Goal: Task Accomplishment & Management: Manage account settings

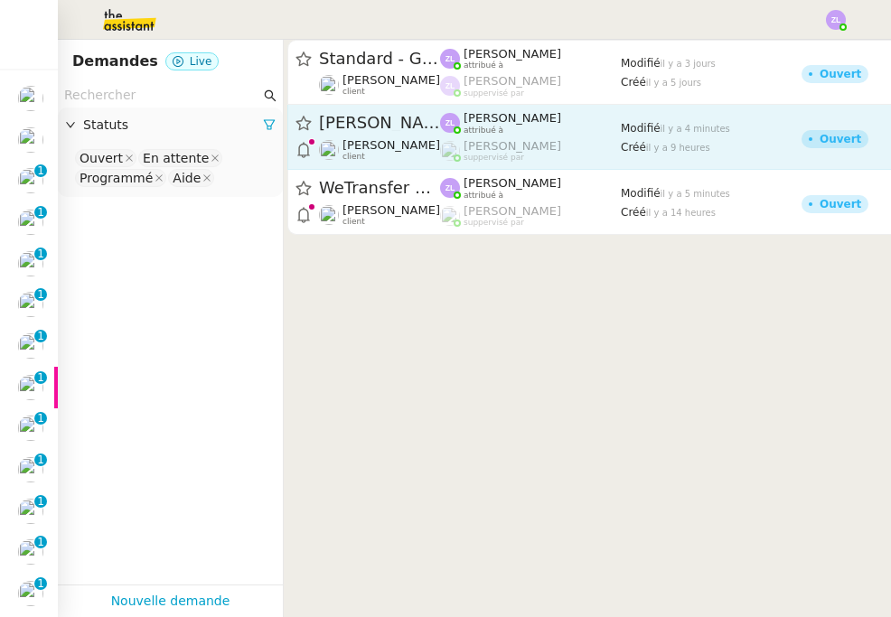
click at [433, 129] on span "[PERSON_NAME] has submitted a new ticket" at bounding box center [379, 123] width 121 height 16
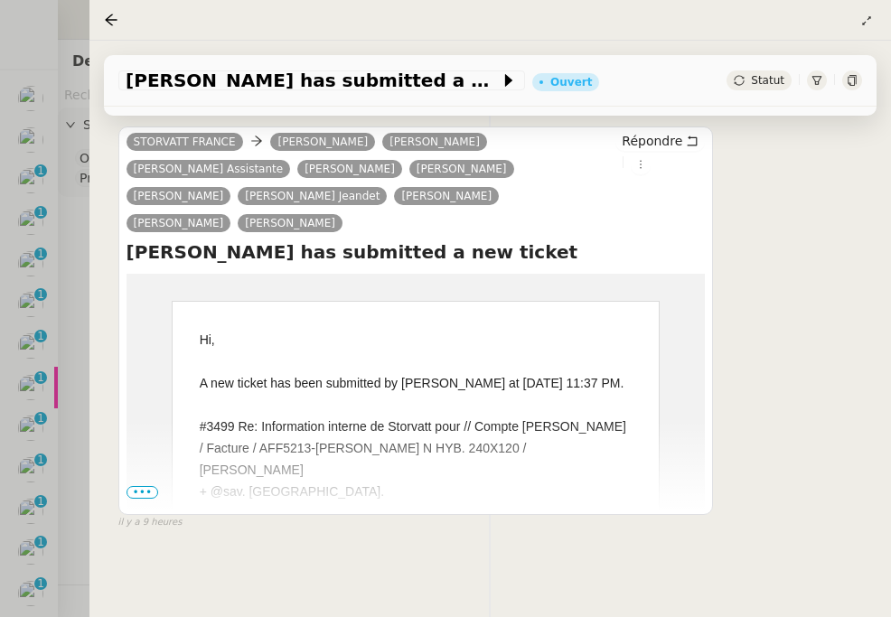
scroll to position [311, 0]
click at [139, 494] on span "•••" at bounding box center [143, 492] width 33 height 13
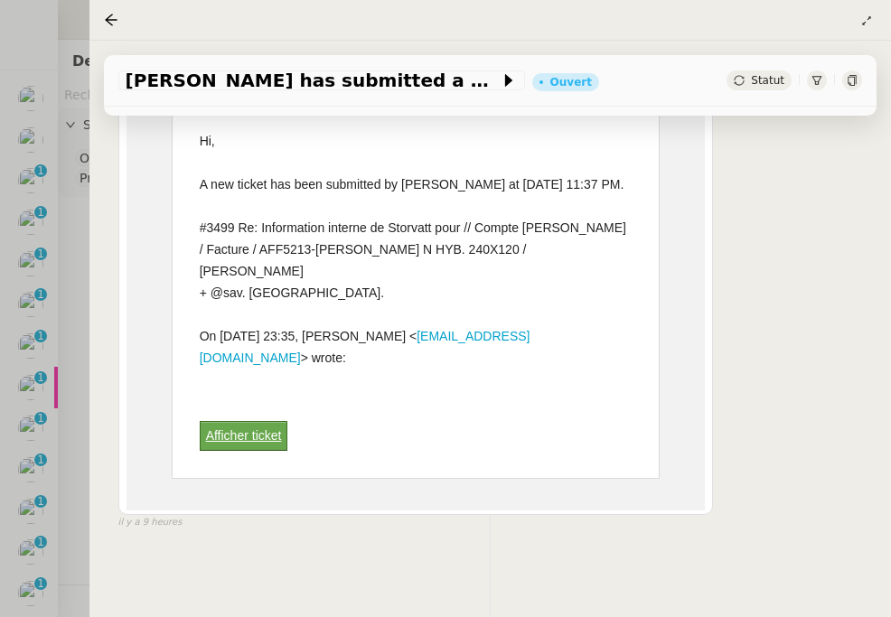
scroll to position [531, 0]
click at [751, 116] on div "STORVATT FRANCE Armand MANNERIE Guillaume GERPHAGNON Géraldine Assistante Mélis…" at bounding box center [490, 220] width 744 height 619
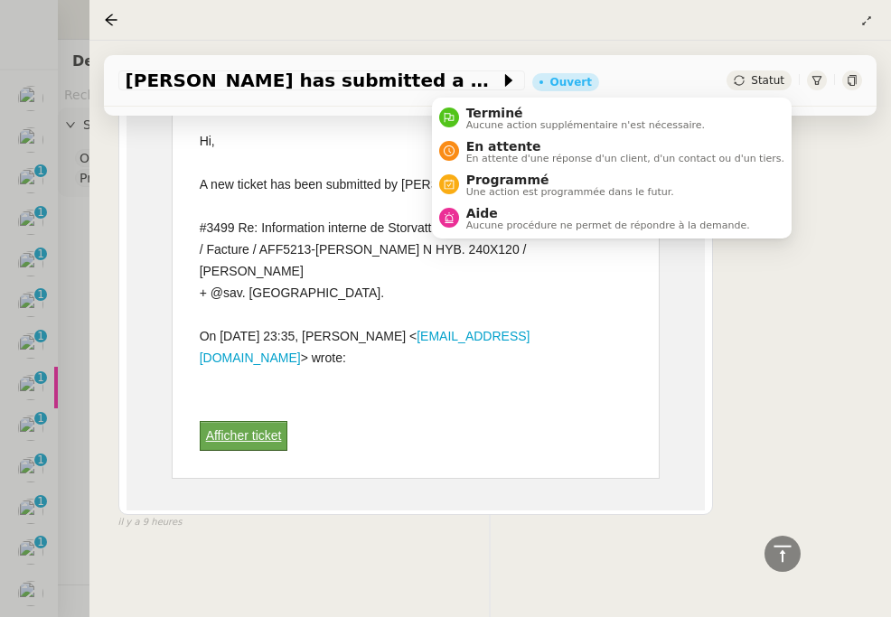
click at [766, 72] on div "Statut" at bounding box center [759, 81] width 65 height 20
click at [750, 115] on li "Terminé Aucune action supplémentaire n'est nécessaire." at bounding box center [612, 117] width 360 height 33
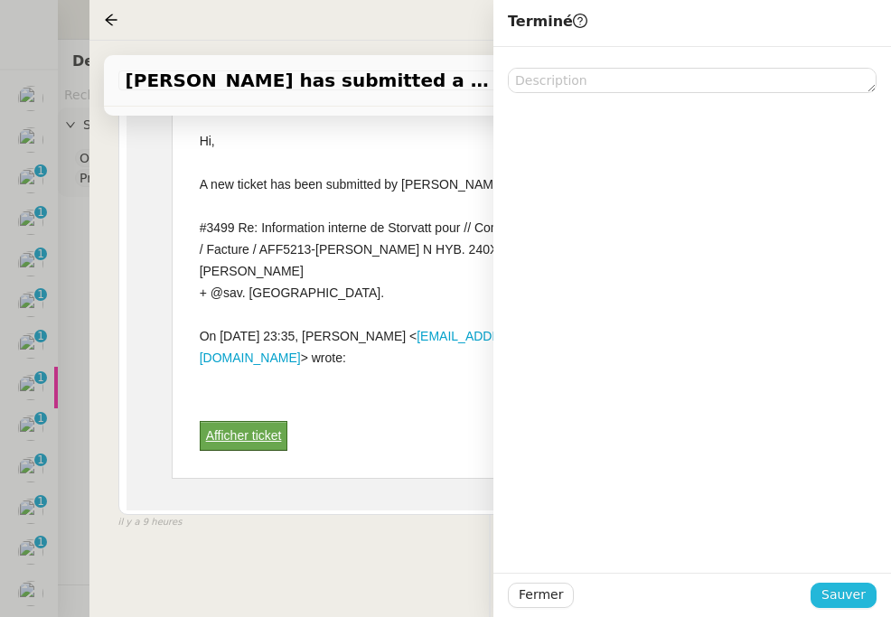
click at [838, 598] on span "Sauver" at bounding box center [844, 595] width 44 height 21
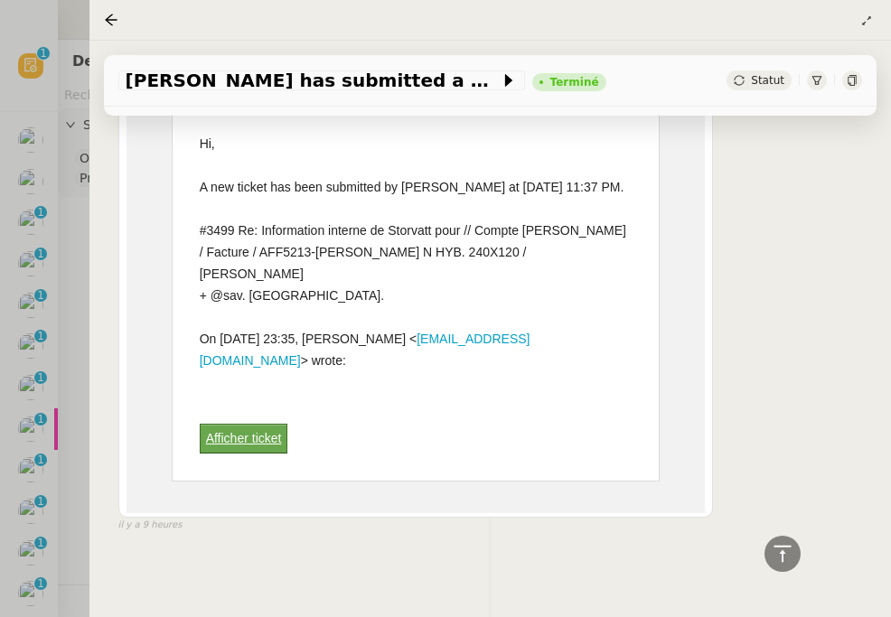
click at [55, 109] on div at bounding box center [445, 308] width 891 height 617
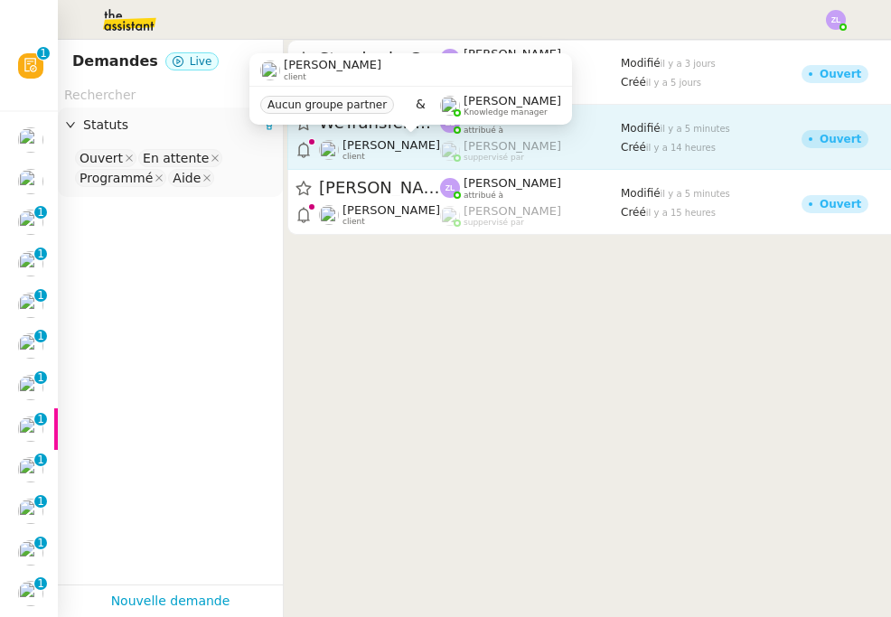
click at [400, 143] on span "[PERSON_NAME]" at bounding box center [392, 145] width 98 height 14
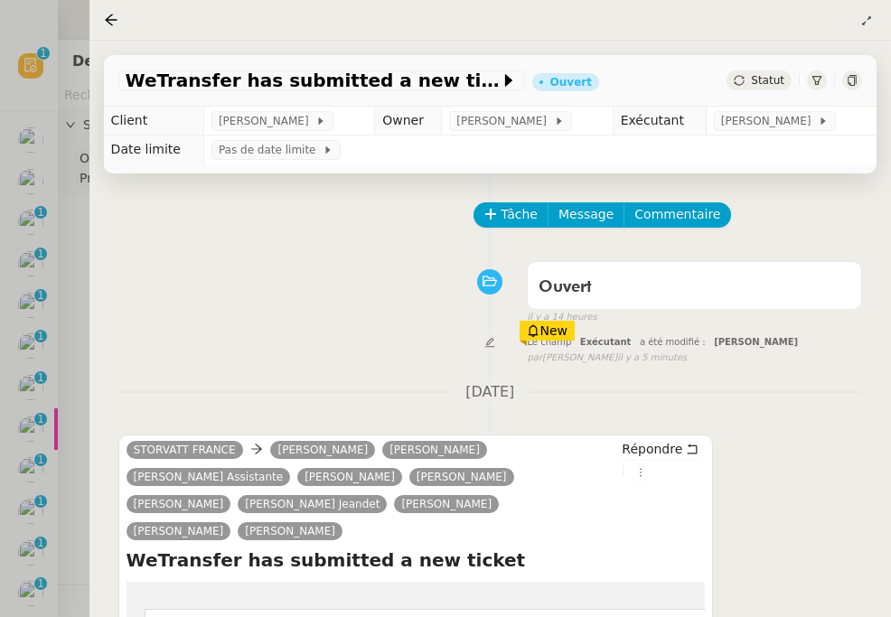
click at [759, 85] on span "Statut" at bounding box center [767, 80] width 33 height 13
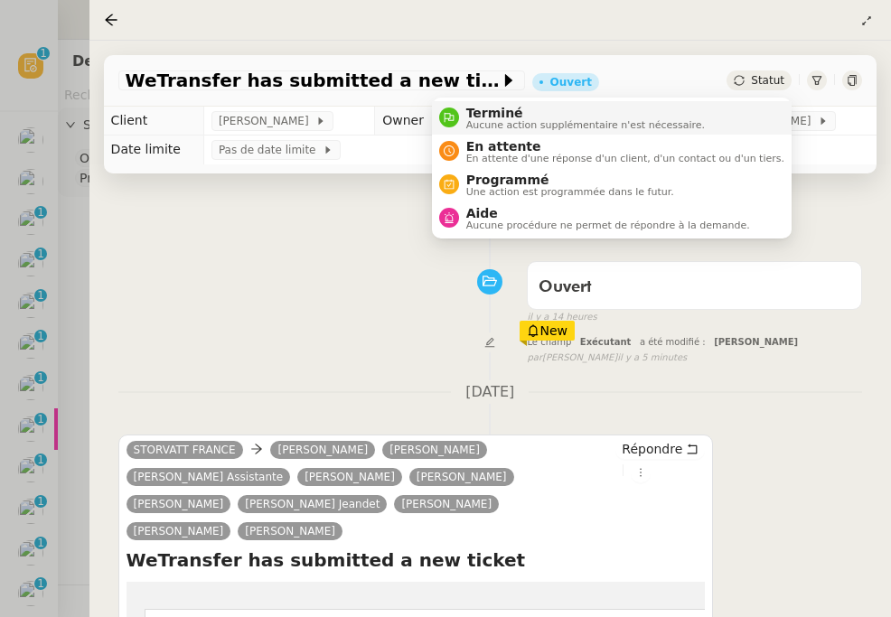
click at [754, 120] on li "Terminé Aucune action supplémentaire n'est nécessaire." at bounding box center [612, 117] width 360 height 33
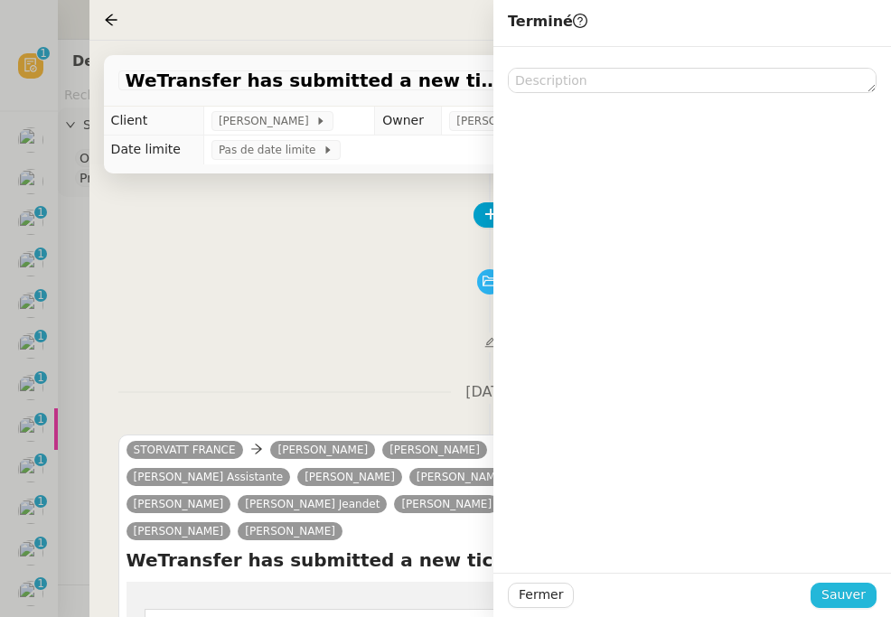
click at [842, 592] on span "Sauver" at bounding box center [844, 595] width 44 height 21
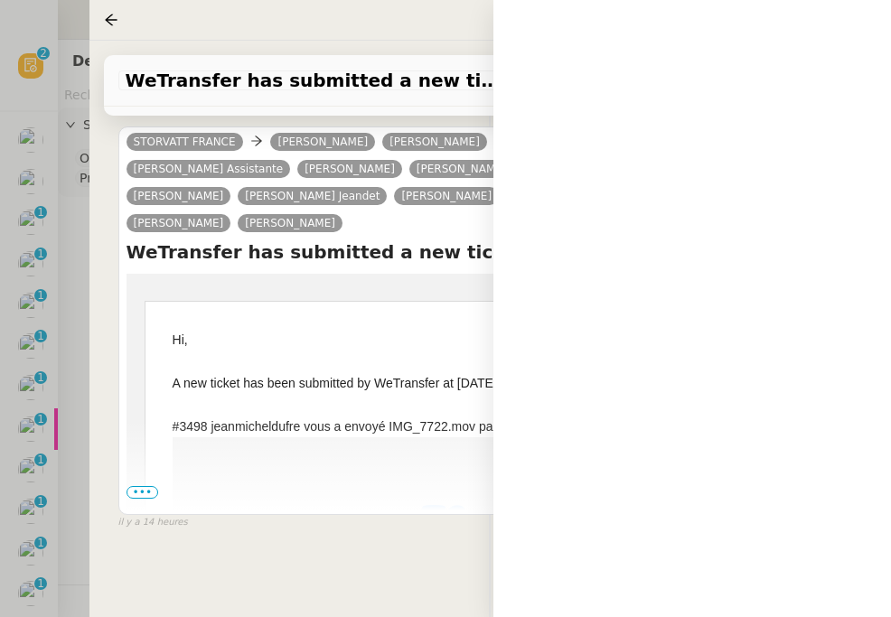
scroll to position [338, 0]
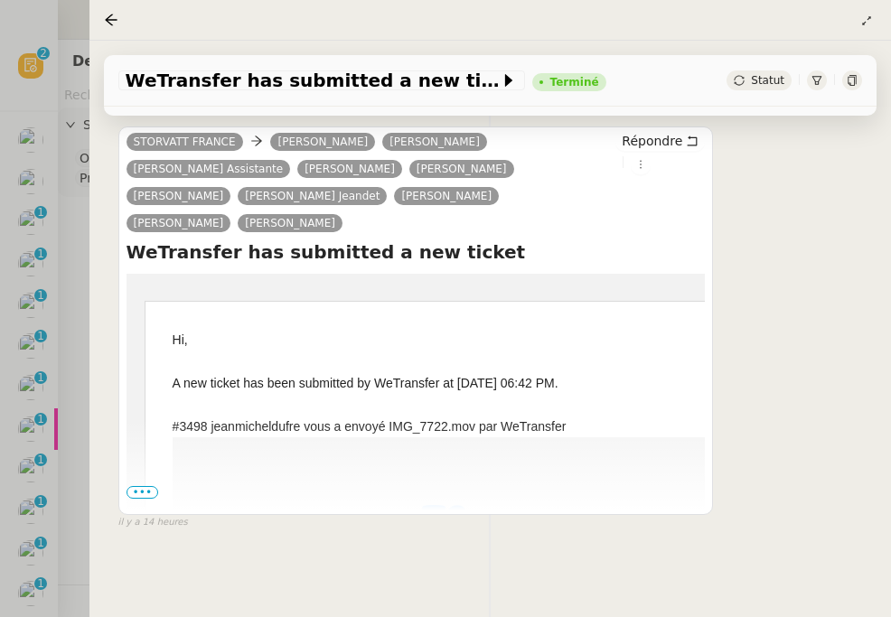
click at [137, 495] on span "•••" at bounding box center [143, 492] width 33 height 13
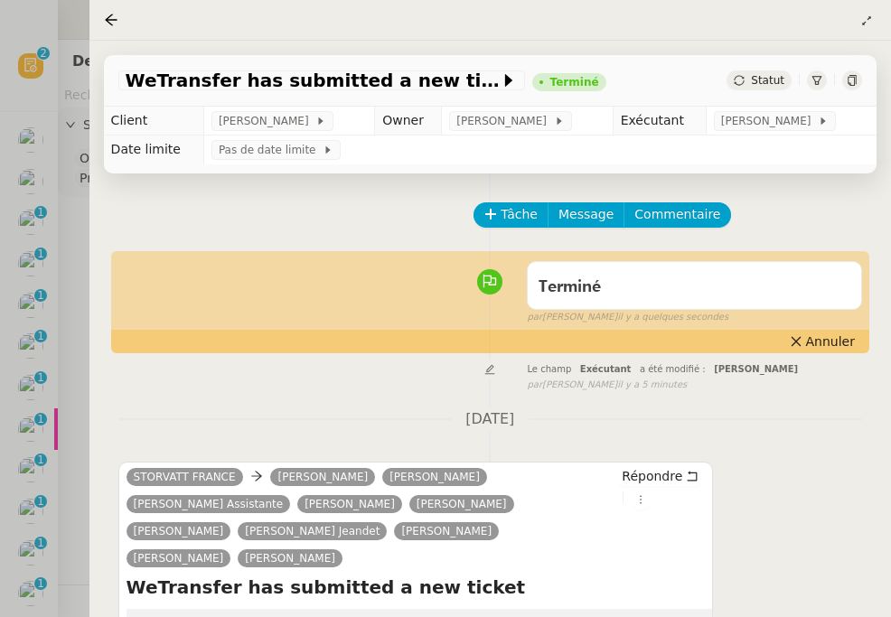
scroll to position [0, 0]
click at [54, 45] on div at bounding box center [445, 308] width 891 height 617
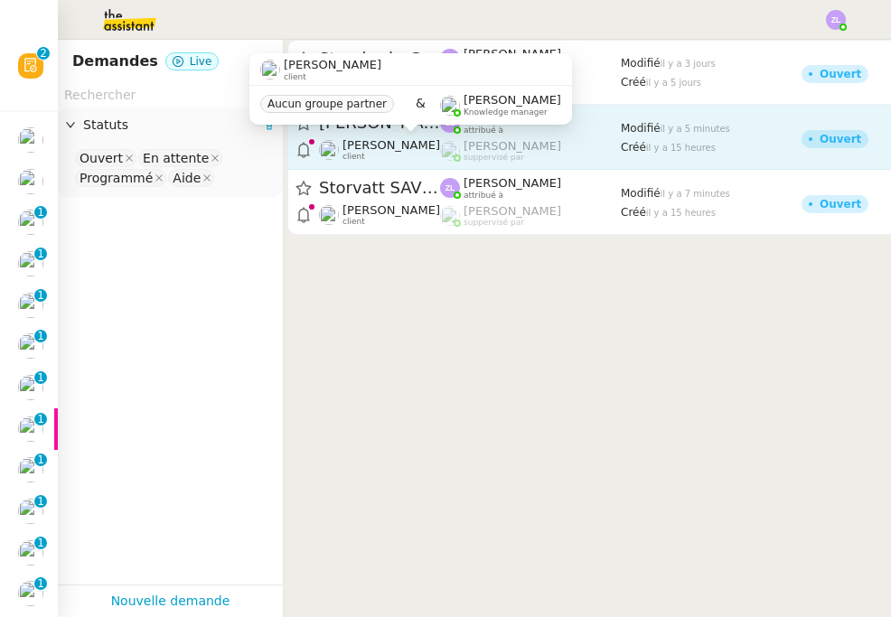
click at [407, 147] on span "[PERSON_NAME]" at bounding box center [392, 145] width 98 height 14
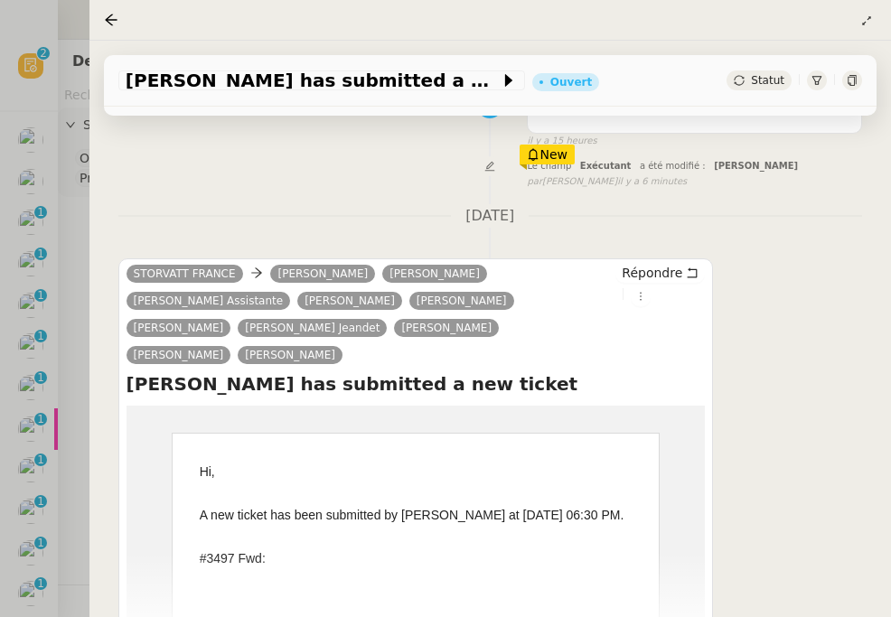
scroll to position [311, 0]
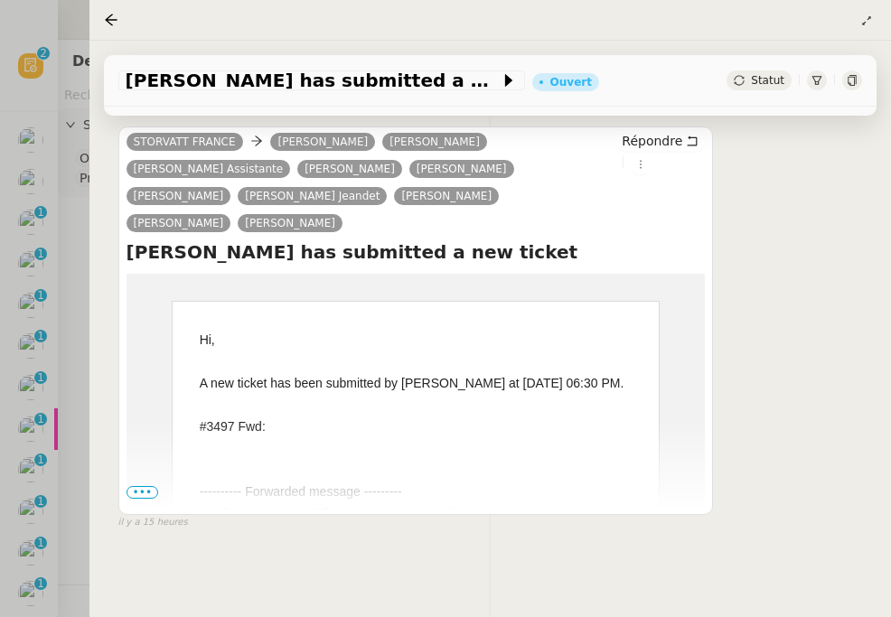
click at [142, 490] on span "•••" at bounding box center [143, 492] width 33 height 13
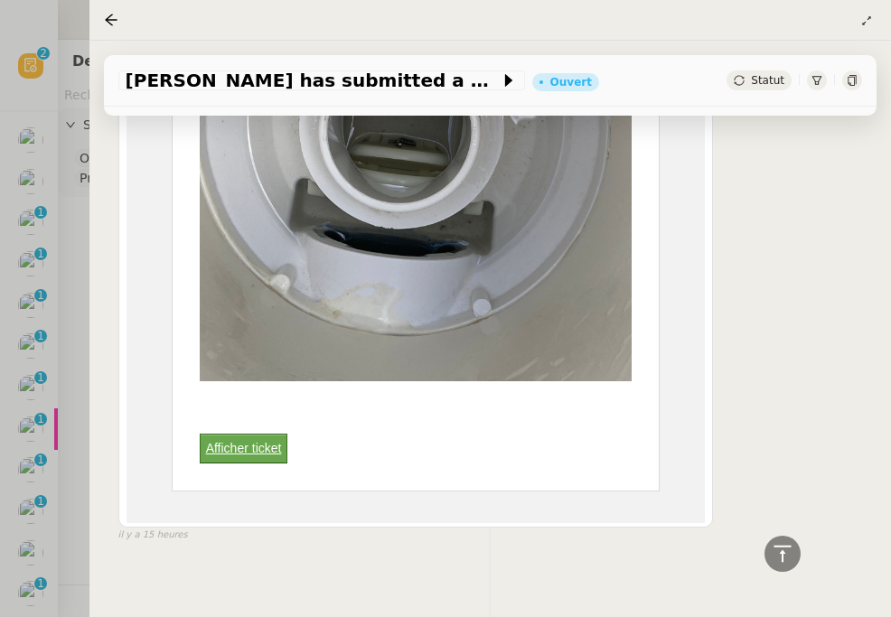
scroll to position [1289, 0]
click at [755, 86] on span "Statut" at bounding box center [767, 80] width 33 height 13
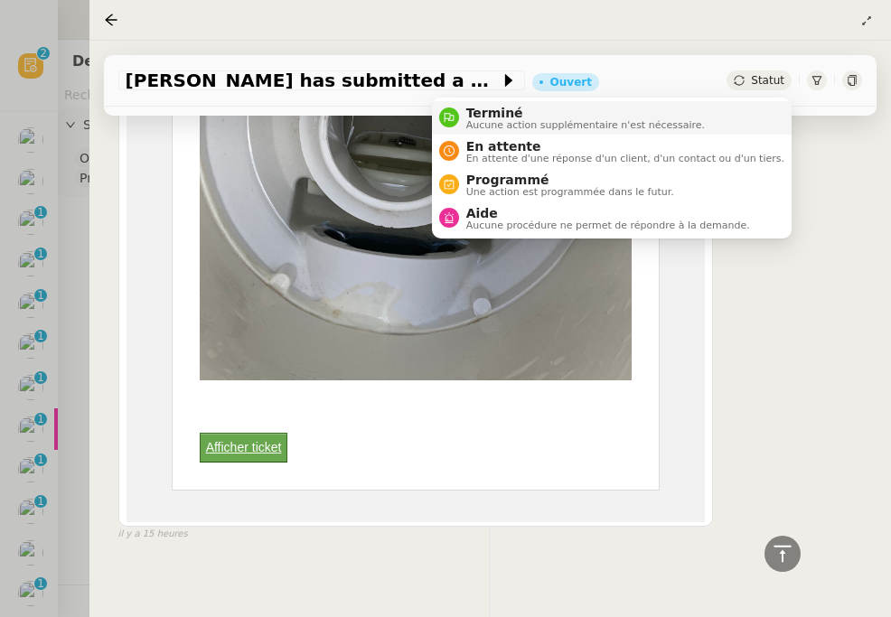
click at [738, 120] on li "Terminé Aucune action supplémentaire n'est nécessaire." at bounding box center [612, 117] width 360 height 33
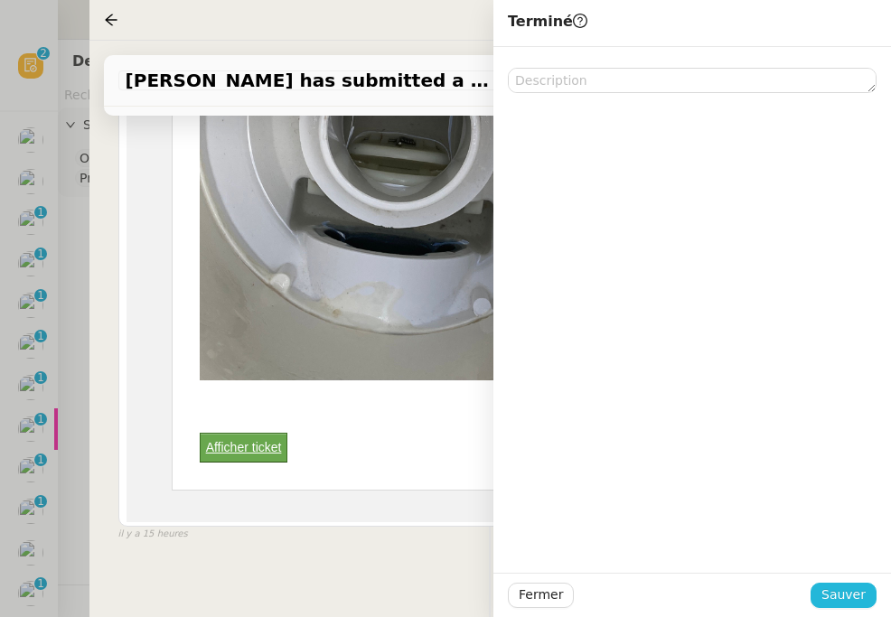
click at [850, 599] on span "Sauver" at bounding box center [844, 595] width 44 height 21
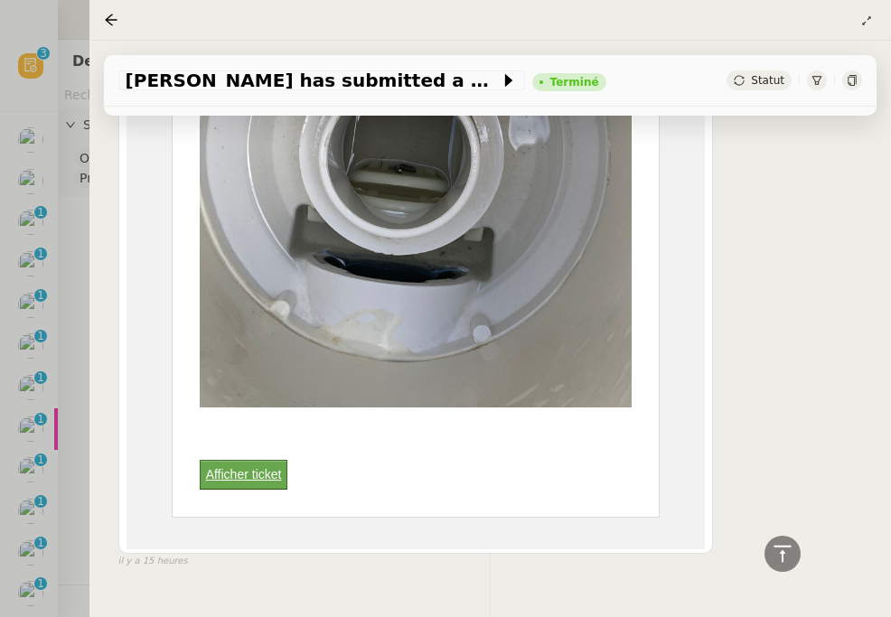
click at [25, 221] on div at bounding box center [445, 308] width 891 height 617
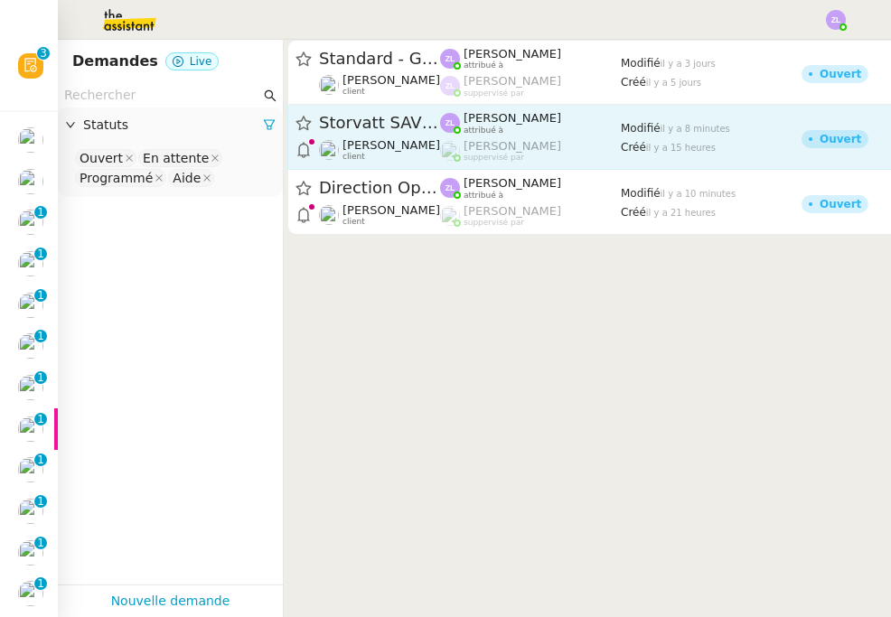
click at [354, 118] on span "Storvatt SAV has submitted a new ticket" at bounding box center [379, 123] width 121 height 16
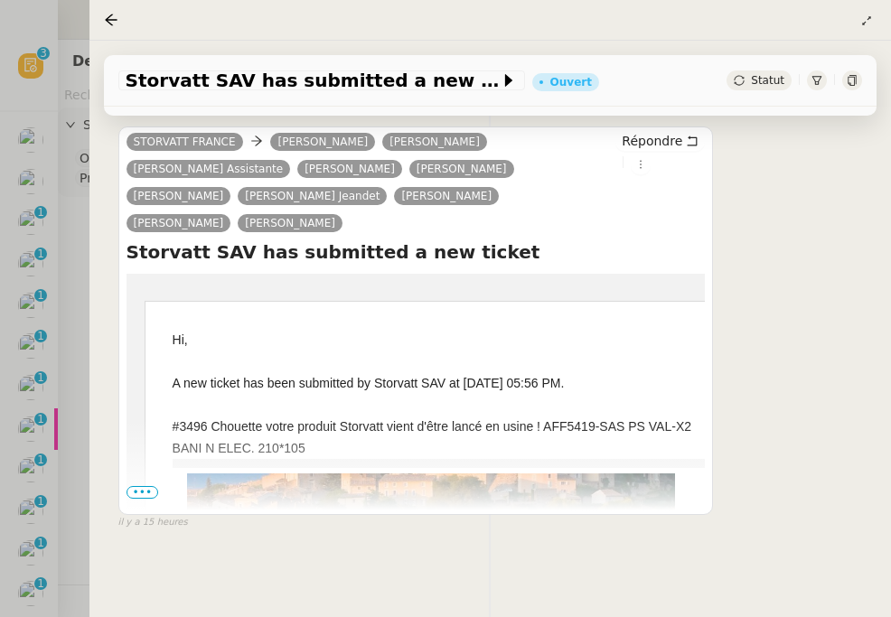
scroll to position [311, 0]
click at [144, 491] on span "•••" at bounding box center [143, 492] width 33 height 13
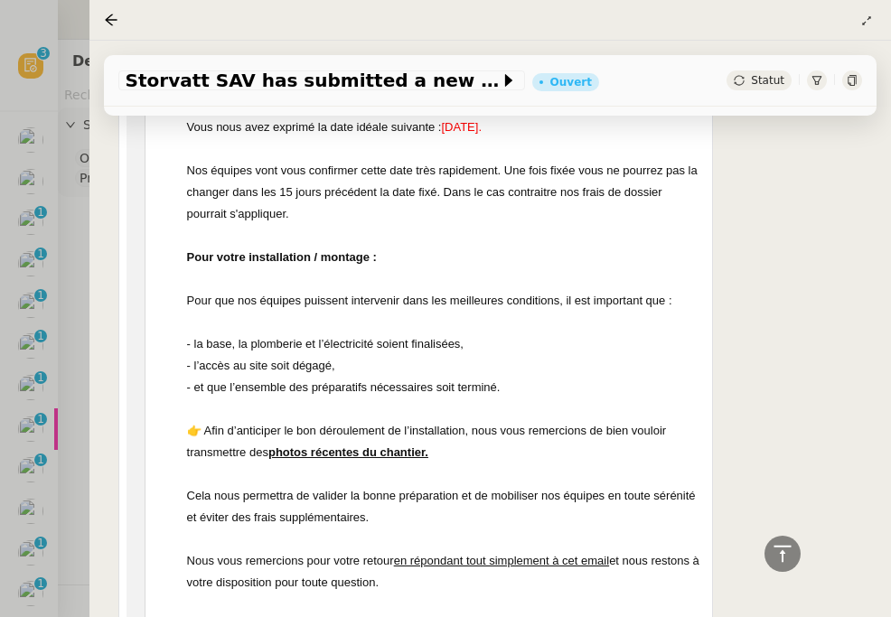
scroll to position [1235, 0]
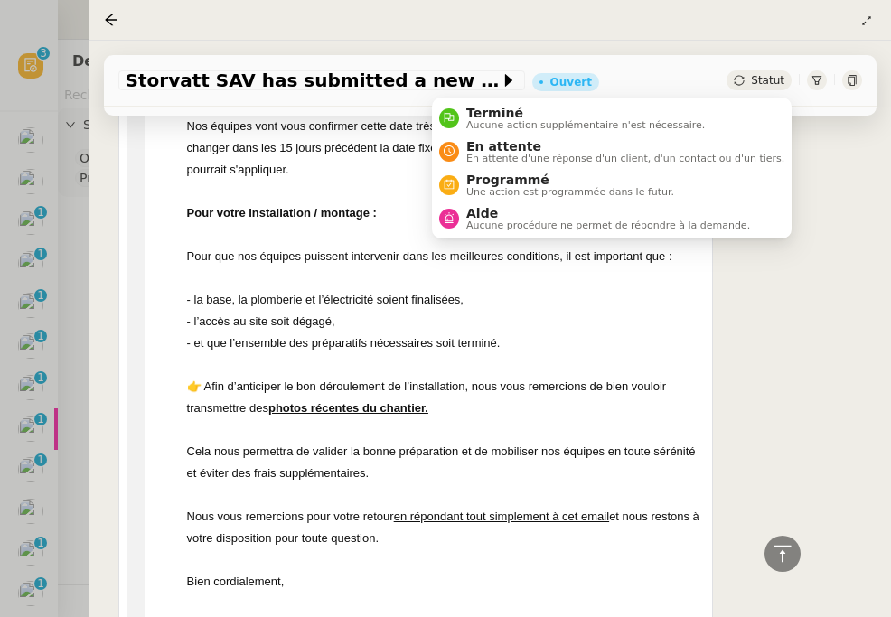
click at [765, 80] on span "Statut" at bounding box center [767, 80] width 33 height 13
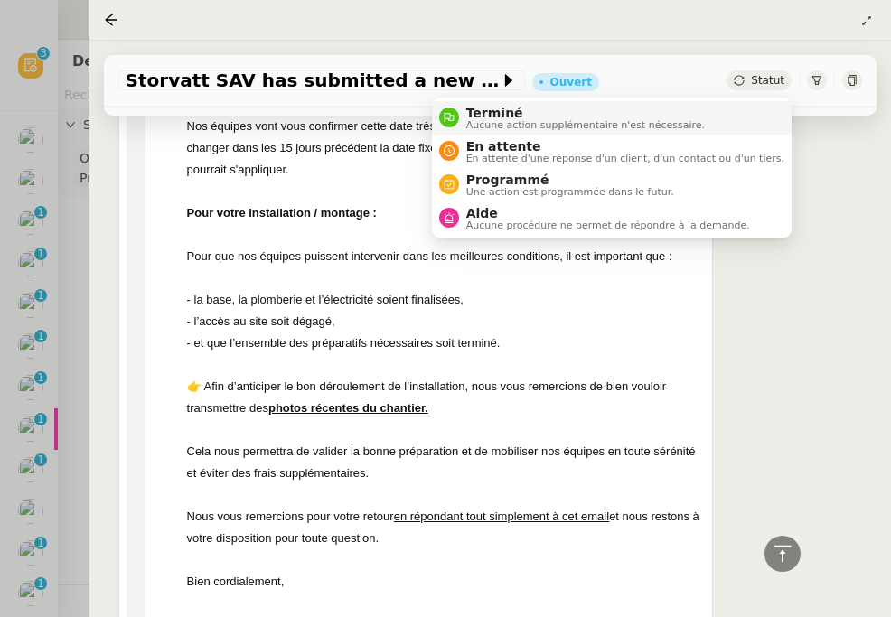
click at [705, 120] on span "Aucune action supplémentaire n'est nécessaire." at bounding box center [585, 125] width 239 height 10
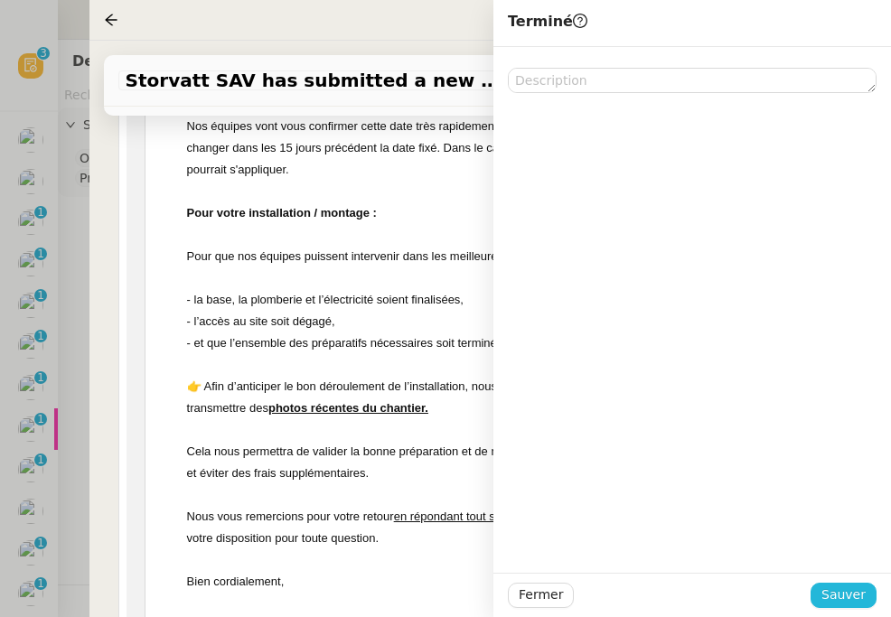
click at [843, 595] on span "Sauver" at bounding box center [844, 595] width 44 height 21
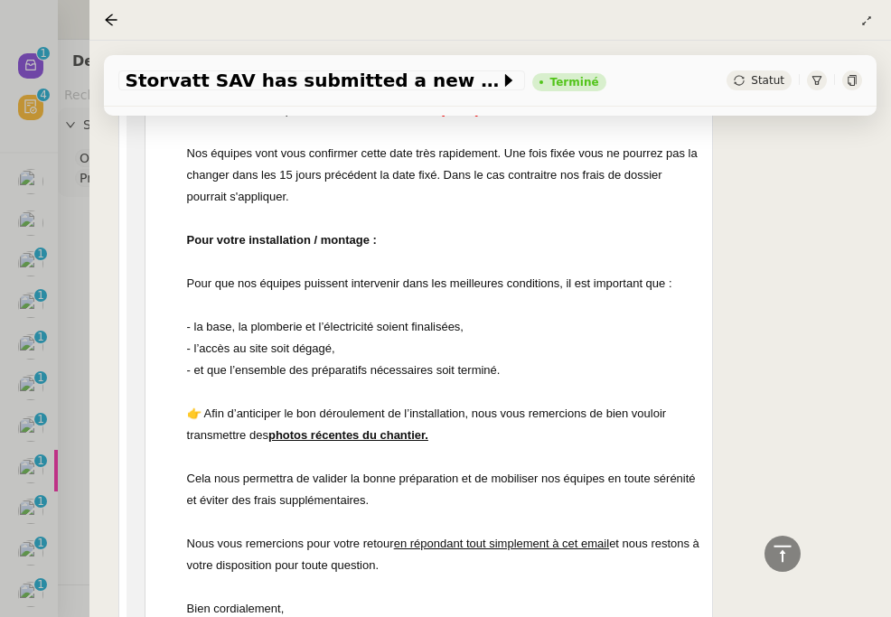
click at [65, 25] on div at bounding box center [445, 308] width 891 height 617
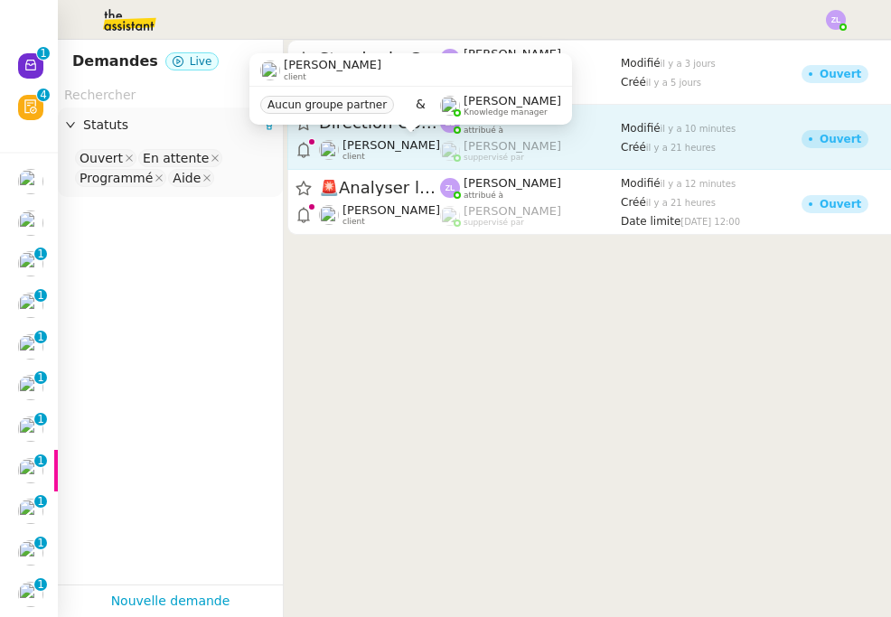
click at [418, 139] on body "Nouveau 0 1 2 3 4 5 6 7 8 9 Révision 0 1 2 3 4 5 6 7 8 9 Mes demandes Standard …" at bounding box center [445, 308] width 891 height 617
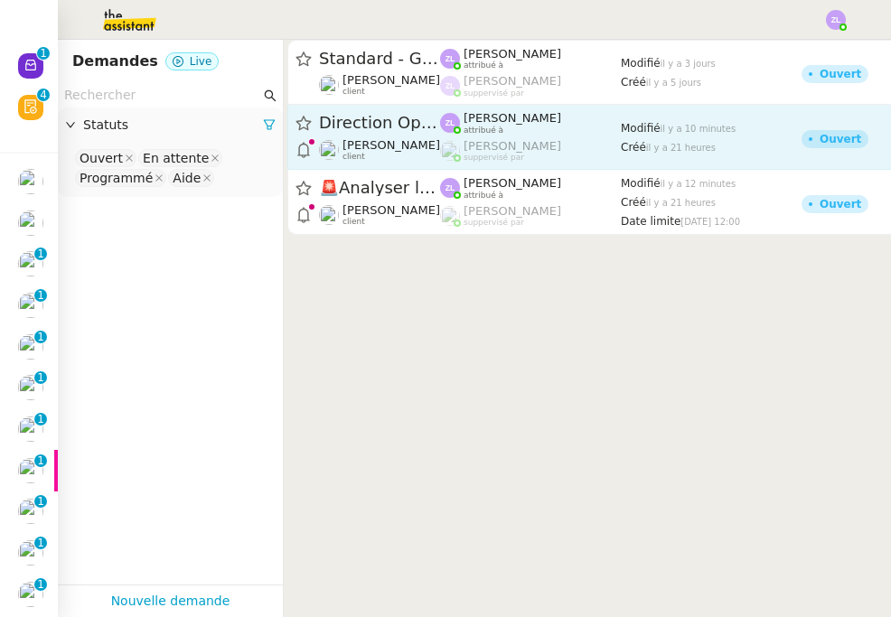
click at [418, 132] on div "Direction Opérations vous a mentionné sur le ticket [##3467##] ORSIN HOLDINGS" at bounding box center [379, 123] width 121 height 23
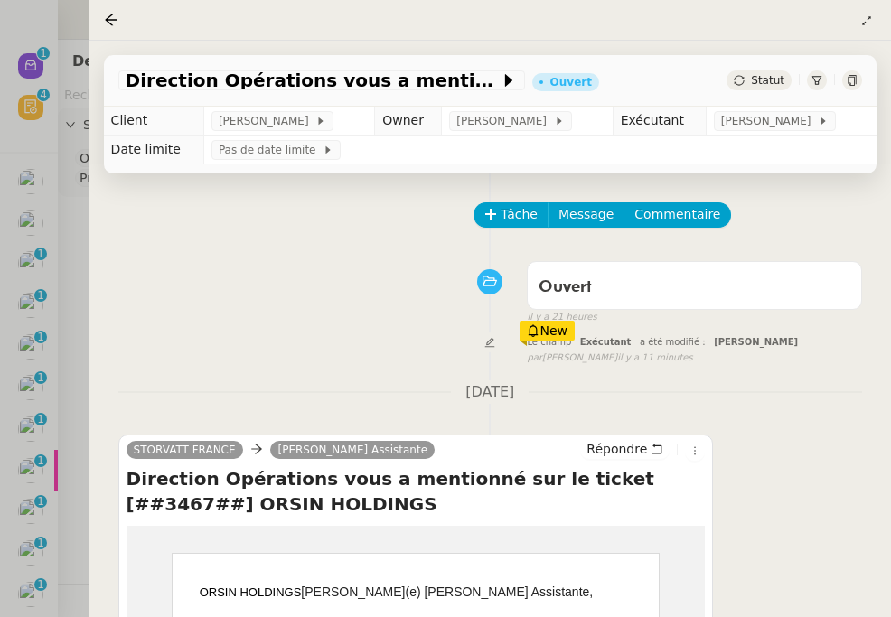
click at [766, 80] on span "Statut" at bounding box center [767, 80] width 33 height 13
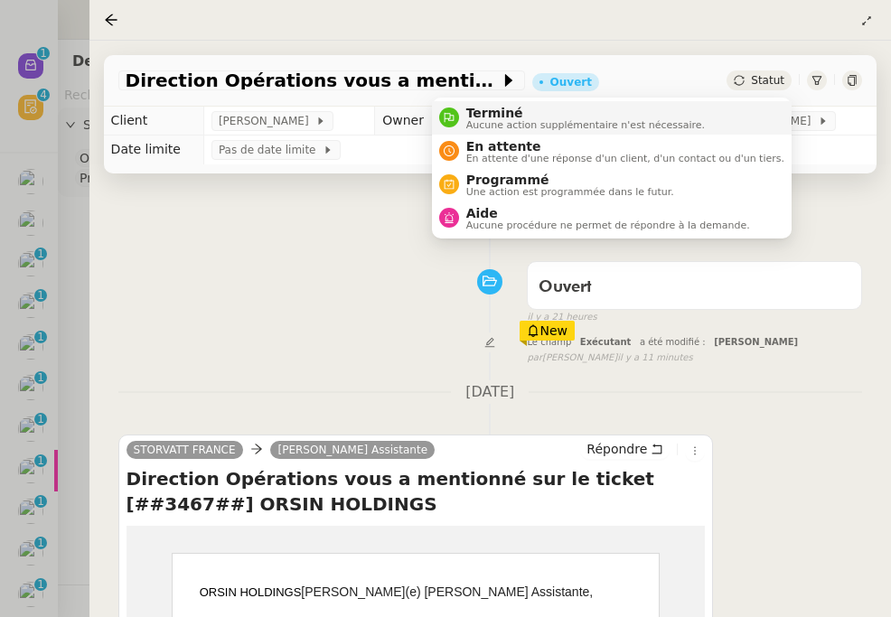
click at [672, 113] on span "Terminé" at bounding box center [585, 113] width 239 height 14
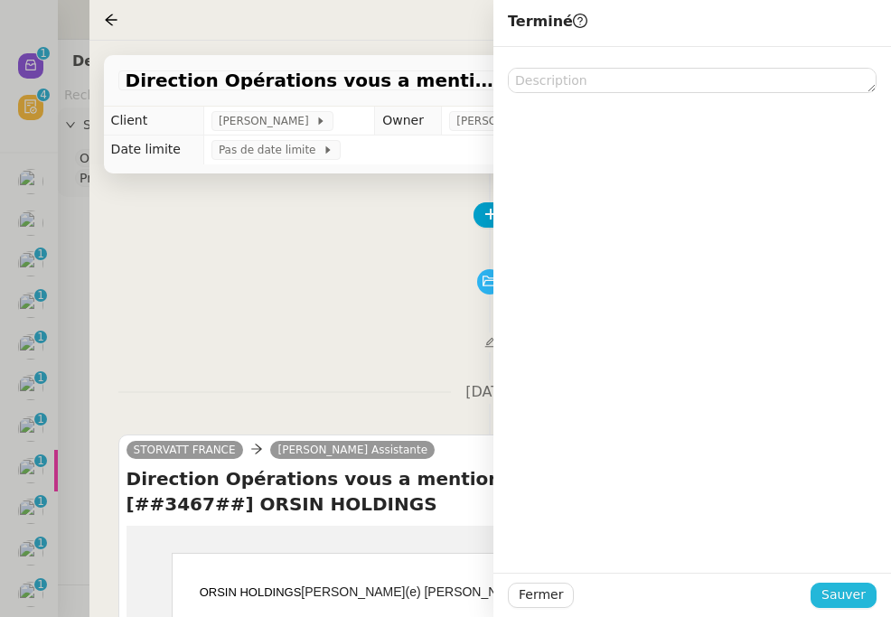
click at [841, 603] on span "Sauver" at bounding box center [844, 595] width 44 height 21
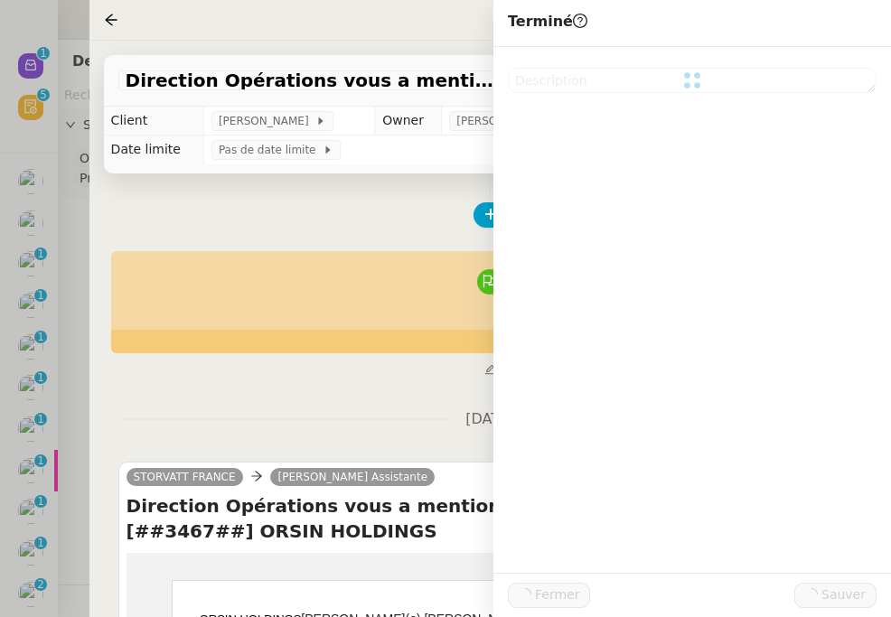
click at [56, 196] on div at bounding box center [445, 308] width 891 height 617
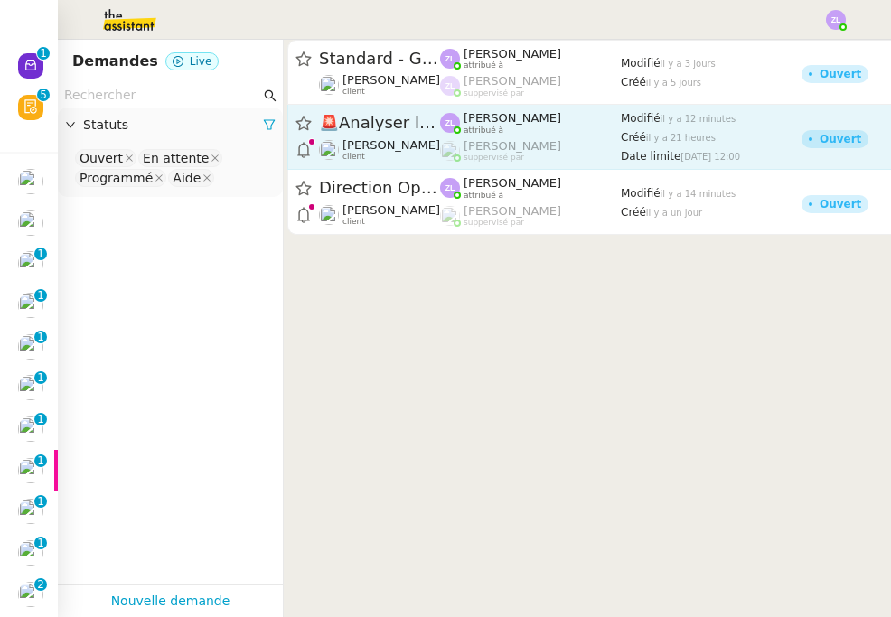
click at [433, 137] on div "🚨 Analyser le dossier client BAUDEL JULIETTE Thomas SOULIER client" at bounding box center [379, 137] width 121 height 50
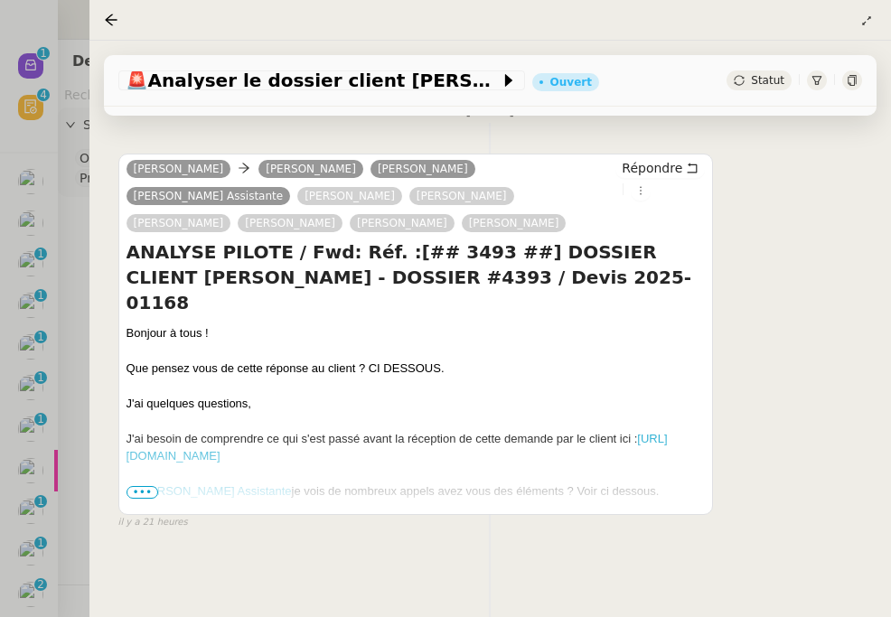
scroll to position [657, 0]
click at [65, 182] on div at bounding box center [445, 308] width 891 height 617
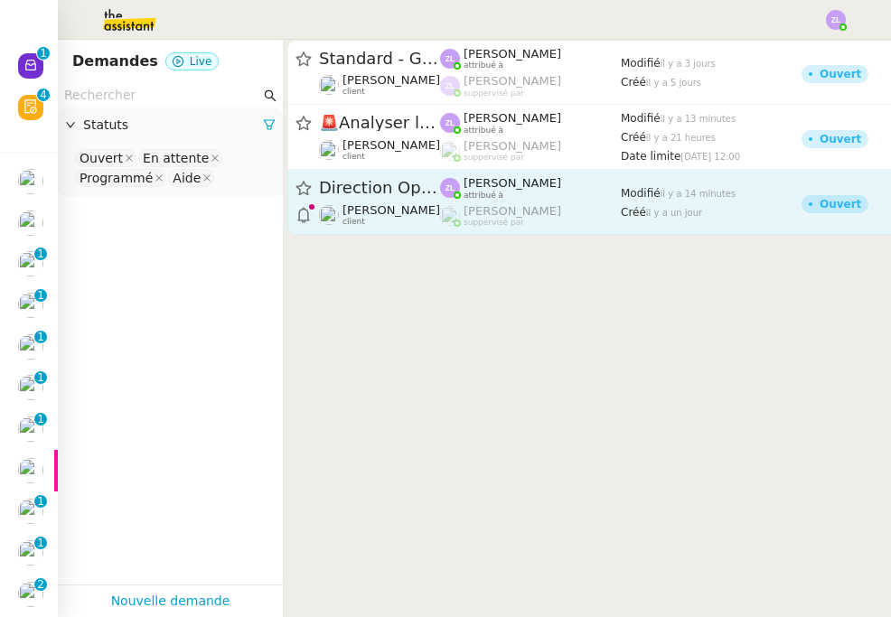
click at [437, 195] on span "Direction Opérations vous a mentionné sur le ticket [##3493##] [PERSON_NAME]" at bounding box center [379, 188] width 121 height 16
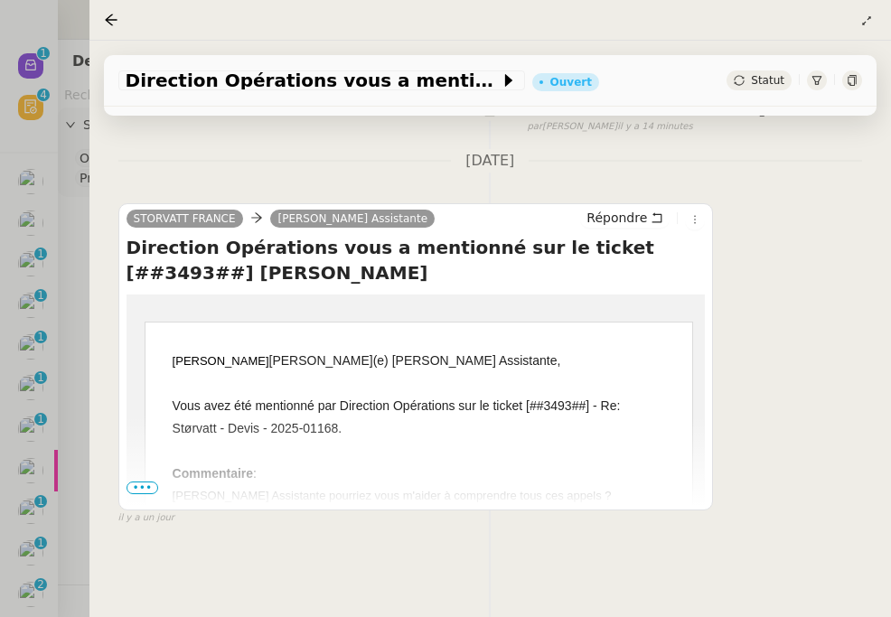
scroll to position [233, 0]
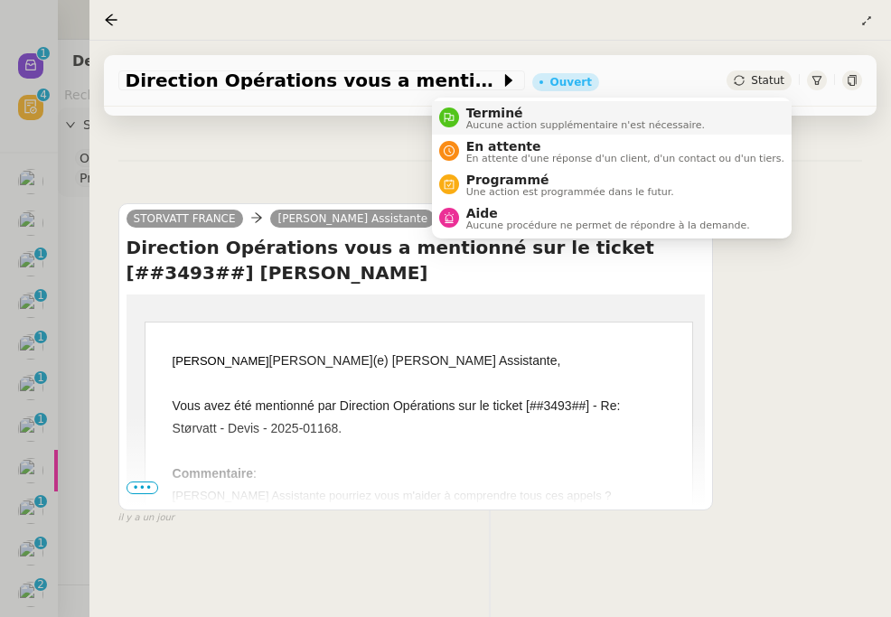
click at [717, 116] on li "Terminé Aucune action supplémentaire n'est nécessaire." at bounding box center [612, 117] width 360 height 33
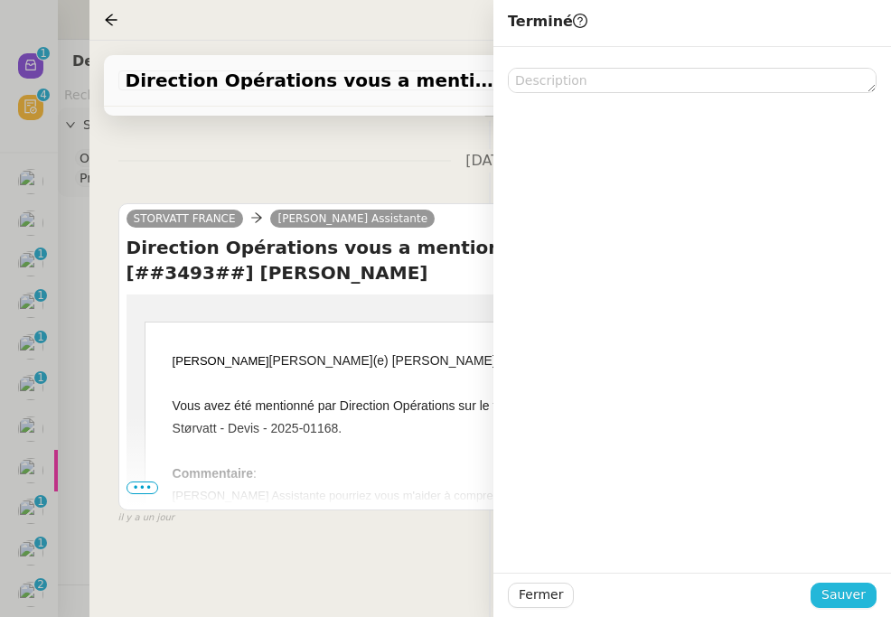
click at [849, 600] on span "Sauver" at bounding box center [844, 595] width 44 height 21
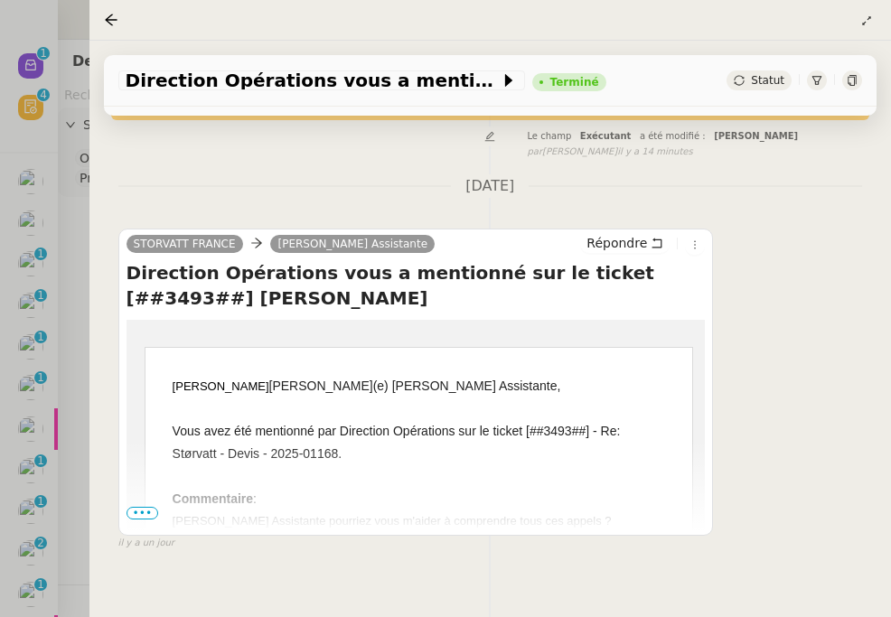
click at [22, 146] on div at bounding box center [445, 308] width 891 height 617
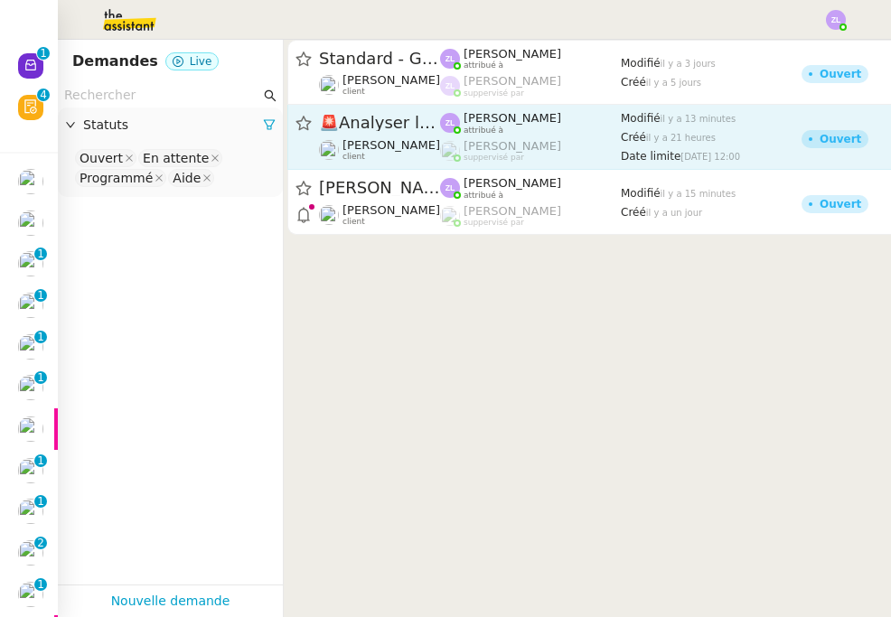
click at [412, 149] on span "[PERSON_NAME]" at bounding box center [392, 145] width 98 height 14
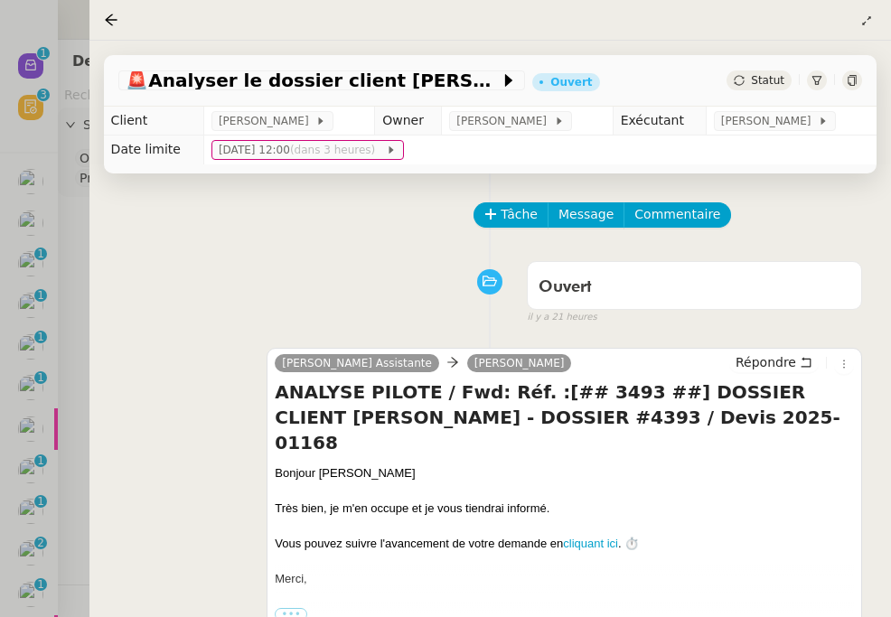
click at [72, 159] on div at bounding box center [445, 308] width 891 height 617
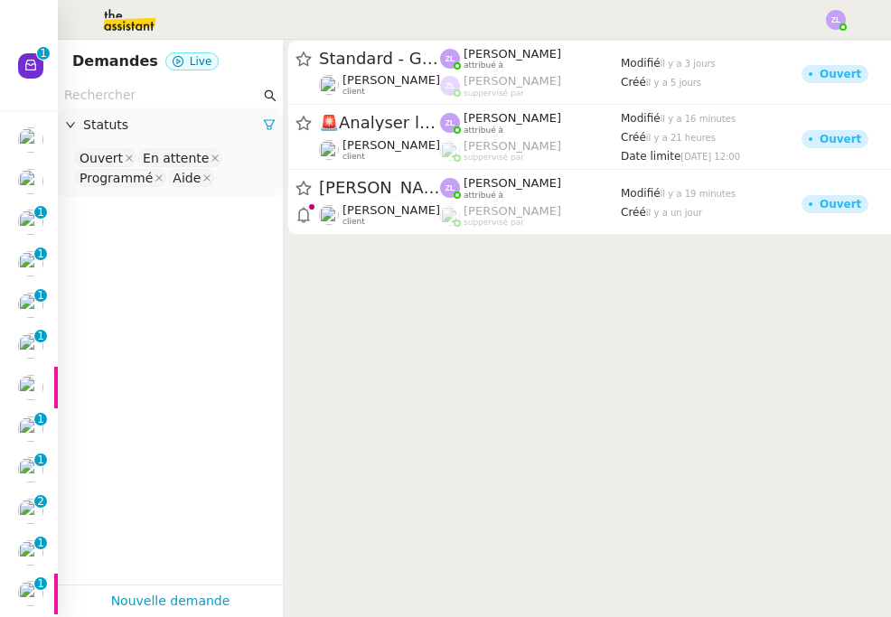
click at [34, 218] on img at bounding box center [30, 222] width 25 height 25
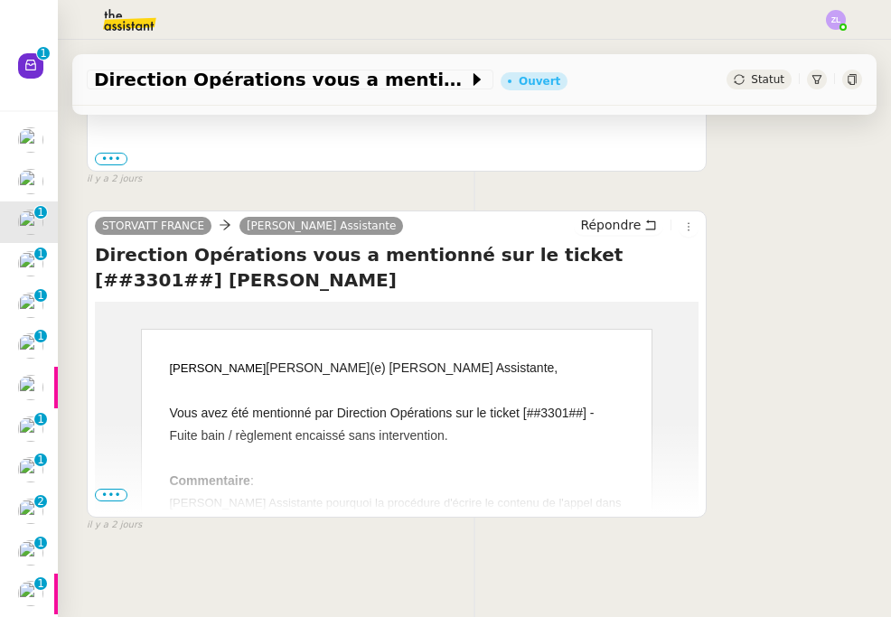
scroll to position [455, 0]
click at [107, 498] on span "•••" at bounding box center [111, 496] width 33 height 13
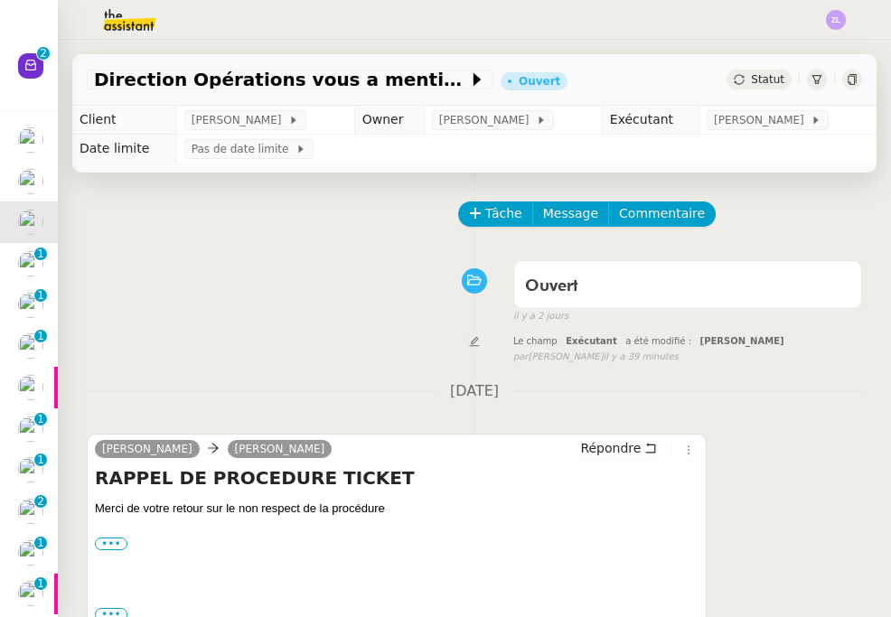
scroll to position [0, 0]
click at [229, 80] on span "Direction Opérations vous a mentionné sur le ticket [##3301##] [PERSON_NAME]" at bounding box center [281, 80] width 374 height 18
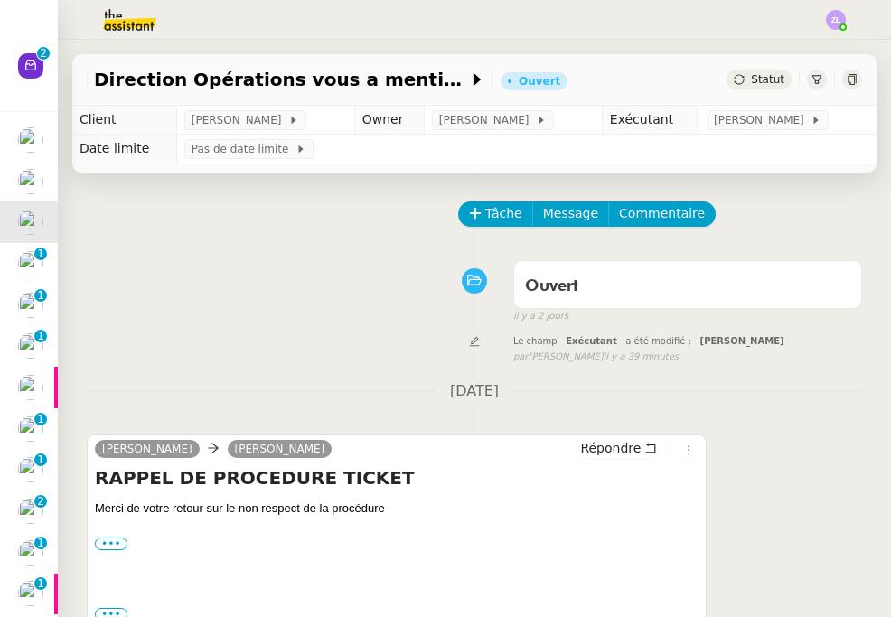
click at [30, 226] on img at bounding box center [30, 222] width 25 height 25
click at [30, 68] on icon at bounding box center [31, 65] width 14 height 14
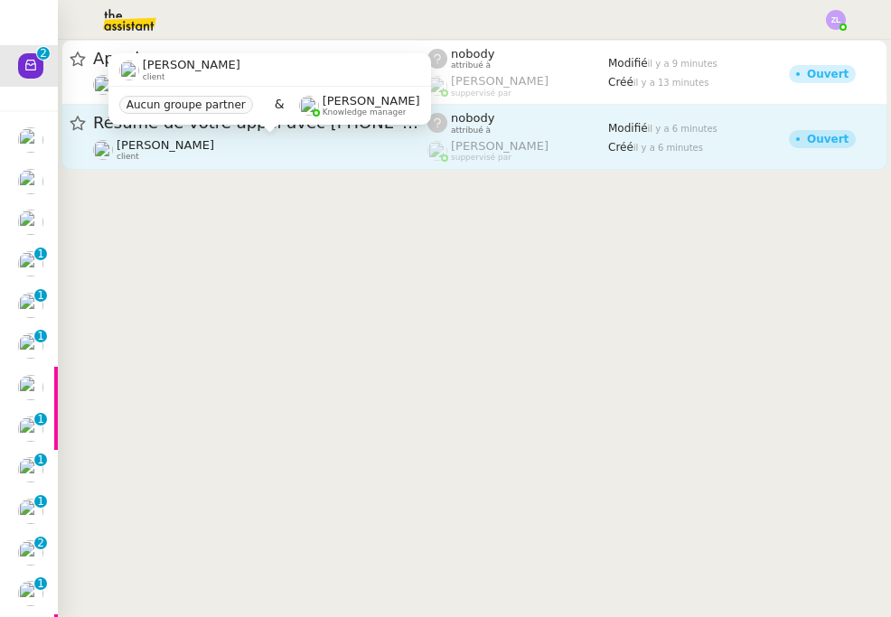
click at [268, 155] on div "Franck MUFFAT-JEANDET client" at bounding box center [260, 150] width 334 height 24
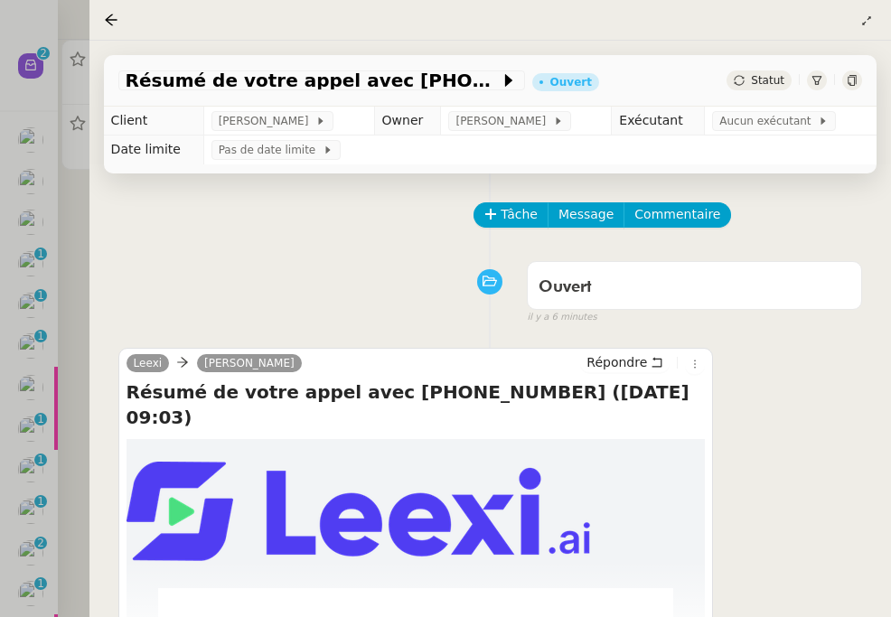
click at [63, 165] on div at bounding box center [445, 308] width 891 height 617
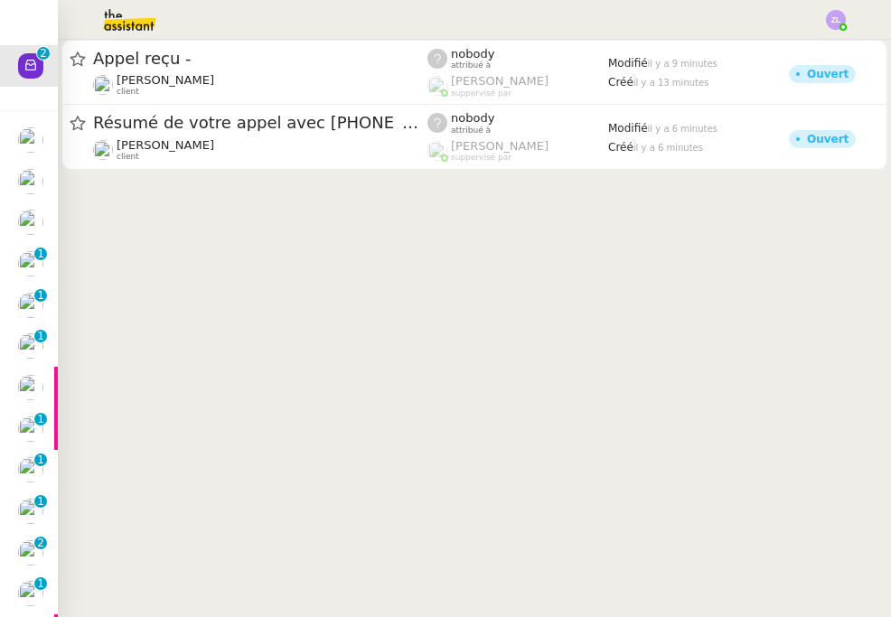
click at [24, 227] on img at bounding box center [30, 222] width 25 height 25
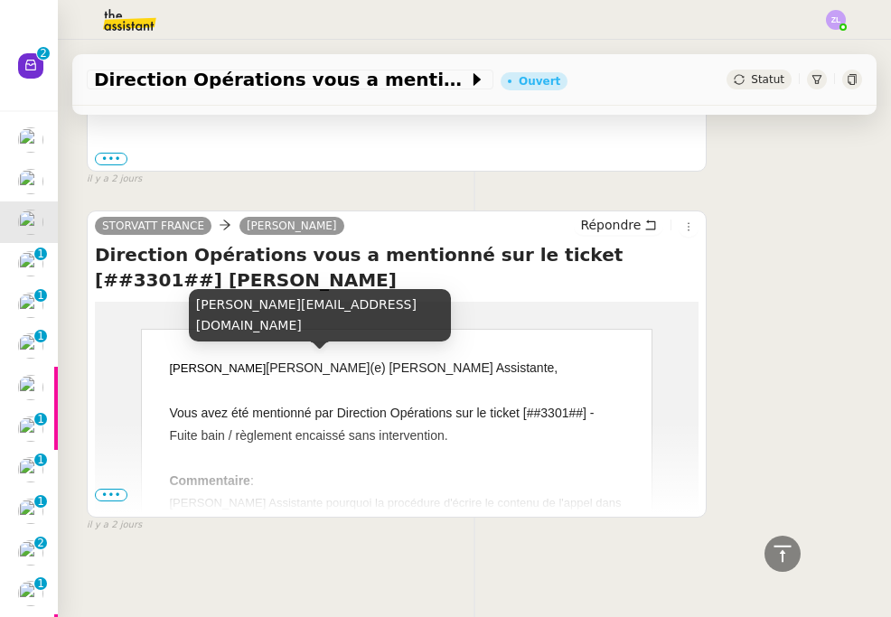
scroll to position [370, 0]
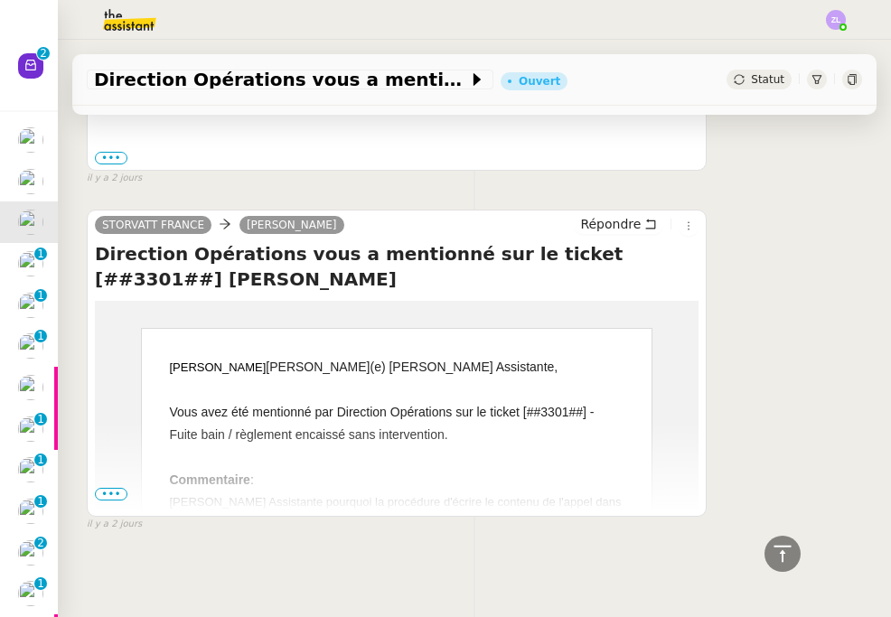
click at [119, 496] on span "•••" at bounding box center [111, 494] width 33 height 13
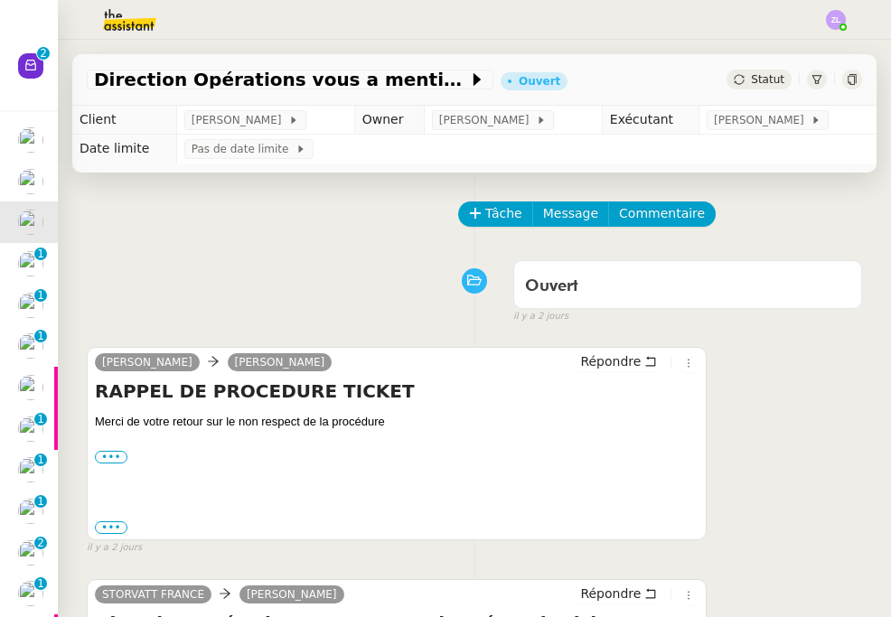
scroll to position [0, 0]
click at [111, 454] on label "•••" at bounding box center [111, 457] width 33 height 13
click at [0, 0] on input "•••" at bounding box center [0, 0] width 0 height 0
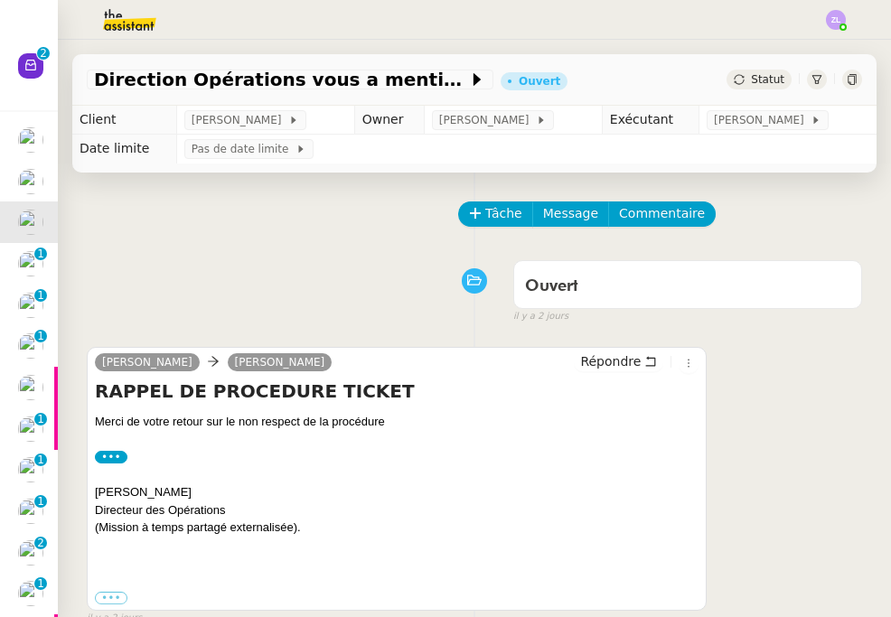
scroll to position [52, 0]
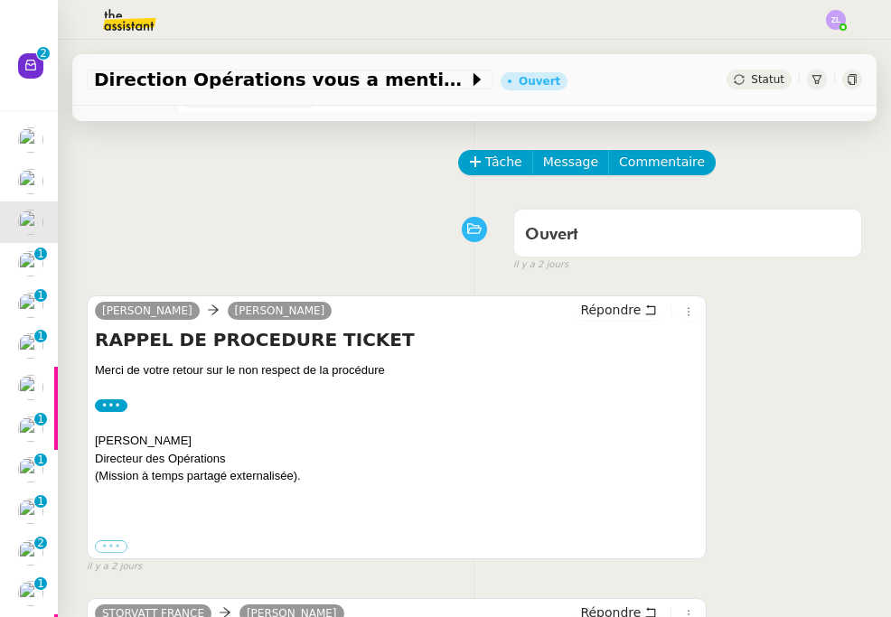
click at [111, 541] on label "•••" at bounding box center [111, 547] width 33 height 13
click at [0, 0] on input "•••" at bounding box center [0, 0] width 0 height 0
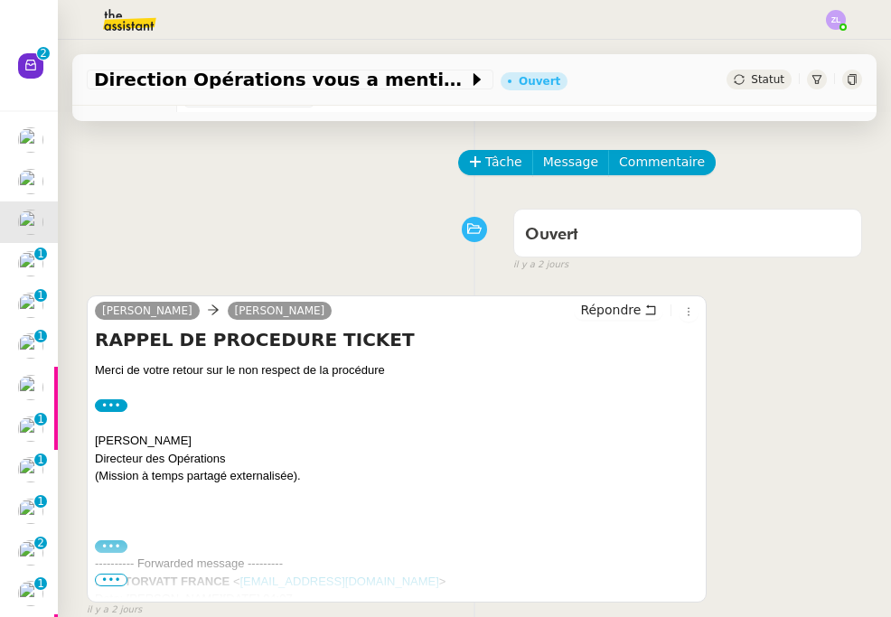
scroll to position [99, 0]
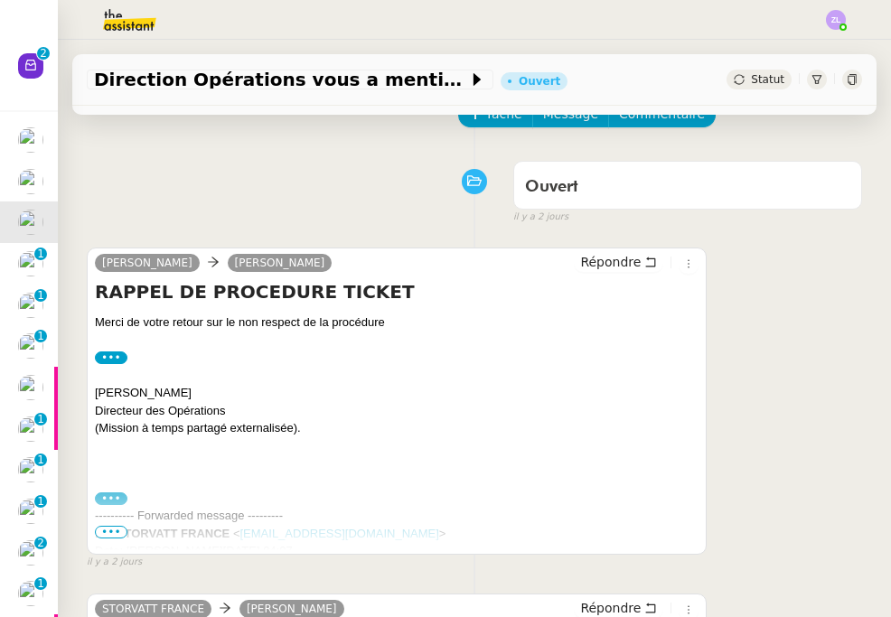
click at [118, 533] on span "•••" at bounding box center [111, 532] width 33 height 13
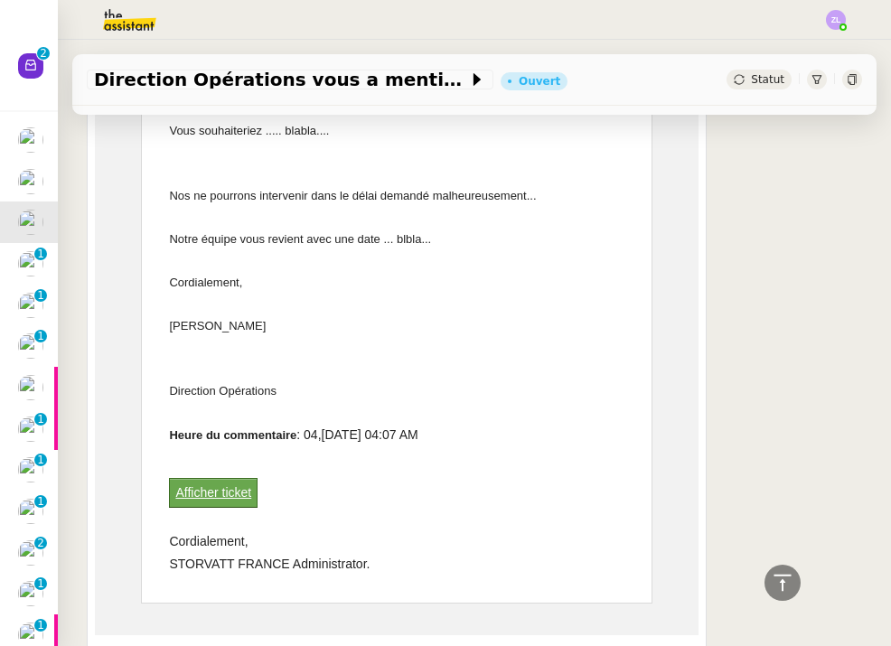
scroll to position [465, 0]
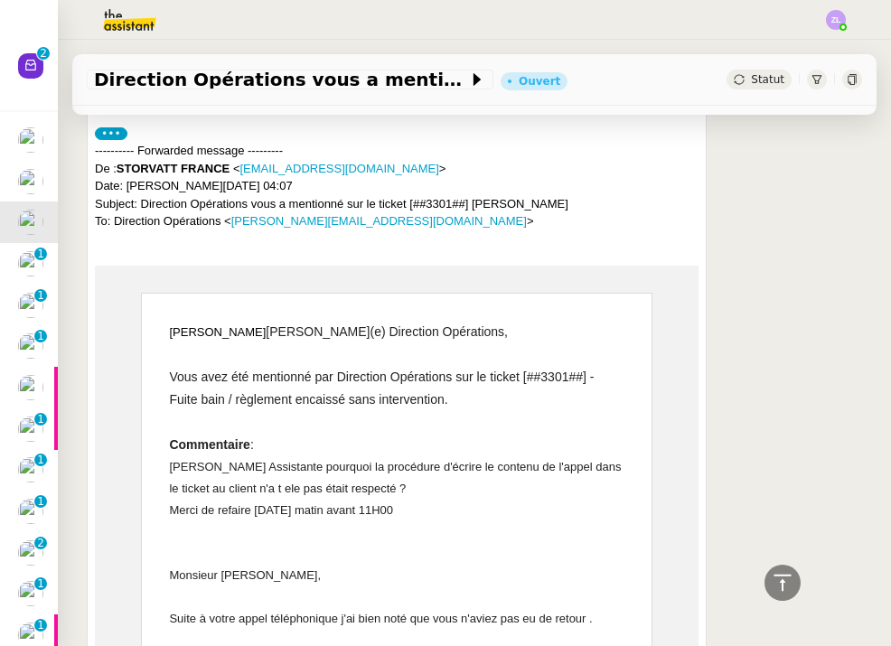
click at [35, 261] on img at bounding box center [30, 263] width 25 height 25
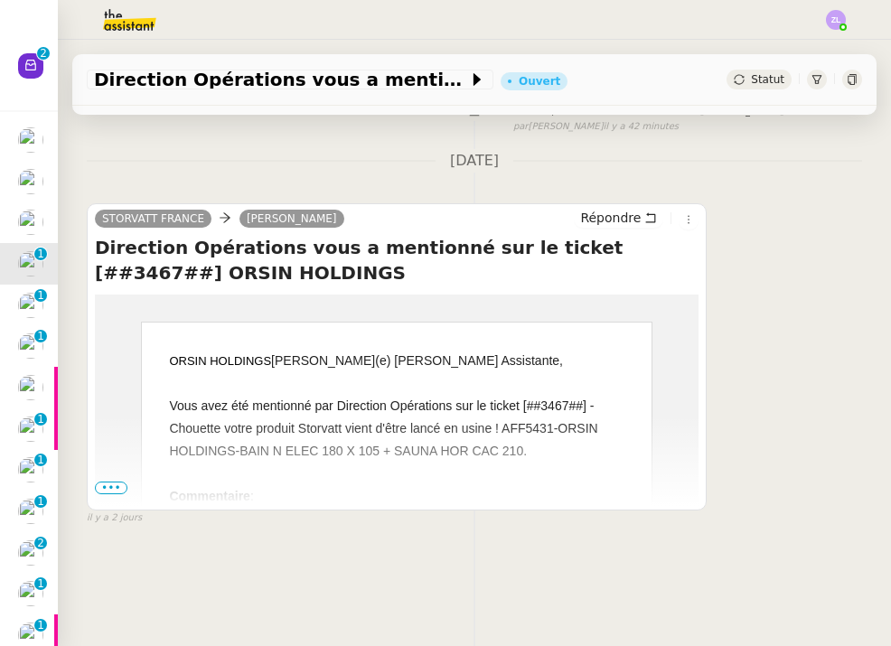
scroll to position [231, 0]
click at [114, 491] on span "•••" at bounding box center [111, 488] width 33 height 13
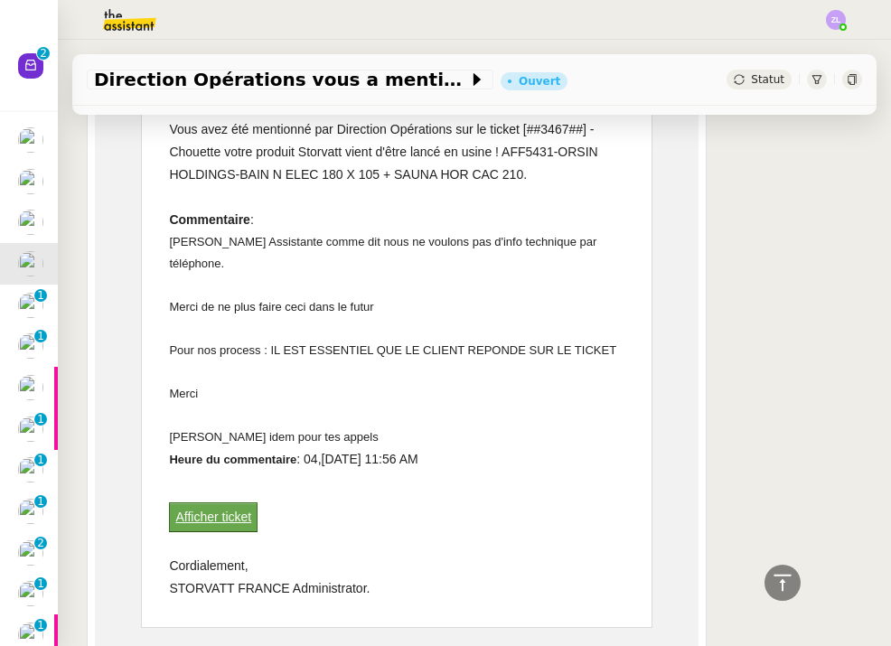
scroll to position [508, 0]
click at [213, 511] on link "Afficher ticket" at bounding box center [213, 516] width 76 height 14
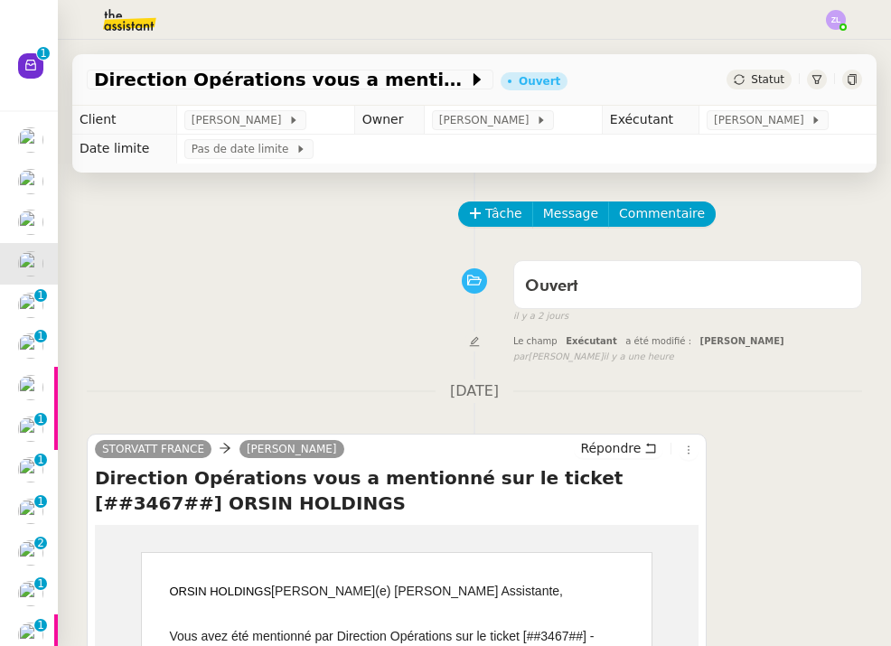
scroll to position [0, 0]
click at [488, 208] on span "Tâche" at bounding box center [503, 213] width 37 height 21
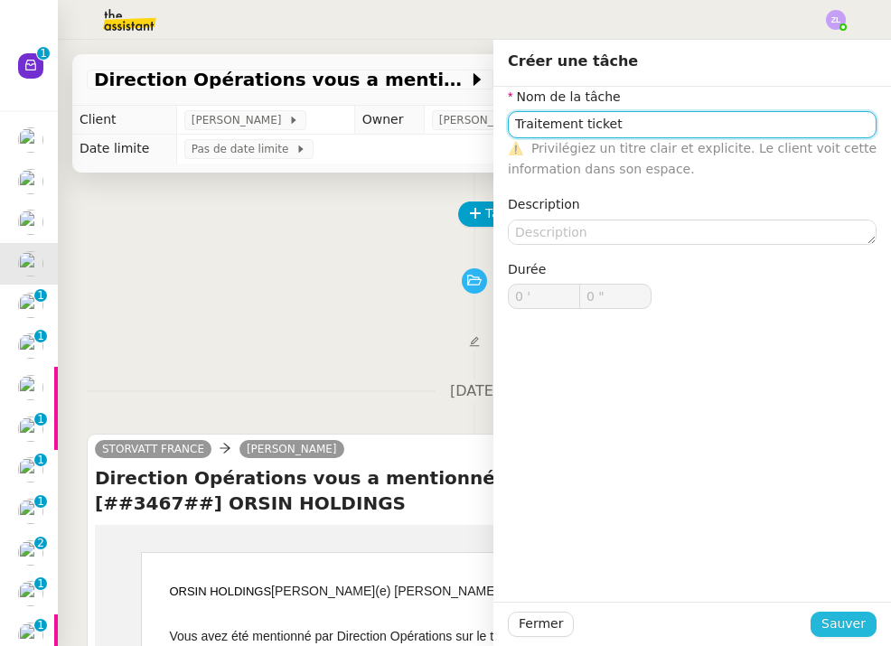
type input "Traitement ticket"
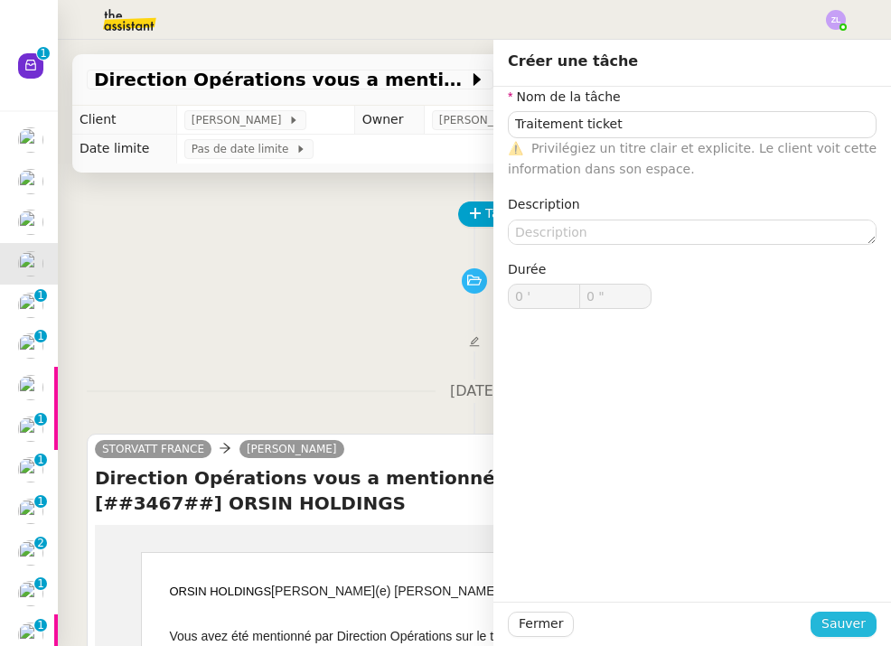
click at [821, 616] on button "Sauver" at bounding box center [844, 624] width 66 height 25
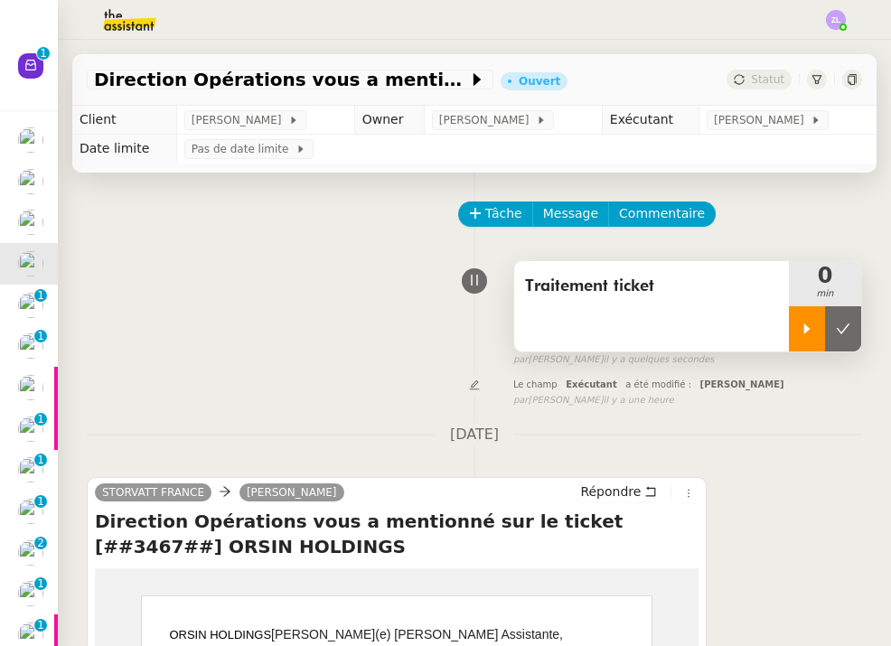
click at [809, 319] on div at bounding box center [807, 328] width 36 height 45
click at [837, 319] on div at bounding box center [825, 328] width 72 height 45
click at [804, 322] on icon at bounding box center [807, 329] width 14 height 14
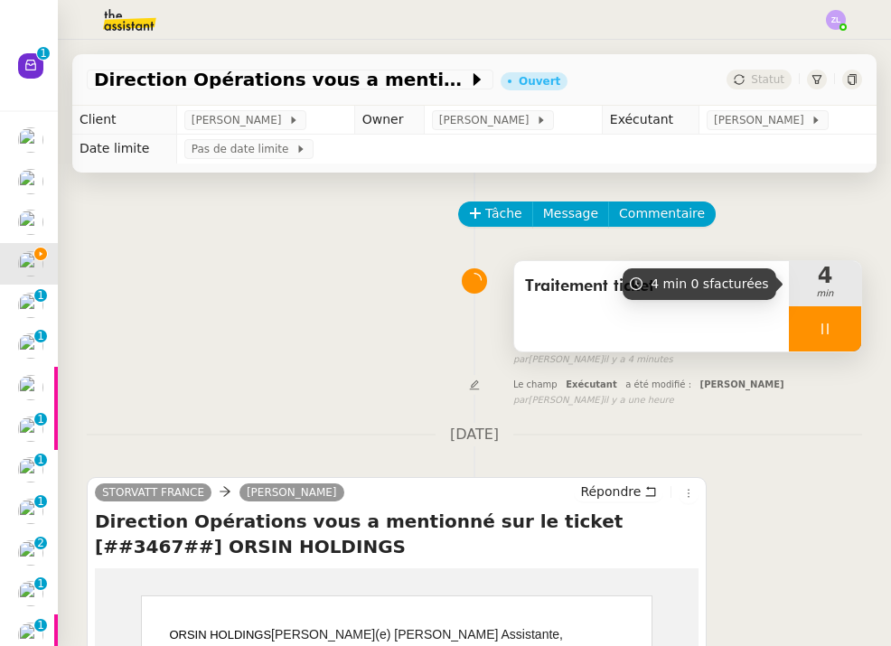
click at [805, 334] on div at bounding box center [825, 328] width 72 height 45
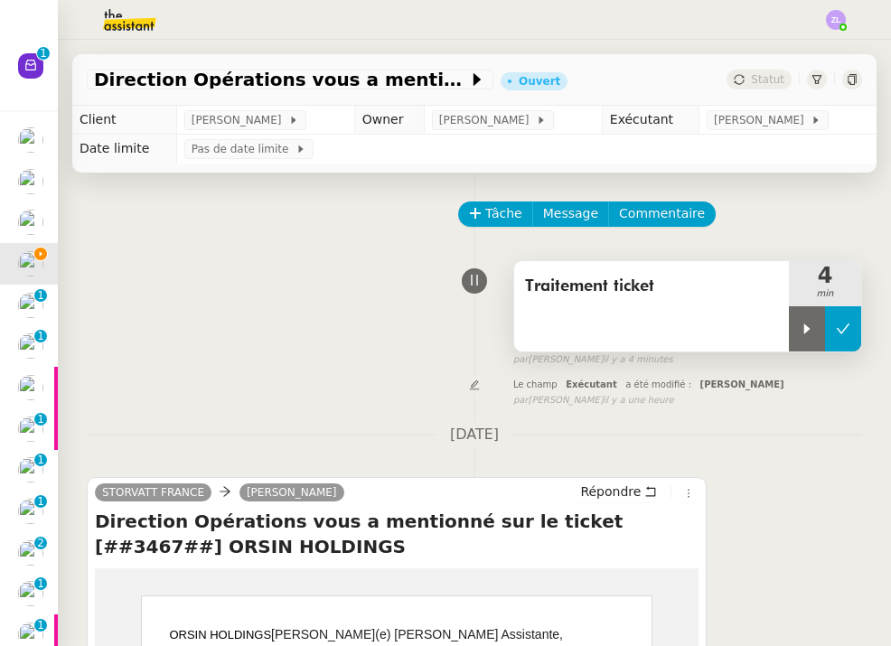
click at [842, 326] on icon at bounding box center [843, 329] width 14 height 14
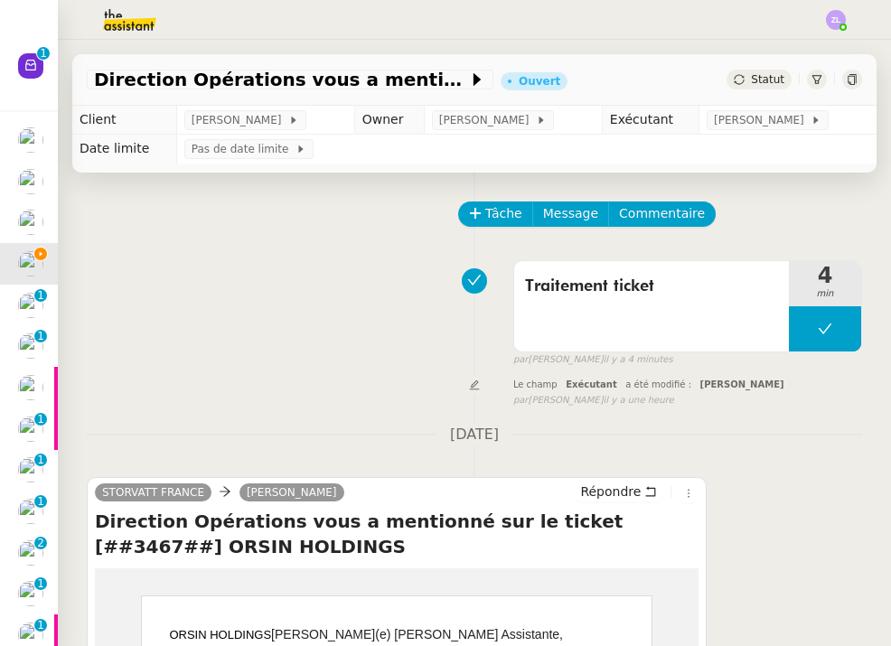
click at [766, 74] on span "Statut" at bounding box center [767, 79] width 33 height 13
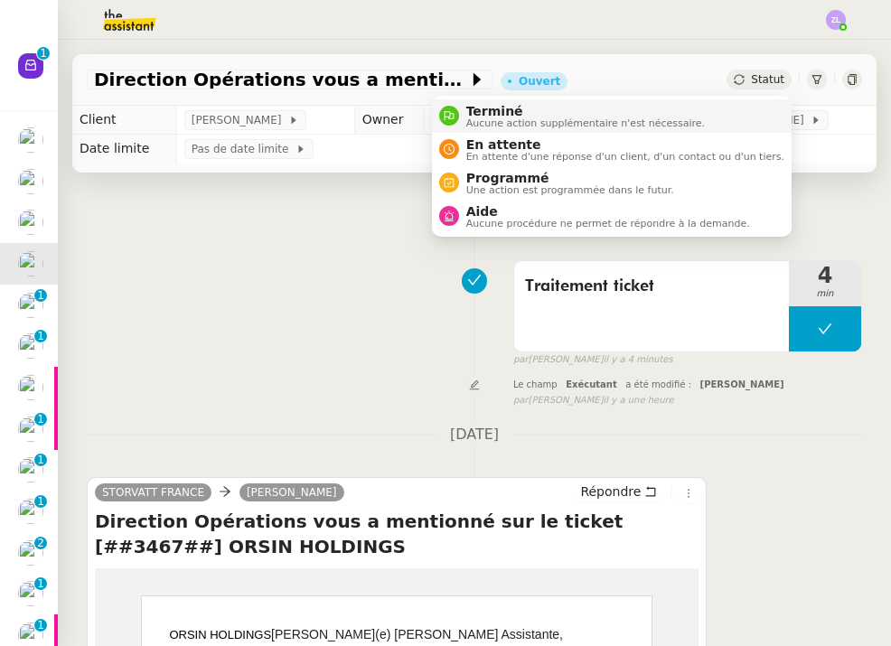
click at [731, 108] on li "Terminé Aucune action supplémentaire n'est nécessaire." at bounding box center [612, 115] width 360 height 33
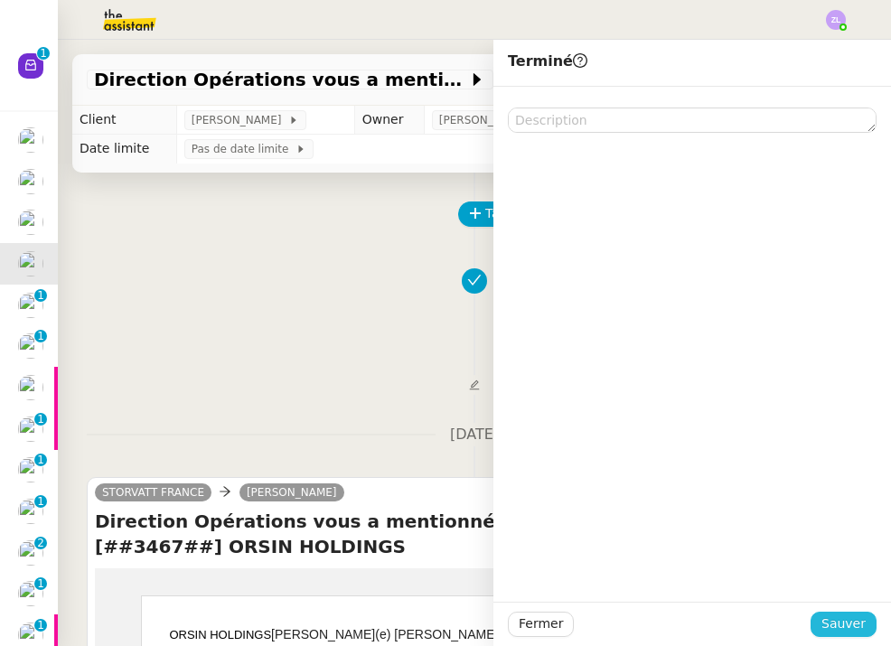
click at [834, 616] on span "Sauver" at bounding box center [844, 624] width 44 height 21
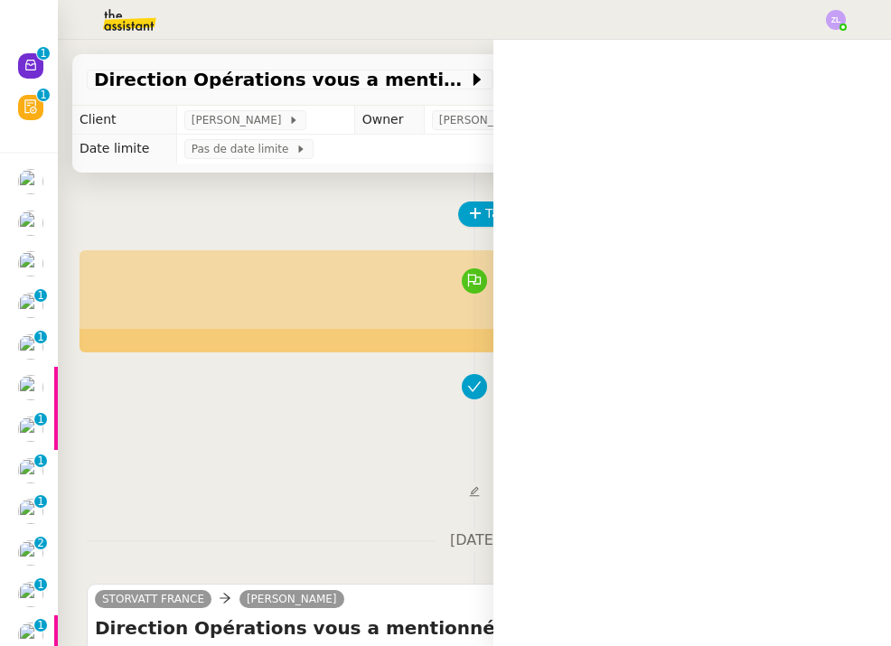
click at [19, 257] on img at bounding box center [30, 263] width 25 height 25
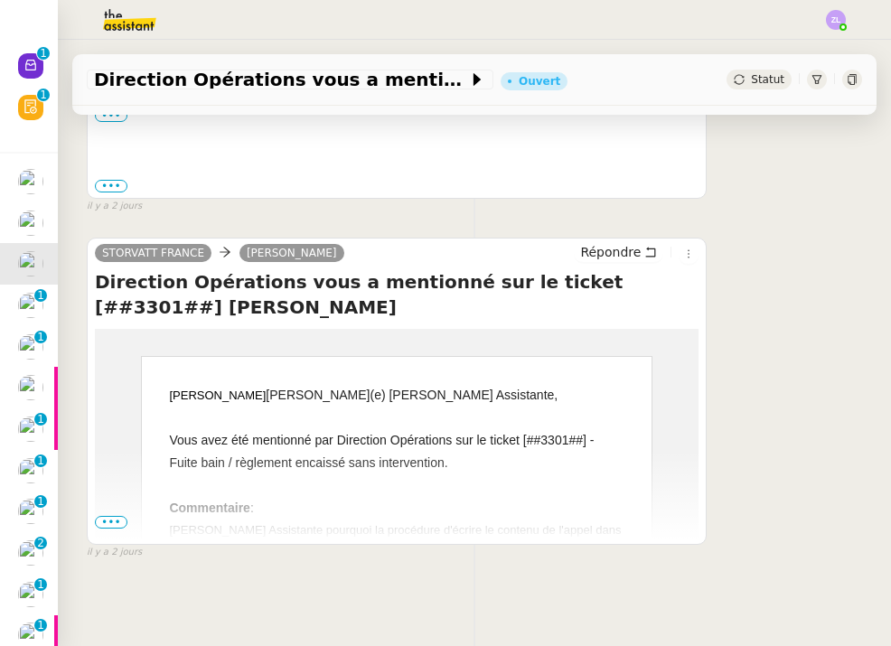
scroll to position [341, 0]
click at [114, 518] on span "•••" at bounding box center [111, 523] width 33 height 13
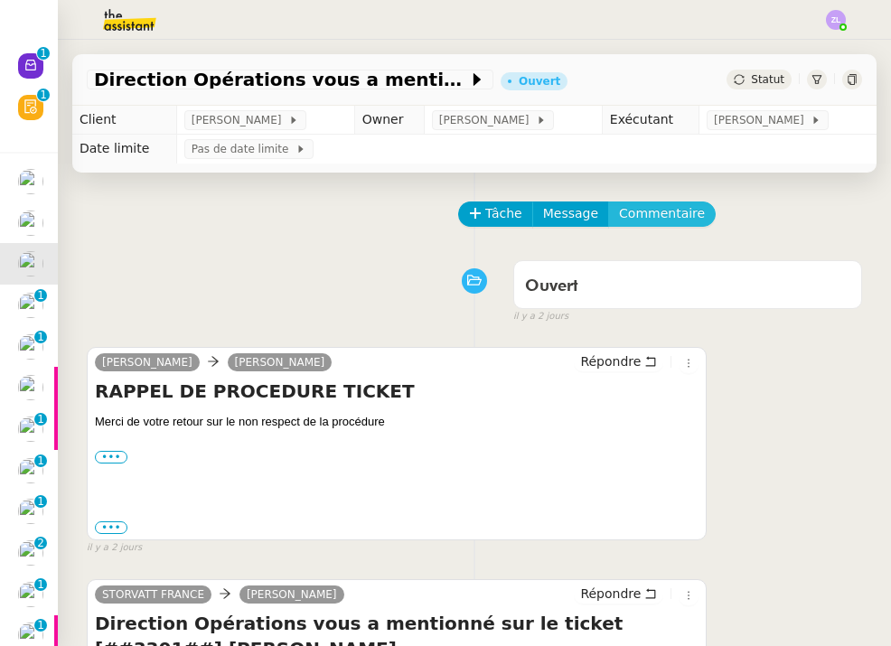
scroll to position [0, 0]
click at [759, 84] on span "Statut" at bounding box center [767, 79] width 33 height 13
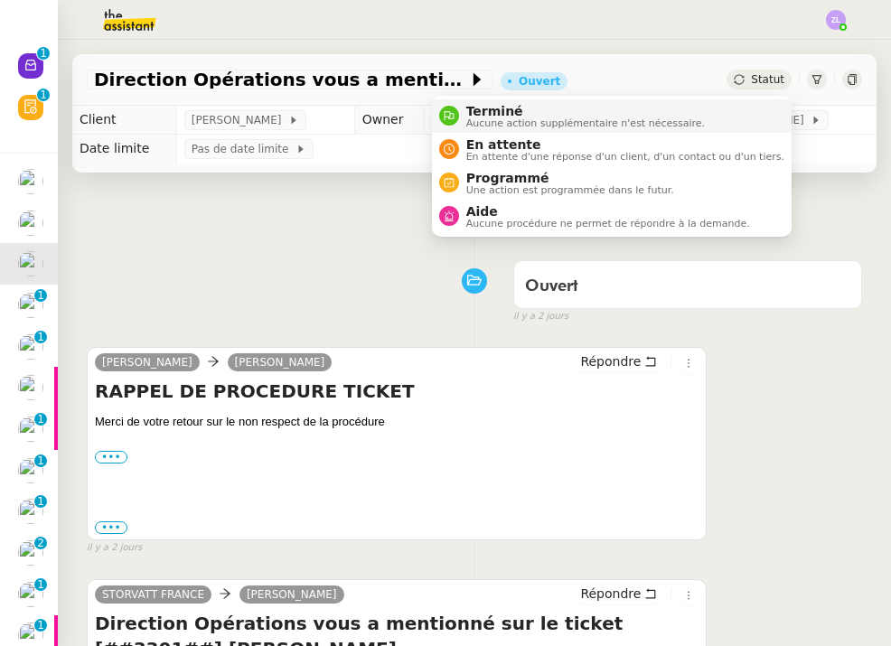
click at [672, 120] on span "Aucune action supplémentaire n'est nécessaire." at bounding box center [585, 123] width 239 height 10
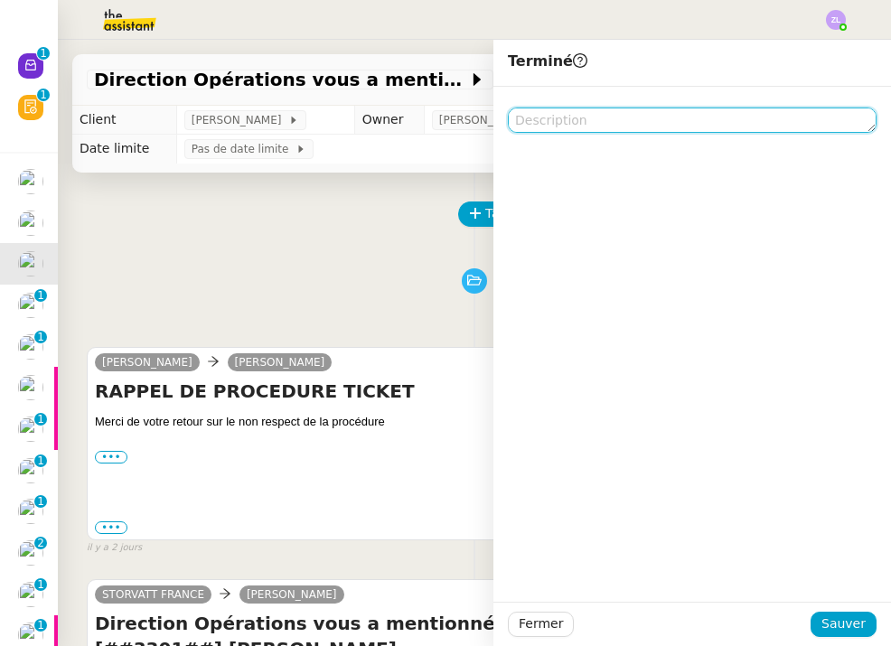
click at [595, 114] on textarea at bounding box center [692, 120] width 369 height 25
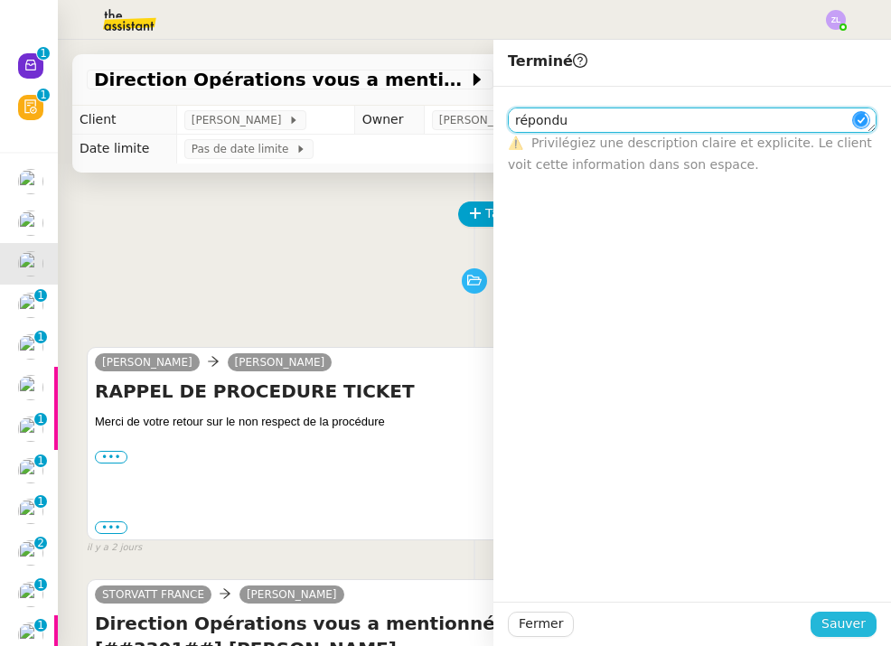
type textarea "répondu"
click at [859, 616] on span "Sauver" at bounding box center [844, 624] width 44 height 21
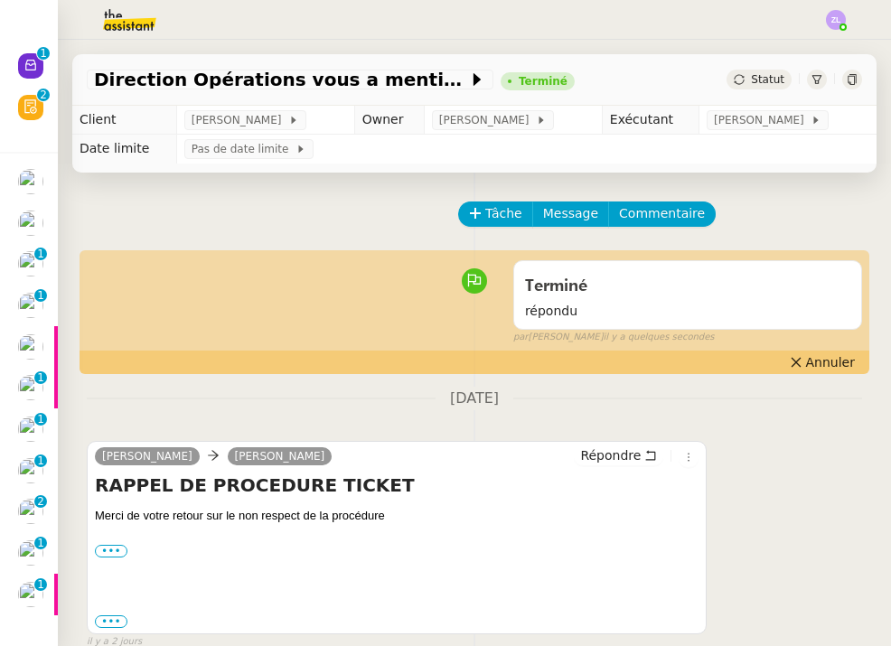
click at [30, 62] on icon at bounding box center [31, 65] width 14 height 14
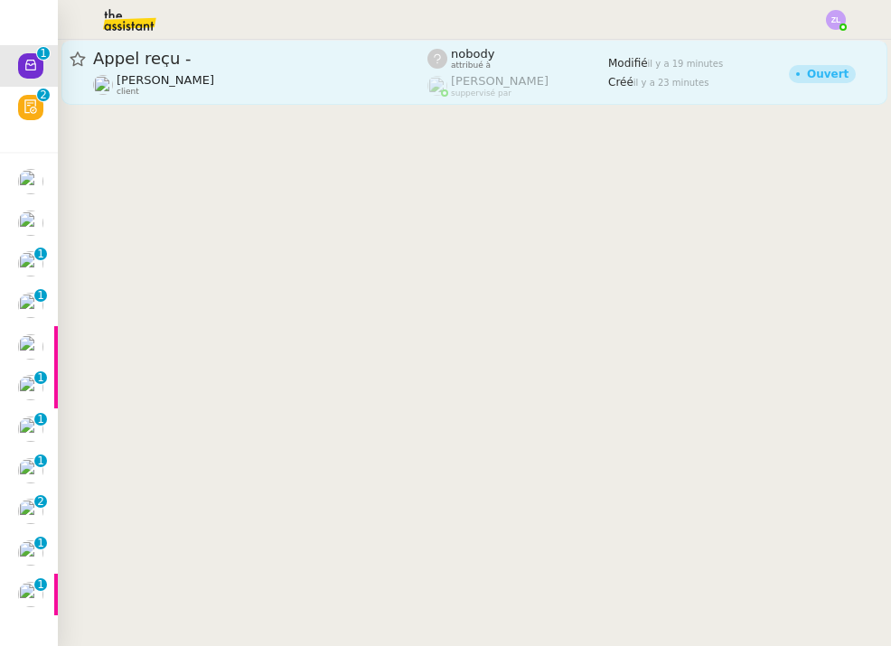
click at [343, 99] on link "Appel reçu - Franck MUFFAT-JEANDET client nobody attribué à Romane Vachon suppe…" at bounding box center [474, 72] width 826 height 65
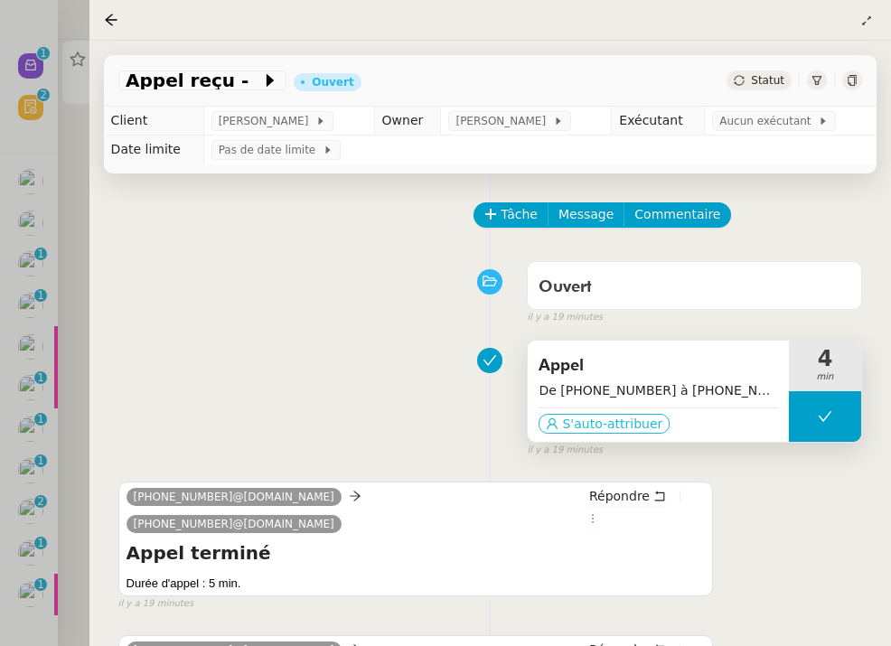
click at [613, 425] on span "S'auto-attribuer" at bounding box center [612, 424] width 100 height 18
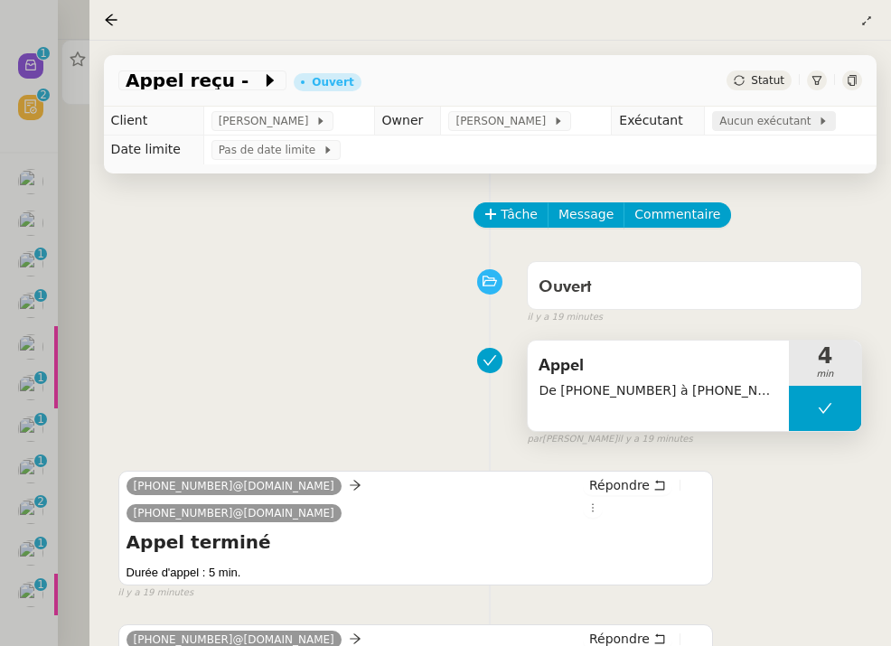
click at [757, 117] on span "Aucun exécutant" at bounding box center [768, 121] width 99 height 18
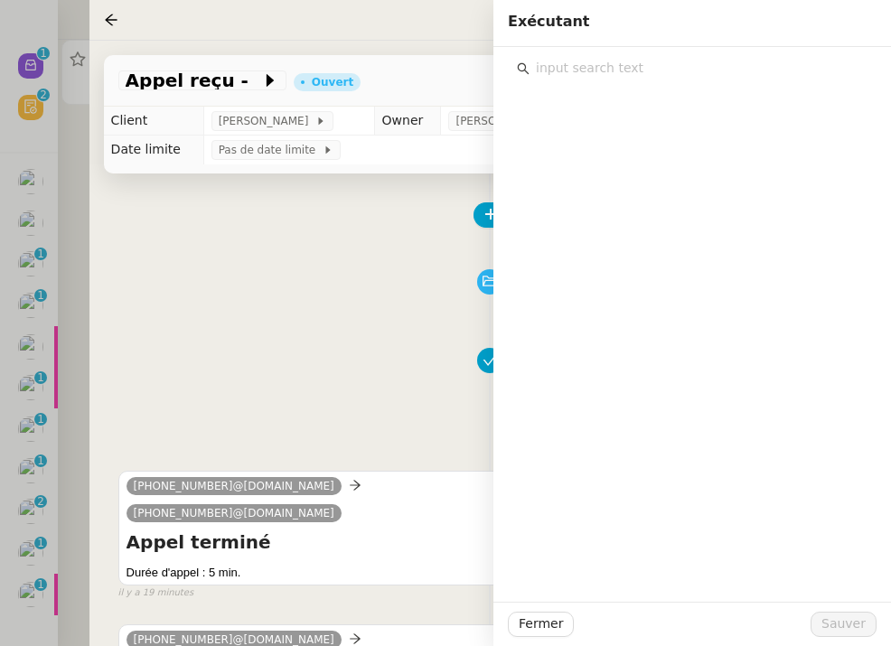
click at [560, 61] on input "text" at bounding box center [699, 68] width 338 height 24
type input "zoe"
click at [600, 108] on span "[PERSON_NAME]" at bounding box center [603, 108] width 105 height 14
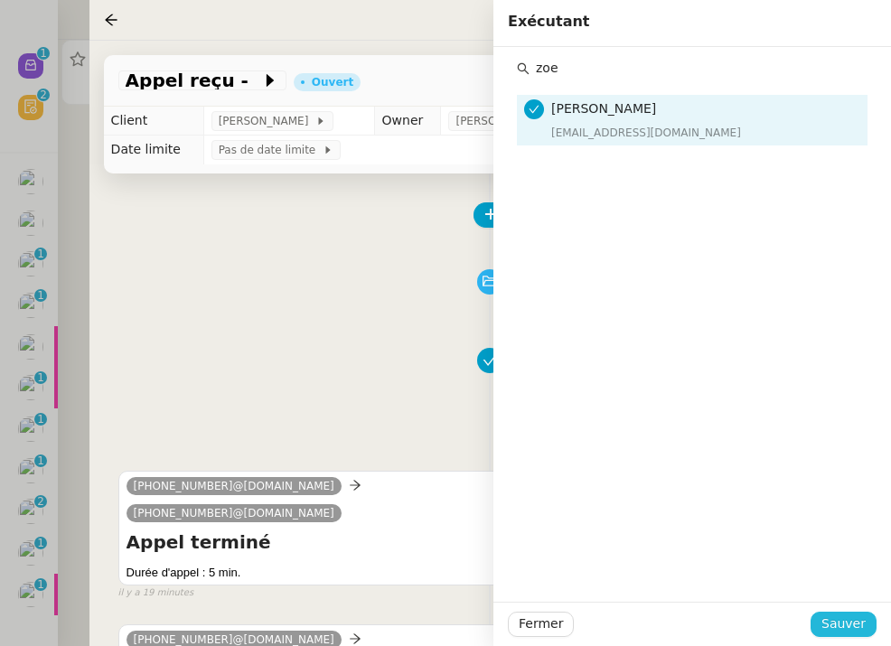
click at [837, 616] on span "Sauver" at bounding box center [844, 624] width 44 height 21
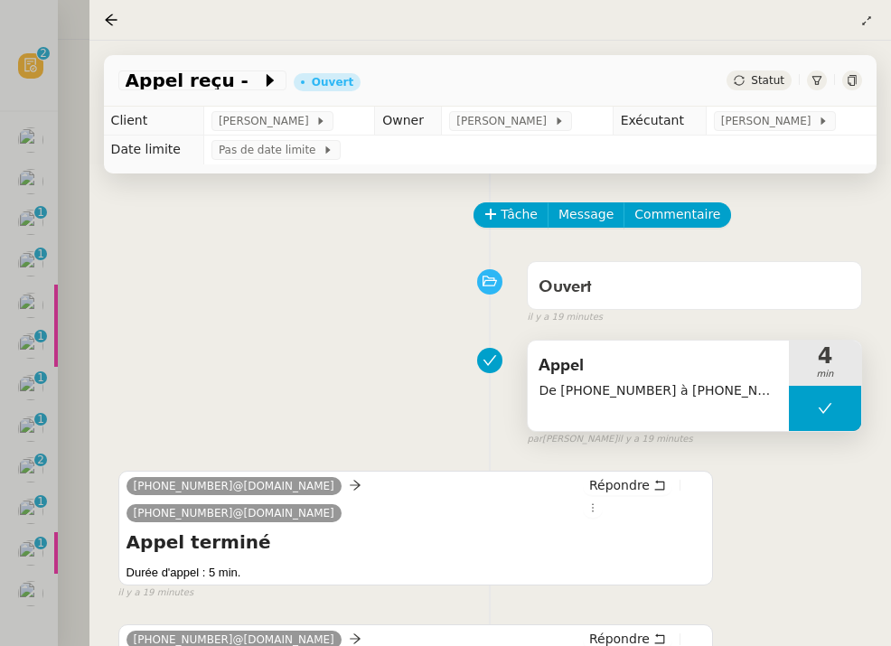
click at [517, 196] on div "Tâche Message Commentaire Veuillez patienter une erreur s'est produite 👌👌👌 mess…" at bounding box center [490, 538] width 802 height 729
click at [510, 210] on span "Tâche" at bounding box center [519, 214] width 37 height 21
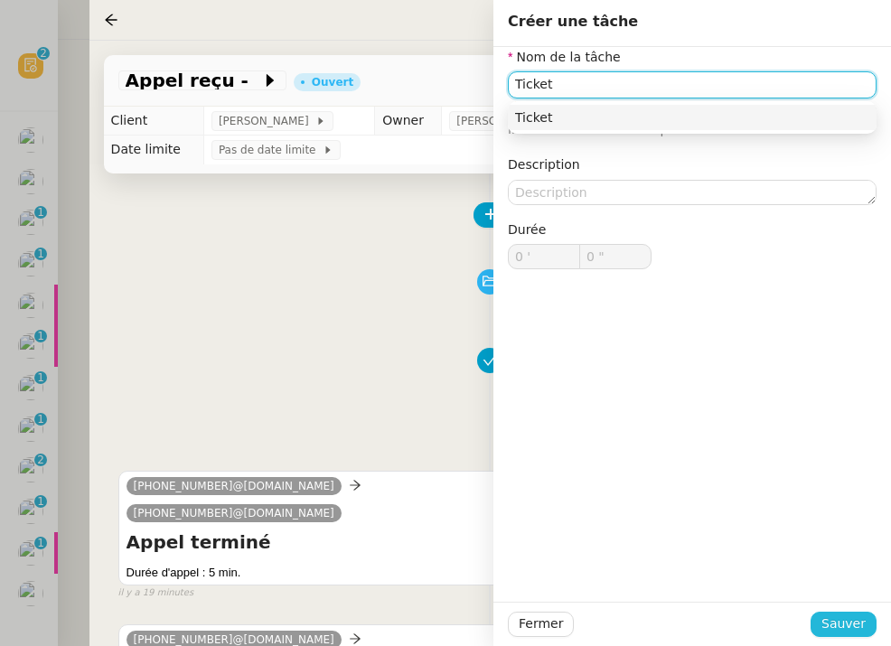
type input "Ticket"
click at [837, 616] on span "Sauver" at bounding box center [844, 624] width 44 height 21
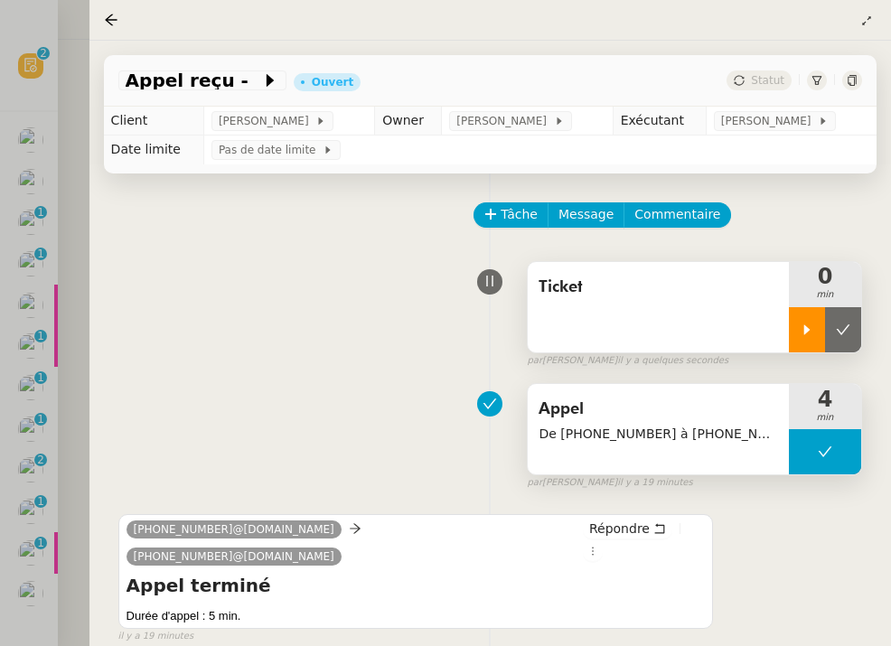
click at [811, 330] on icon at bounding box center [807, 330] width 14 height 14
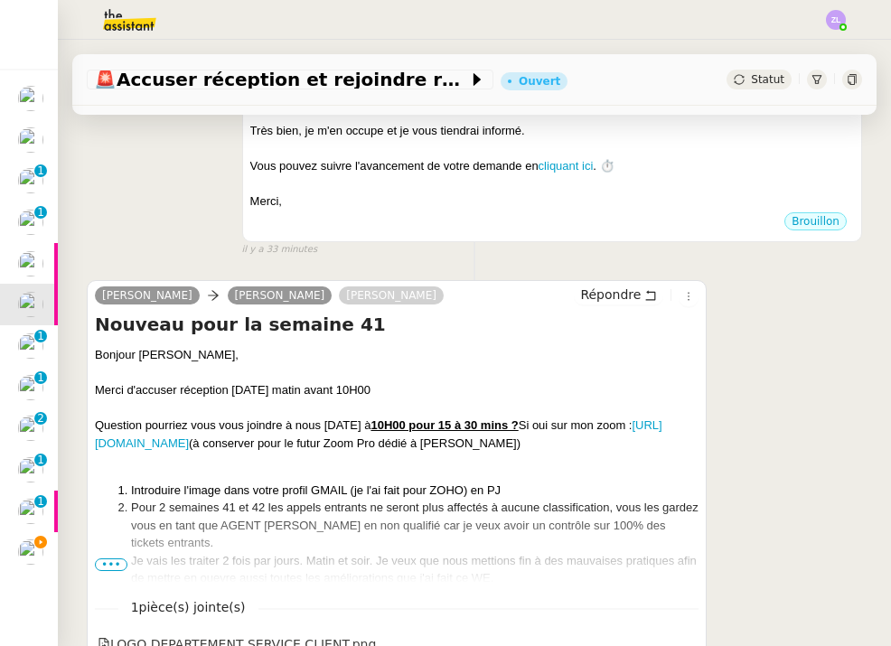
scroll to position [412, 0]
click at [122, 561] on span "•••" at bounding box center [111, 565] width 33 height 13
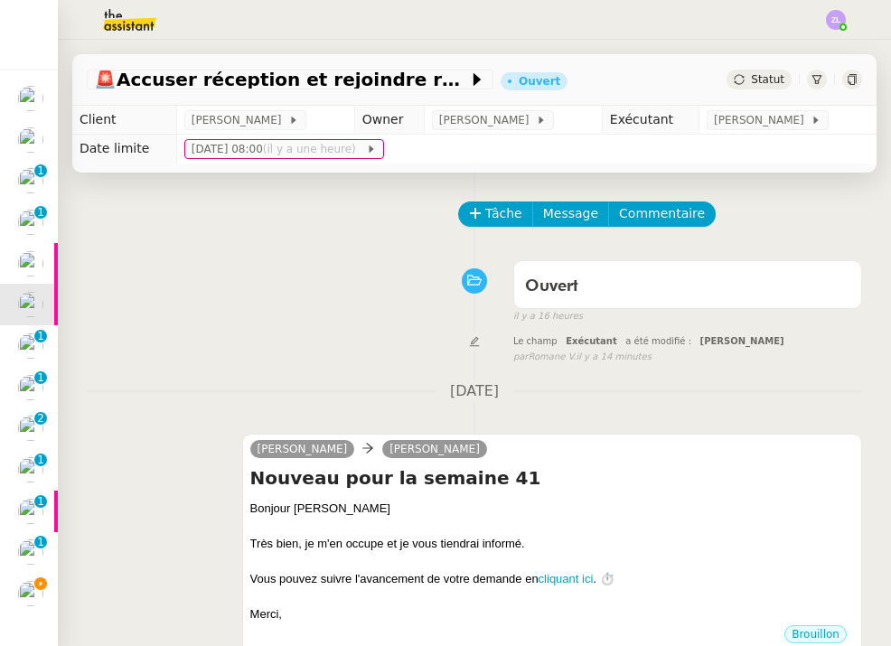
scroll to position [0, 0]
click at [26, 592] on img at bounding box center [30, 593] width 25 height 25
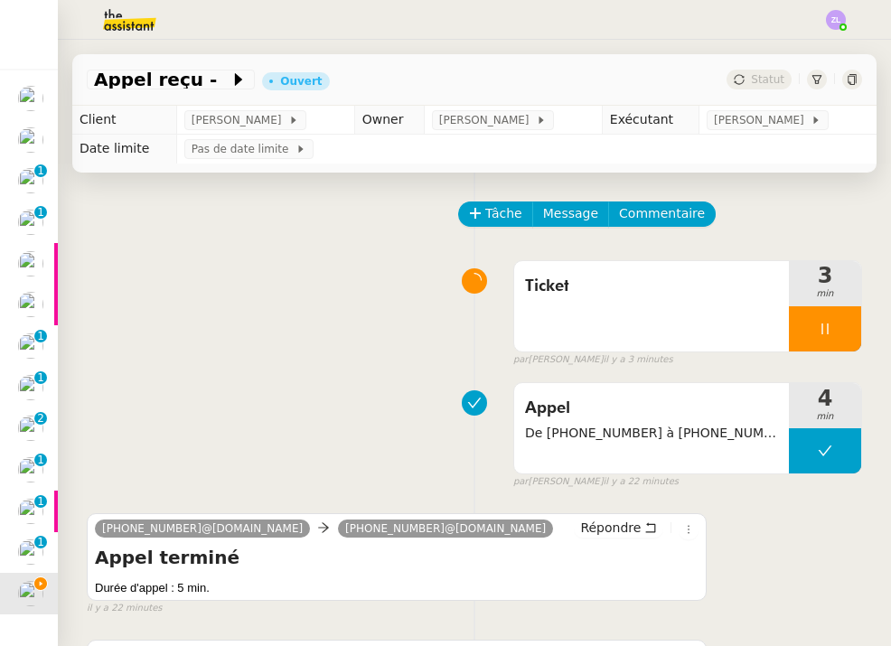
click at [36, 170] on nz-badge-sup "0 1 2 3 4 5 6 7 8 9" at bounding box center [40, 171] width 13 height 13
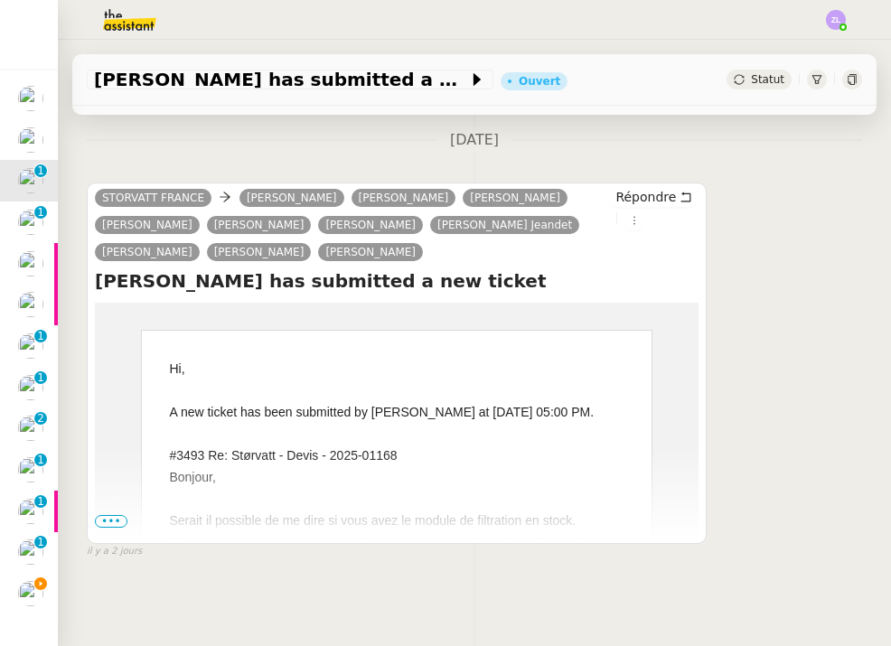
scroll to position [280, 0]
click at [103, 529] on td "Hi, A new ticket has been submitted by [PERSON_NAME] at [DATE] 05:00 PM. #3493 …" at bounding box center [397, 586] width 604 height 566
click at [116, 520] on span "•••" at bounding box center [111, 521] width 33 height 13
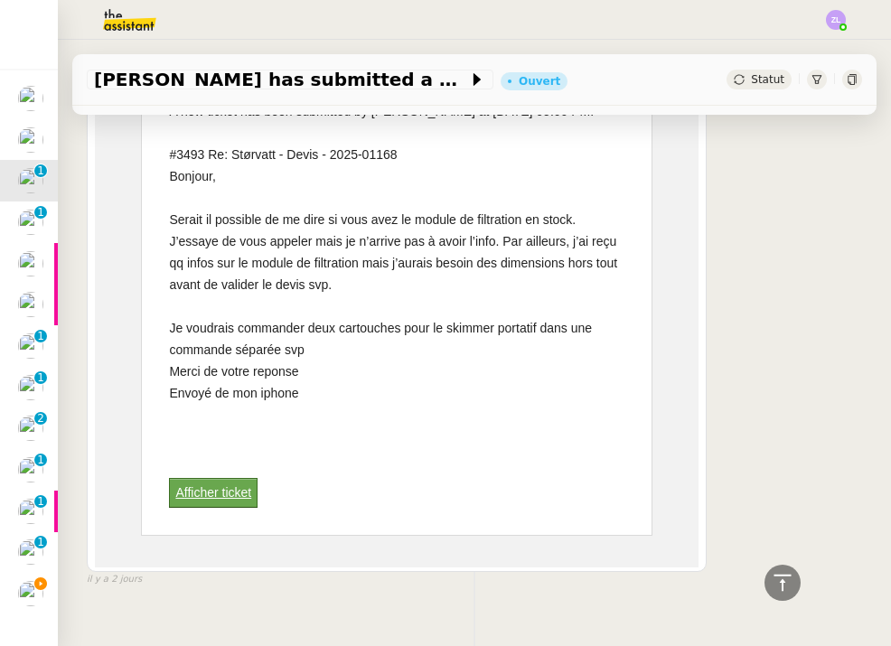
scroll to position [551, 0]
click at [18, 216] on img at bounding box center [30, 222] width 25 height 25
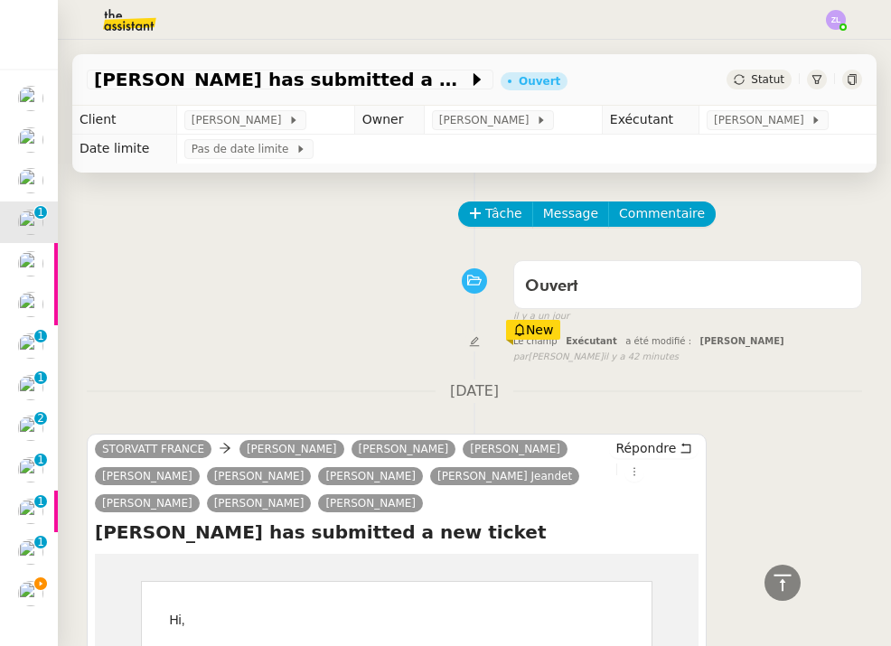
scroll to position [306, 0]
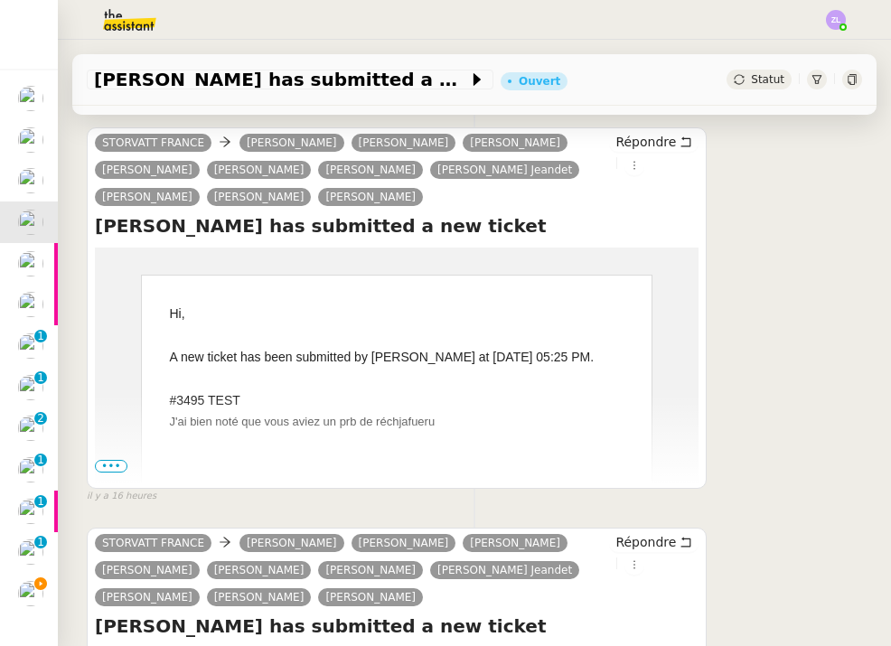
click at [112, 465] on span "•••" at bounding box center [111, 466] width 33 height 13
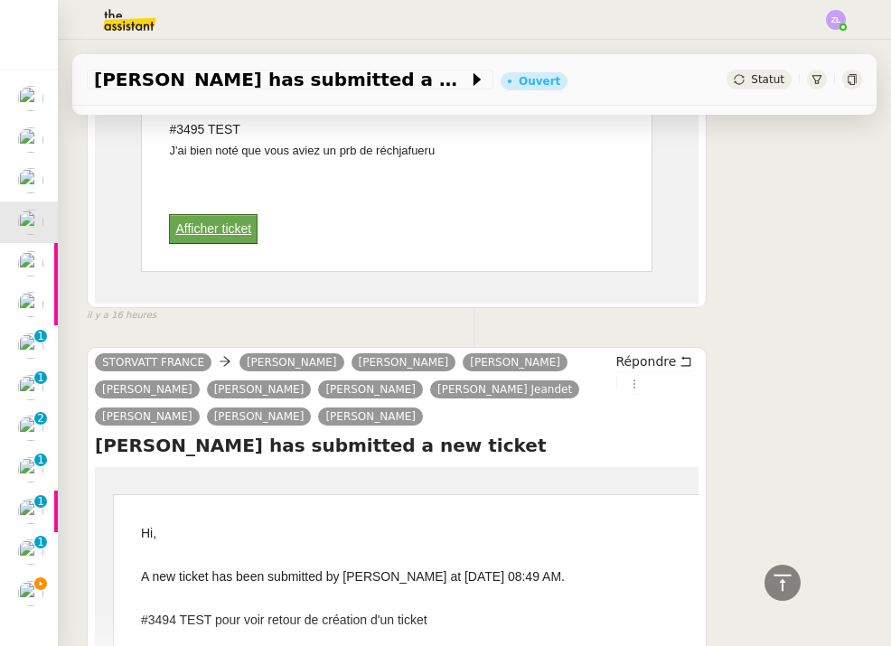
scroll to position [773, 0]
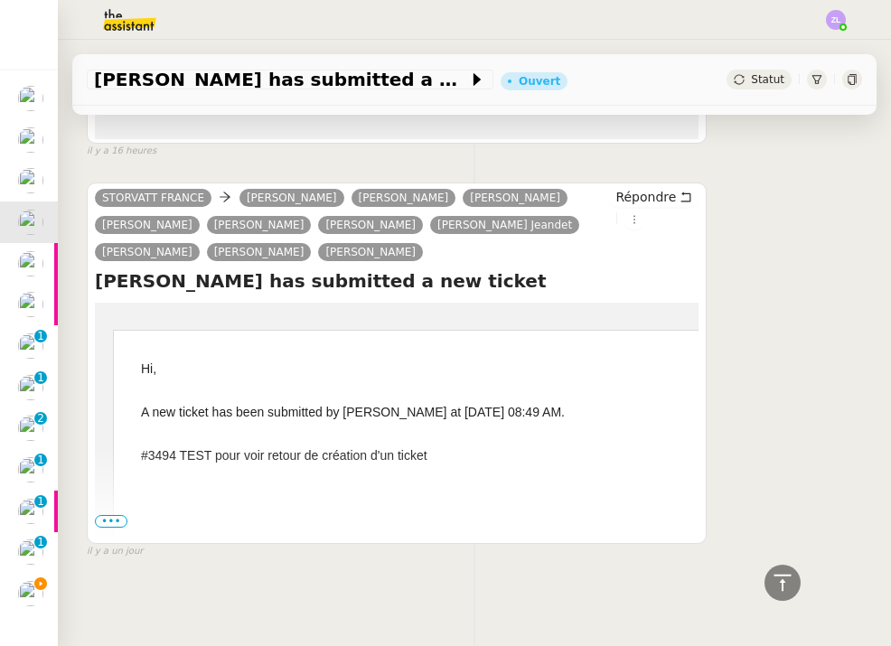
click at [118, 521] on span "•••" at bounding box center [111, 521] width 33 height 13
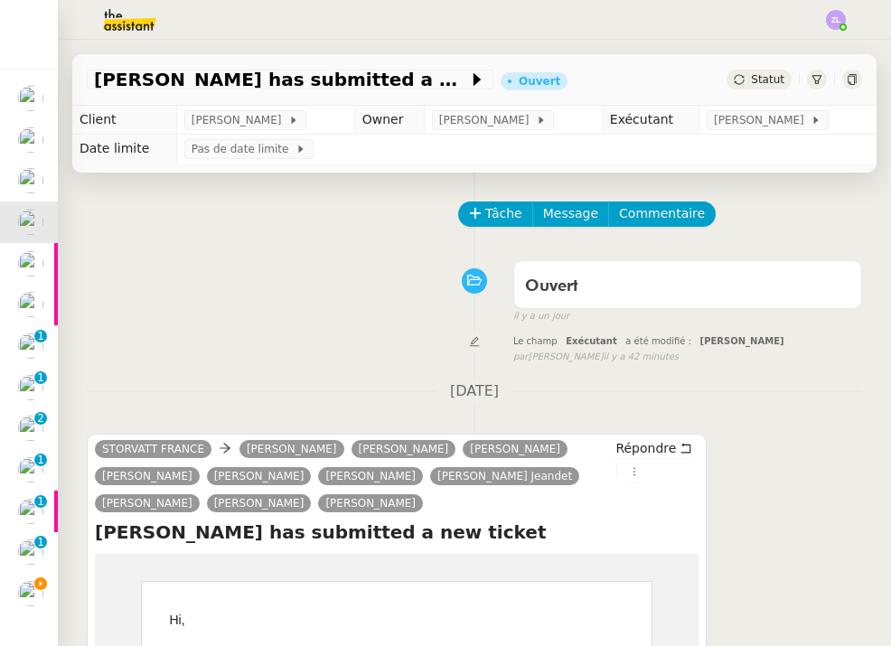
scroll to position [0, 0]
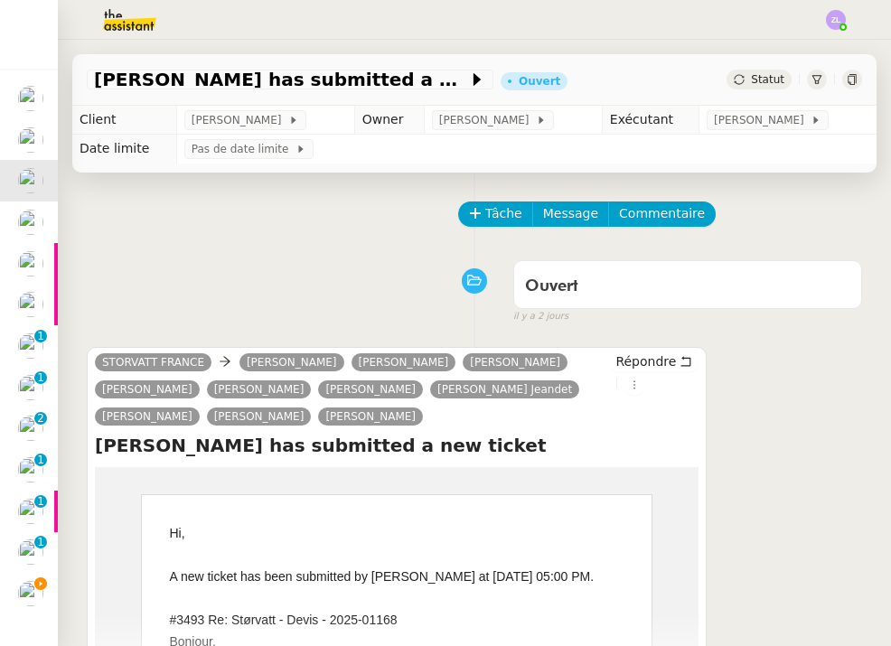
click at [22, 253] on img at bounding box center [30, 263] width 25 height 25
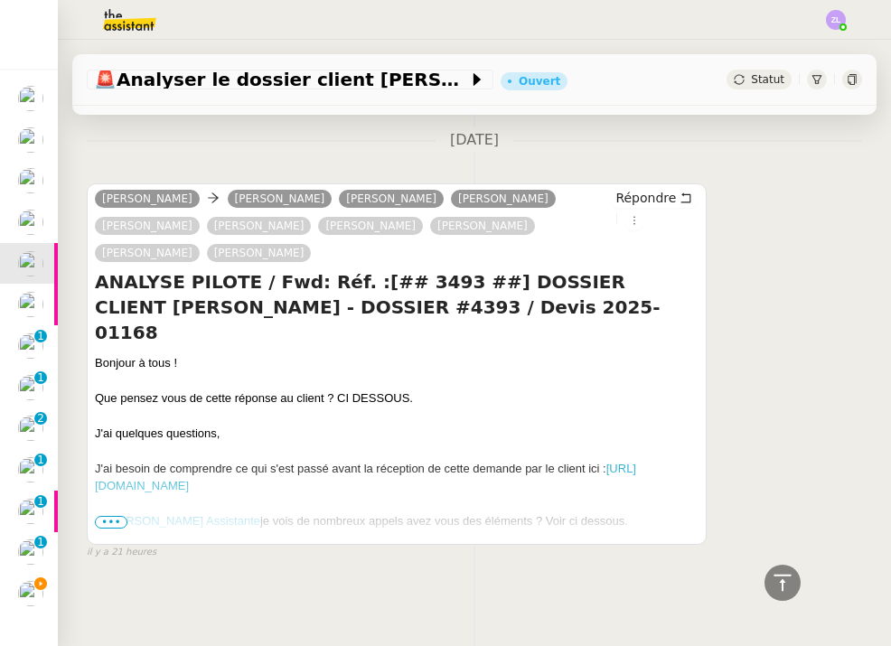
scroll to position [559, 0]
click at [116, 516] on span "•••" at bounding box center [111, 522] width 33 height 13
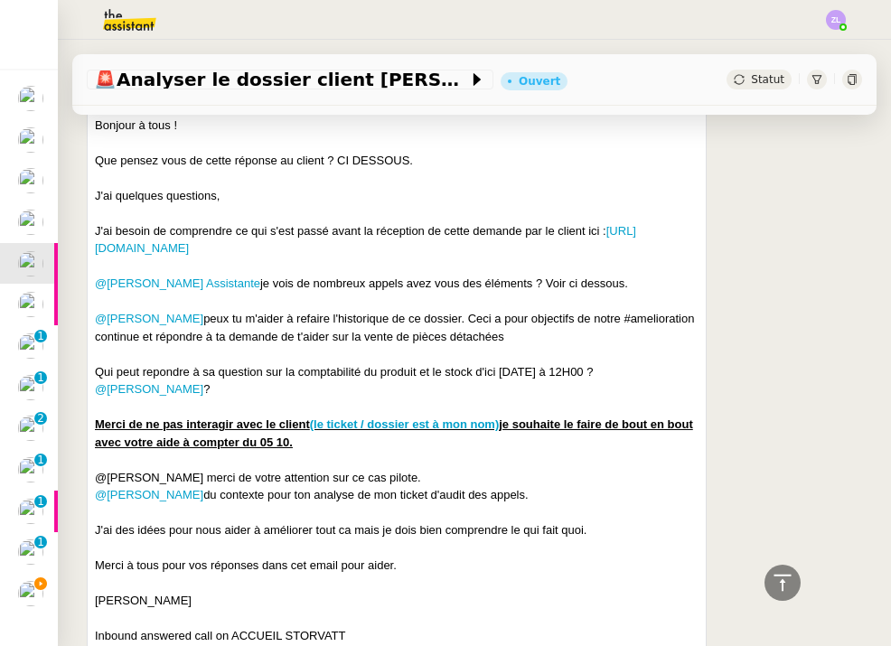
scroll to position [557, 0]
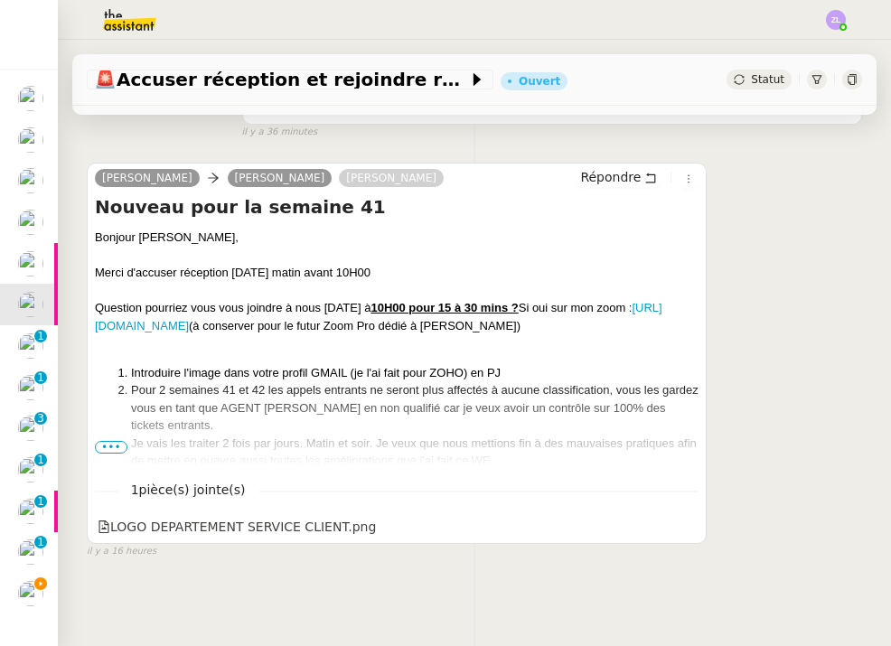
scroll to position [231, 0]
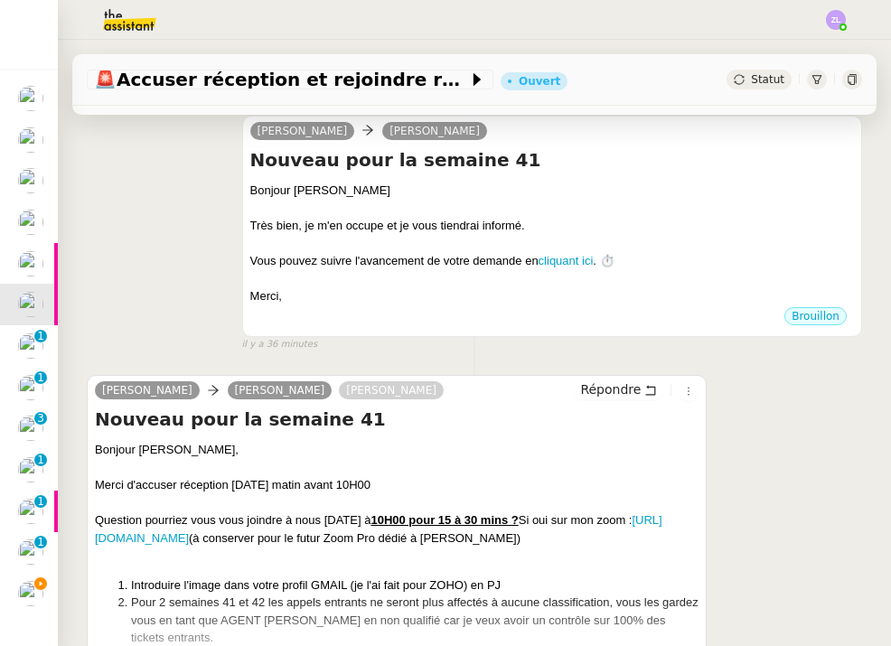
click at [19, 542] on img at bounding box center [30, 552] width 25 height 25
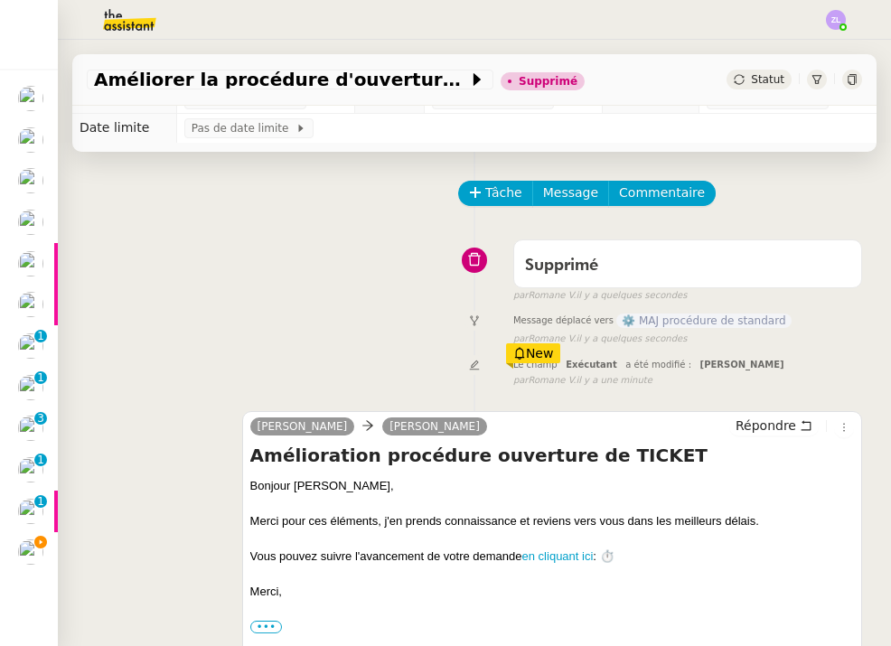
scroll to position [193, 0]
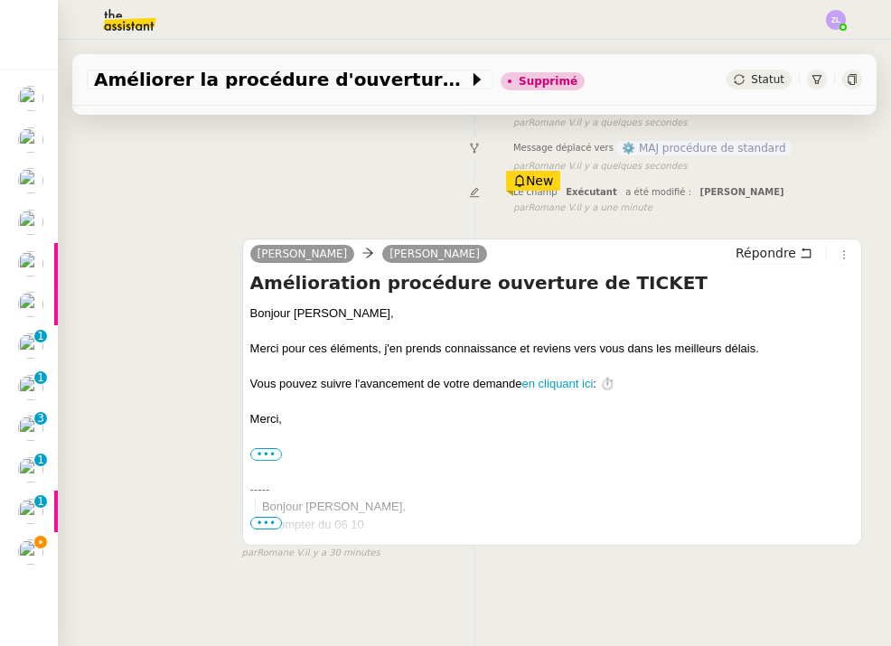
click at [19, 457] on img at bounding box center [30, 469] width 25 height 25
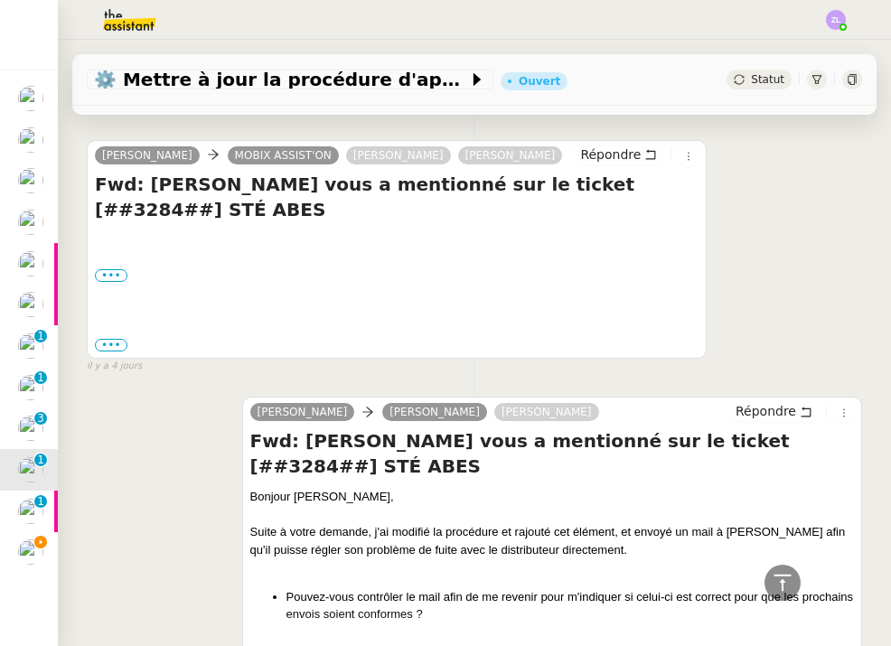
scroll to position [306, 0]
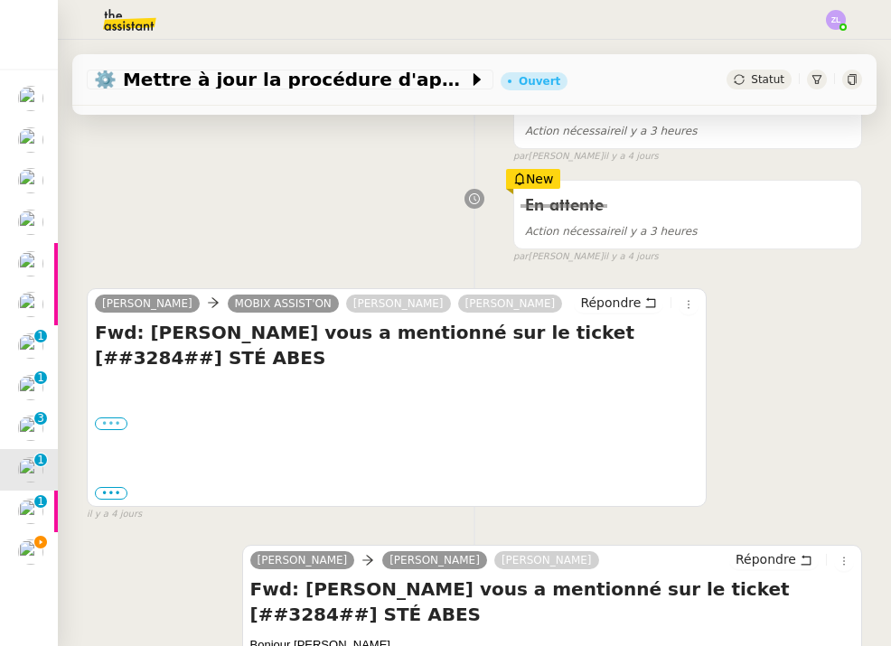
click at [110, 424] on label "•••" at bounding box center [111, 424] width 33 height 13
click at [0, 0] on input "•••" at bounding box center [0, 0] width 0 height 0
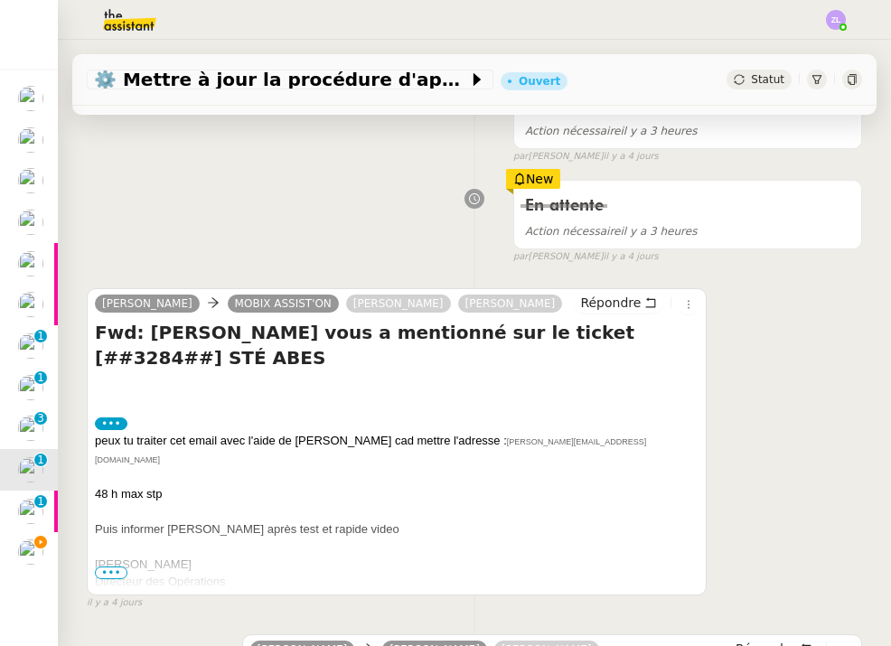
click at [109, 577] on span "•••" at bounding box center [111, 573] width 33 height 13
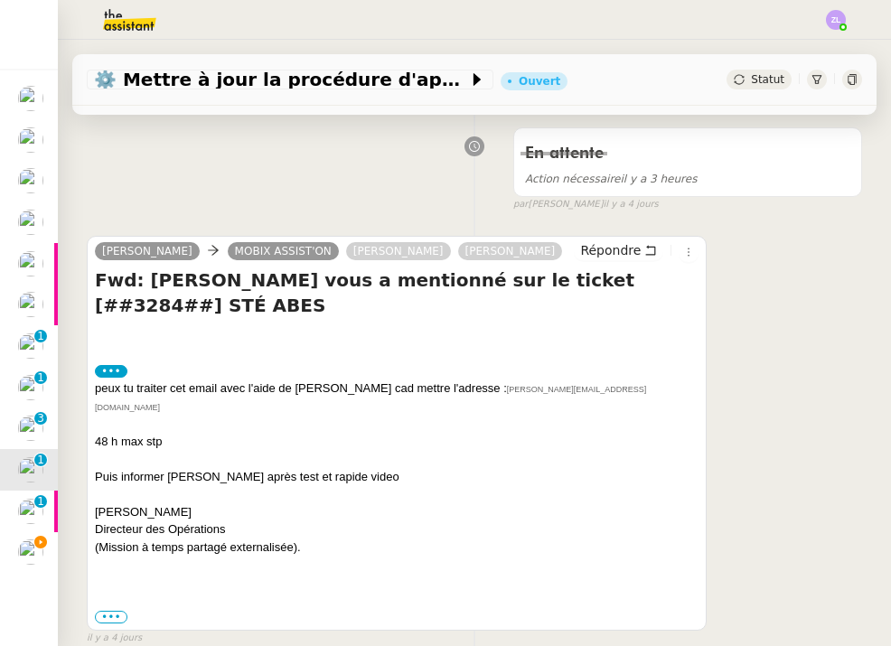
scroll to position [357, 0]
click at [33, 418] on img at bounding box center [30, 428] width 25 height 25
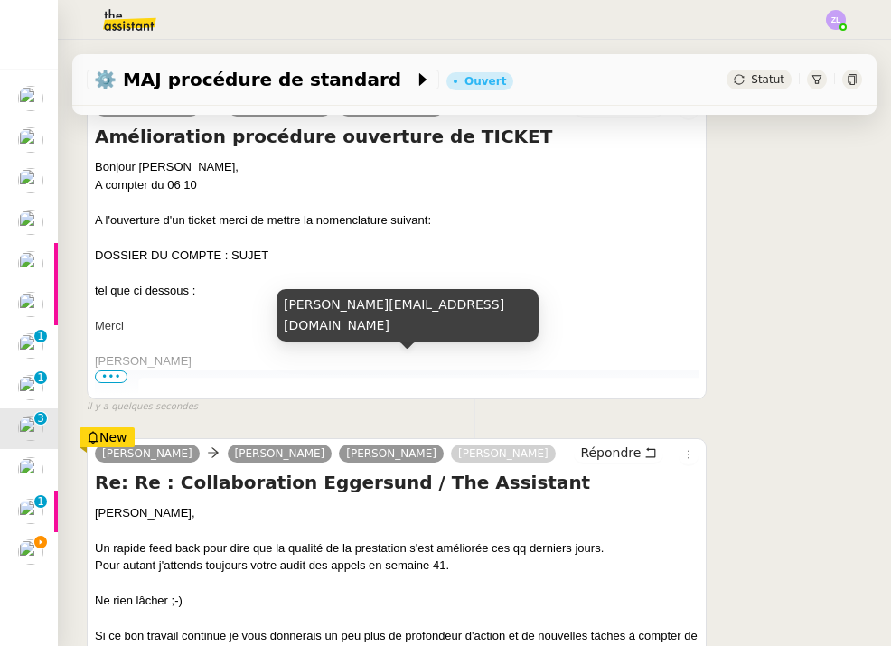
scroll to position [216, 0]
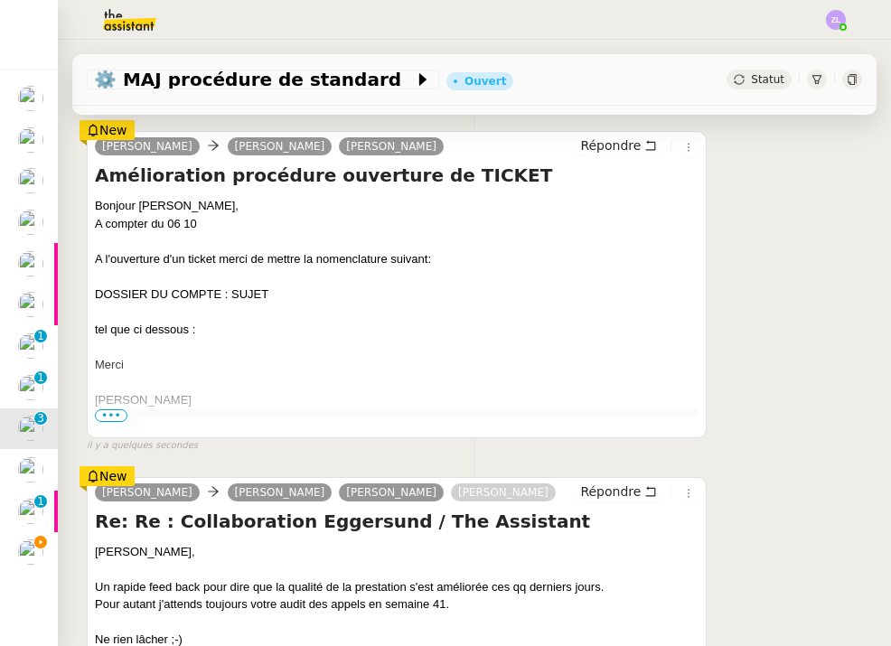
click at [23, 546] on img at bounding box center [30, 552] width 25 height 25
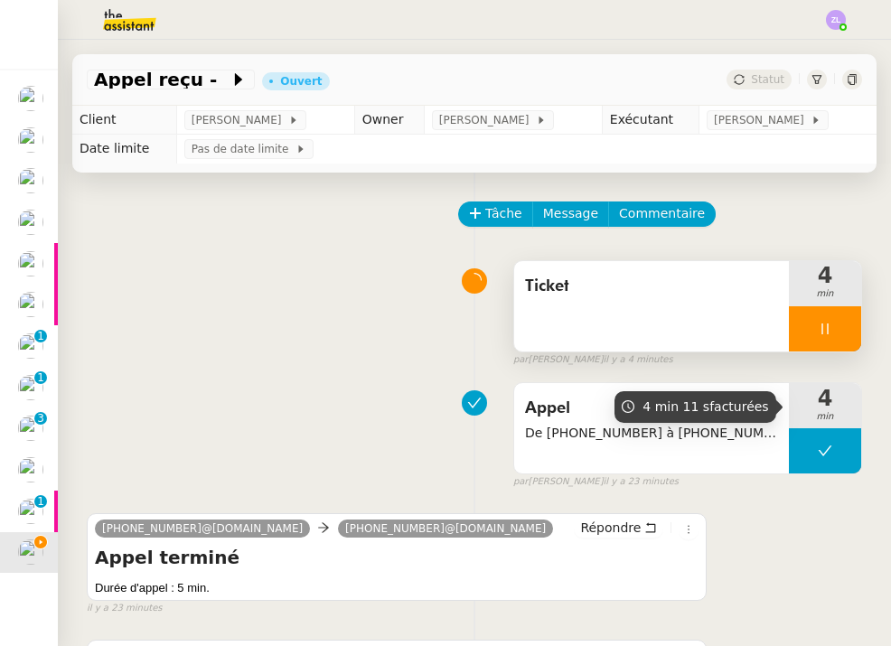
click at [802, 343] on div at bounding box center [825, 328] width 72 height 45
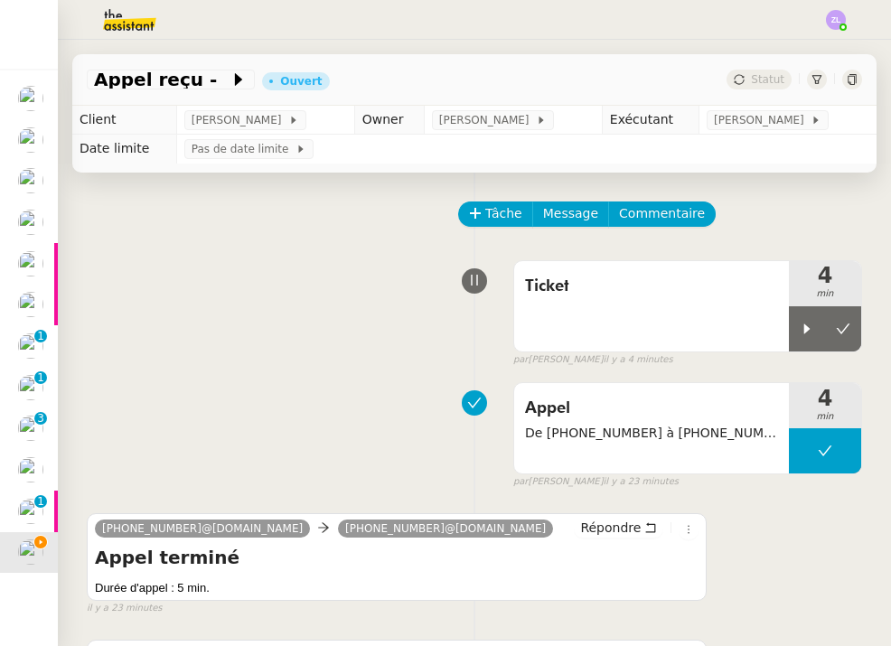
click at [38, 429] on img at bounding box center [30, 428] width 25 height 25
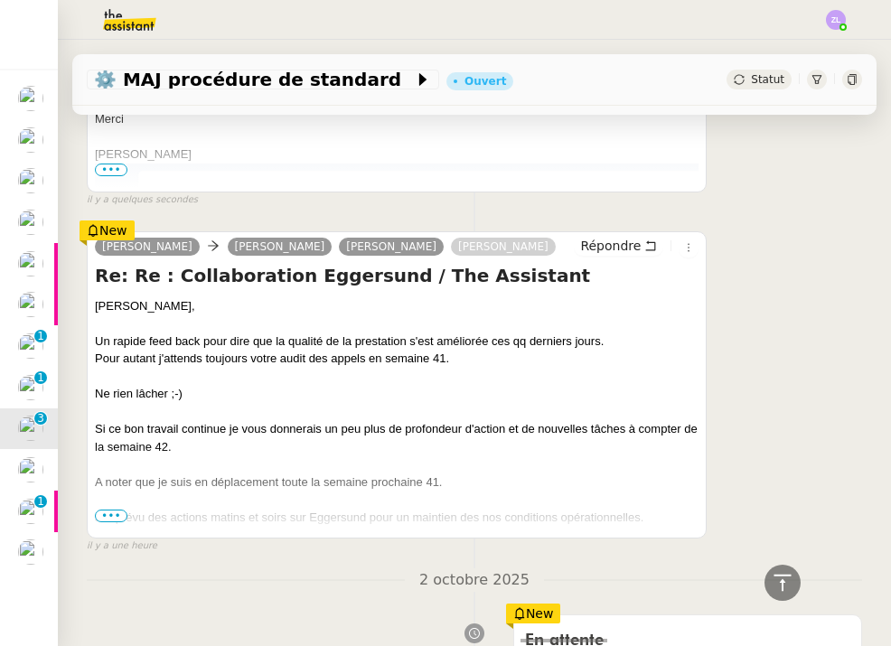
scroll to position [458, 0]
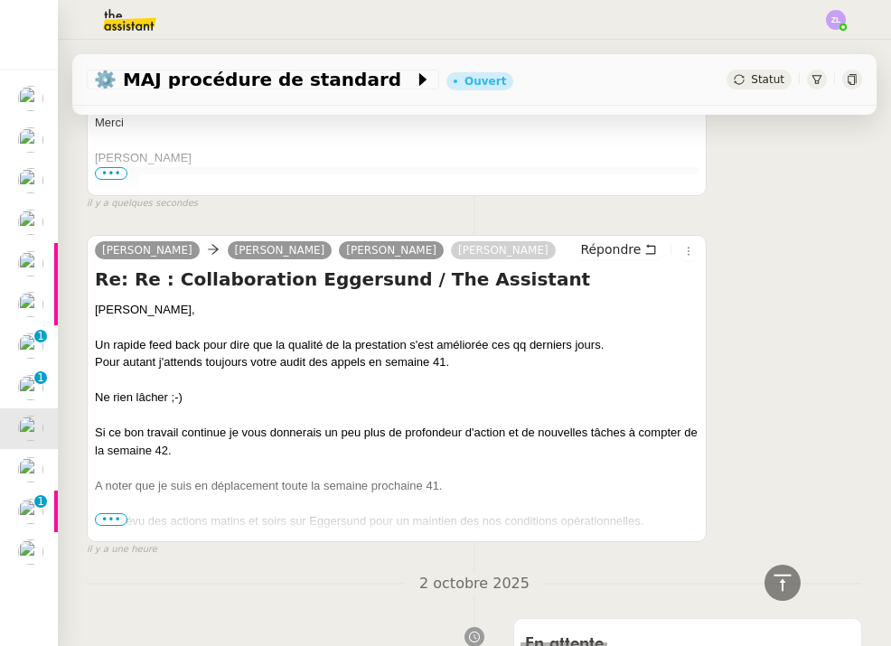
click at [117, 522] on span "•••" at bounding box center [111, 519] width 33 height 13
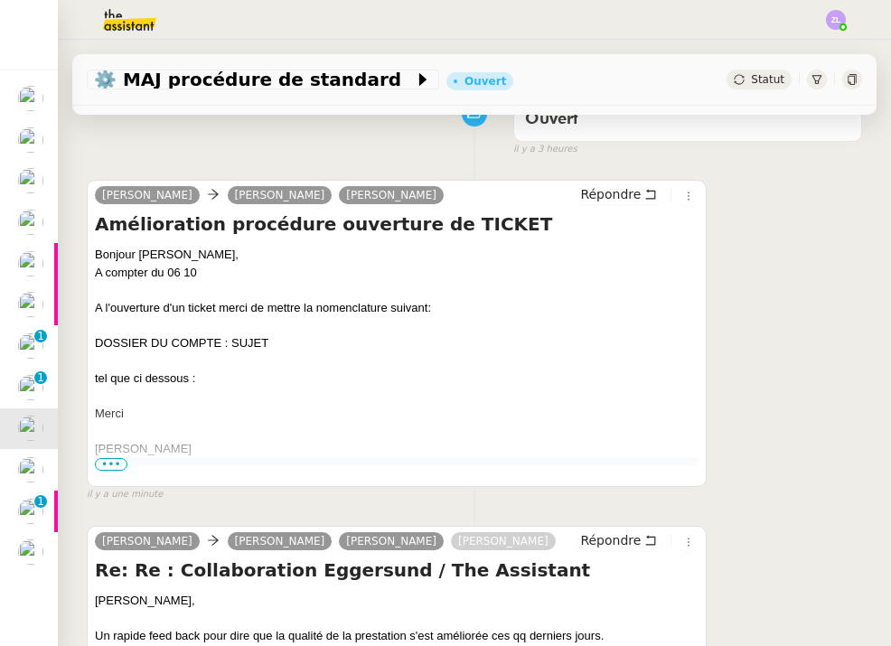
scroll to position [166, 0]
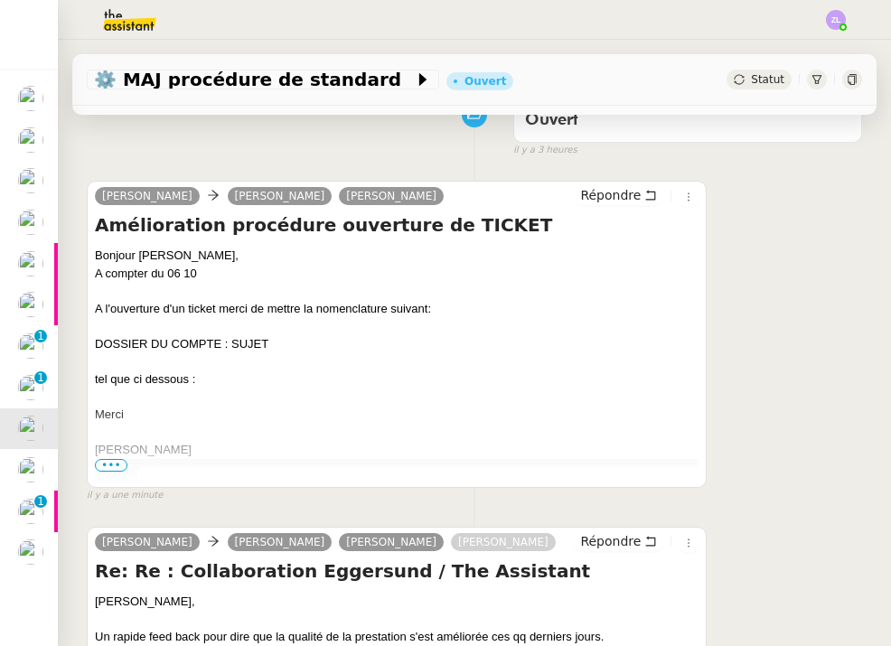
click at [115, 478] on img at bounding box center [397, 656] width 604 height 397
click at [115, 468] on span "•••" at bounding box center [111, 465] width 33 height 13
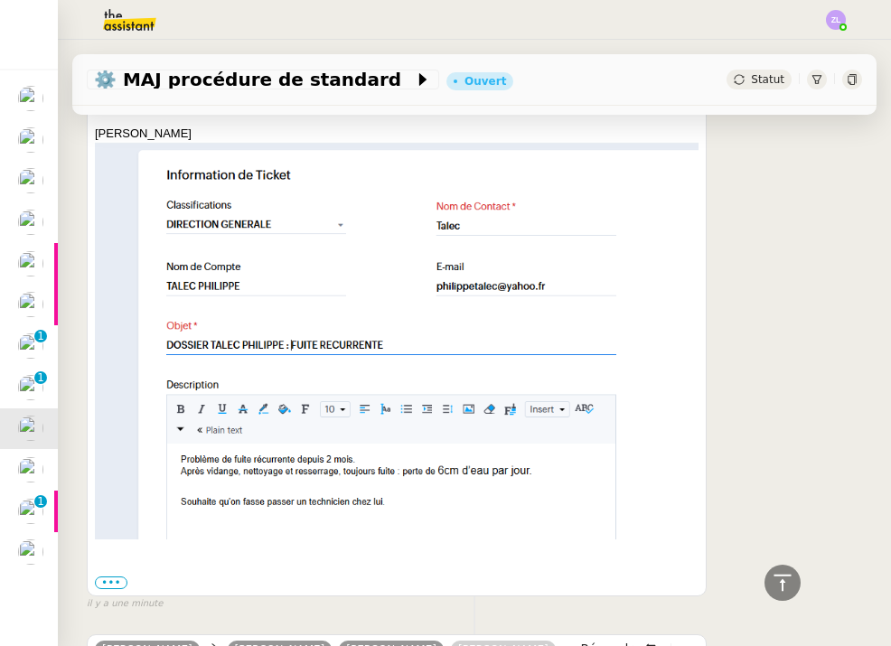
scroll to position [412, 0]
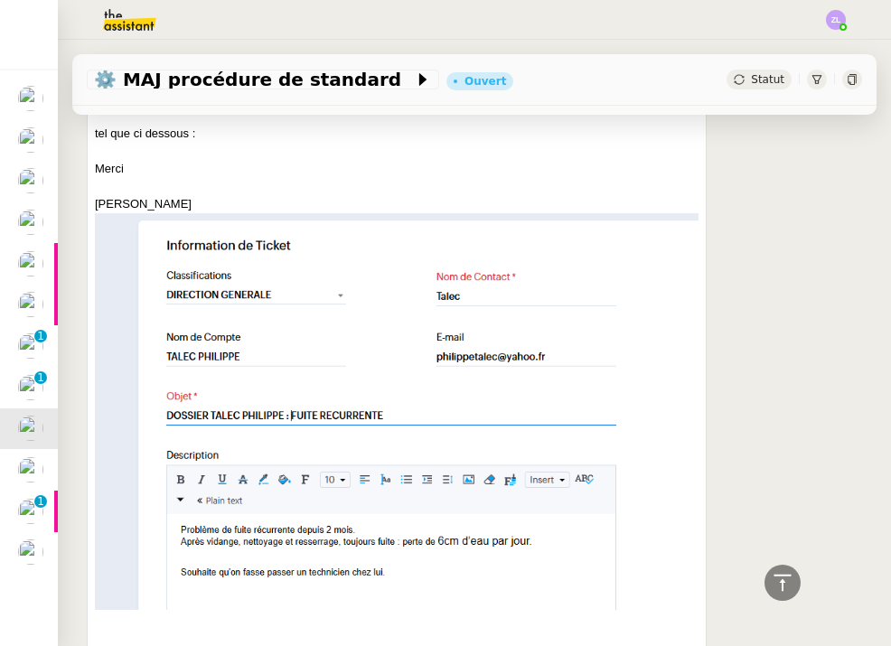
click at [41, 259] on img at bounding box center [30, 263] width 25 height 25
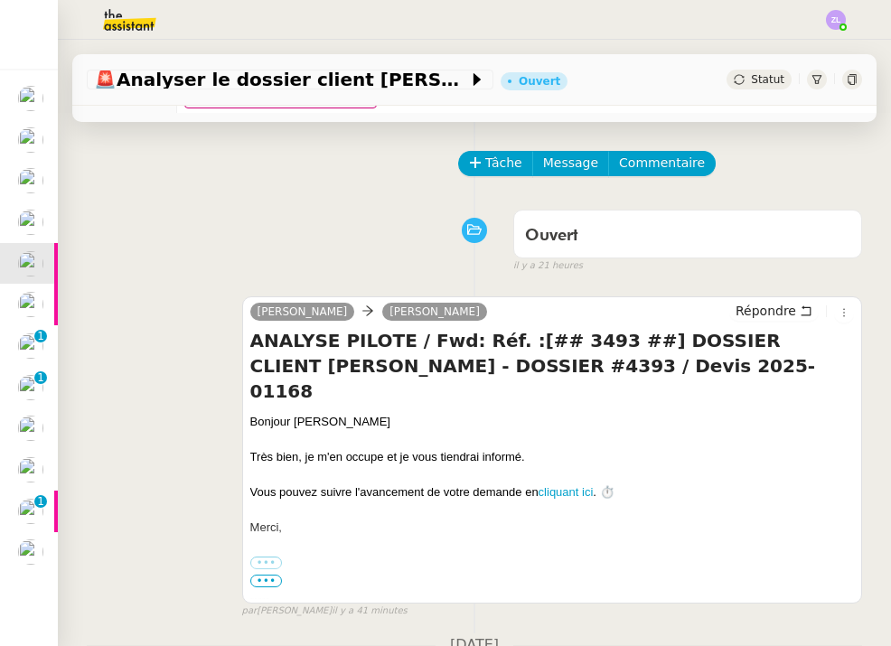
scroll to position [52, 0]
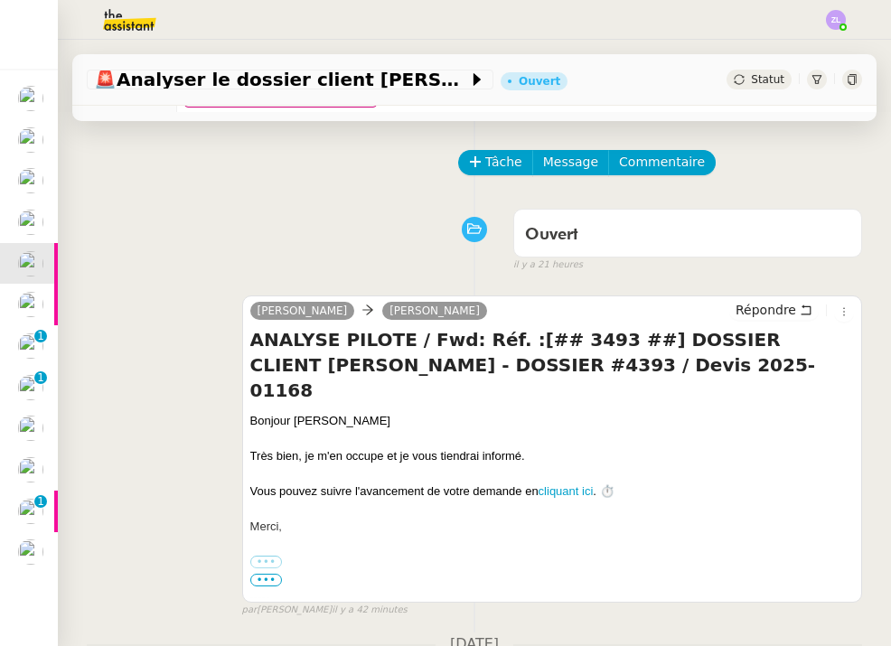
click at [27, 301] on img at bounding box center [30, 304] width 25 height 25
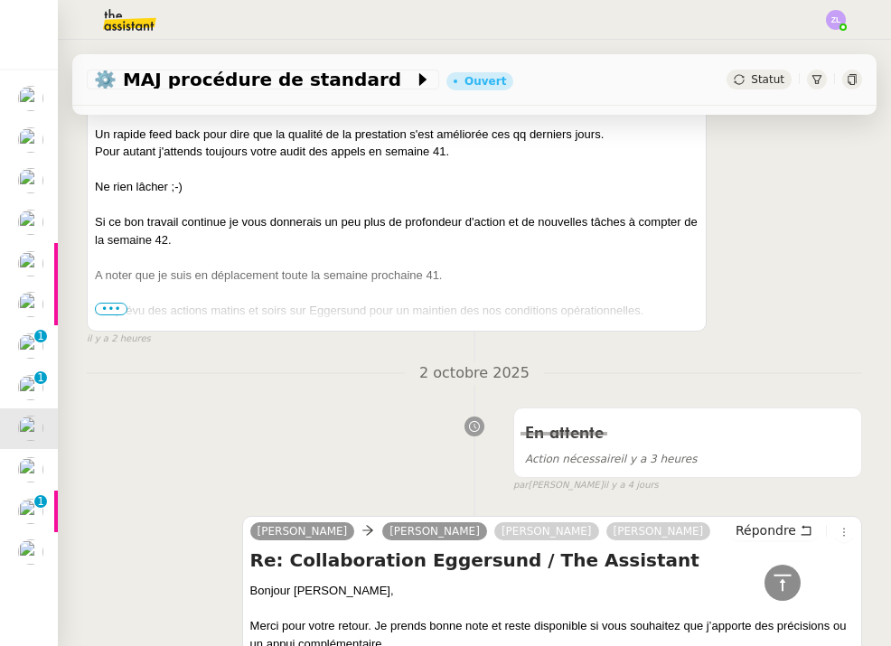
scroll to position [666, 0]
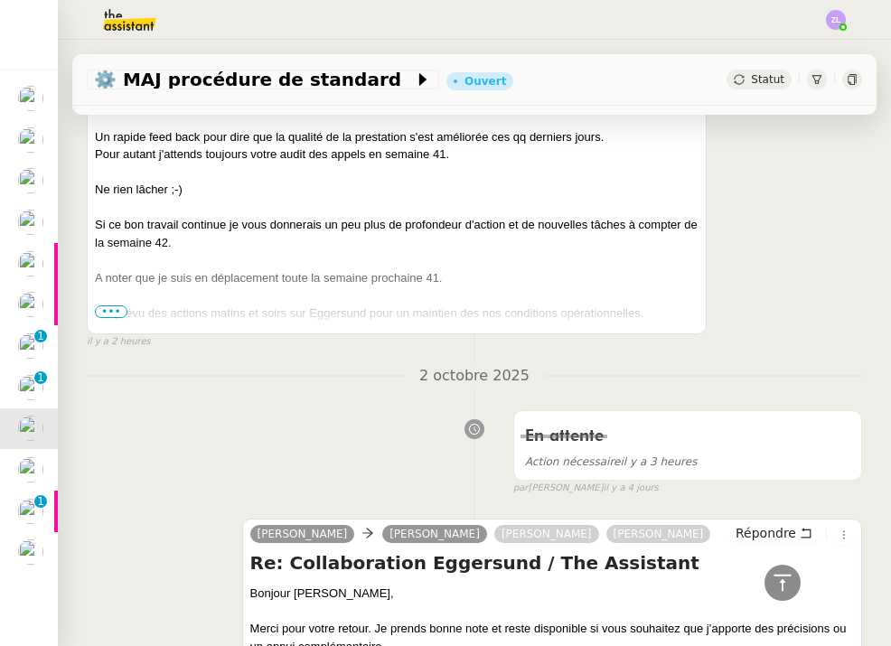
click at [110, 322] on div at bounding box center [397, 331] width 604 height 18
click at [114, 306] on span "•••" at bounding box center [111, 312] width 33 height 13
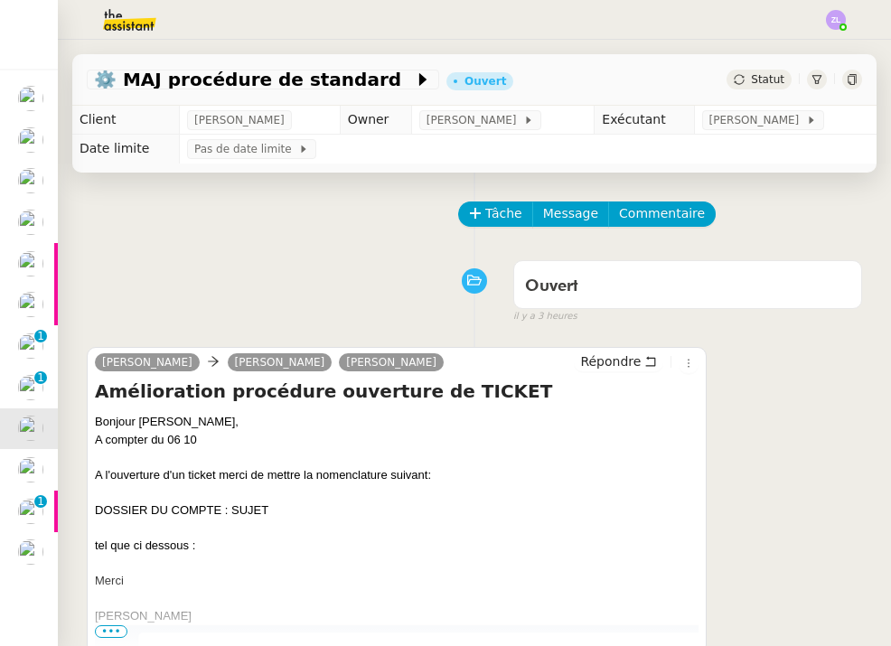
scroll to position [0, 0]
click at [512, 212] on span "Tâche" at bounding box center [503, 213] width 37 height 21
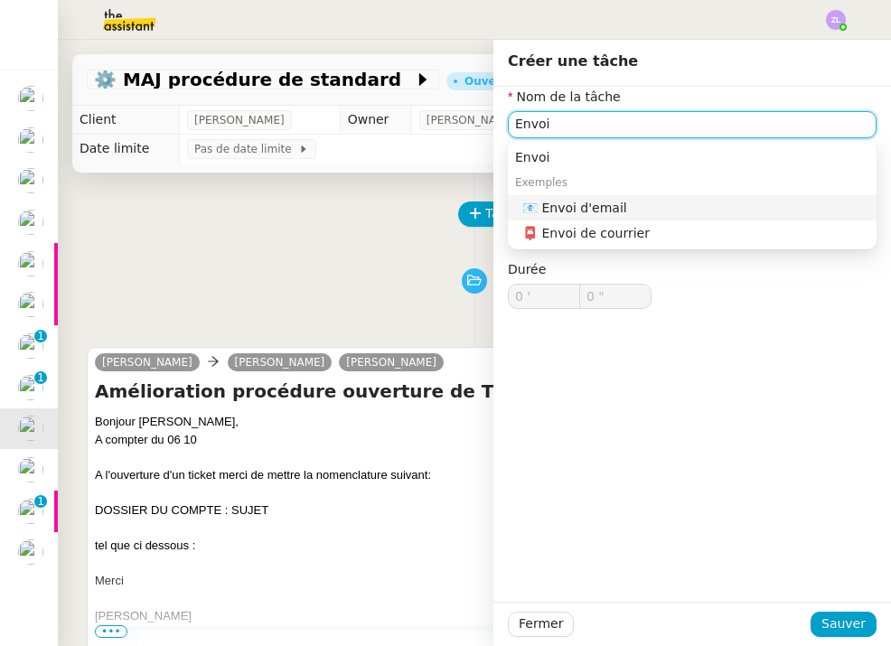
click at [701, 220] on nz-auto-option "📧 Envoi d'email" at bounding box center [692, 207] width 369 height 25
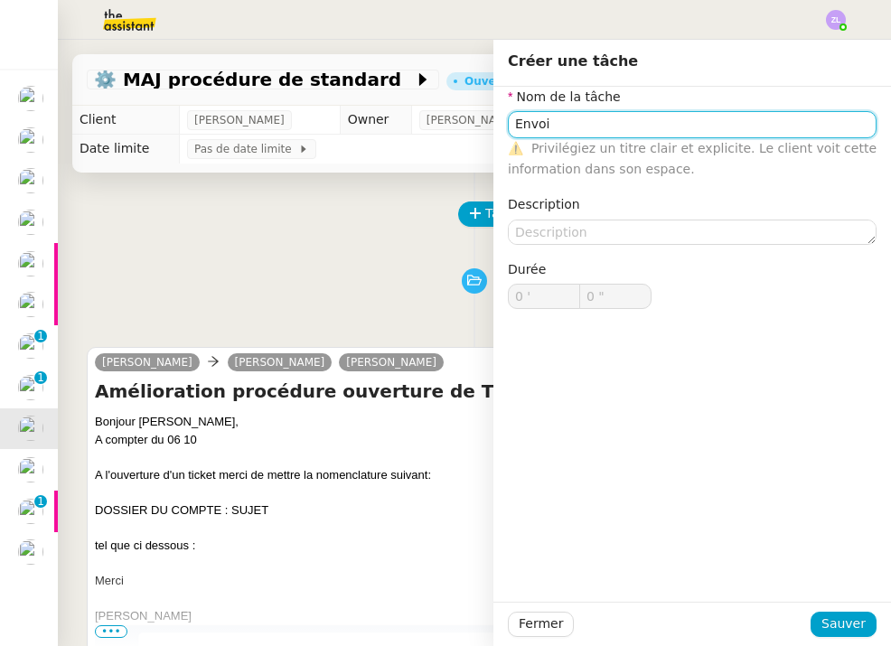
type input "Envoi d'email"
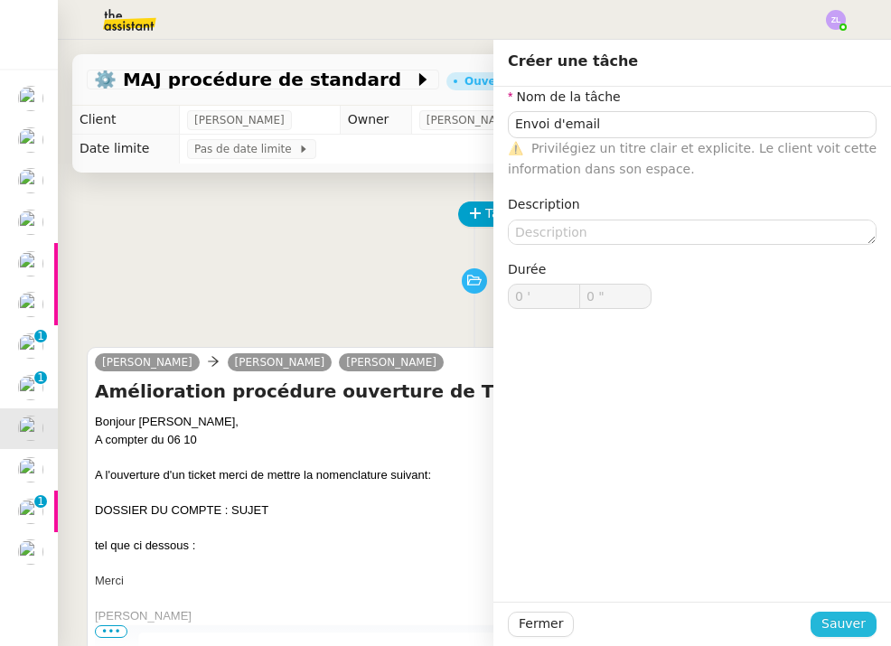
click at [837, 628] on span "Sauver" at bounding box center [844, 624] width 44 height 21
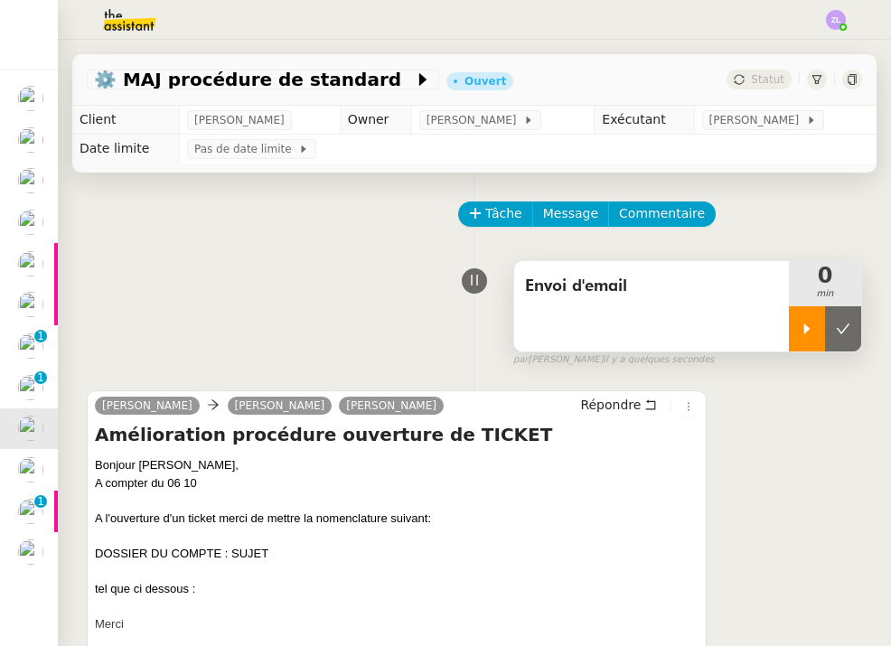
click at [818, 332] on div at bounding box center [807, 328] width 36 height 45
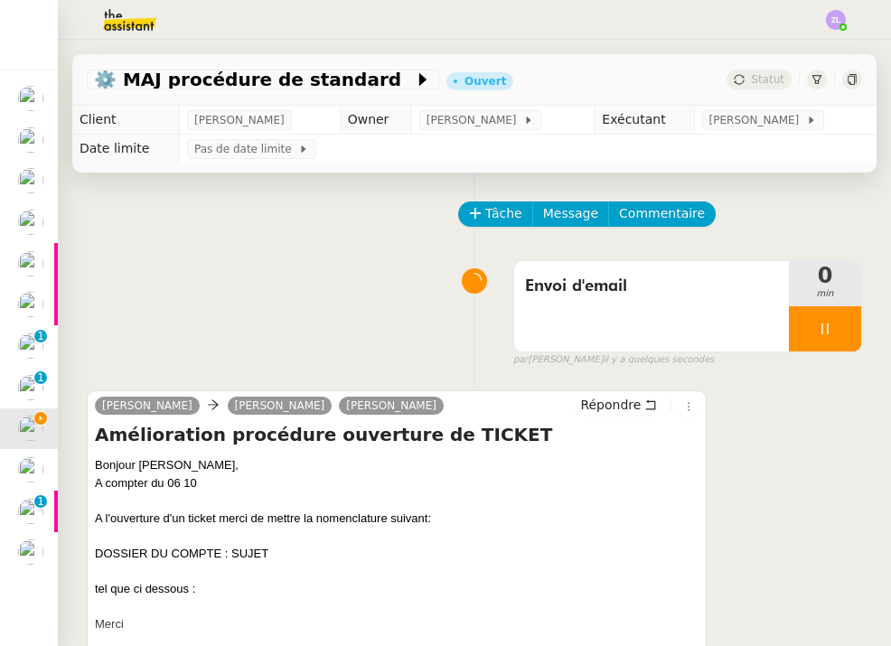
click at [34, 189] on img at bounding box center [30, 180] width 25 height 25
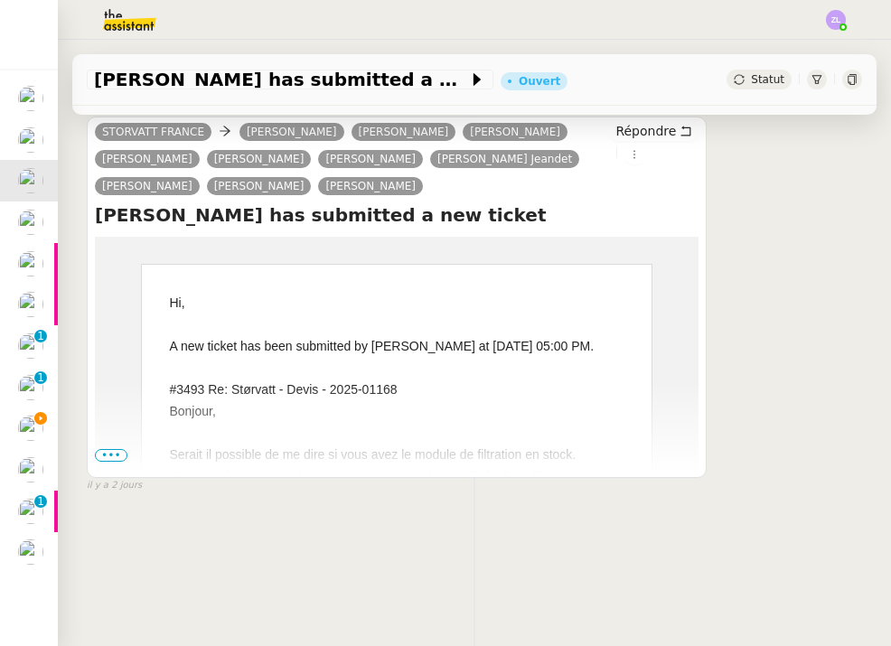
scroll to position [231, 0]
click at [25, 217] on img at bounding box center [30, 222] width 25 height 25
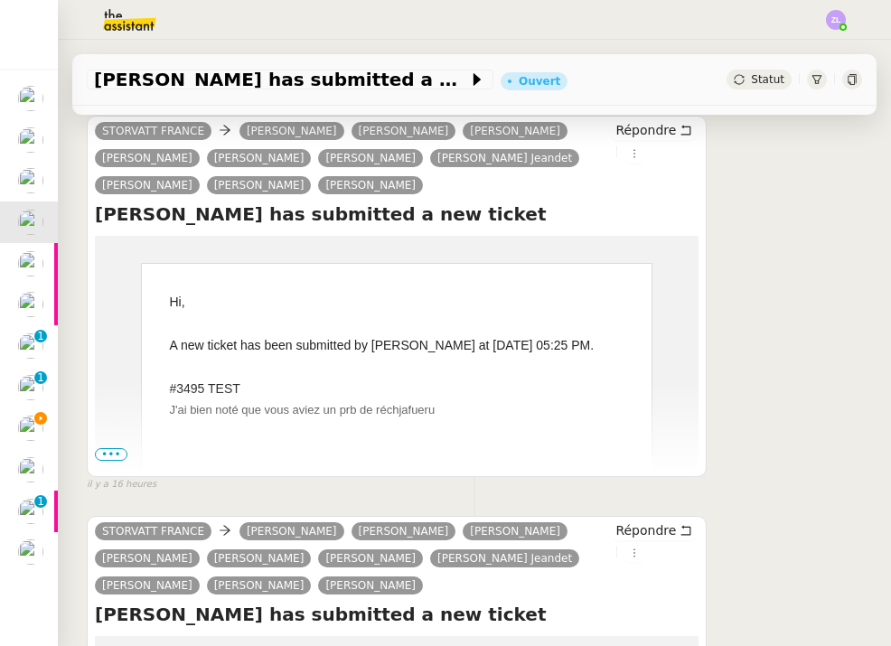
scroll to position [260, 0]
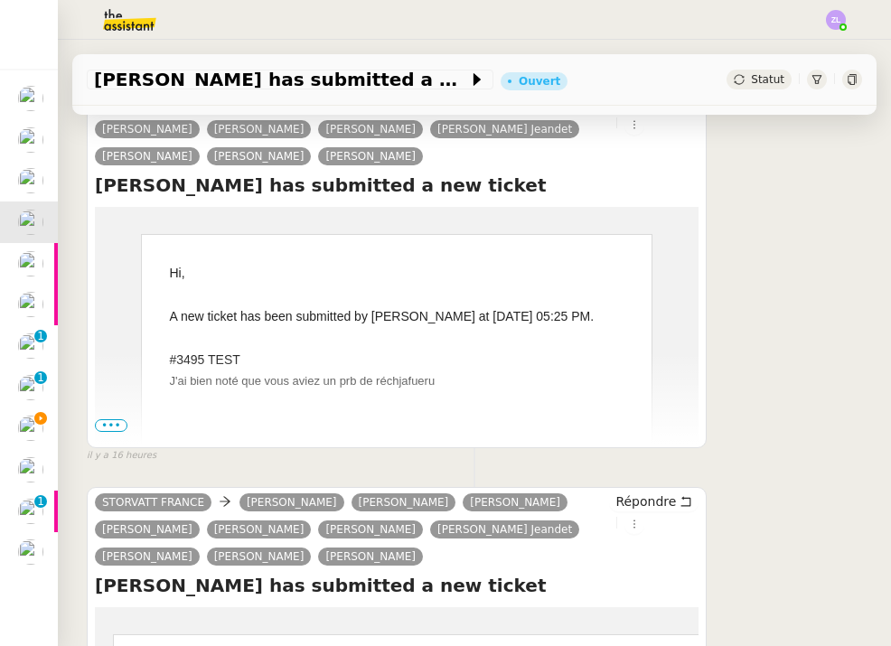
click at [33, 269] on img at bounding box center [30, 263] width 25 height 25
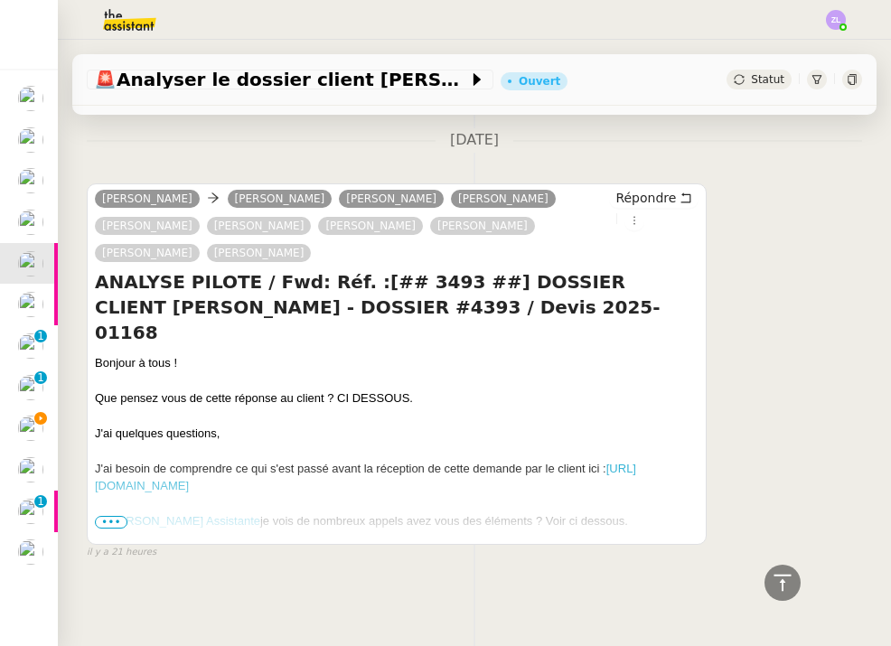
scroll to position [559, 0]
click at [116, 528] on span "•••" at bounding box center [111, 522] width 33 height 13
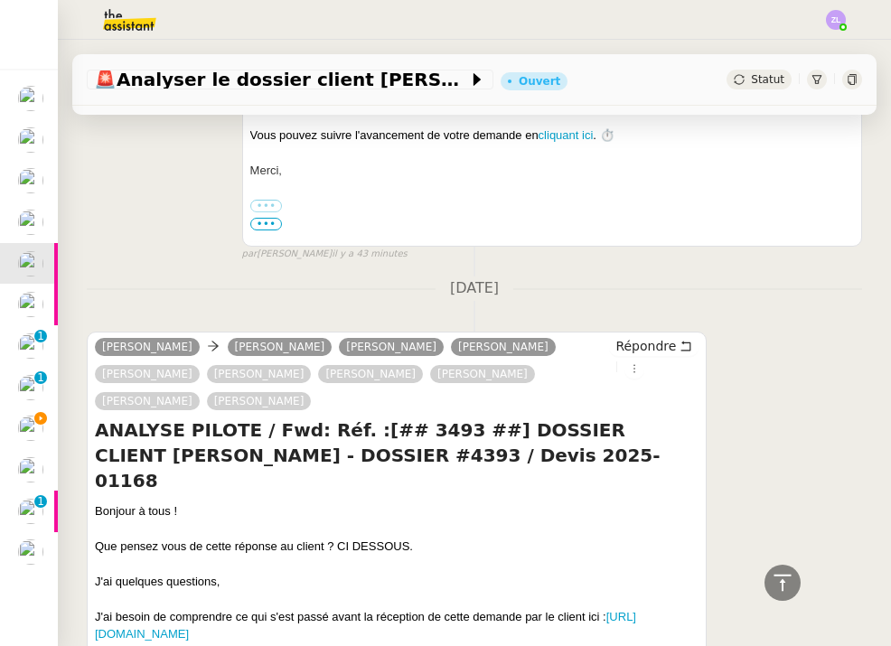
scroll to position [162, 0]
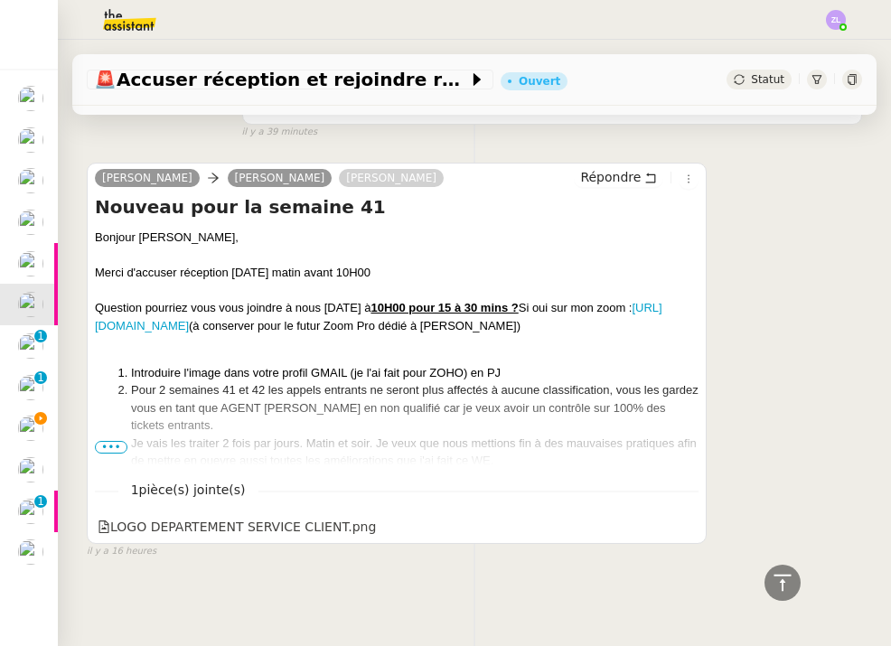
scroll to position [288, 0]
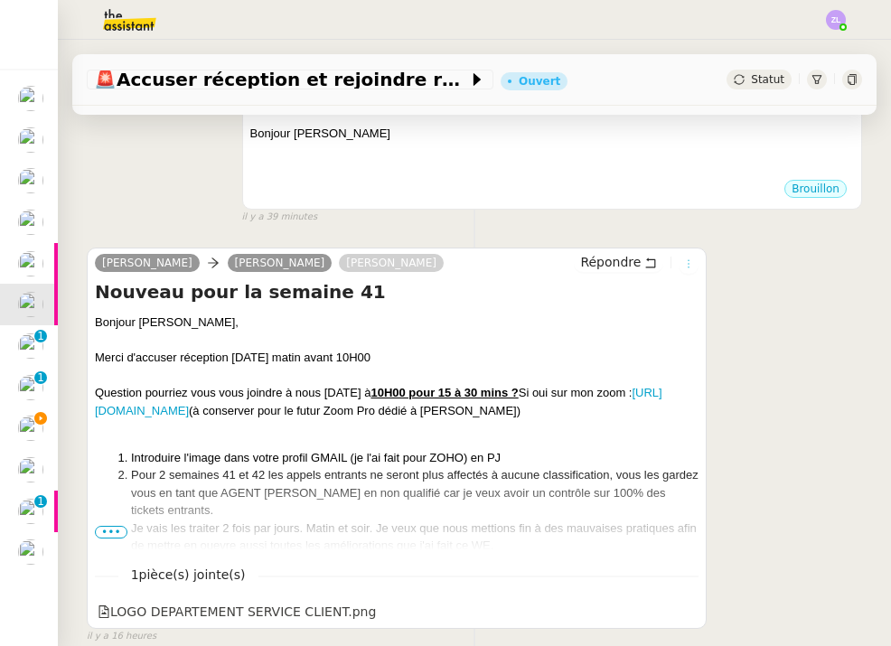
click at [686, 259] on icon at bounding box center [689, 264] width 20 height 11
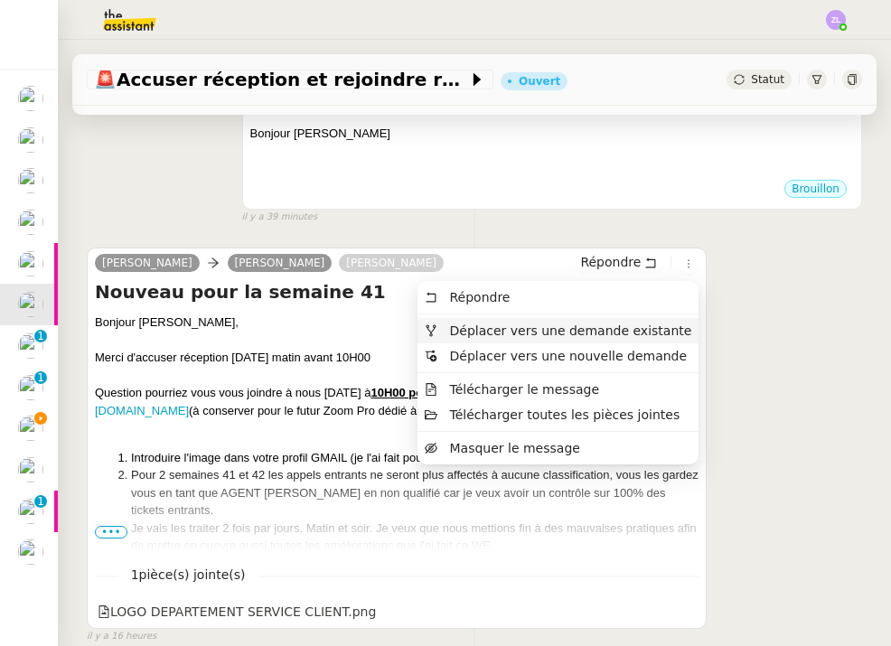
click at [532, 333] on span "Déplacer vers une demande existante" at bounding box center [570, 331] width 242 height 14
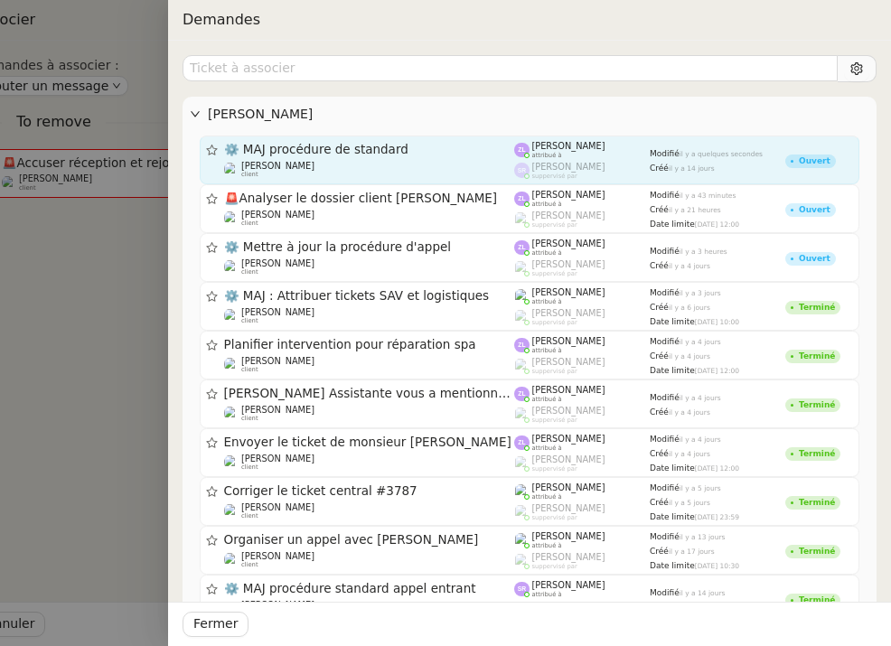
click at [297, 147] on span "⚙️ MAJ procédure de standard" at bounding box center [369, 150] width 291 height 13
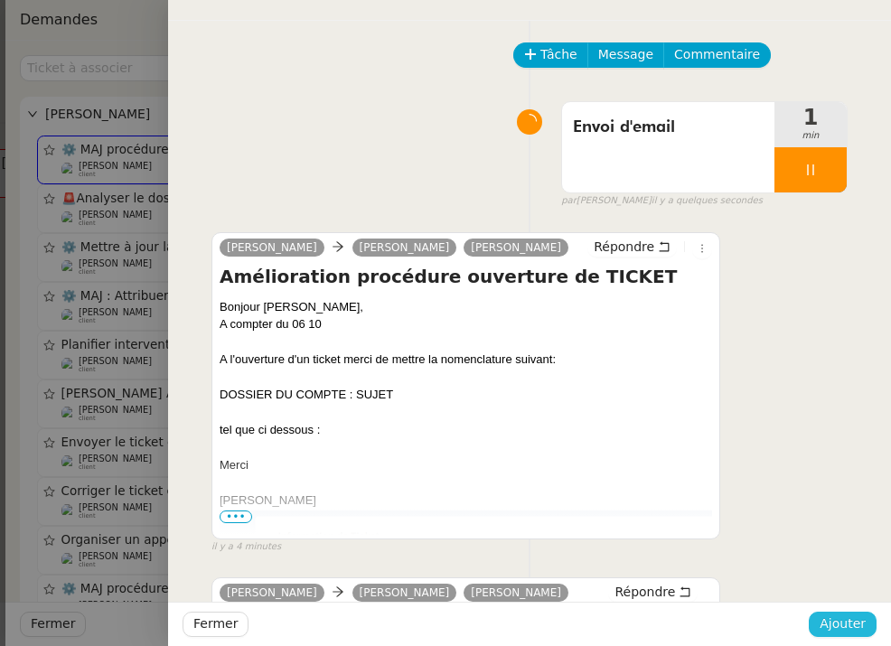
click at [851, 631] on span "Ajouter" at bounding box center [843, 624] width 46 height 21
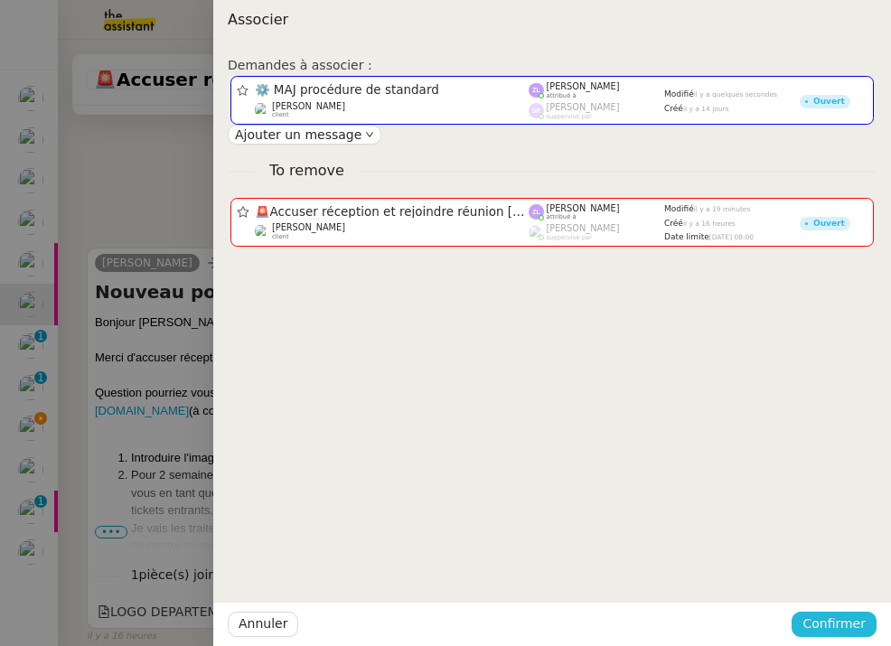
click at [838, 626] on span "Confirmer" at bounding box center [834, 624] width 63 height 21
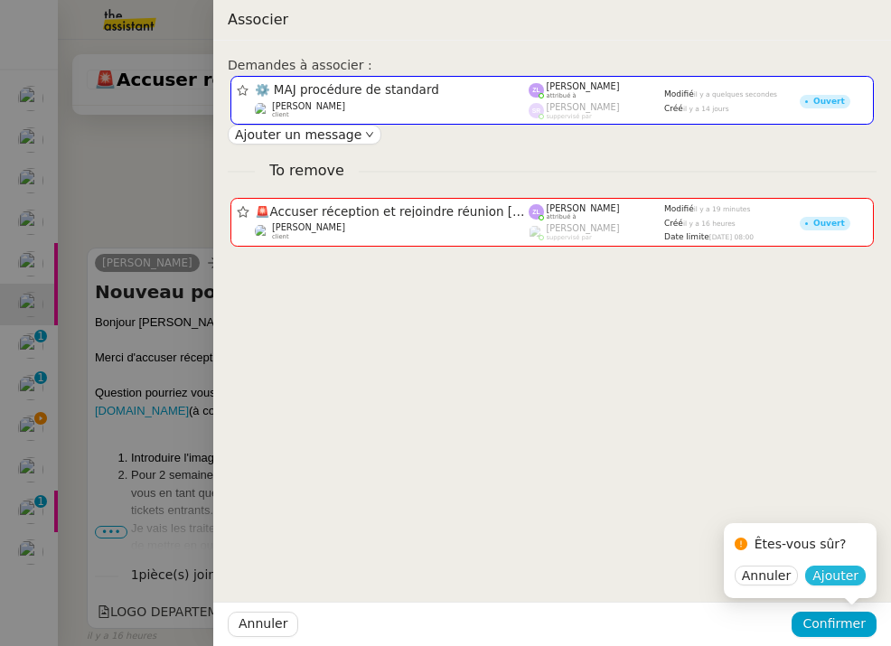
click at [851, 578] on span "Ajouter" at bounding box center [836, 576] width 46 height 18
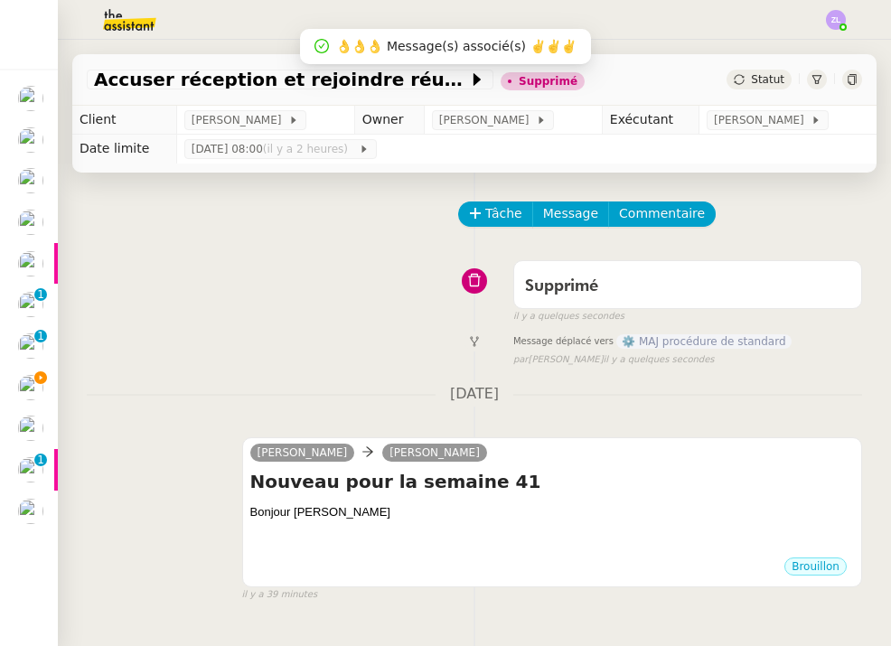
scroll to position [0, 0]
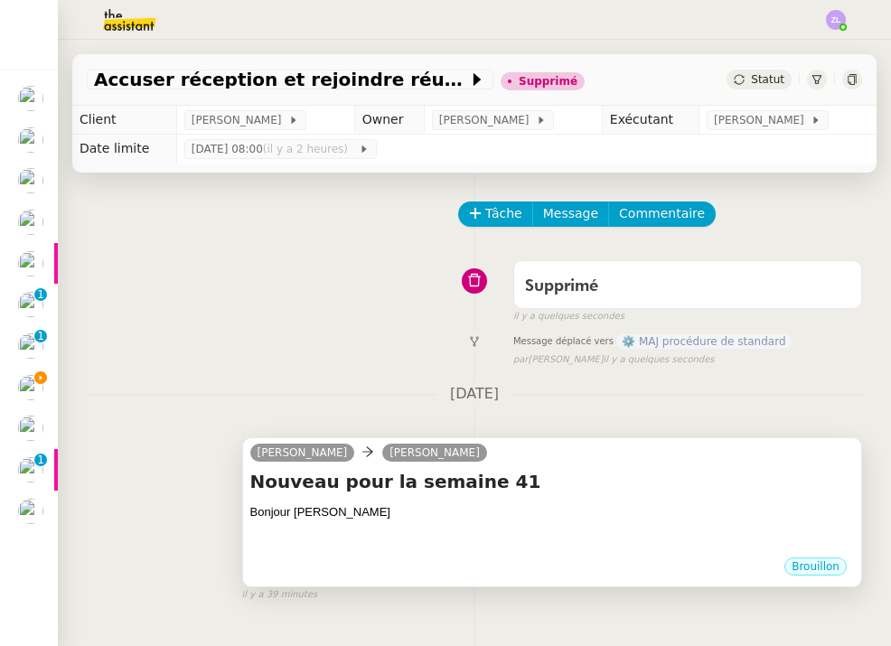
click at [569, 502] on div "Nouveau pour la semaine 41 Bonjour [PERSON_NAME] •••" at bounding box center [552, 513] width 604 height 88
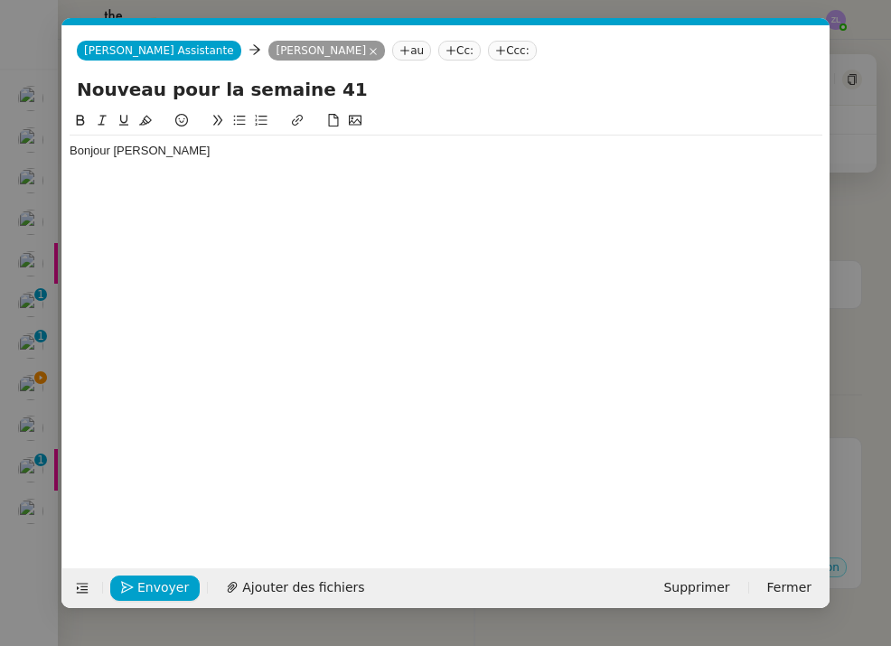
scroll to position [0, 39]
click at [707, 585] on span "Supprimer" at bounding box center [696, 588] width 66 height 21
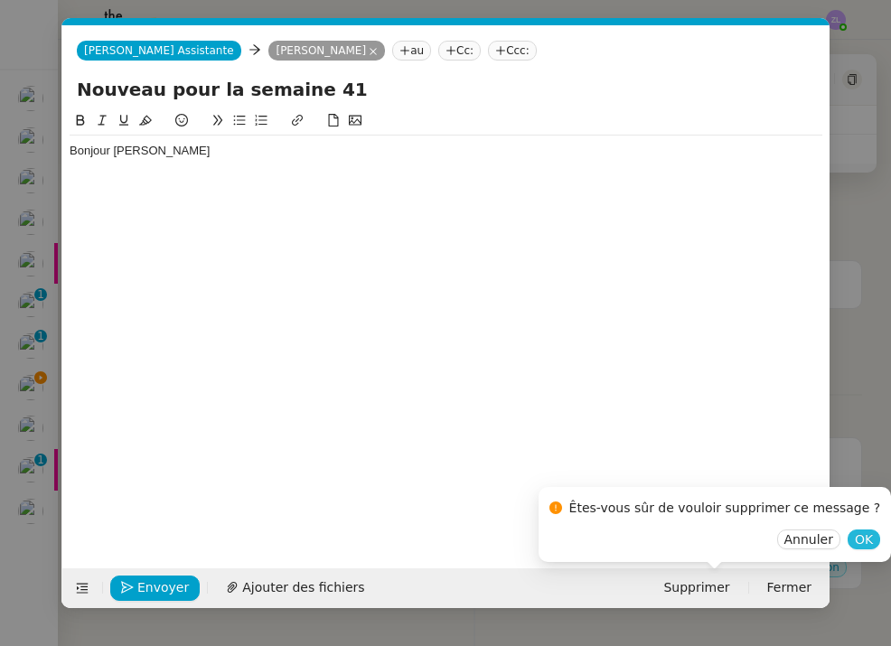
click at [855, 544] on span "OK" at bounding box center [864, 540] width 18 height 18
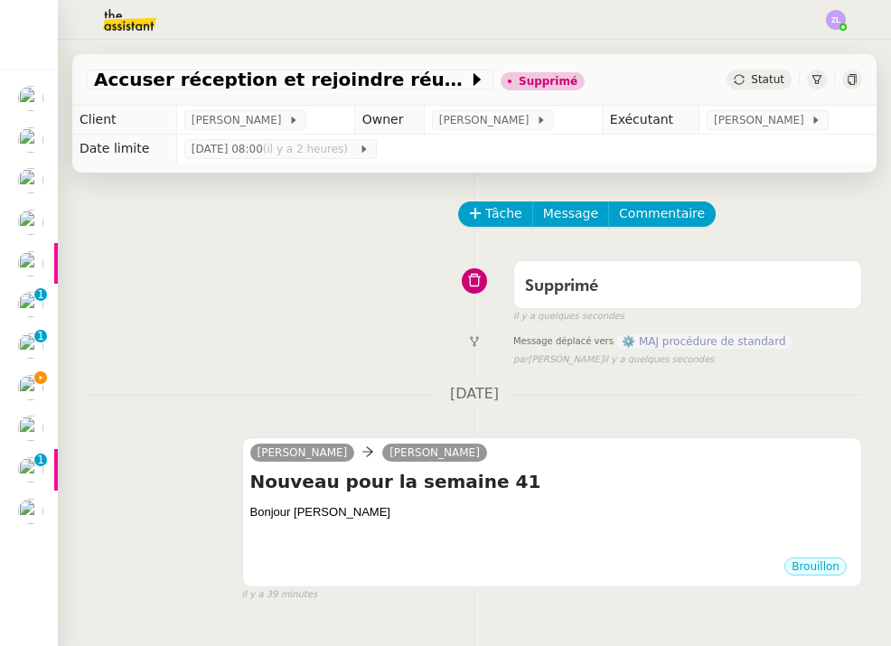
click at [28, 375] on img at bounding box center [30, 387] width 25 height 25
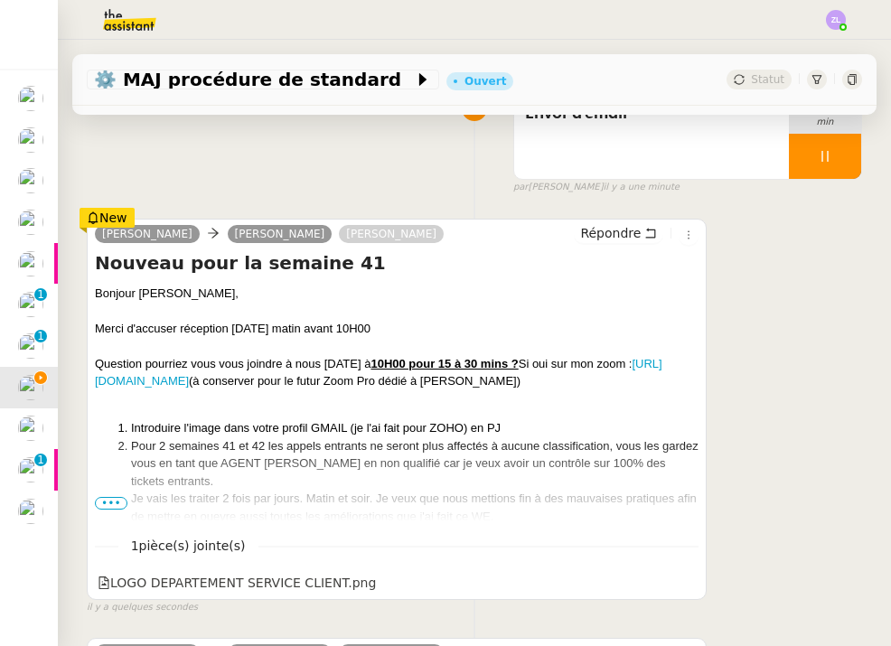
scroll to position [263, 0]
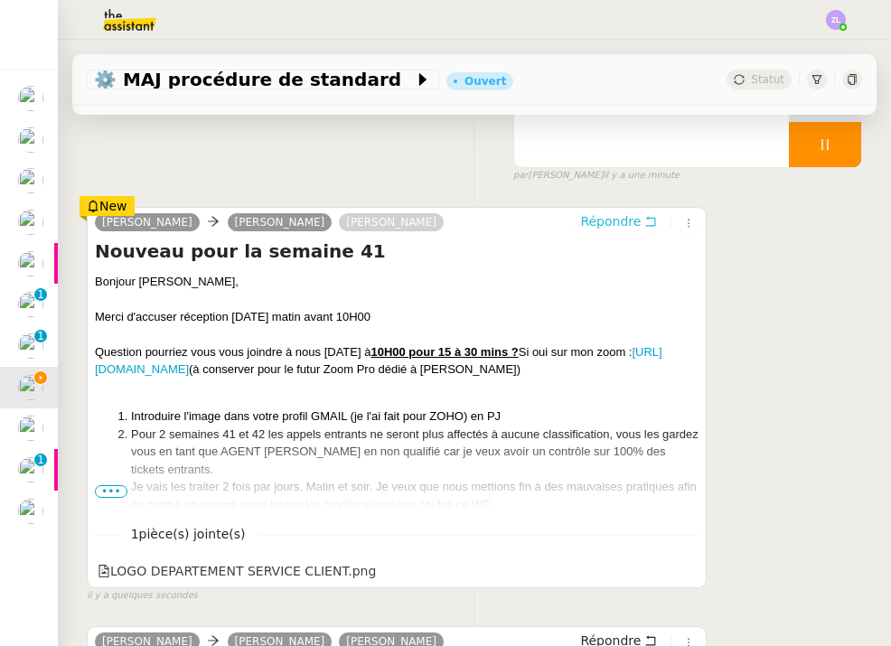
click at [625, 217] on span "Répondre" at bounding box center [610, 221] width 61 height 18
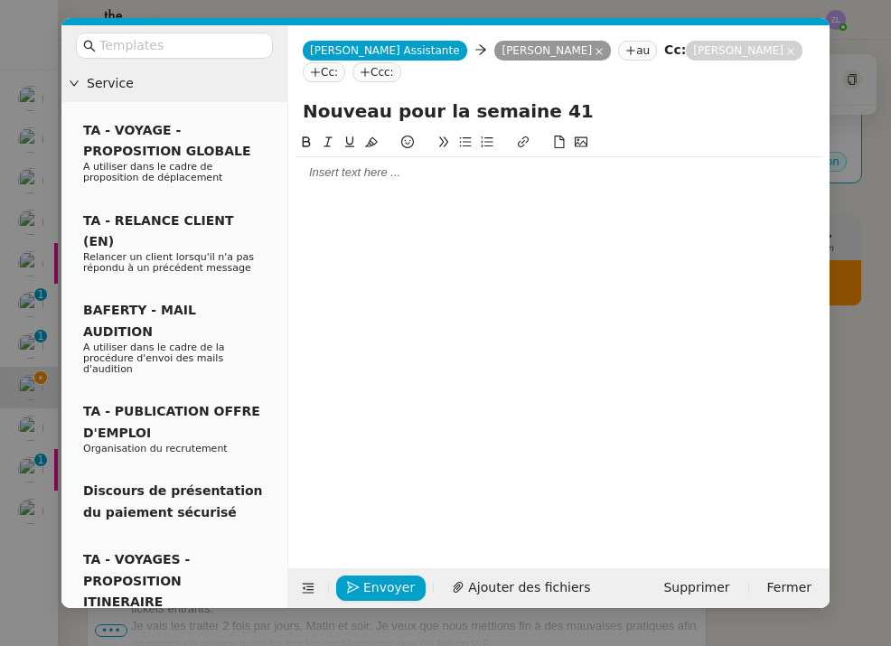
click at [468, 611] on nz-modal-container "Service TA - VOYAGE - PROPOSITION GLOBALE A utiliser dans le cadre de propositi…" at bounding box center [445, 323] width 891 height 646
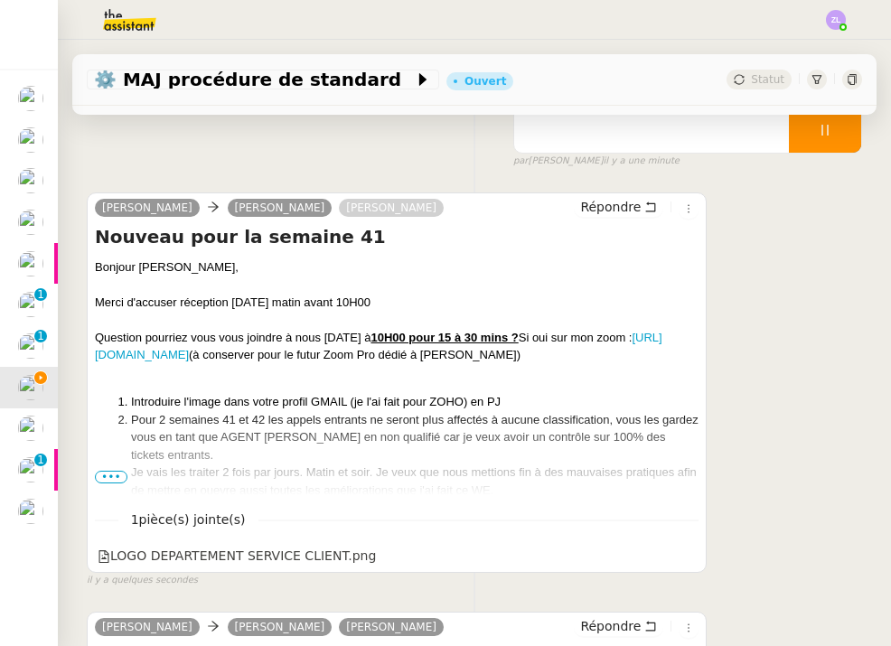
scroll to position [418, 0]
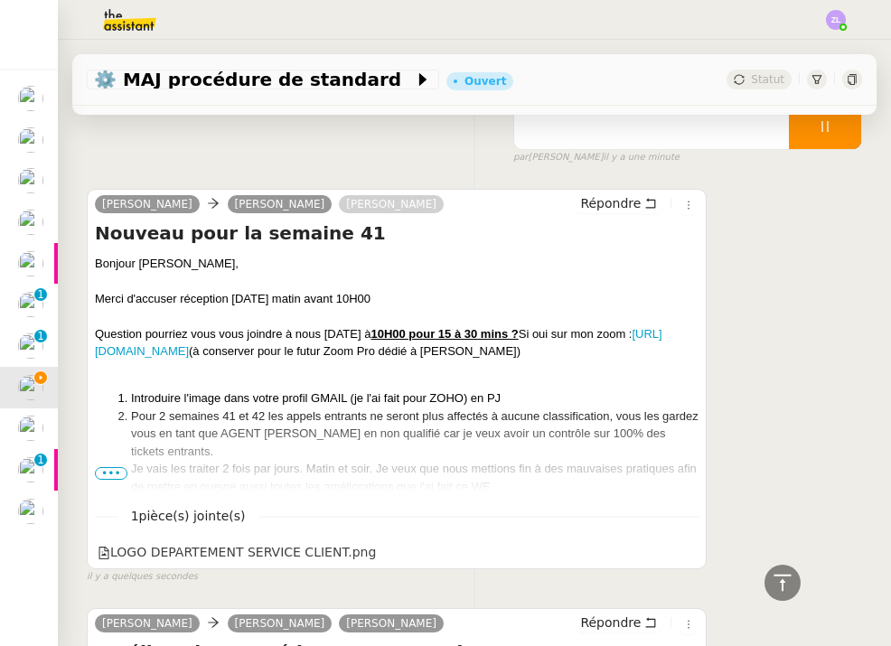
click at [108, 475] on span "•••" at bounding box center [111, 473] width 33 height 13
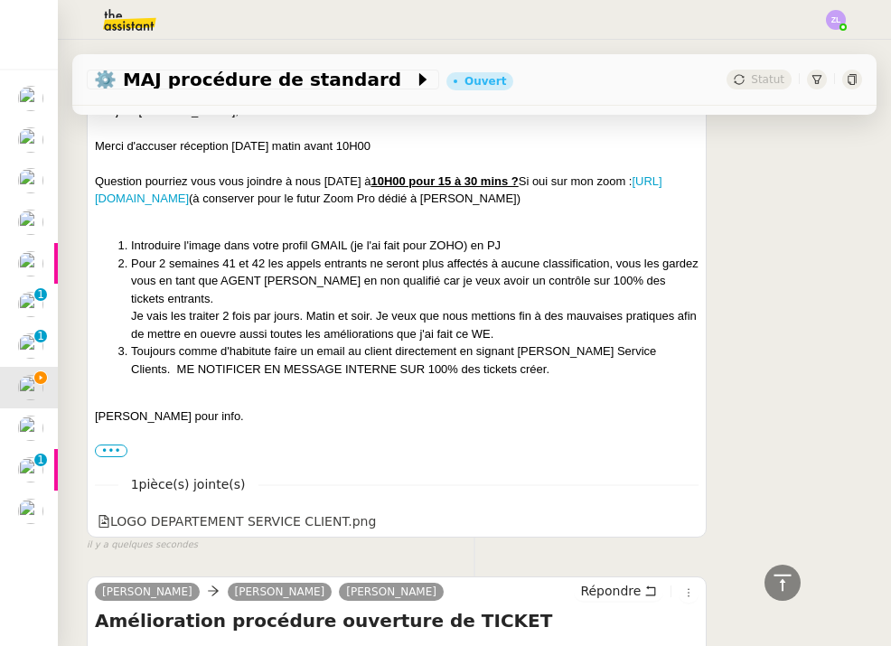
scroll to position [569, 0]
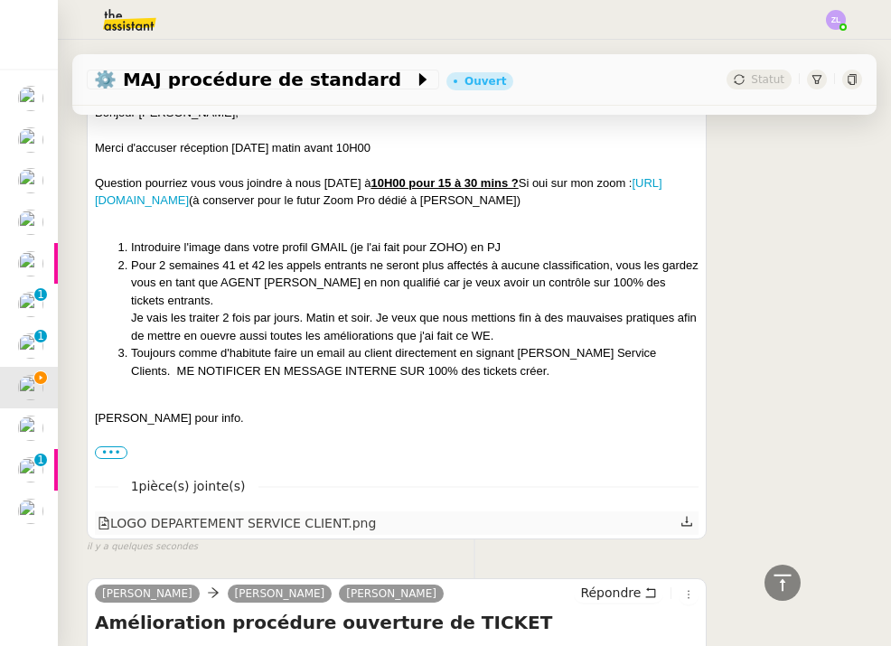
click at [222, 525] on div "LOGO DEPARTEMENT SERVICE CLIENT.png" at bounding box center [237, 523] width 278 height 21
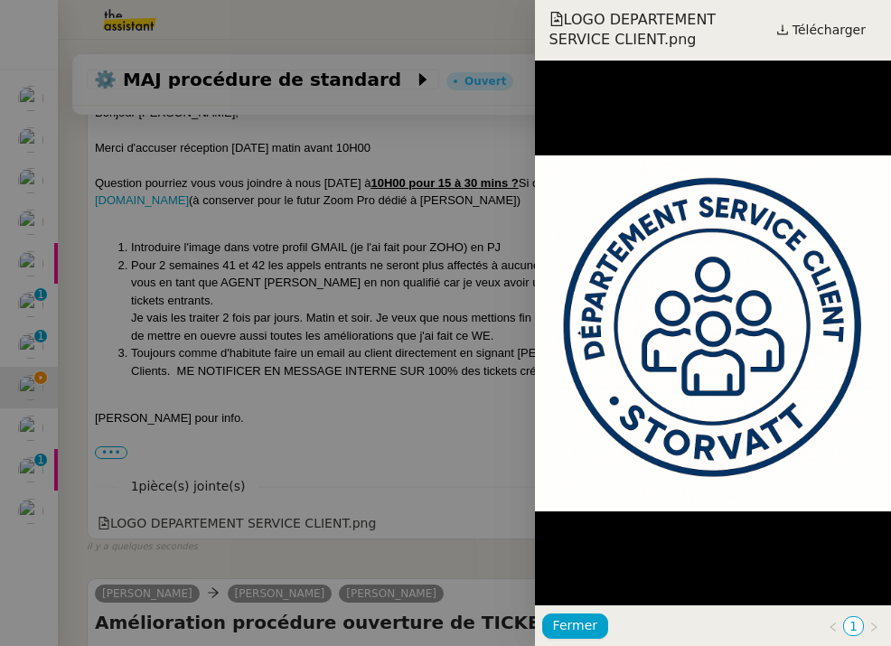
click at [377, 389] on div at bounding box center [445, 323] width 891 height 646
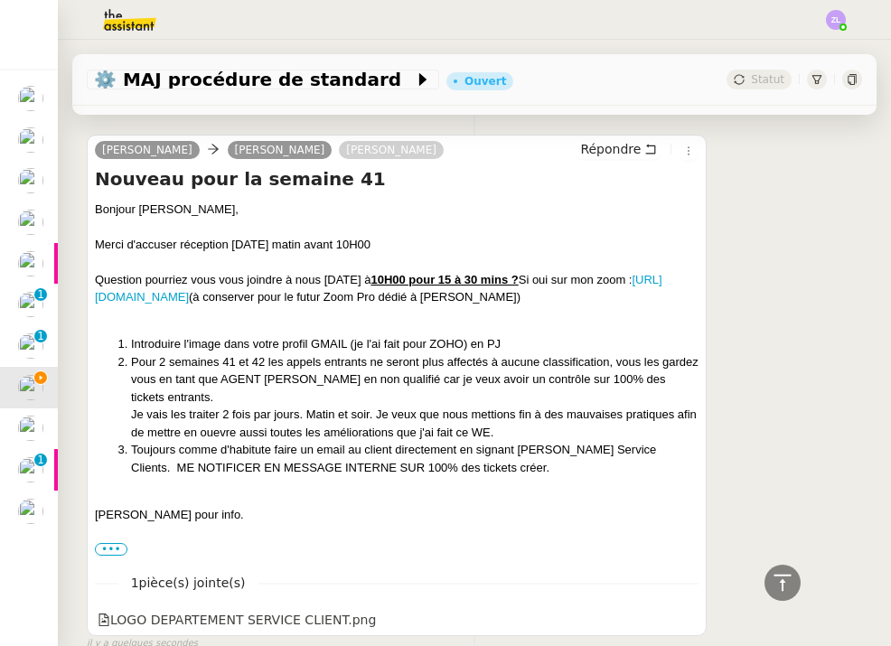
scroll to position [436, 0]
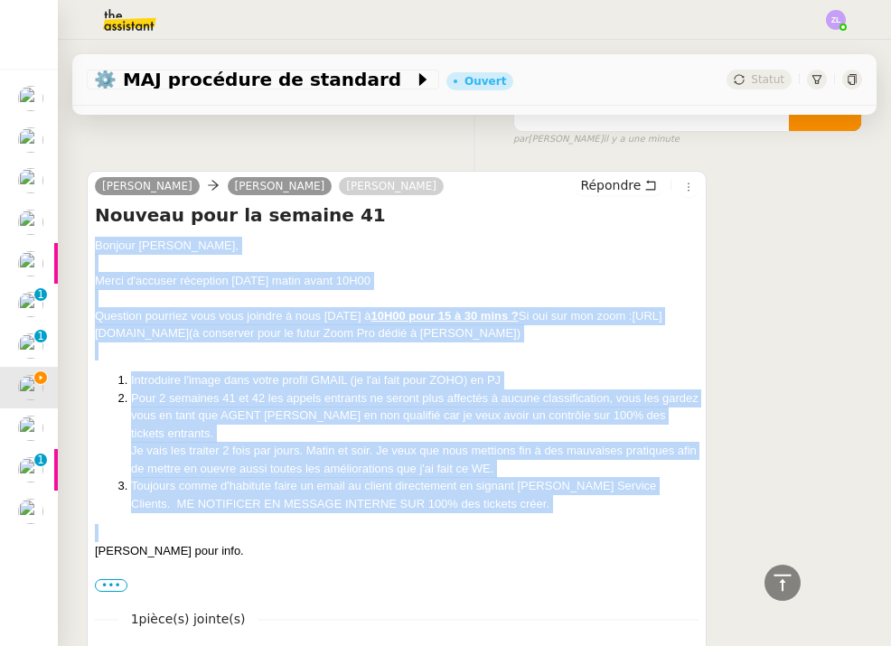
drag, startPoint x: 98, startPoint y: 246, endPoint x: 371, endPoint y: 512, distance: 381.6
click at [371, 512] on div "Bonjour [PERSON_NAME], [PERSON_NAME] d'accuser réception [DATE] matin avant 10H…" at bounding box center [397, 416] width 604 height 358
copy div "Bonjour [PERSON_NAME], [PERSON_NAME] d'accuser réception [DATE] matin avant 10H…"
click at [635, 176] on button "Répondre" at bounding box center [618, 185] width 89 height 20
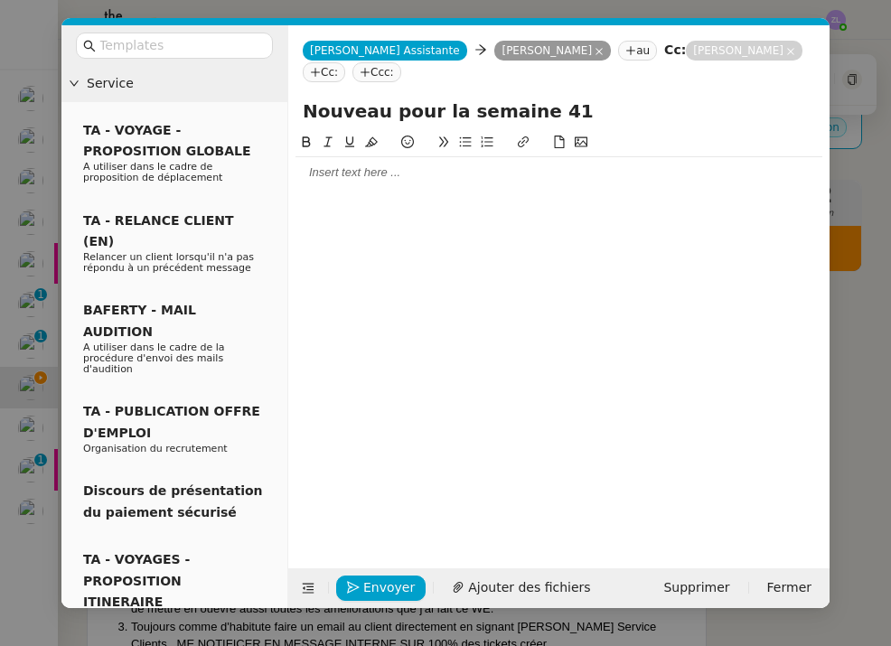
click at [316, 184] on div at bounding box center [559, 172] width 527 height 31
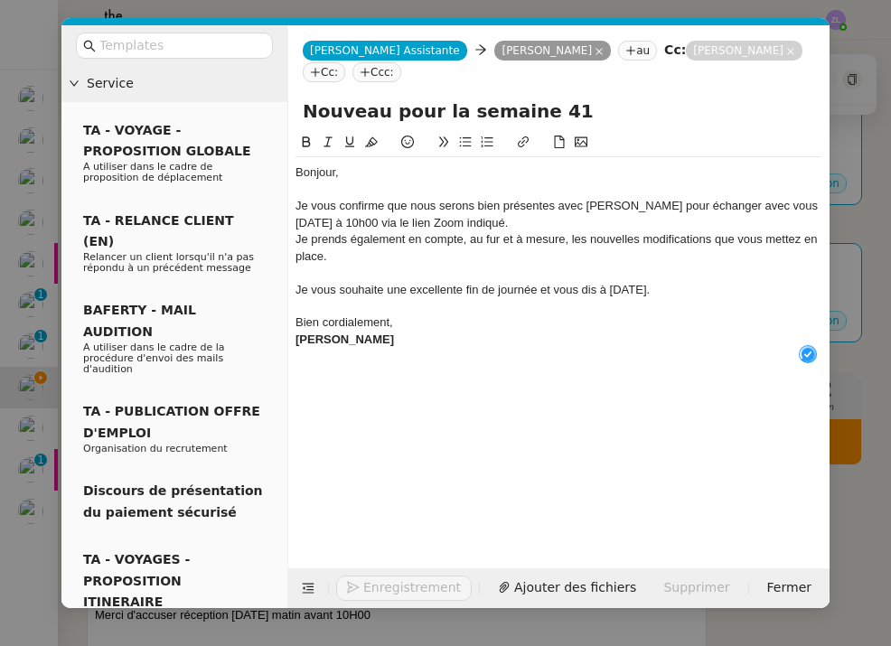
click at [337, 174] on div "Bonjour," at bounding box center [559, 173] width 527 height 16
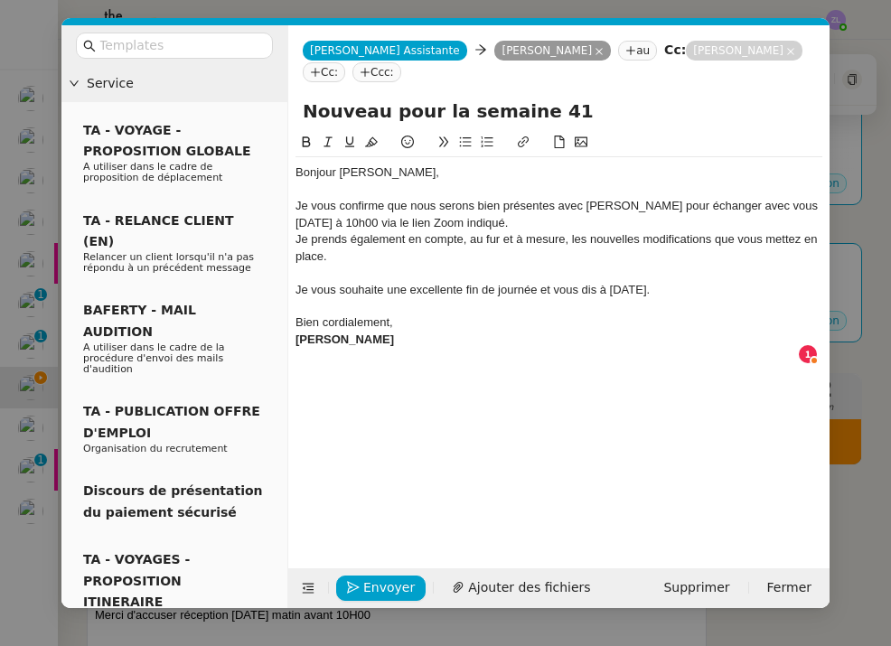
click at [539, 217] on div "Je vous confirme que nous serons bien présentes avec [PERSON_NAME] pour échange…" at bounding box center [559, 214] width 527 height 33
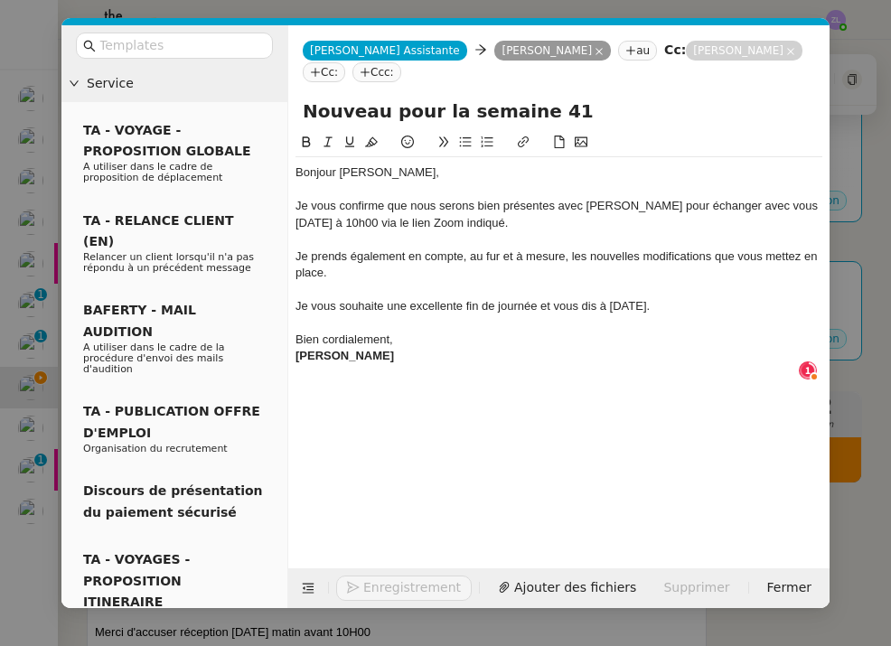
click at [627, 209] on div "Je vous confirme que nous serons bien présentes avec [PERSON_NAME] pour échange…" at bounding box center [559, 214] width 527 height 33
click at [630, 206] on div "Je vous confirme que nous serons bien présentes avec [PERSON_NAME] pour échange…" at bounding box center [559, 214] width 527 height 33
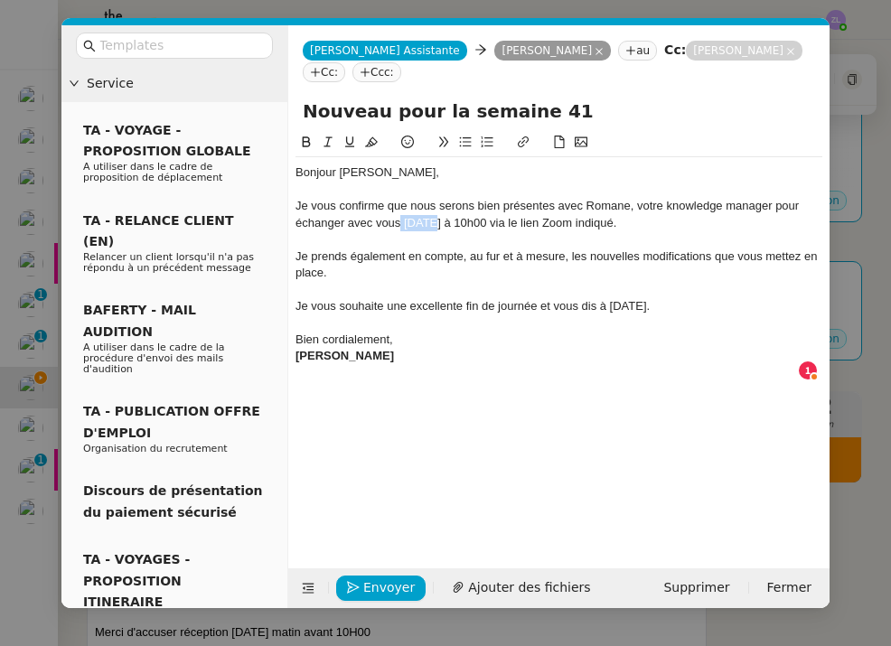
drag, startPoint x: 429, startPoint y: 221, endPoint x: 401, endPoint y: 221, distance: 28.0
click at [401, 221] on div "Je vous confirme que nous serons bien présentes avec Romane, votre knowledge ma…" at bounding box center [559, 214] width 527 height 33
click at [353, 273] on div "Je prends également en compte, au fur et à mesure, les nouvelles modifications …" at bounding box center [559, 265] width 527 height 33
click at [575, 253] on div "Je prends également en compte, au fur et à mesure, les nouvelles modifications …" at bounding box center [559, 265] width 527 height 33
click at [773, 258] on div "Je prends également en compte, au fur et à mesure, des nouvelles modifications …" at bounding box center [559, 265] width 527 height 33
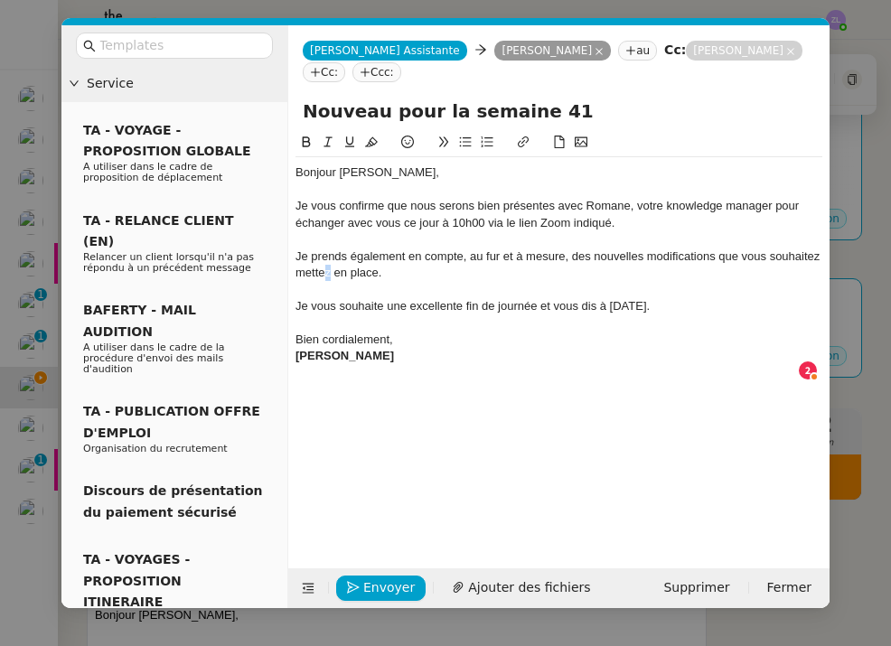
click at [328, 270] on div "Je prends également en compte, au fur et à mesure, des nouvelles modifications …" at bounding box center [559, 265] width 527 height 33
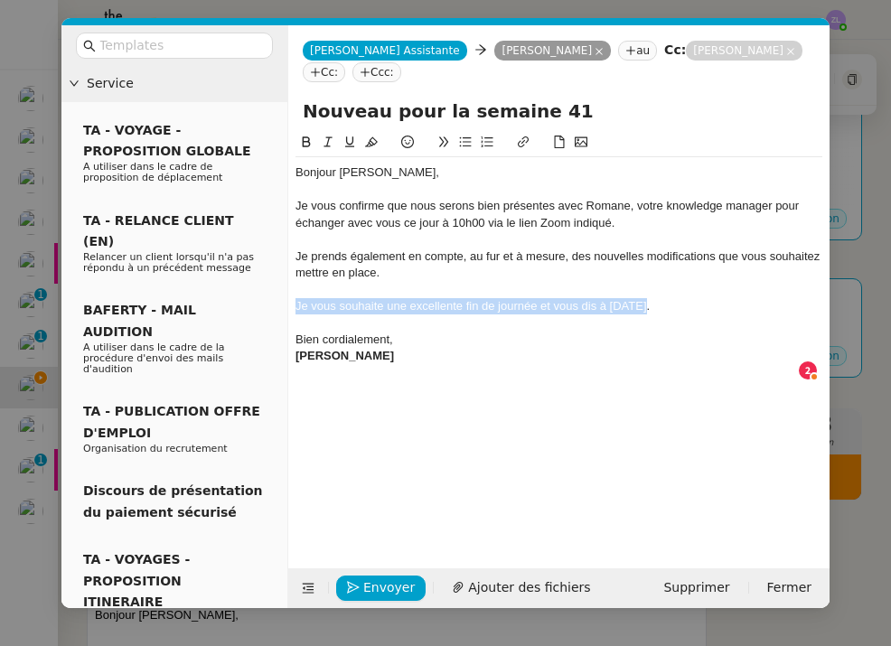
drag, startPoint x: 664, startPoint y: 306, endPoint x: 275, endPoint y: 299, distance: 389.6
click at [275, 299] on nz-layout "Service TA - VOYAGE - PROPOSITION GLOBALE A utiliser dans le cadre de propositi…" at bounding box center [445, 316] width 768 height 583
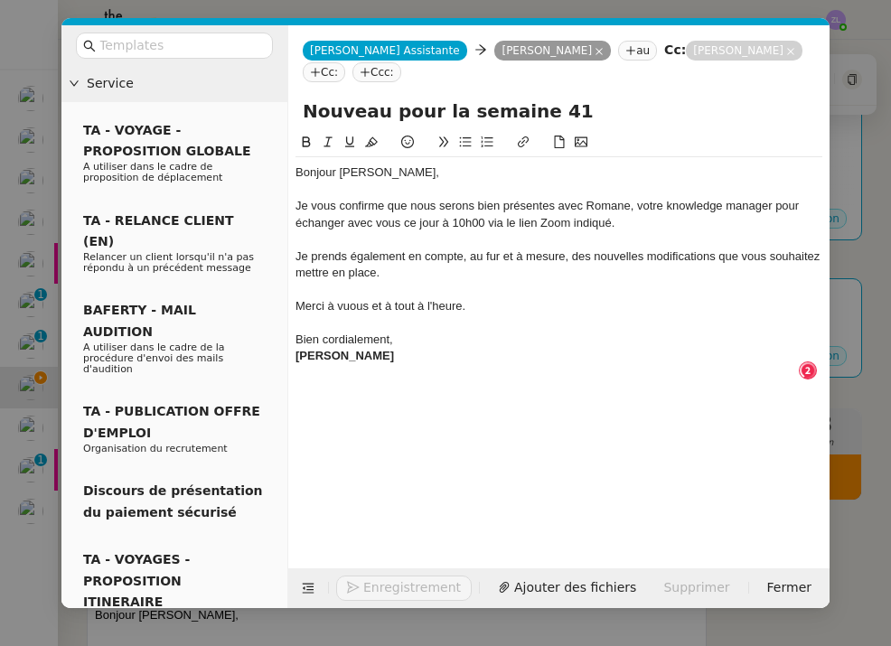
click at [336, 306] on div "Merci à vuous et à tout à l'heure." at bounding box center [559, 306] width 527 height 16
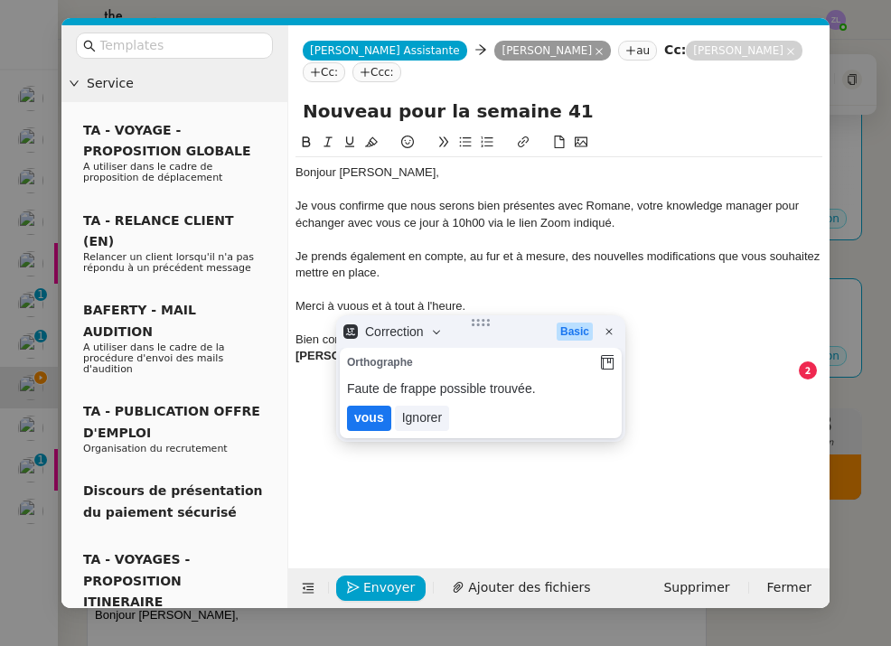
click at [368, 411] on lt-em "vous" at bounding box center [369, 417] width 30 height 14
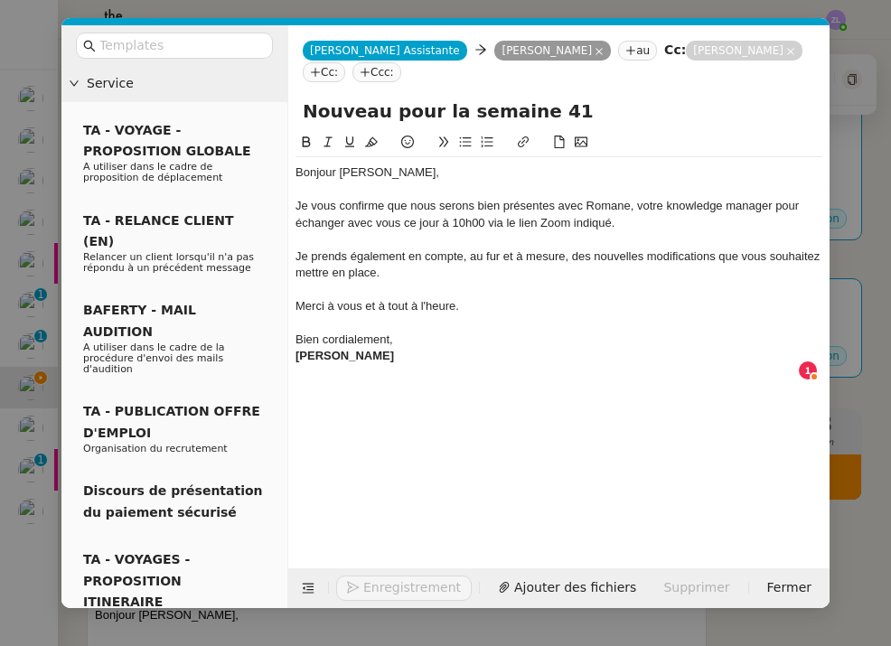
click at [402, 325] on div at bounding box center [559, 323] width 527 height 16
click at [402, 337] on div "Bien cordialement," at bounding box center [559, 340] width 527 height 16
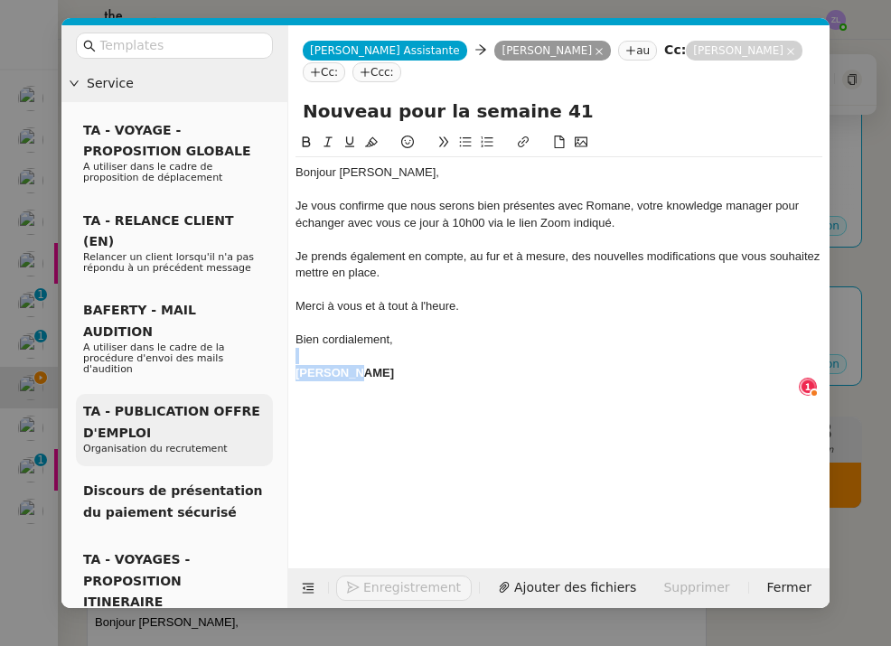
drag, startPoint x: 381, startPoint y: 374, endPoint x: 223, endPoint y: 351, distance: 159.9
click at [223, 351] on nz-layout "Service TA - VOYAGE - PROPOSITION GLOBALE A utiliser dans le cadre de propositi…" at bounding box center [445, 316] width 768 height 583
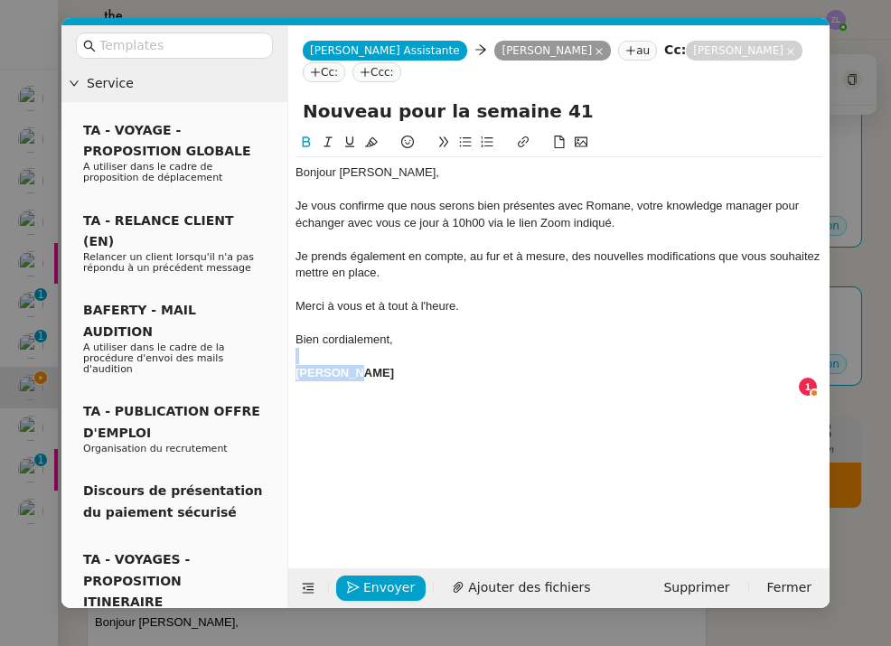
click at [304, 142] on icon at bounding box center [307, 141] width 8 height 11
click at [417, 367] on div "[PERSON_NAME]" at bounding box center [559, 373] width 527 height 16
click at [398, 578] on span "Envoyer" at bounding box center [389, 588] width 52 height 21
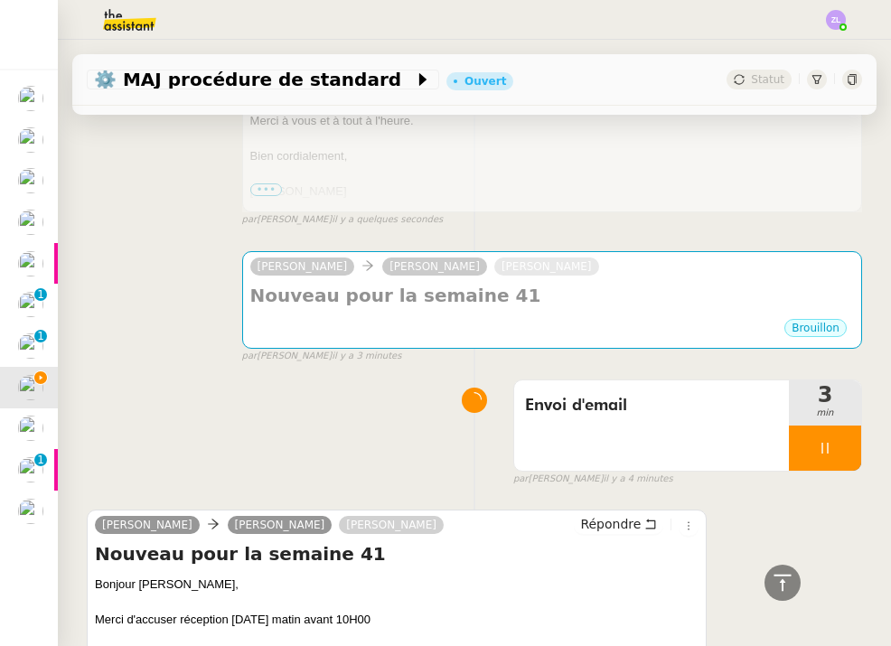
scroll to position [289, 0]
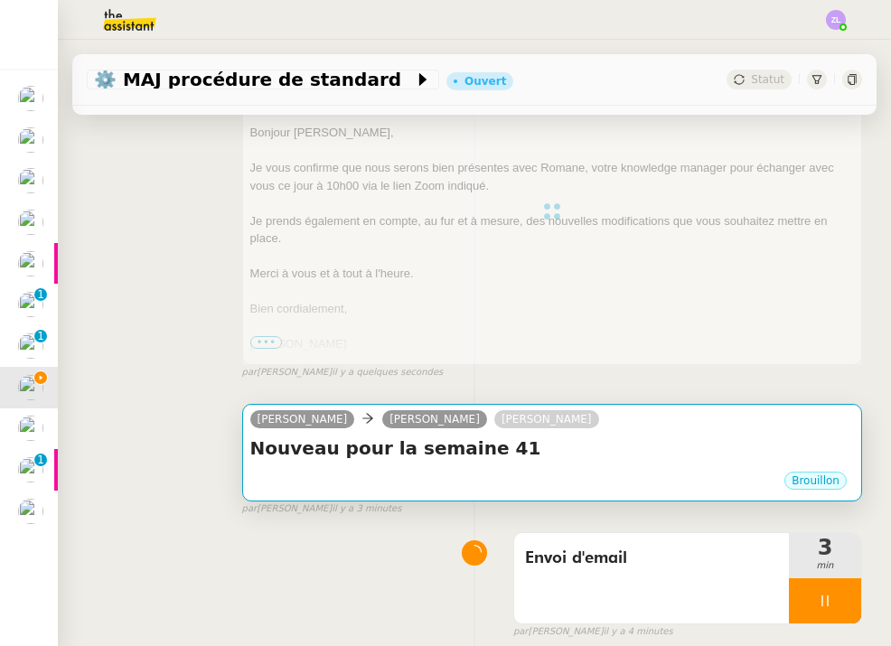
click at [563, 458] on h4 "Nouveau pour la semaine 41" at bounding box center [552, 448] width 604 height 25
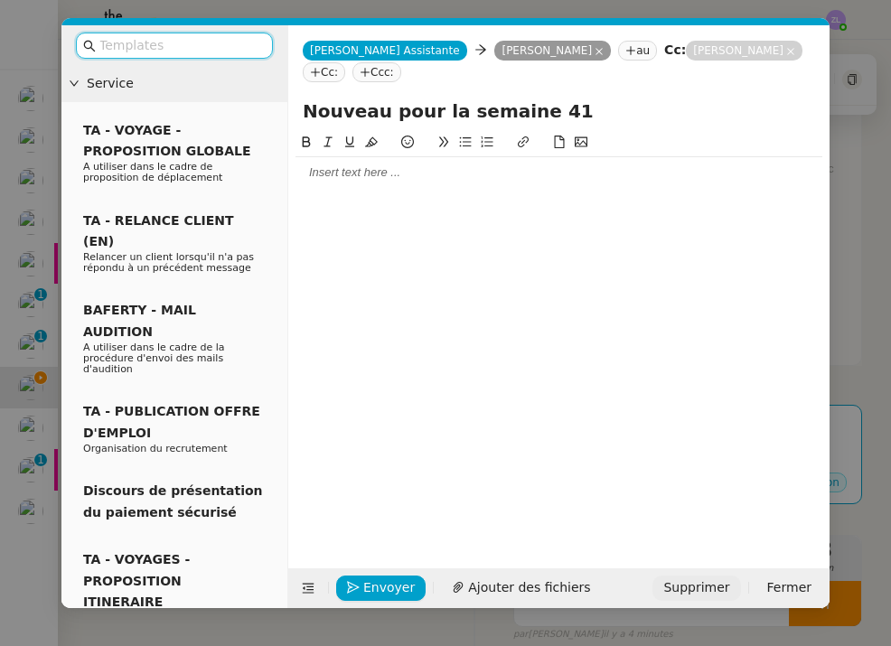
click at [695, 588] on span "Supprimer" at bounding box center [696, 588] width 66 height 21
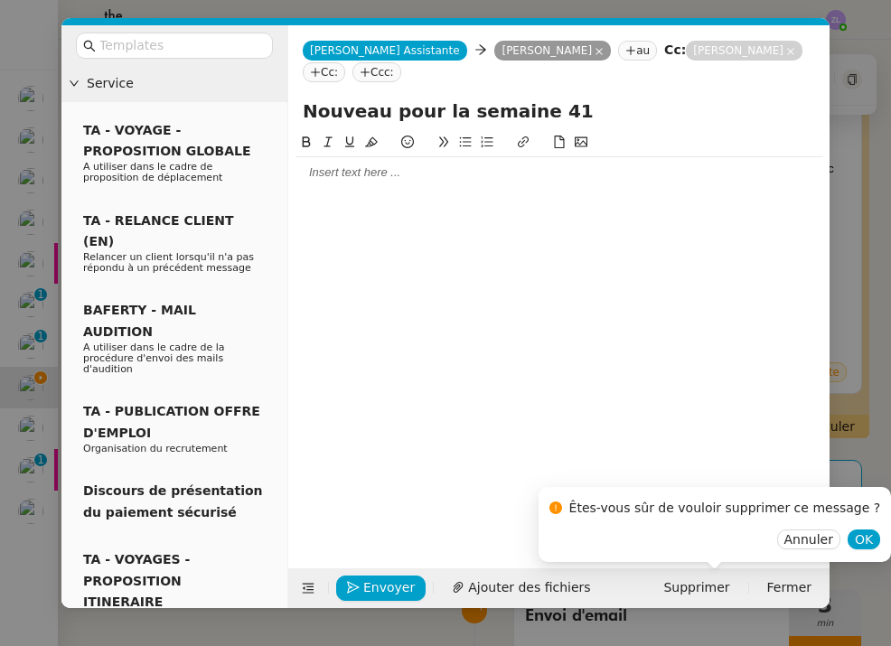
click at [819, 538] on div "Annuler OK" at bounding box center [716, 540] width 332 height 21
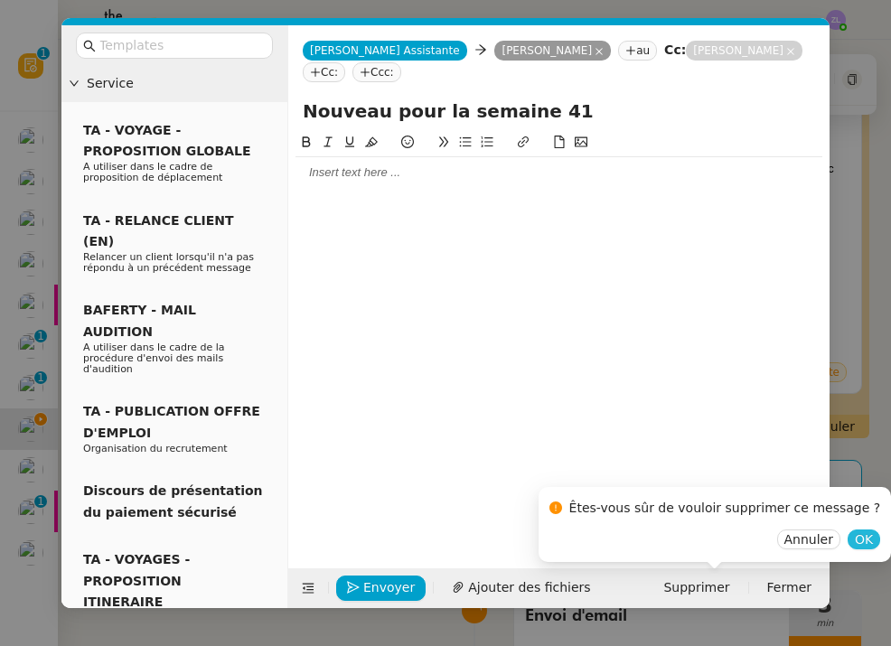
click at [855, 538] on span "OK" at bounding box center [864, 540] width 18 height 18
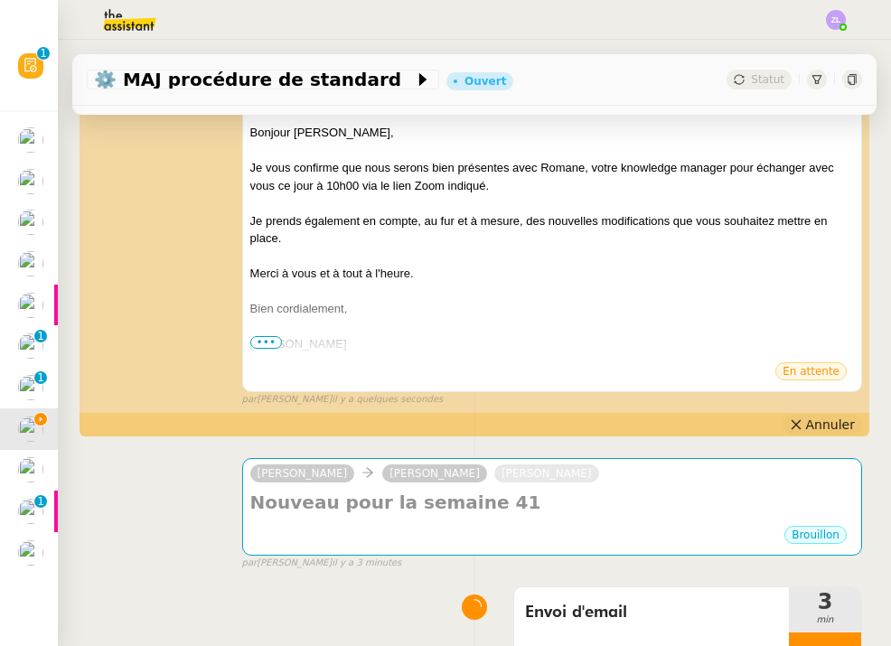
click at [818, 428] on span "Annuler" at bounding box center [830, 425] width 49 height 18
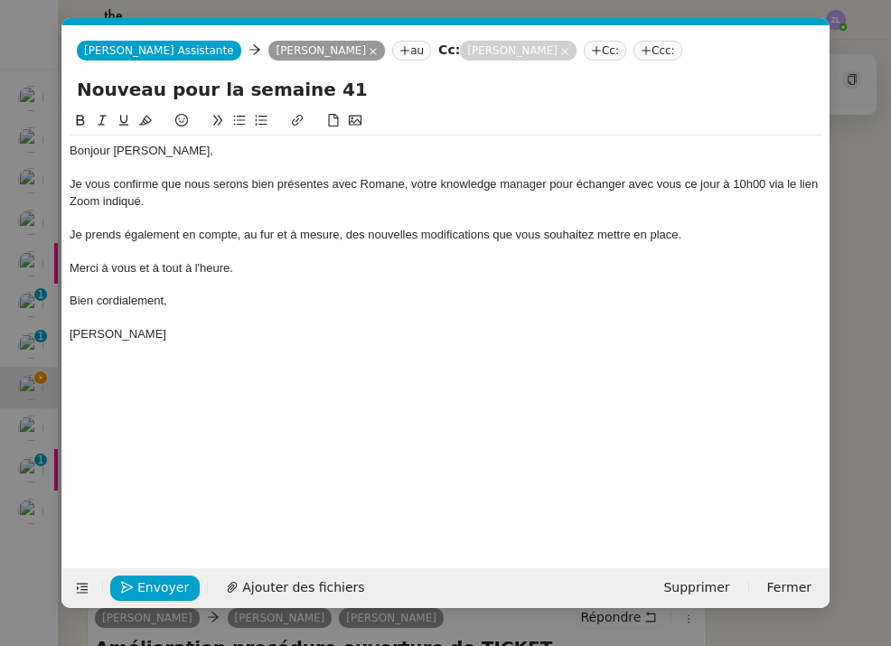
scroll to position [0, 39]
click at [697, 231] on div "Je prends également en compte, au fur et à mesure, des nouvelles modifications …" at bounding box center [446, 235] width 753 height 16
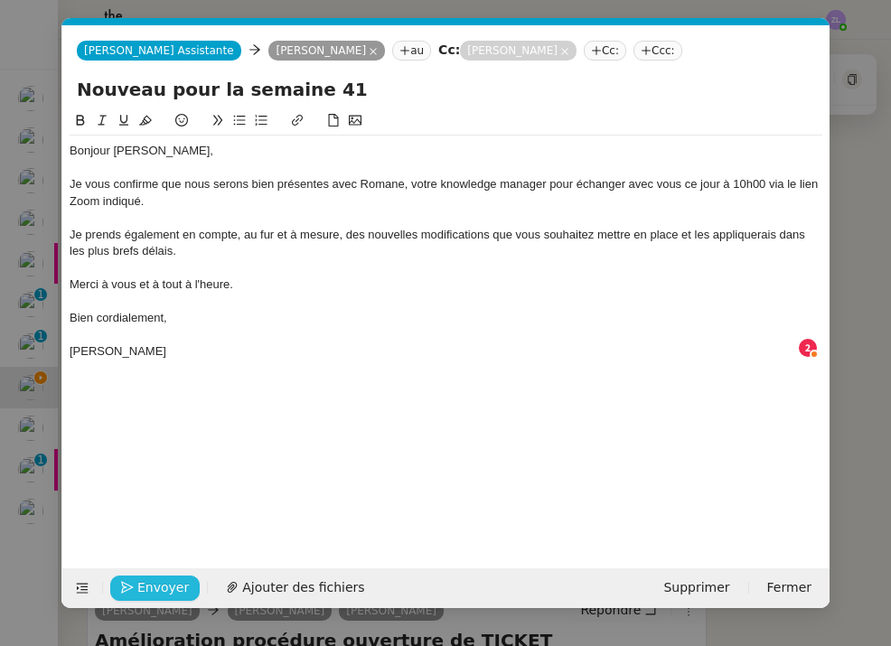
click at [173, 591] on span "Envoyer" at bounding box center [163, 588] width 52 height 21
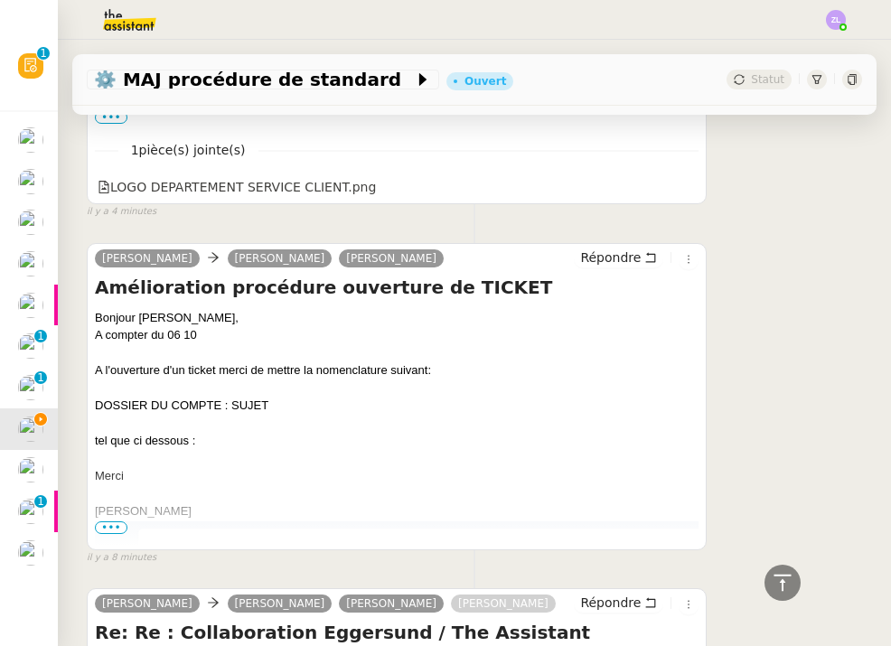
scroll to position [1161, 0]
click at [111, 522] on span "•••" at bounding box center [111, 528] width 33 height 13
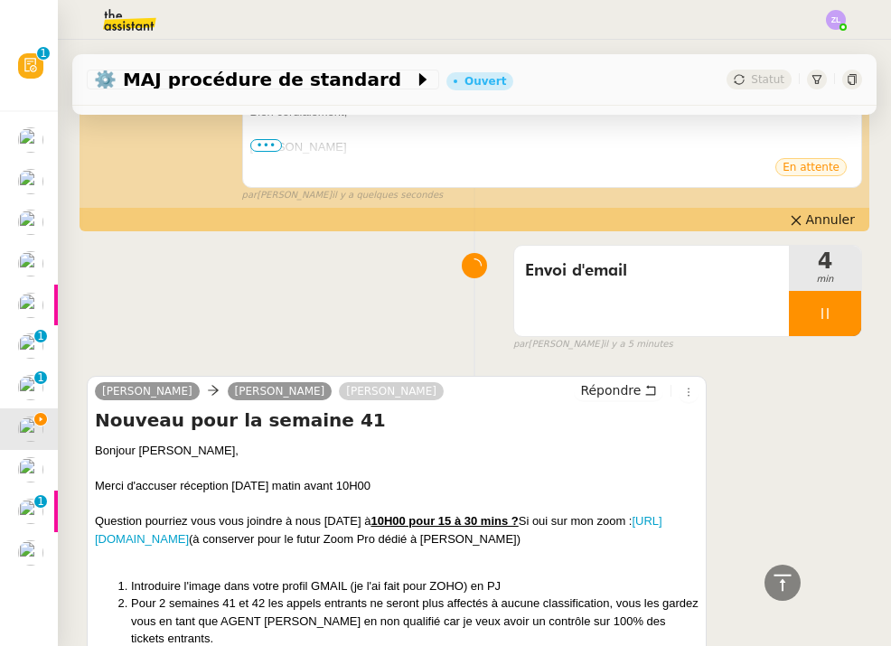
scroll to position [550, 0]
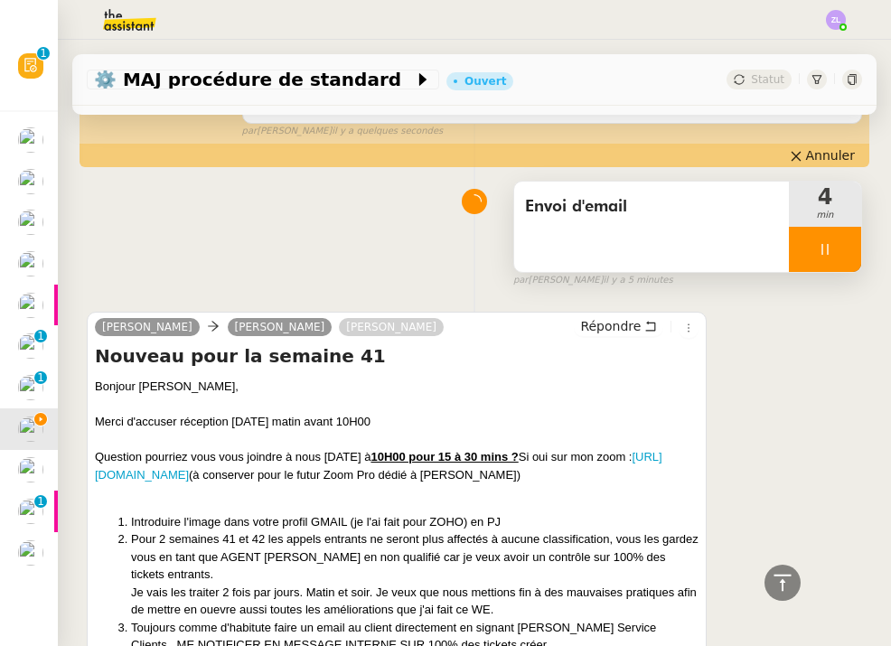
click at [818, 233] on div at bounding box center [825, 249] width 72 height 45
click at [848, 243] on icon at bounding box center [843, 249] width 14 height 14
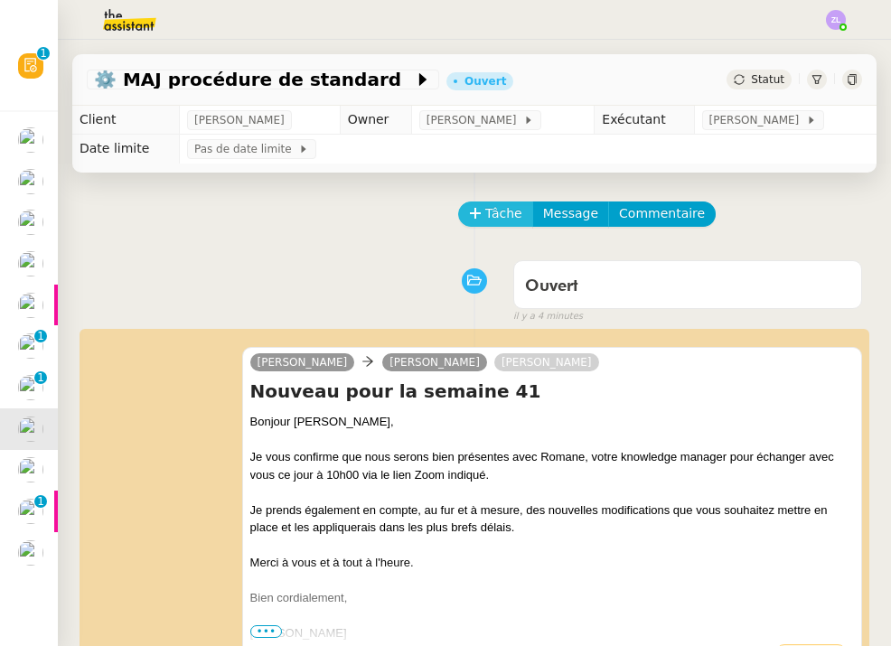
scroll to position [0, 0]
click at [506, 221] on span "Tâche" at bounding box center [503, 213] width 37 height 21
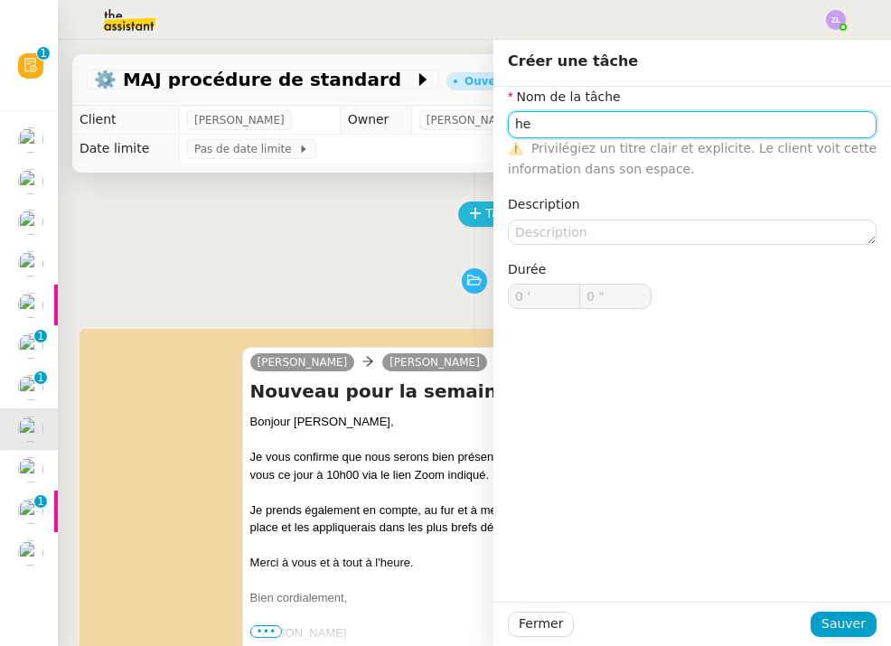
type input "h"
type input "Check modifications à apporter"
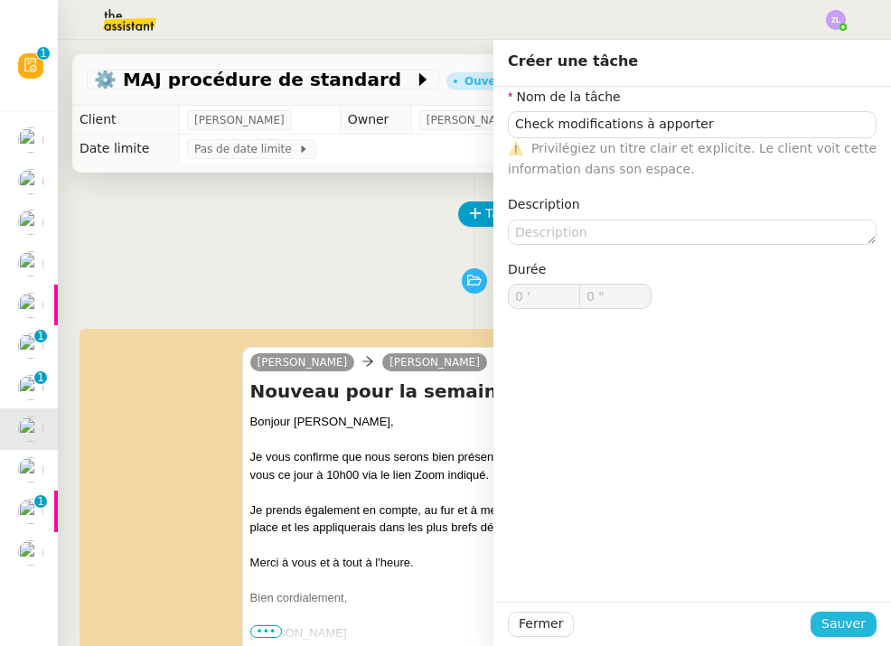
click at [854, 620] on span "Sauver" at bounding box center [844, 624] width 44 height 21
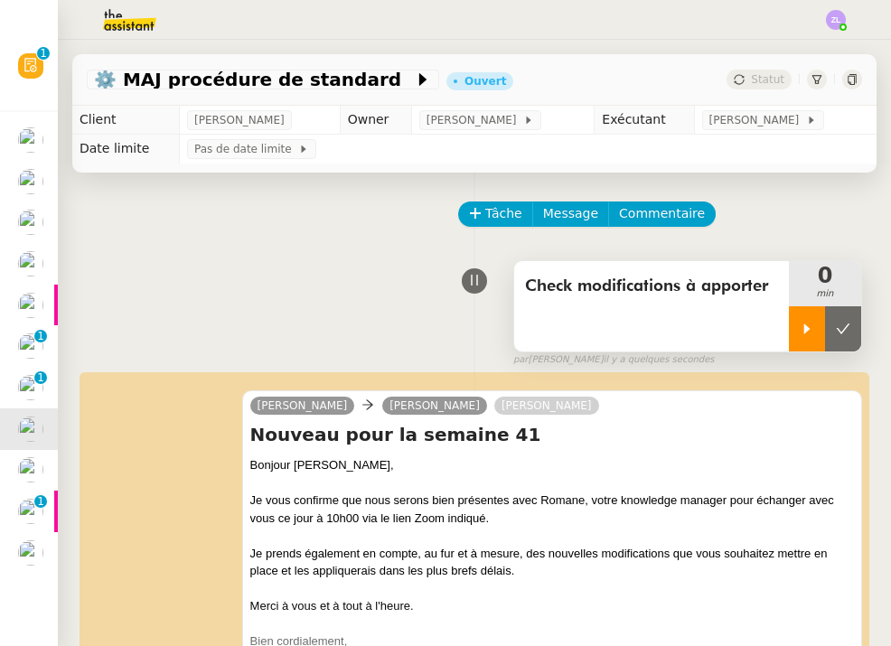
click at [807, 332] on icon at bounding box center [807, 329] width 6 height 10
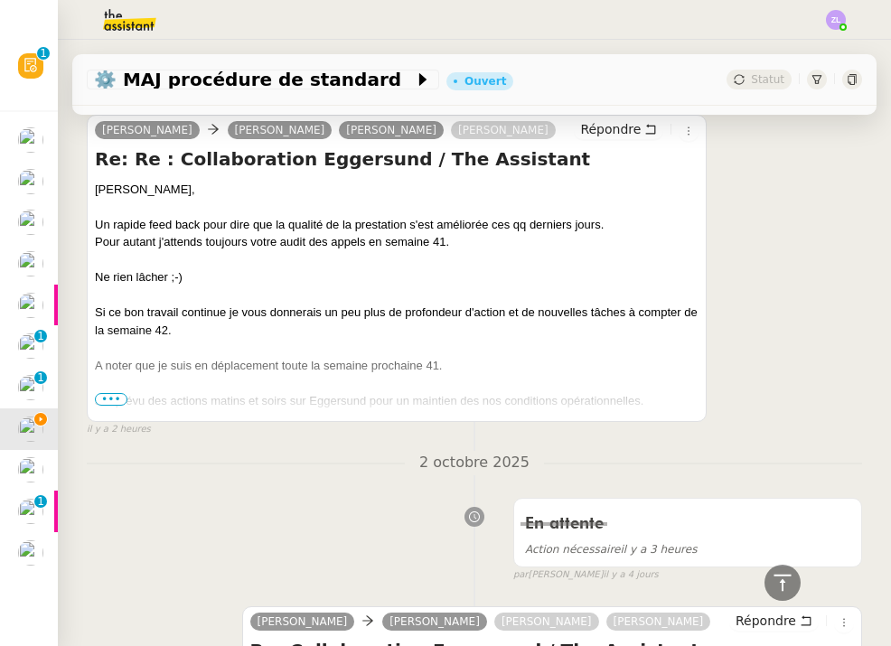
scroll to position [2096, 0]
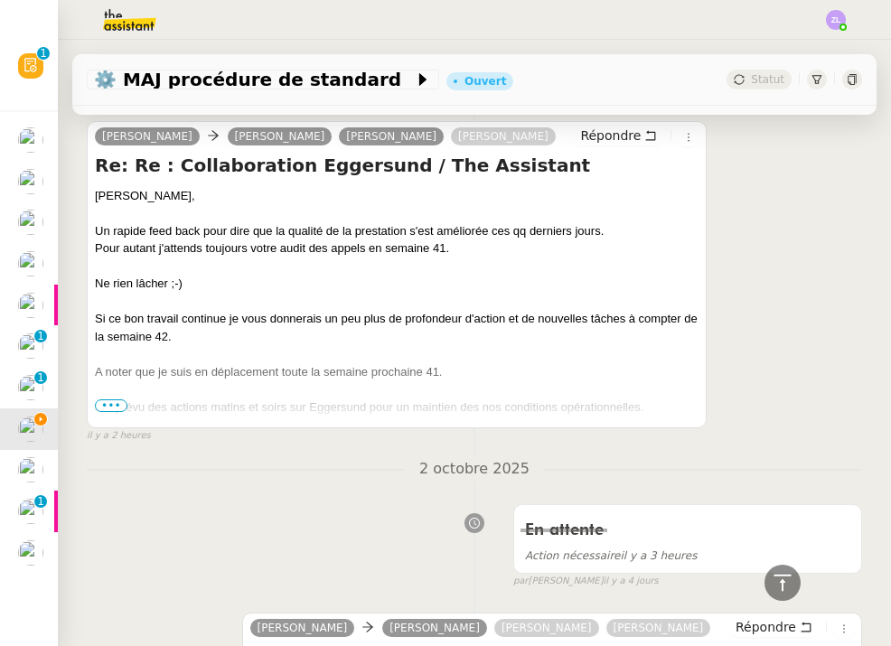
click at [112, 400] on span "•••" at bounding box center [111, 406] width 33 height 13
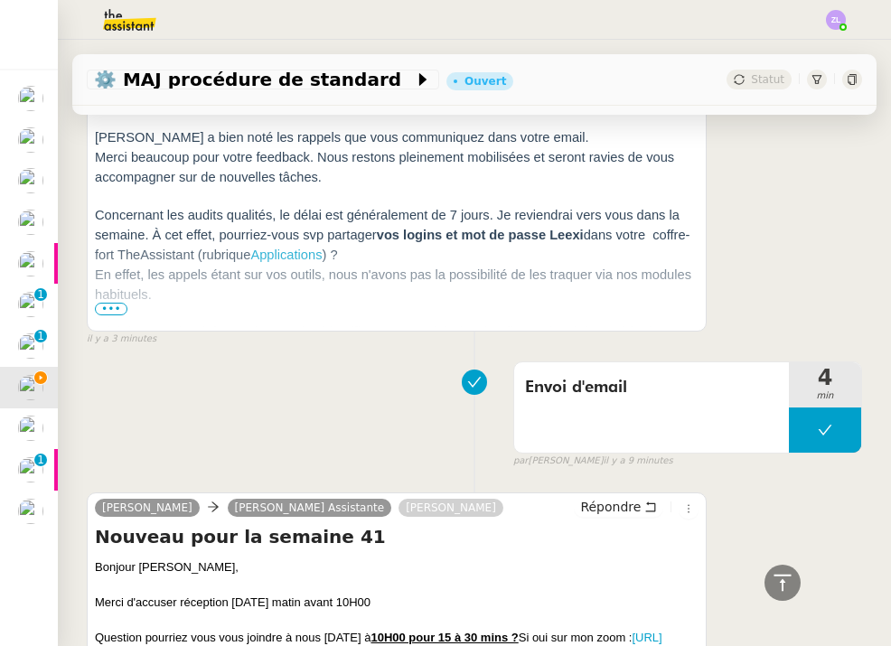
scroll to position [823, 0]
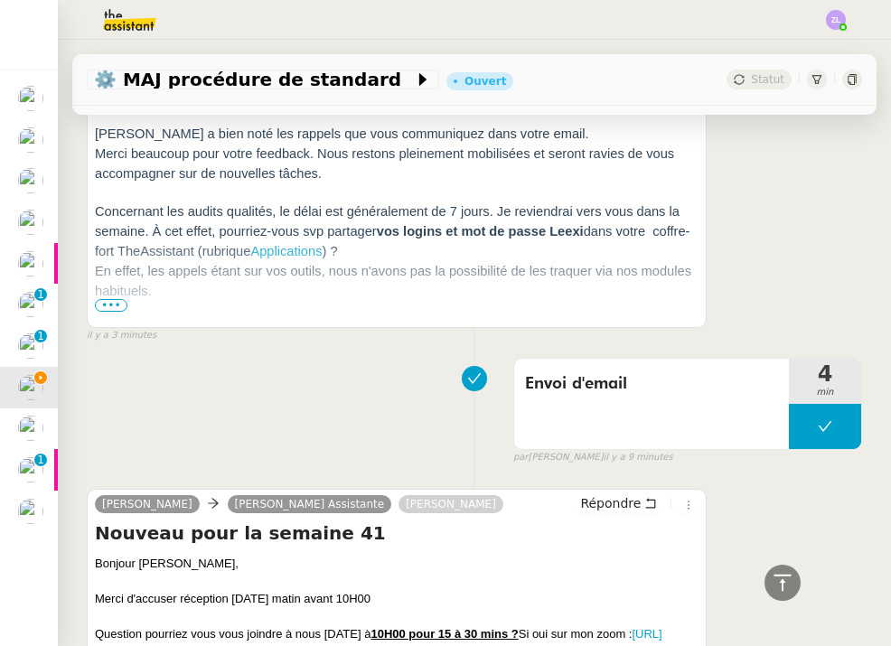
click at [110, 305] on span "•••" at bounding box center [111, 305] width 33 height 13
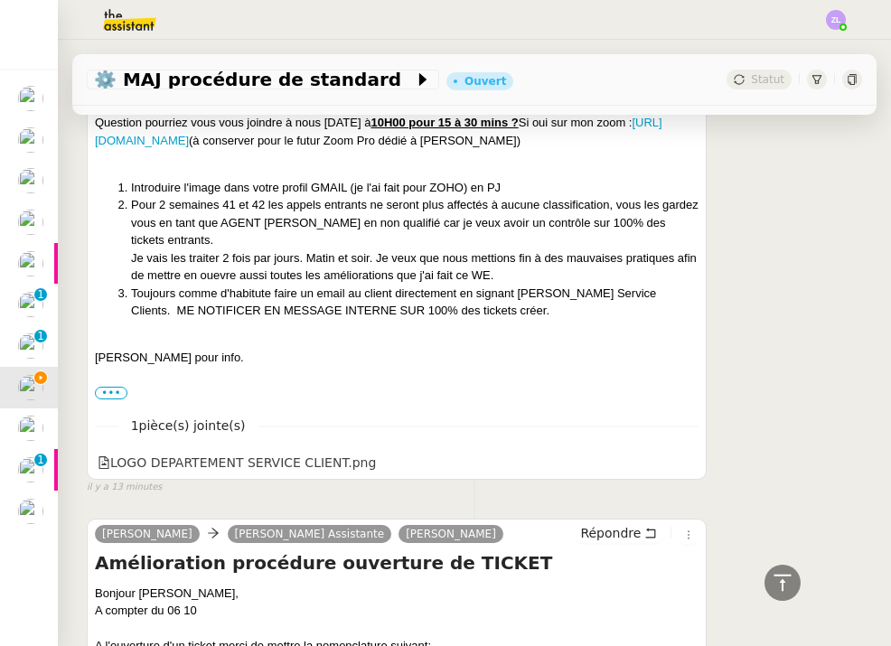
scroll to position [2521, 0]
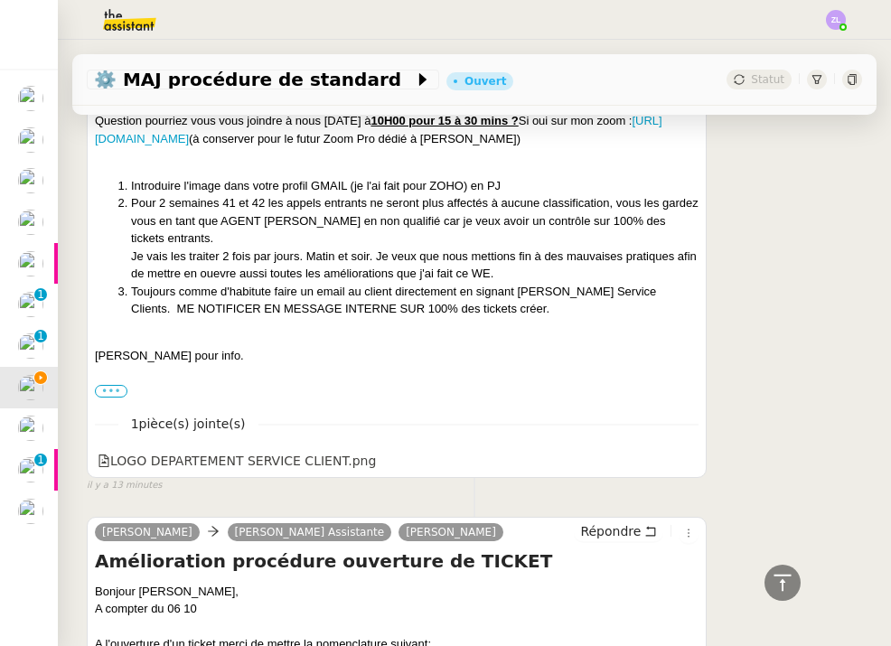
click at [111, 385] on label "•••" at bounding box center [111, 391] width 33 height 13
click at [0, 0] on input "•••" at bounding box center [0, 0] width 0 height 0
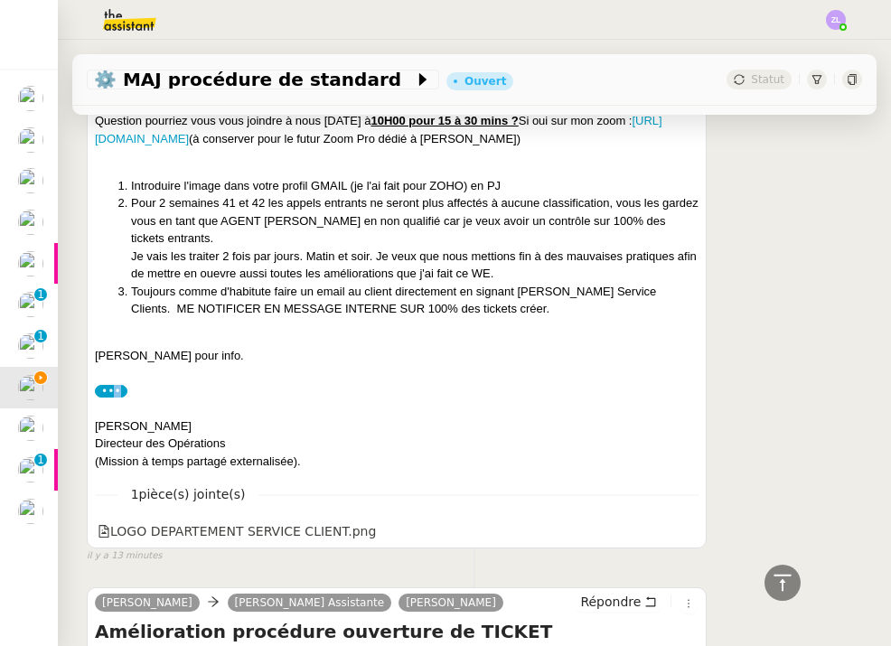
click at [111, 385] on label "•••" at bounding box center [111, 391] width 33 height 13
click at [0, 0] on input "•••" at bounding box center [0, 0] width 0 height 0
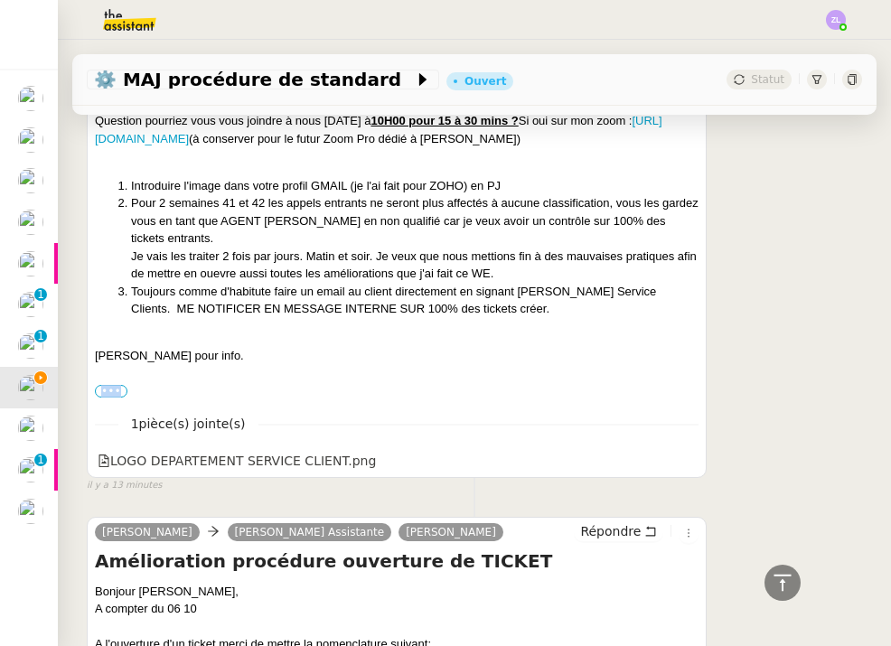
click at [111, 385] on label "•••" at bounding box center [111, 391] width 33 height 13
click at [0, 0] on input "•••" at bounding box center [0, 0] width 0 height 0
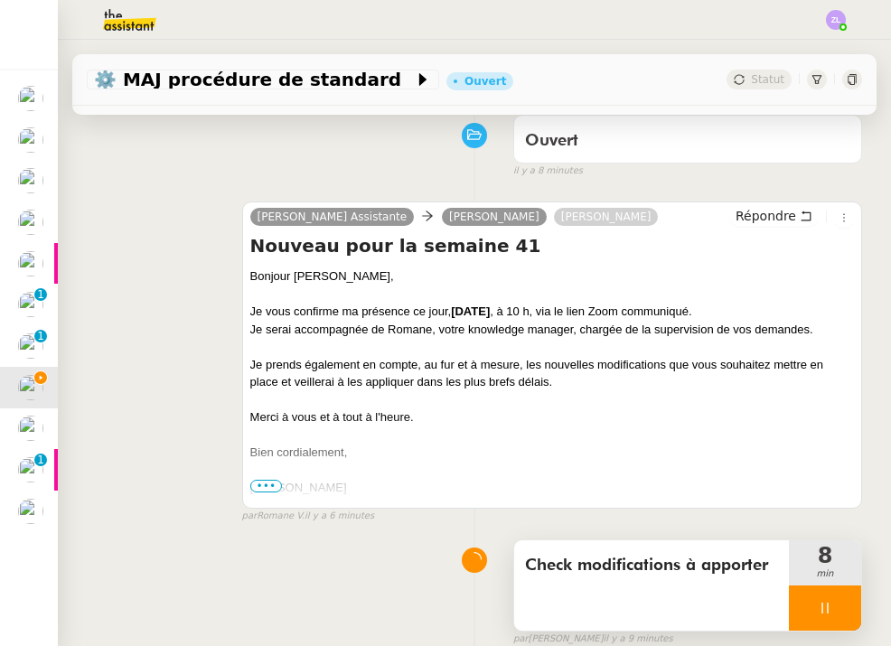
scroll to position [170, 0]
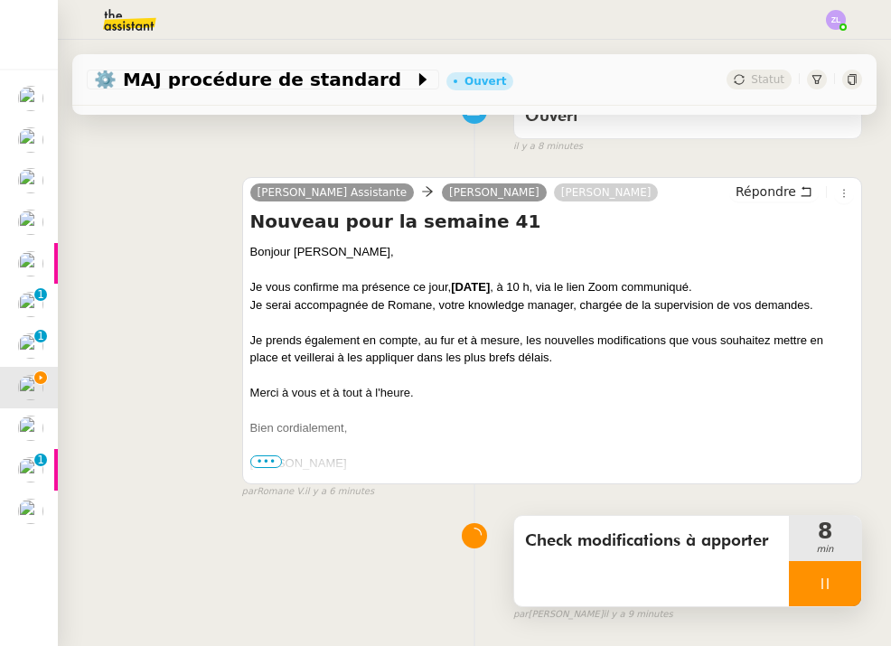
click at [785, 581] on div "Check modifications à apporter" at bounding box center [651, 561] width 275 height 90
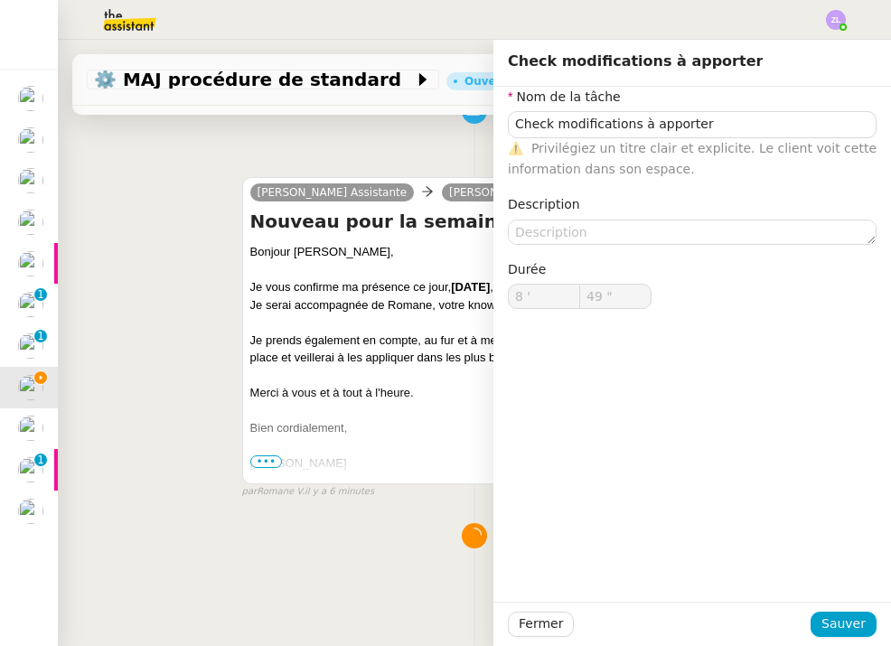
click at [527, 639] on div "Fermer Sauver" at bounding box center [693, 624] width 398 height 44
type input "50 ""
click at [533, 627] on span "Fermer" at bounding box center [541, 624] width 44 height 21
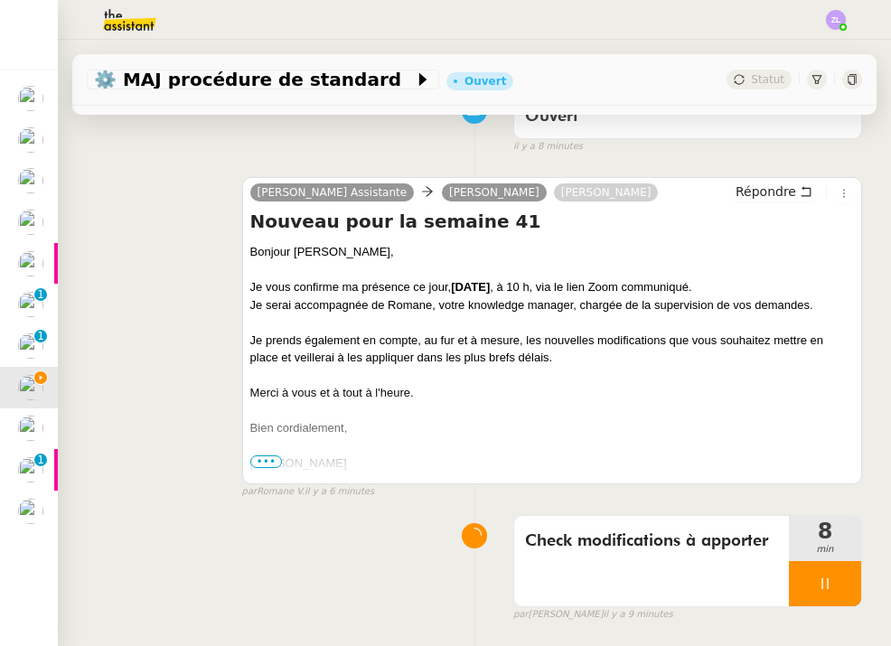
click at [813, 588] on div at bounding box center [825, 583] width 72 height 45
click at [849, 578] on icon at bounding box center [843, 584] width 14 height 14
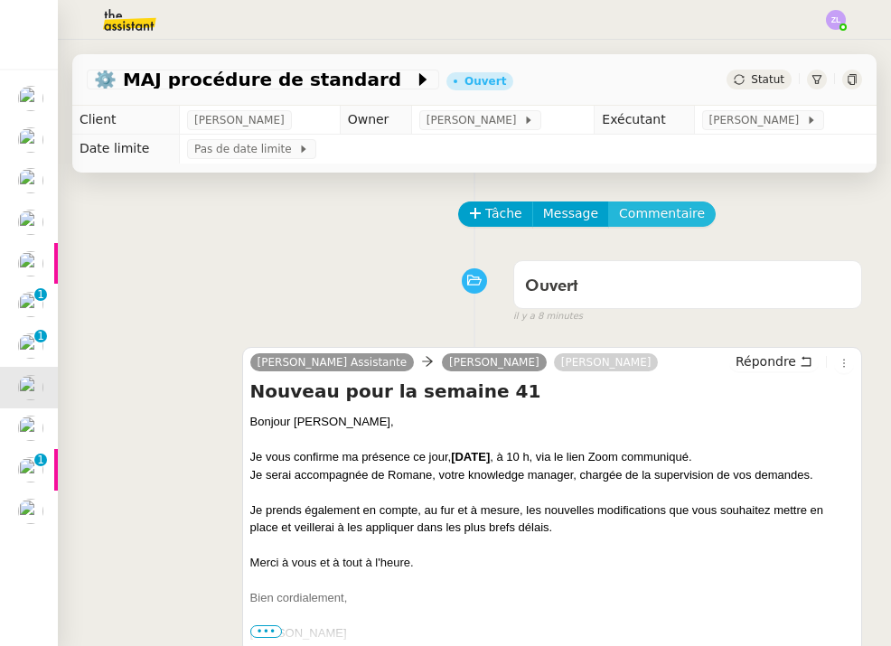
click at [648, 210] on span "Commentaire" at bounding box center [662, 213] width 86 height 21
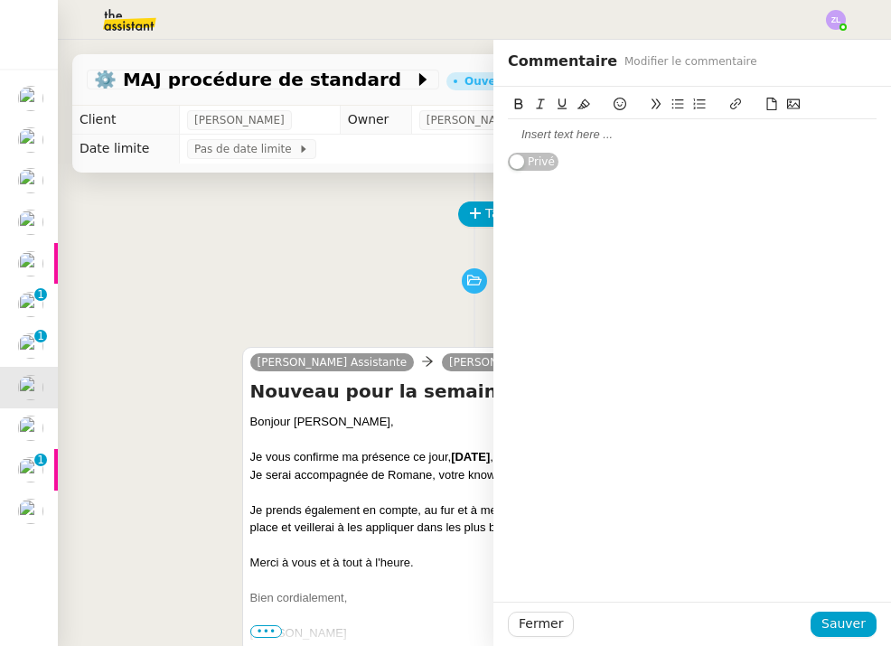
click at [578, 132] on div at bounding box center [692, 135] width 369 height 16
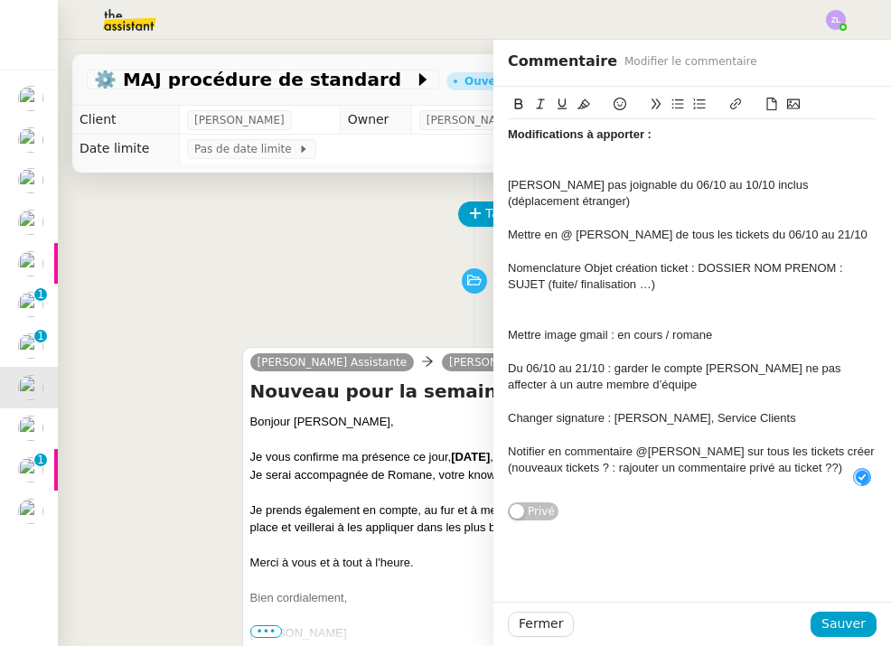
drag, startPoint x: 654, startPoint y: 136, endPoint x: 462, endPoint y: 134, distance: 192.5
click at [462, 134] on app-ticket "⚙️ MAJ procédure de standard Ouvert Statut Client [PERSON_NAME] Owner [PERSON_N…" at bounding box center [474, 343] width 833 height 606
click at [588, 106] on icon at bounding box center [584, 104] width 13 height 13
click at [560, 163] on div at bounding box center [692, 168] width 369 height 16
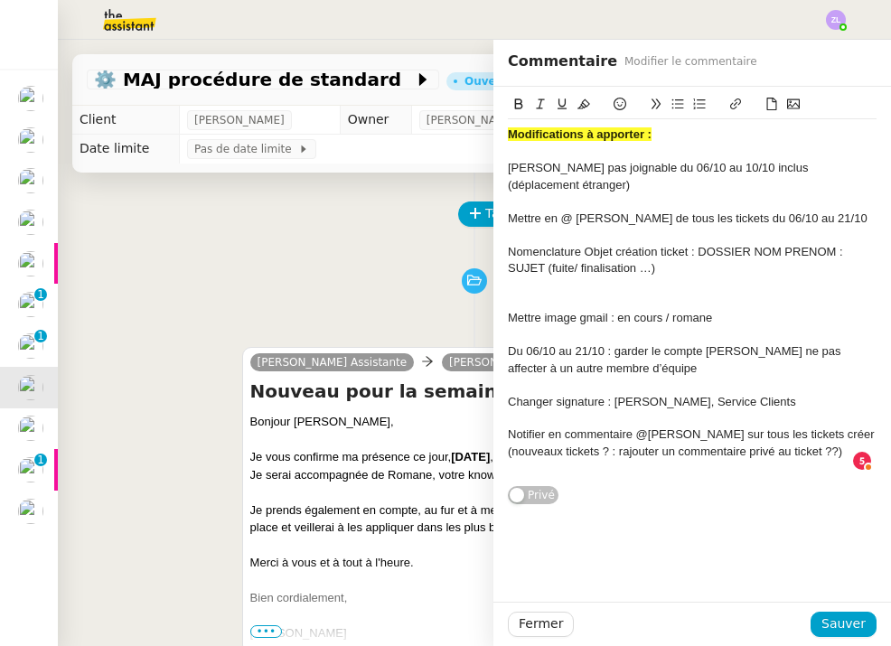
click at [653, 125] on div "Modifications à apporter : [PERSON_NAME] pas joignable du 06/10 au 10/10 inclus…" at bounding box center [692, 301] width 369 height 365
click at [648, 129] on strong "Modifications à apporter :" at bounding box center [580, 134] width 144 height 14
click at [597, 294] on div at bounding box center [692, 302] width 369 height 16
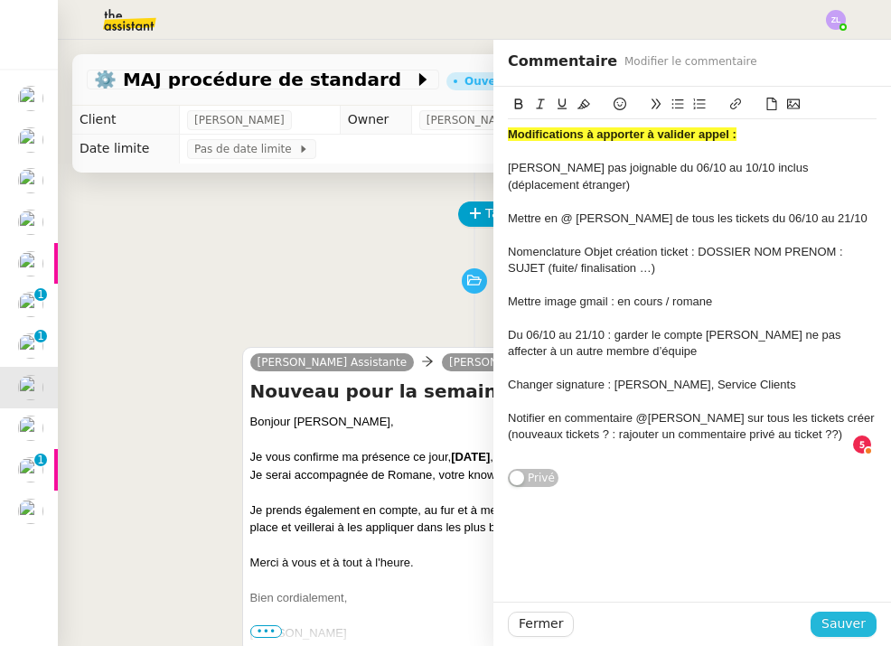
click at [836, 614] on span "Sauver" at bounding box center [844, 624] width 44 height 21
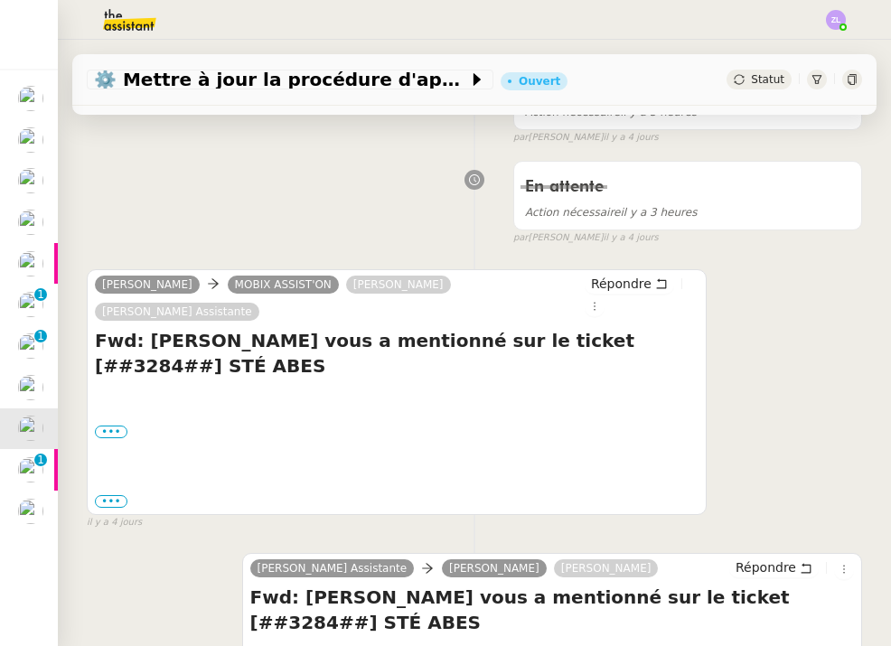
scroll to position [362, 0]
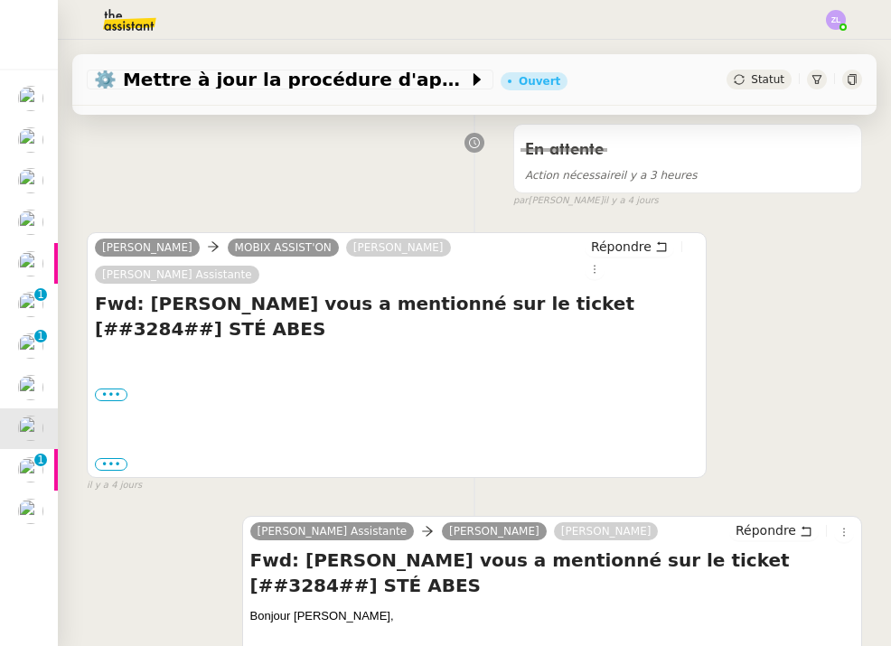
click at [118, 386] on div "••• peux tu traiter cet email avec l'aide de [PERSON_NAME] cad mettre l'adresse…" at bounding box center [397, 395] width 604 height 18
click at [112, 421] on div "••• peux tu traiter cet email avec l'aide de [PERSON_NAME] cad mettre l'adresse…" at bounding box center [397, 412] width 604 height 123
click at [112, 458] on label "•••" at bounding box center [111, 464] width 33 height 13
click at [0, 0] on input "•••" at bounding box center [0, 0] width 0 height 0
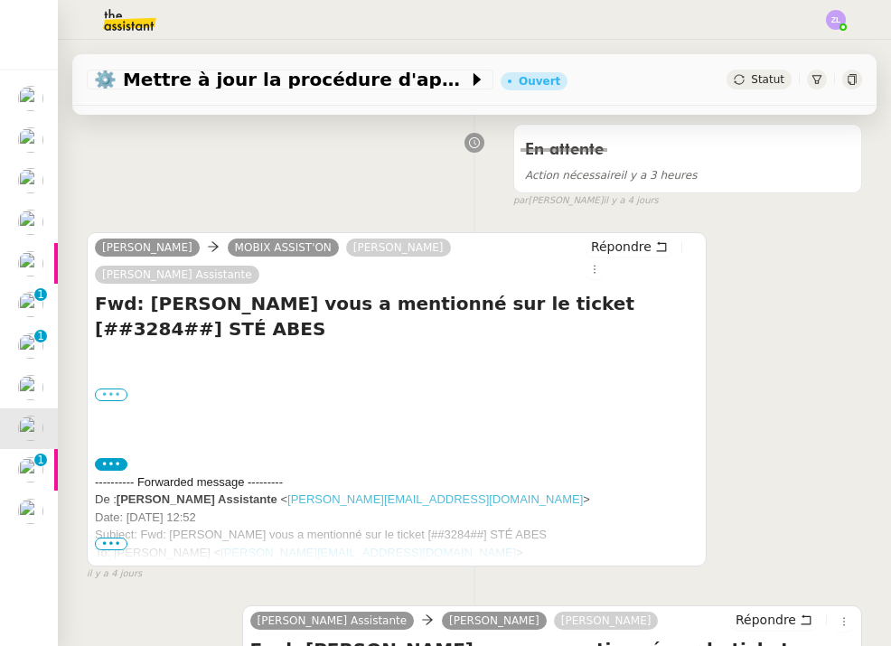
click at [108, 389] on label "•••" at bounding box center [111, 395] width 33 height 13
click at [0, 0] on input "•••" at bounding box center [0, 0] width 0 height 0
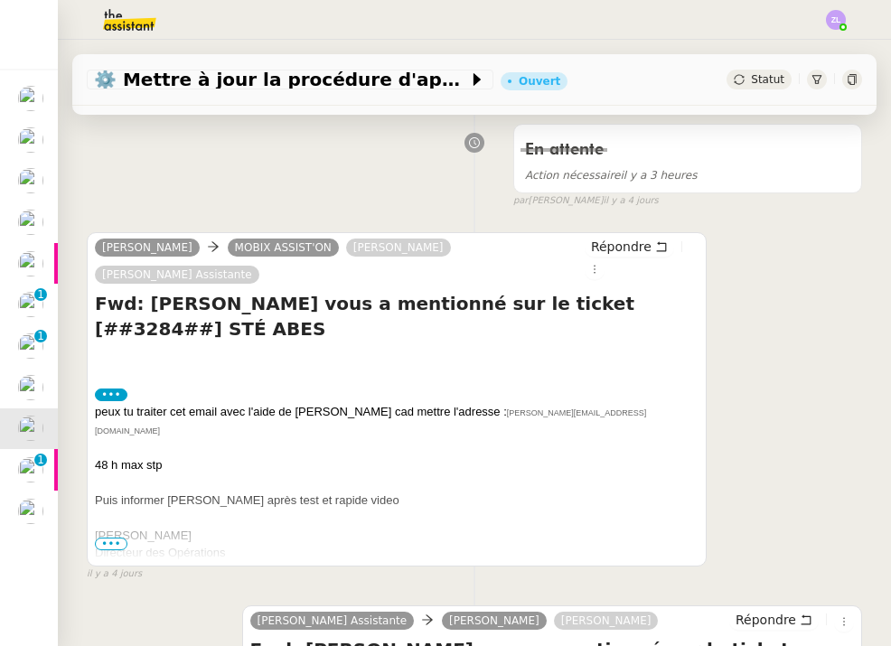
click at [108, 538] on span "•••" at bounding box center [111, 544] width 33 height 13
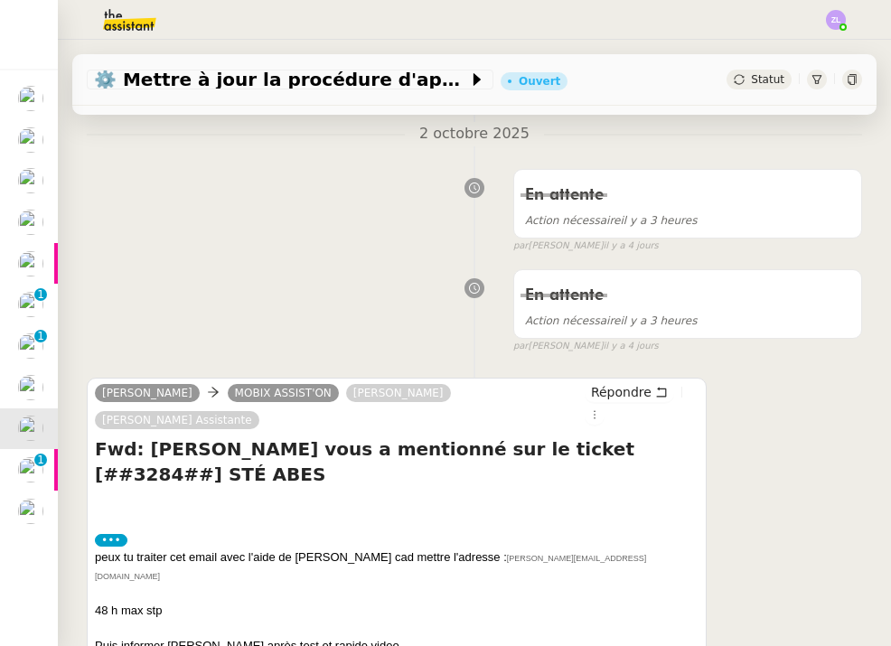
scroll to position [208, 0]
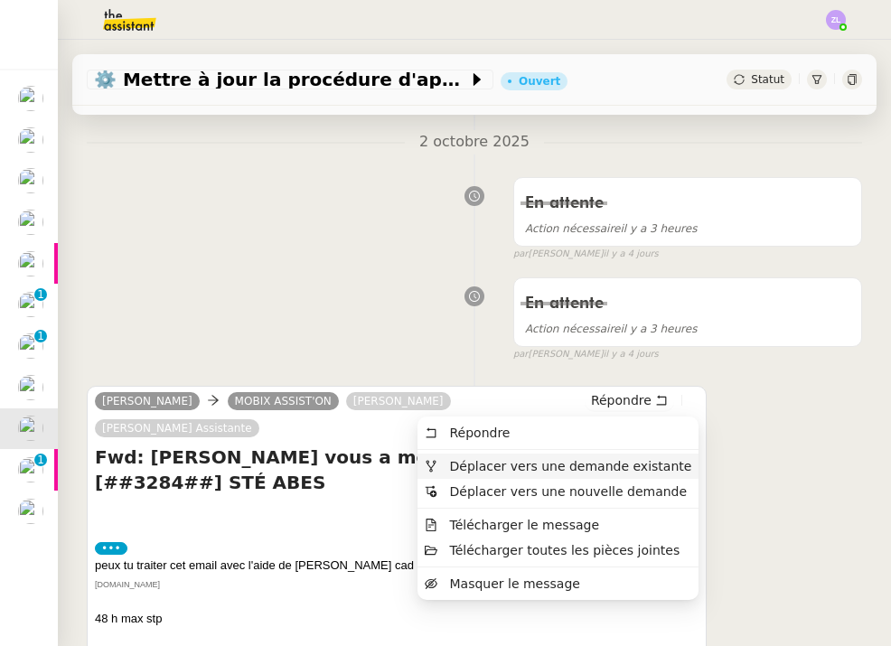
click at [645, 465] on span "Déplacer vers une demande existante" at bounding box center [570, 466] width 242 height 14
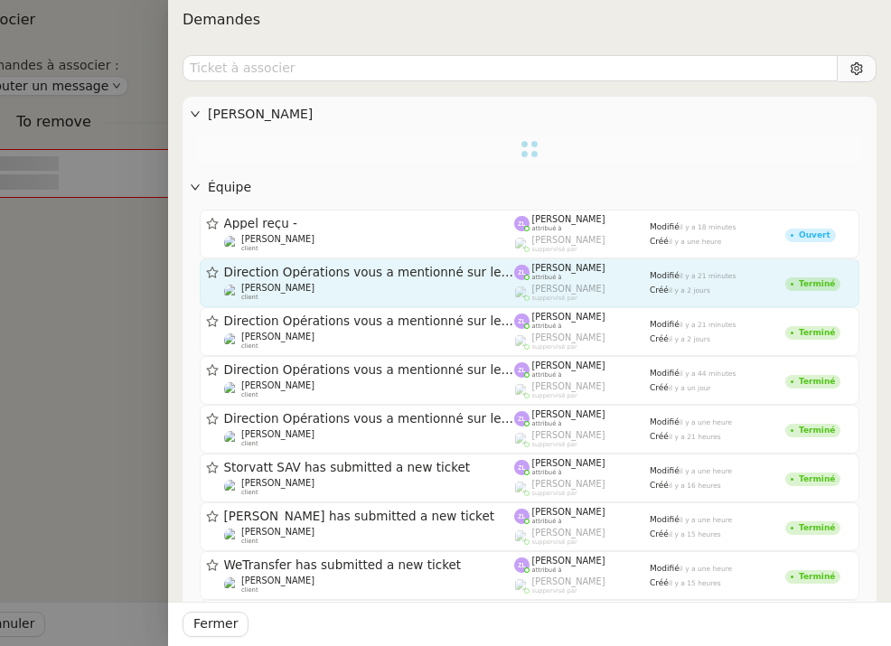
scroll to position [33, 0]
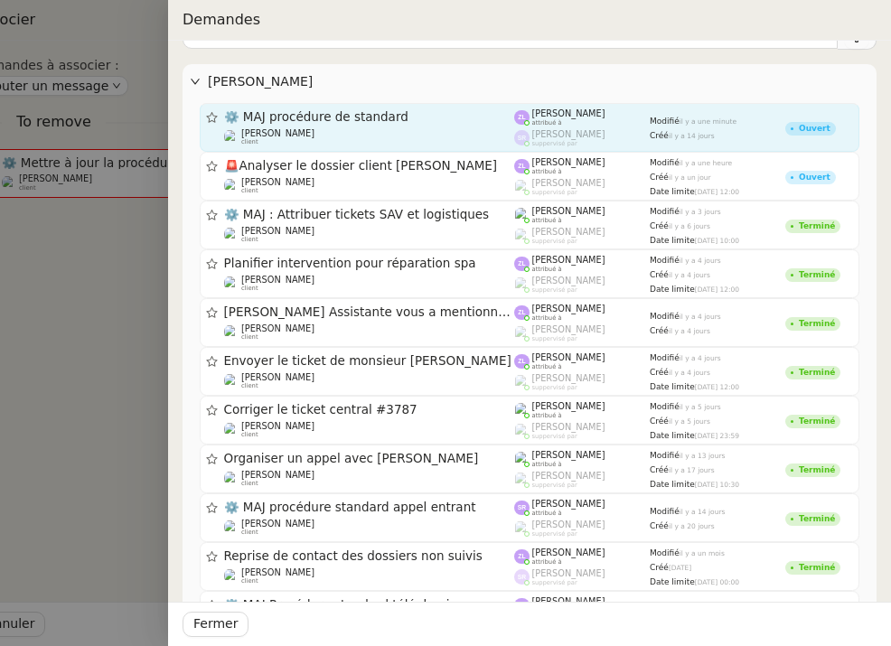
click at [413, 107] on link "⚙️ MAJ procédure de standard [PERSON_NAME] client [PERSON_NAME] attribué à [PER…" at bounding box center [530, 127] width 660 height 49
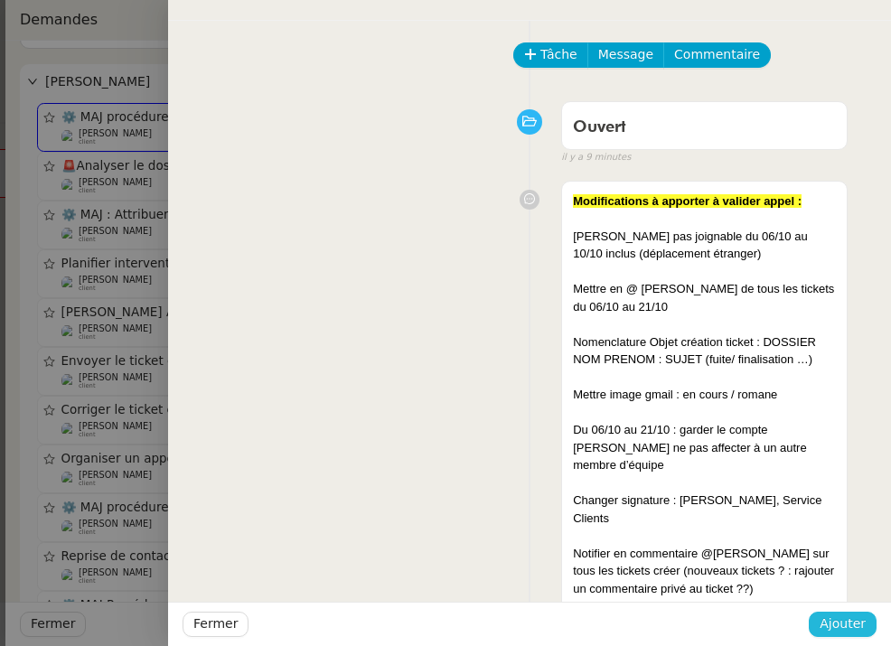
click at [818, 615] on button "Ajouter" at bounding box center [843, 624] width 68 height 25
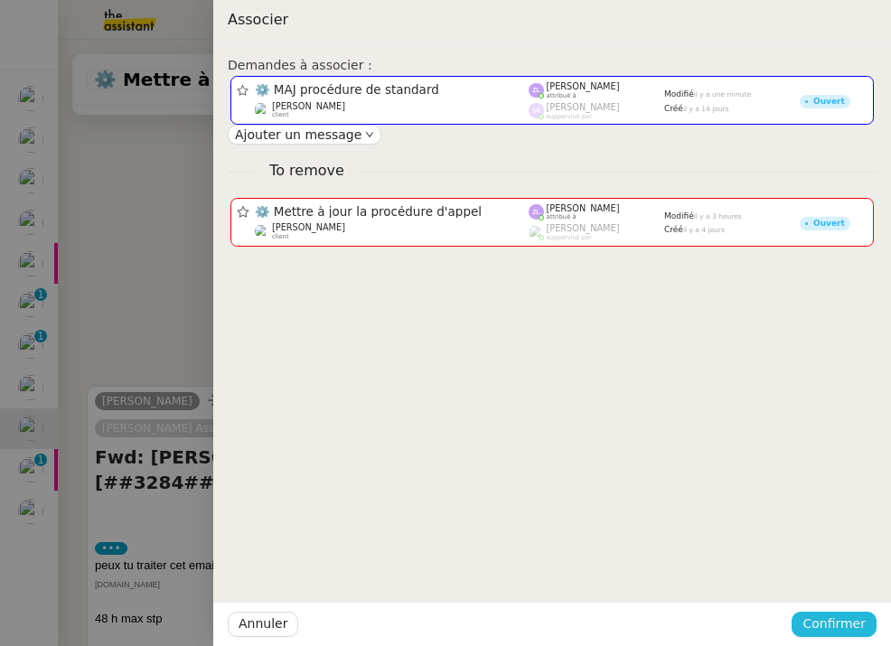
click at [832, 618] on span "Confirmer" at bounding box center [834, 624] width 63 height 21
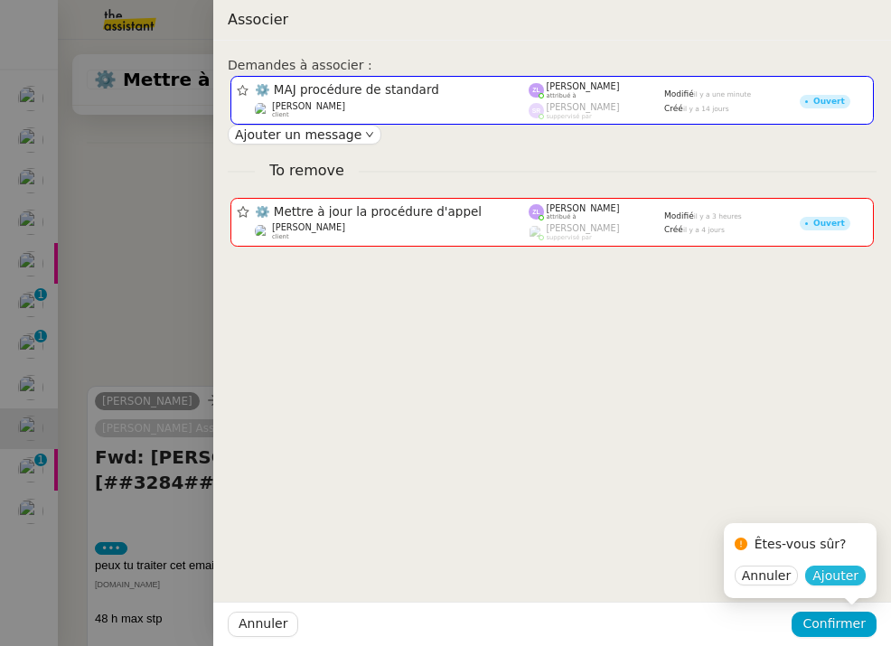
click at [859, 576] on button "Ajouter" at bounding box center [835, 576] width 61 height 20
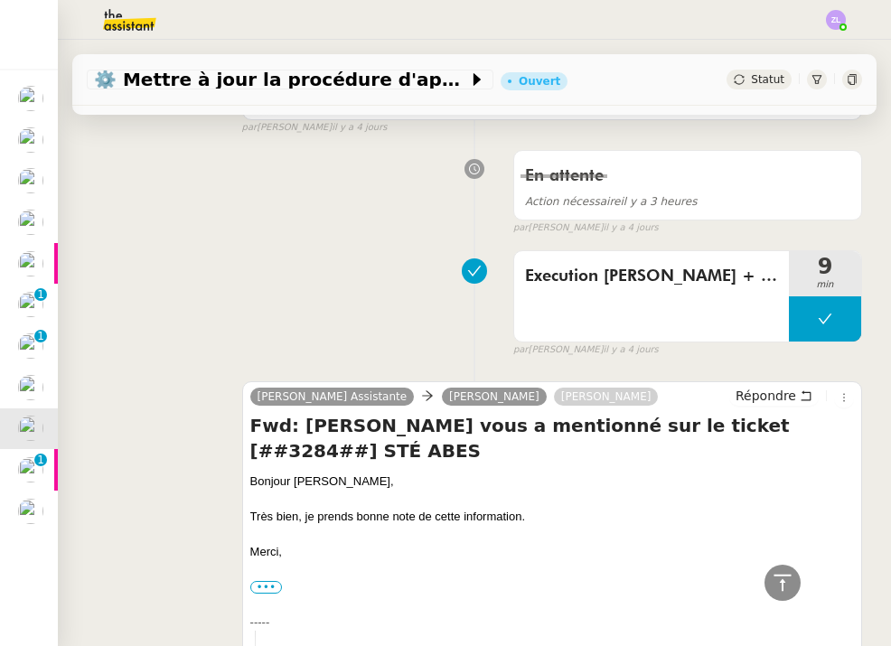
scroll to position [671, 0]
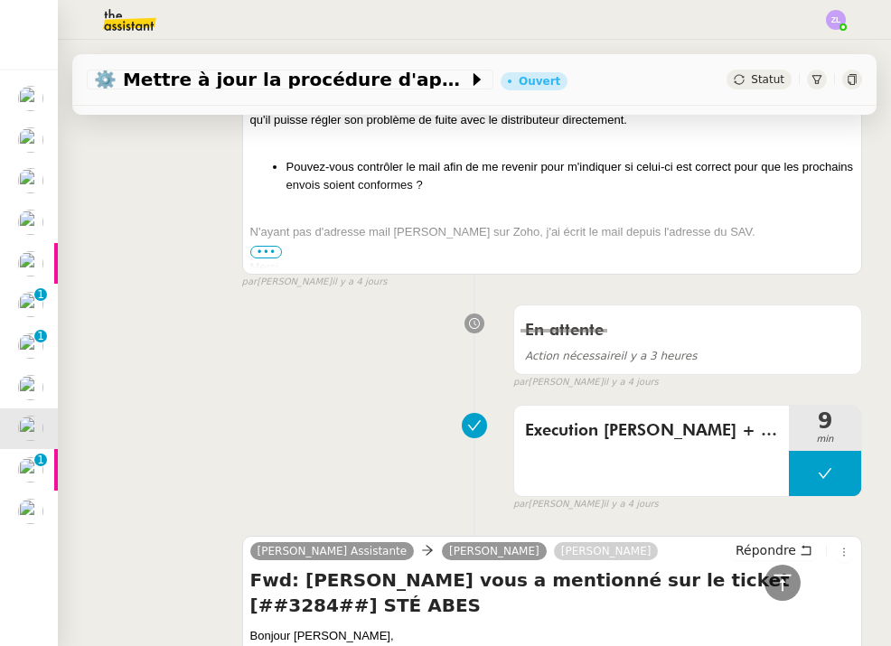
click at [754, 92] on div "⚙️ Mettre à jour la procédure d'appel Ouvert Statut" at bounding box center [474, 80] width 804 height 52
click at [757, 85] on span "Statut" at bounding box center [767, 79] width 33 height 13
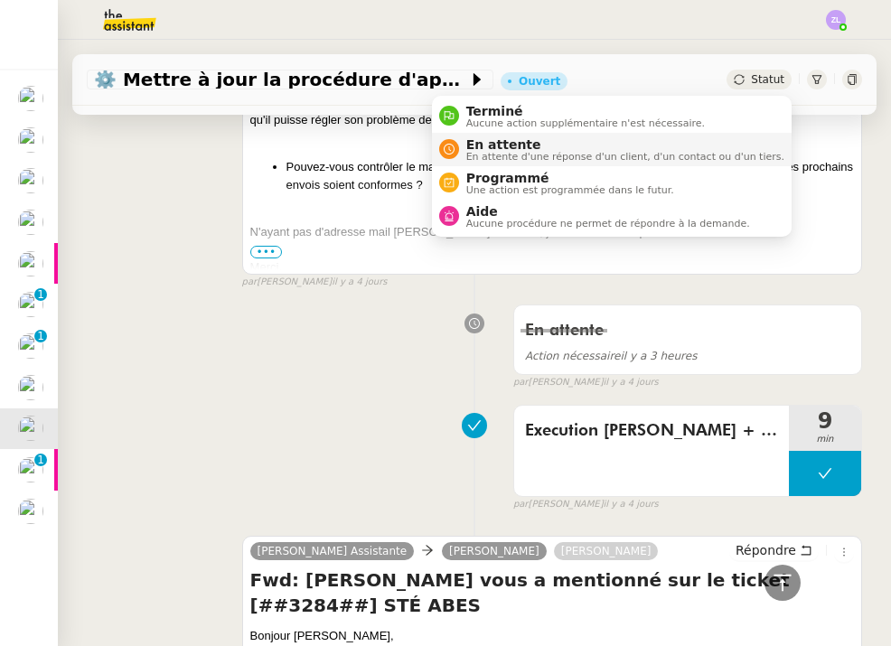
click at [638, 146] on span "En attente" at bounding box center [625, 144] width 318 height 14
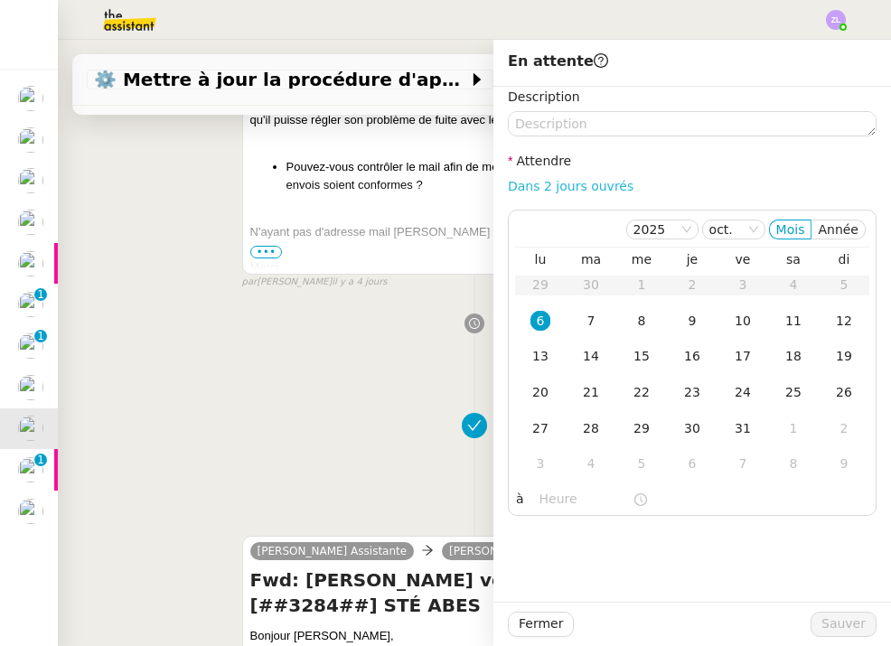
click at [583, 189] on link "Dans 2 jours ouvrés" at bounding box center [571, 186] width 126 height 14
type input "07:00"
click at [846, 618] on span "Sauver" at bounding box center [844, 624] width 44 height 21
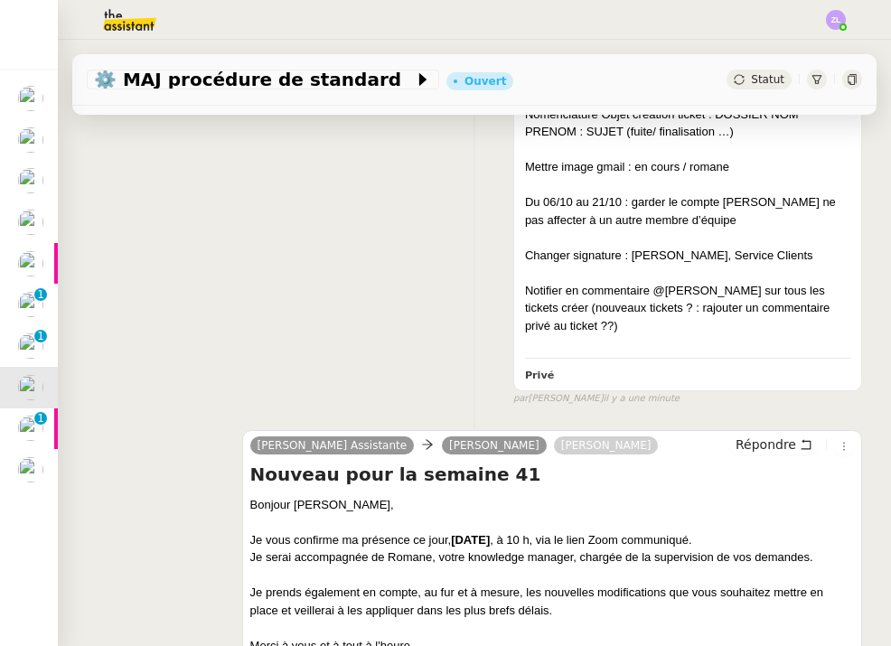
scroll to position [318, 0]
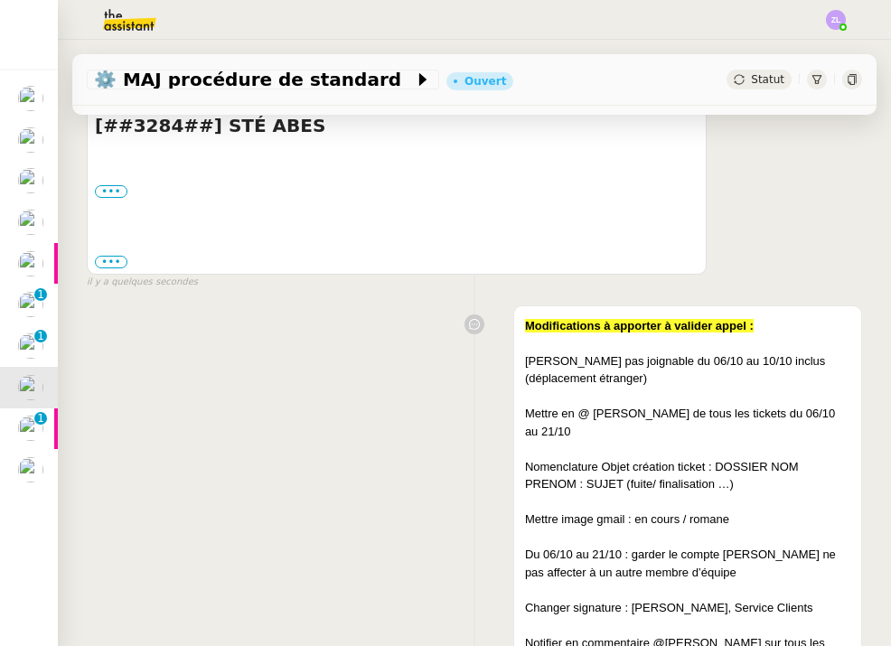
click at [30, 467] on img at bounding box center [30, 469] width 25 height 25
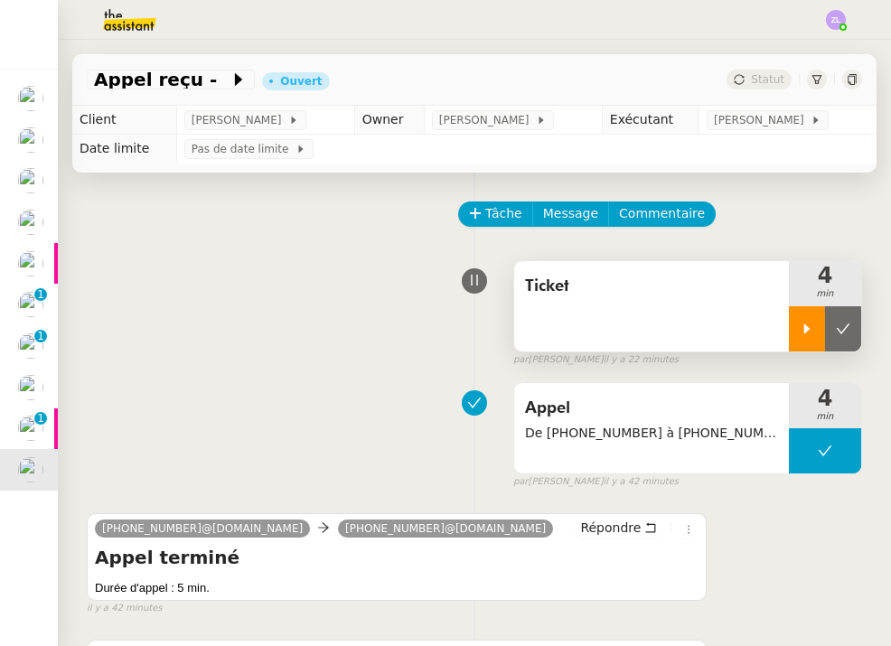
click at [803, 321] on div at bounding box center [807, 328] width 36 height 45
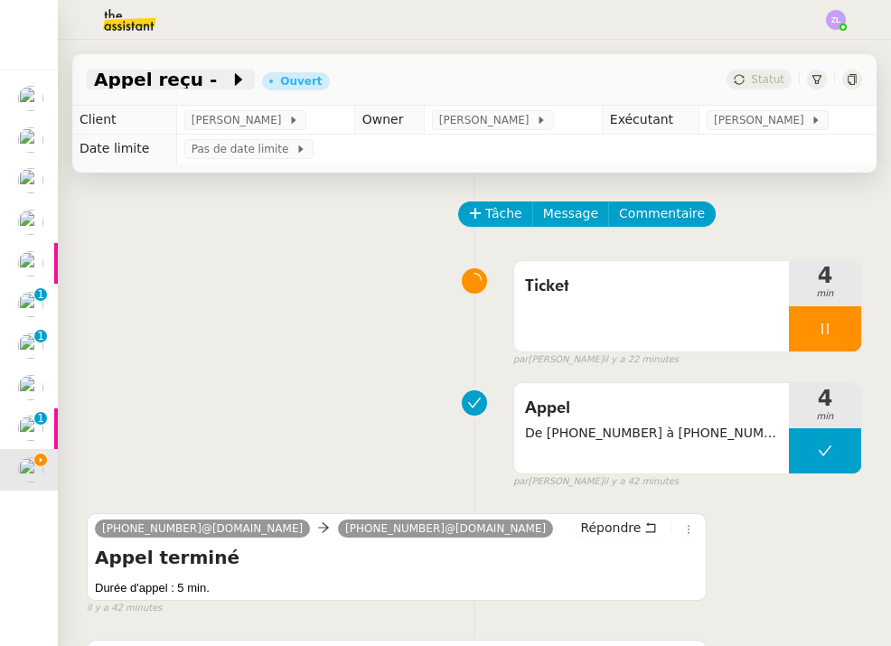
click at [217, 85] on span at bounding box center [223, 80] width 13 height 22
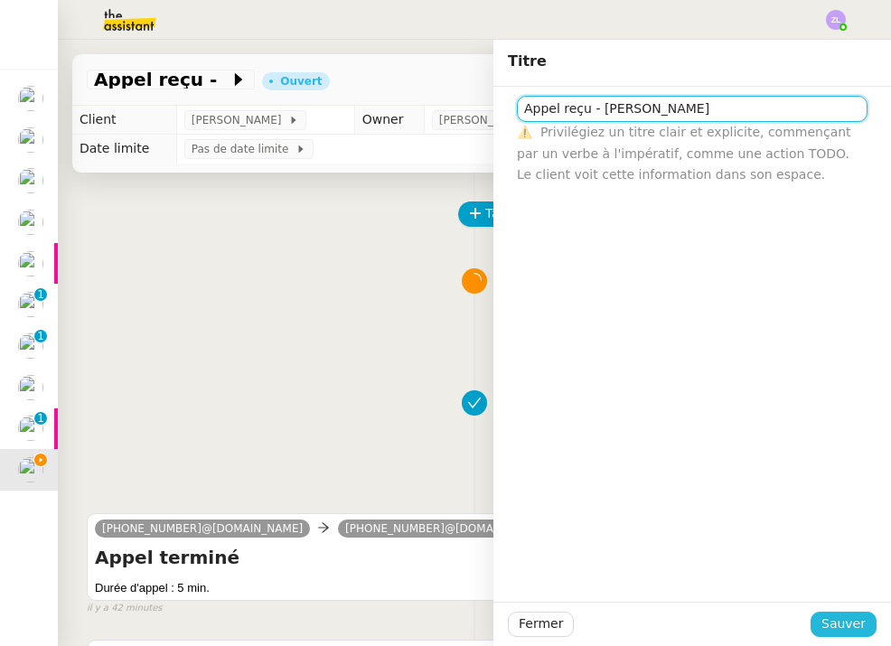
type input "Appel reçu - [PERSON_NAME]"
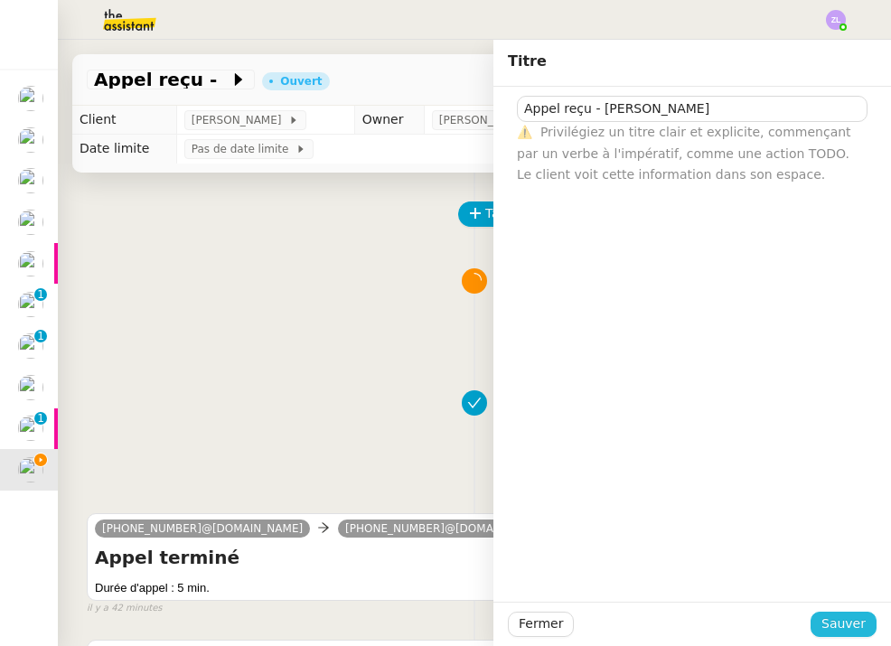
click at [856, 630] on span "Sauver" at bounding box center [844, 624] width 44 height 21
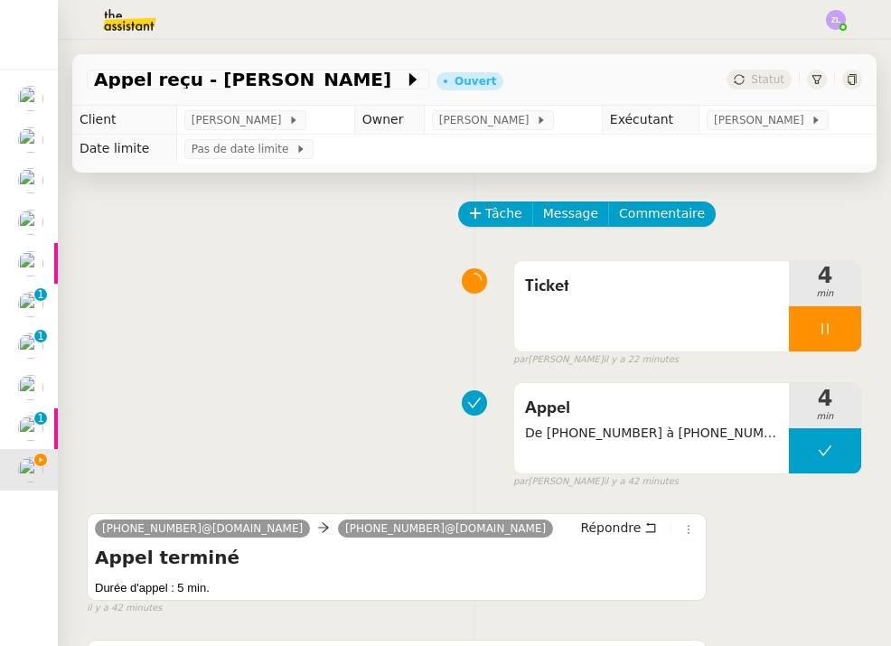
click at [28, 183] on img at bounding box center [30, 180] width 25 height 25
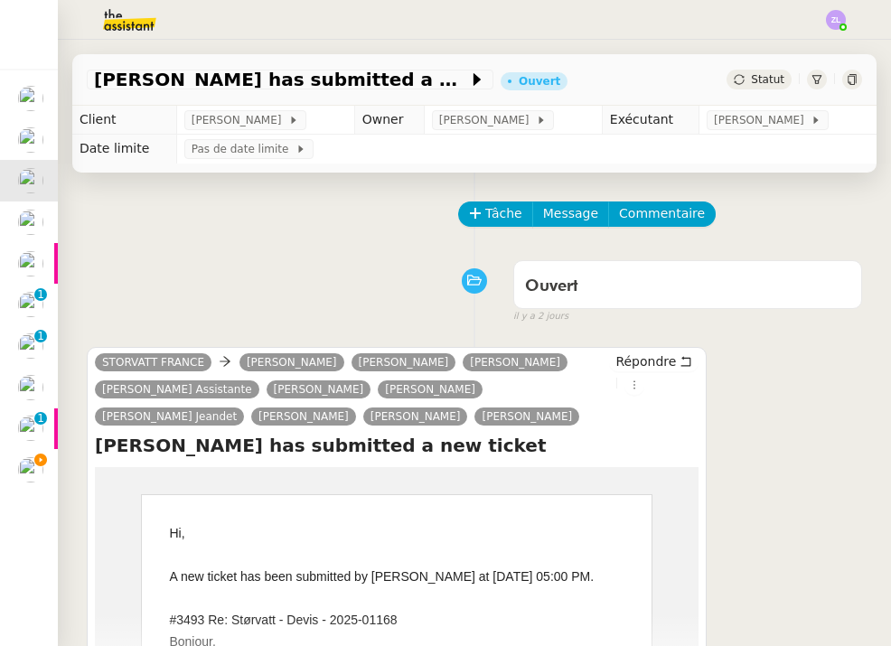
click at [19, 459] on img at bounding box center [30, 469] width 25 height 25
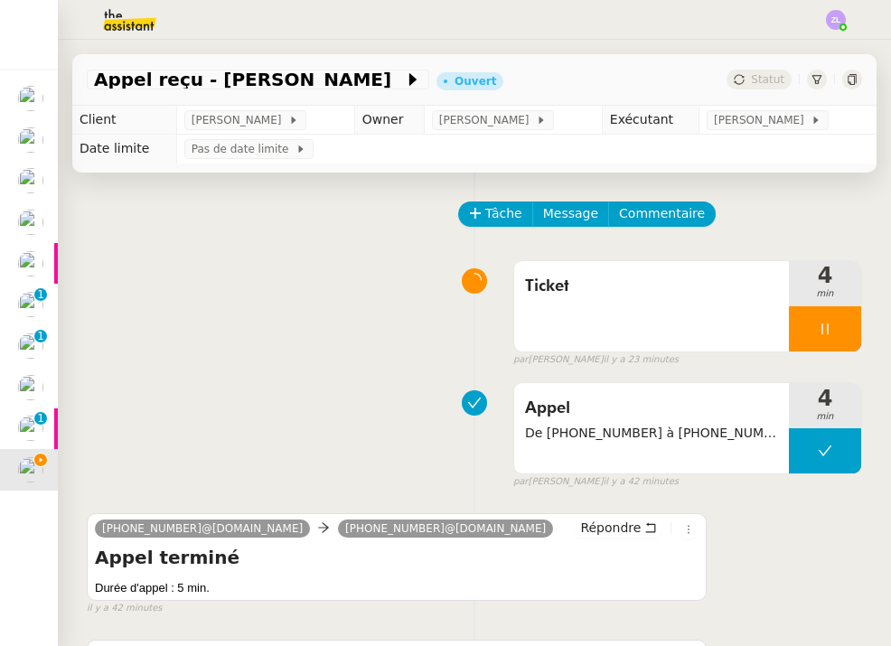
click at [36, 127] on img at bounding box center [30, 139] width 25 height 25
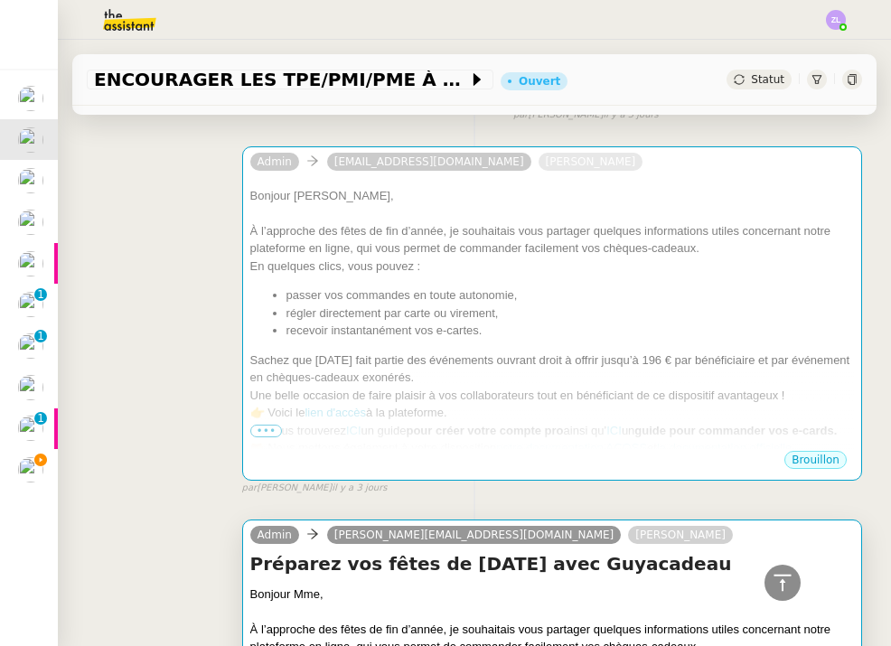
scroll to position [1027, 0]
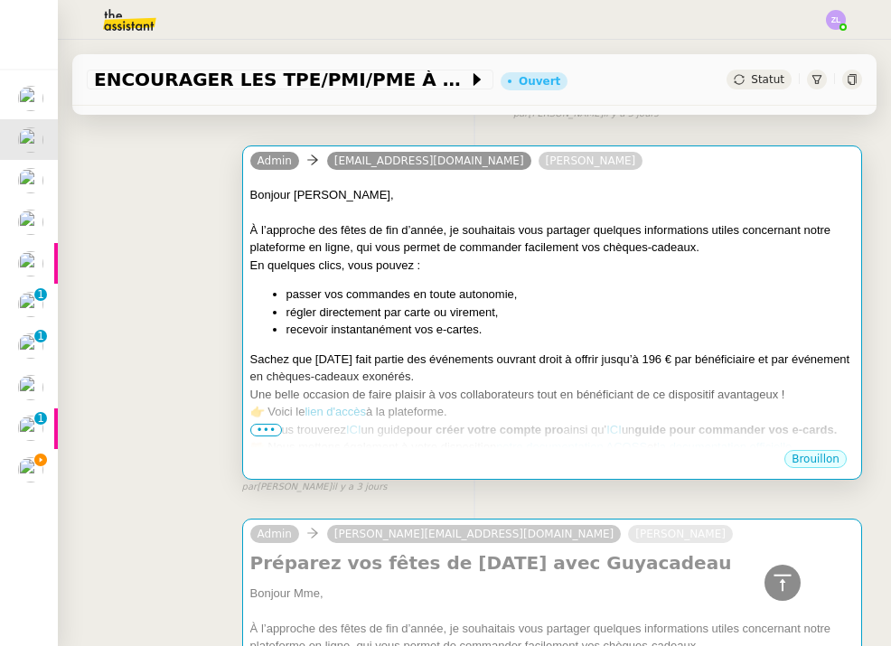
click at [381, 343] on div "Bonjour [PERSON_NAME], À l’approche des fêtes de fin d’année, je souhaitais vou…" at bounding box center [552, 374] width 604 height 376
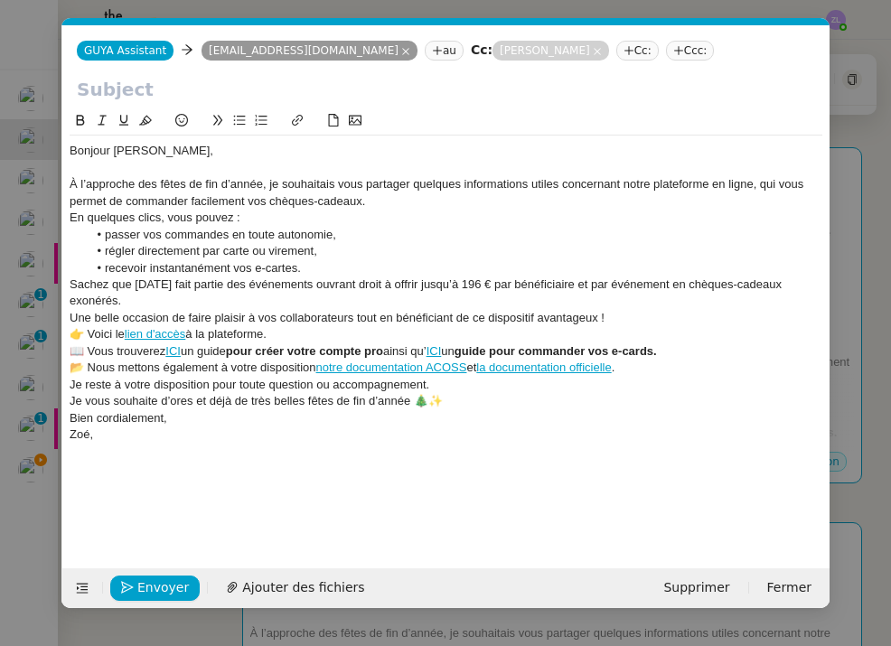
scroll to position [0, 39]
click at [384, 197] on div "À l’approche des fêtes de fin d’année, je souhaitais vous partager quelques inf…" at bounding box center [446, 192] width 753 height 33
click at [676, 620] on nz-modal-container "Service TA - VOYAGE - PROPOSITION GLOBALE A utiliser dans le cadre de propositi…" at bounding box center [445, 323] width 891 height 646
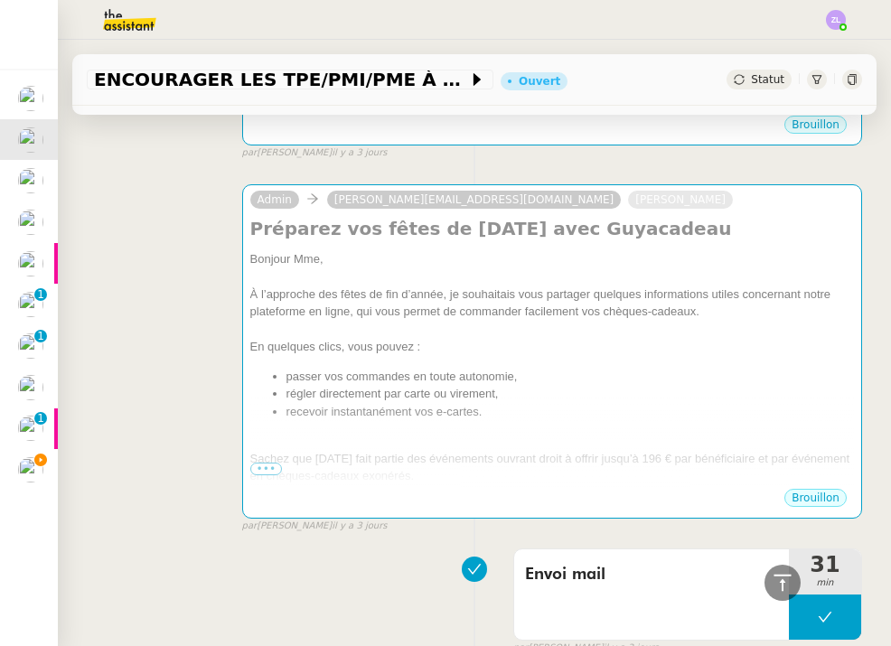
scroll to position [1307, 0]
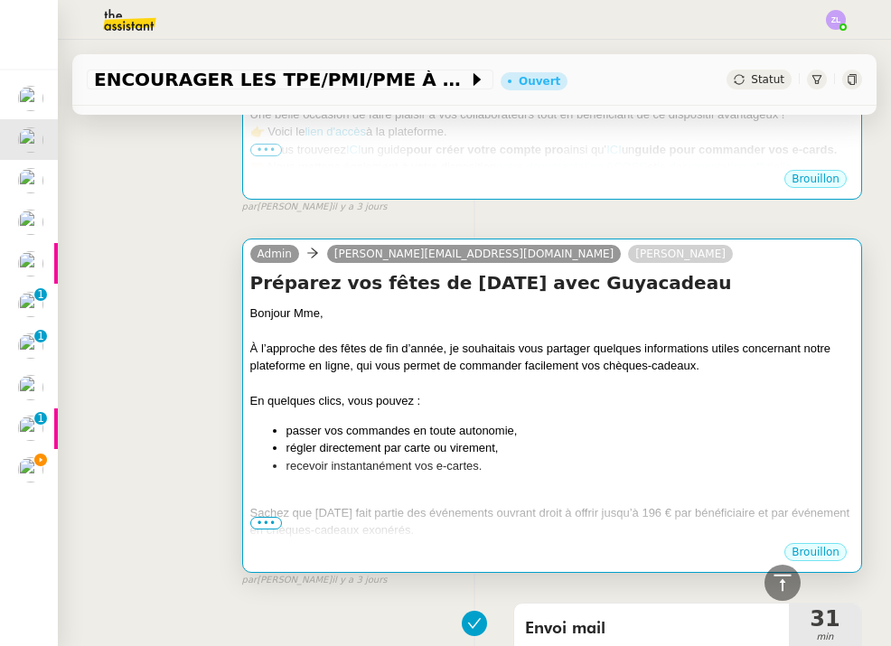
click at [506, 496] on div at bounding box center [552, 495] width 604 height 18
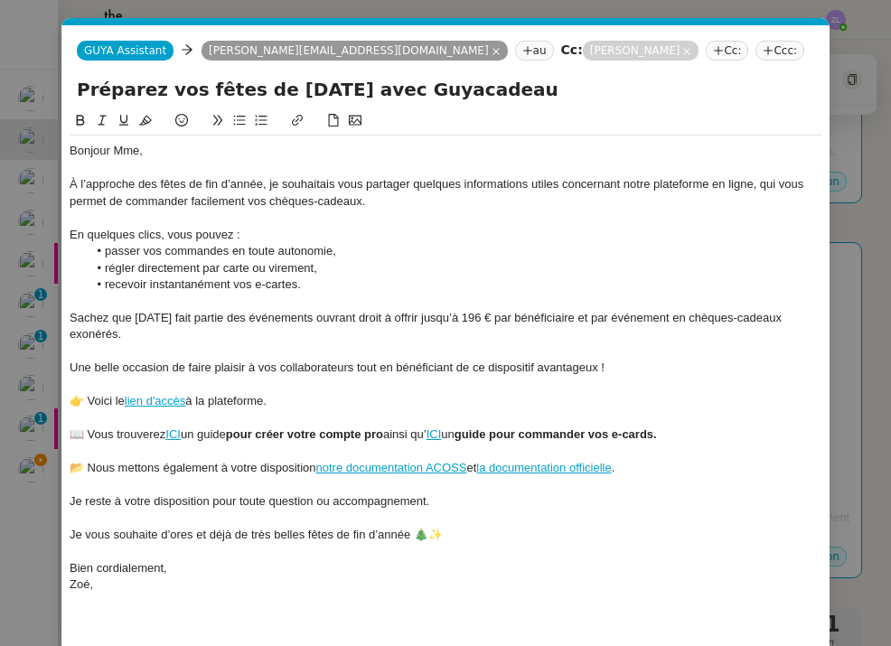
scroll to position [0, 39]
drag, startPoint x: 457, startPoint y: 92, endPoint x: 42, endPoint y: 102, distance: 415.9
click at [42, 102] on nz-modal-container "Service TA - VOYAGE - PROPOSITION GLOBALE A utiliser dans le cadre de propositi…" at bounding box center [445, 323] width 891 height 646
drag, startPoint x: 78, startPoint y: 94, endPoint x: 494, endPoint y: 90, distance: 415.8
click at [494, 90] on input "Préparez vos fêtes de [DATE] avec Guyacadeau" at bounding box center [446, 89] width 738 height 27
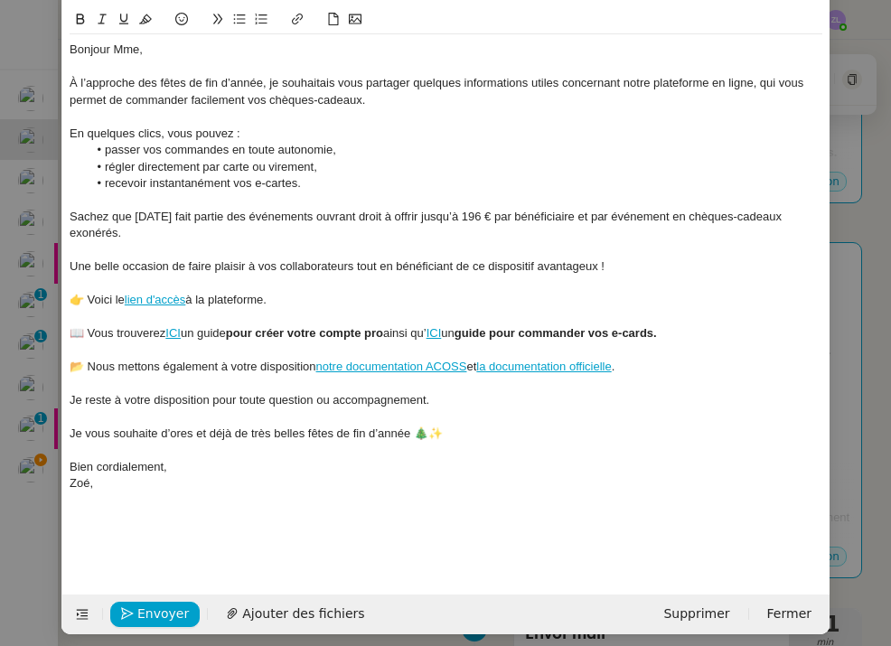
scroll to position [99, 0]
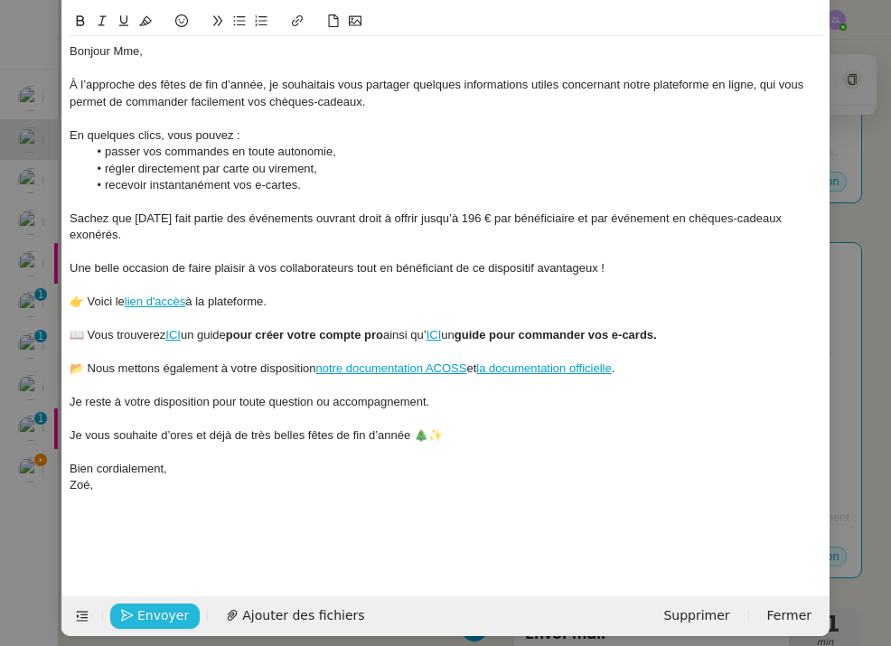
click at [174, 606] on span "Envoyer" at bounding box center [163, 616] width 52 height 21
click at [174, 606] on span "Confirmer l'envoi" at bounding box center [191, 616] width 108 height 21
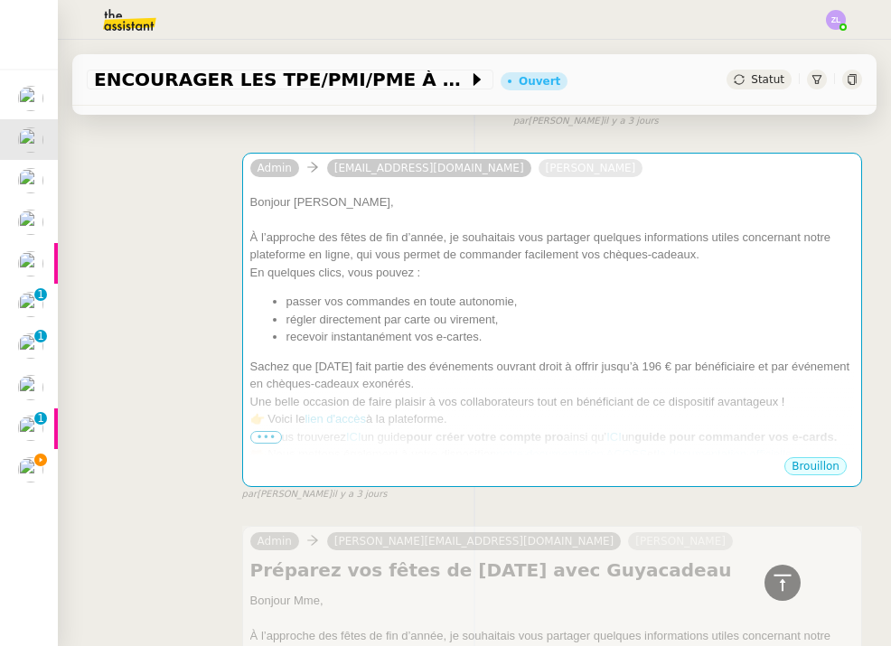
scroll to position [1018, 0]
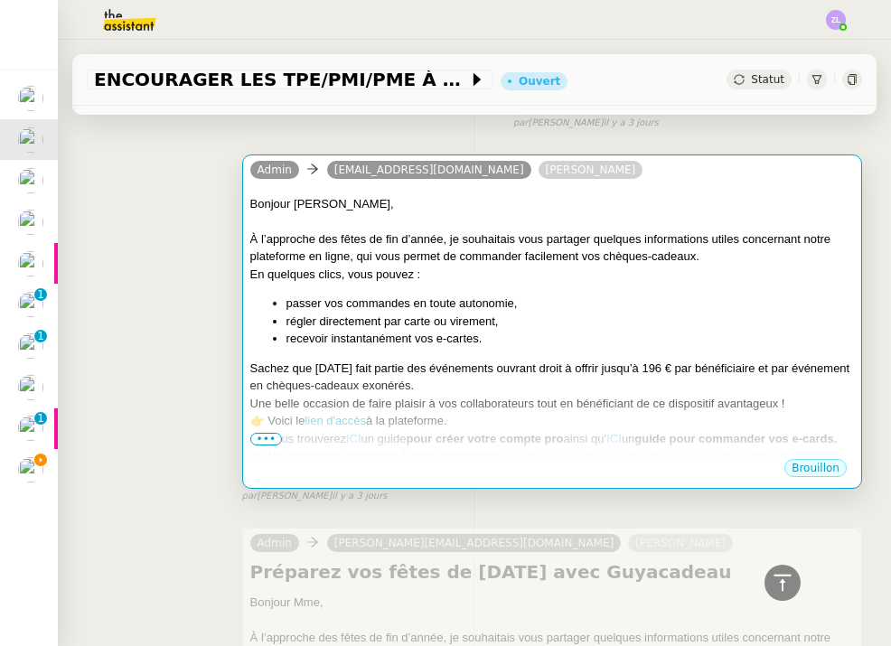
click at [347, 345] on li "recevoir instantanément vos e-cartes." at bounding box center [571, 339] width 568 height 18
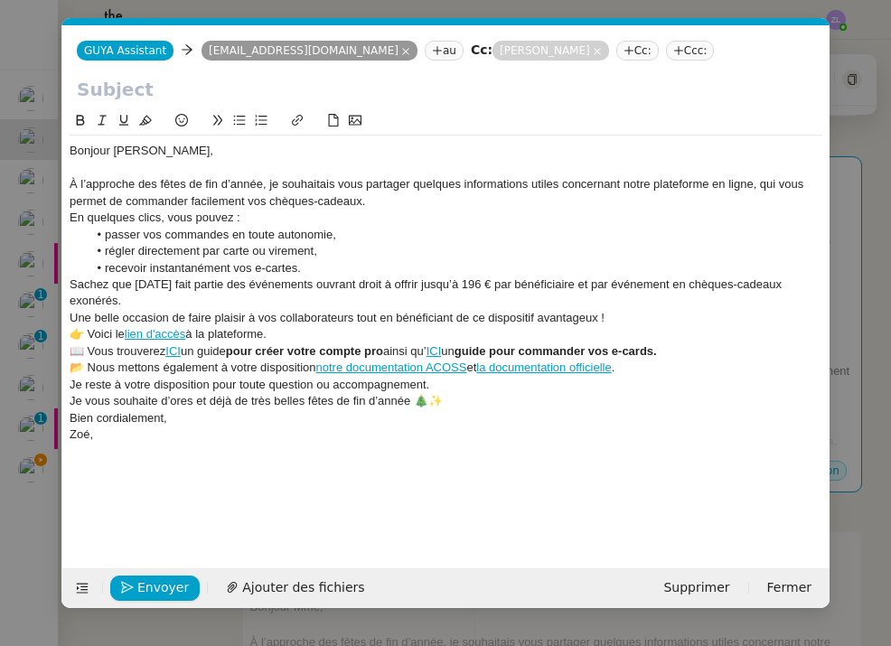
scroll to position [0, 39]
click at [142, 99] on input "text" at bounding box center [446, 89] width 738 height 27
paste input "Préparez vos fêtes de [DATE] avec Guyacadeau"
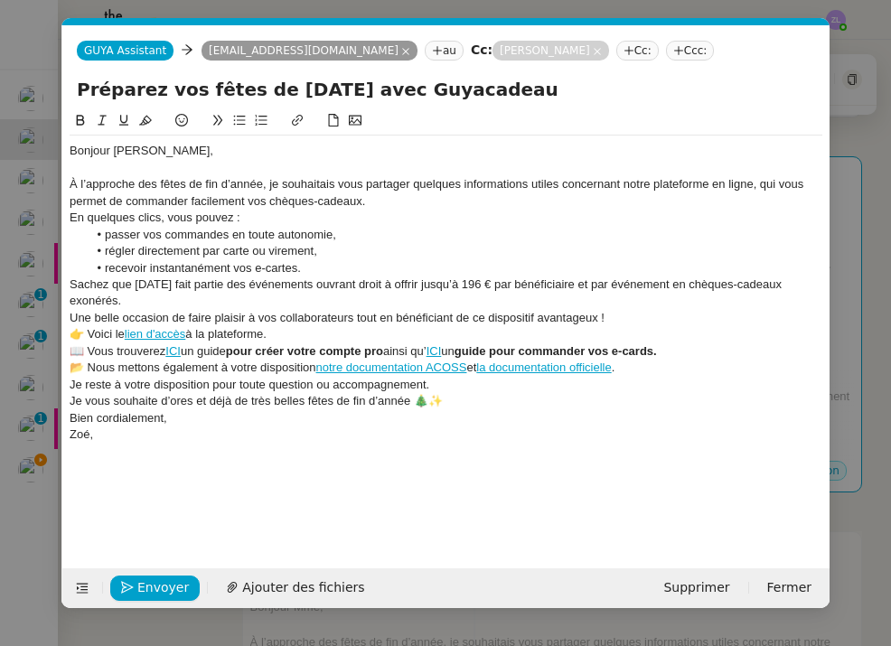
type input "Préparez vos fêtes de [DATE] avec Guyacadeau"
click at [383, 206] on div "À l’approche des fêtes de fin d’année, je souhaitais vous partager quelques inf…" at bounding box center [446, 192] width 753 height 33
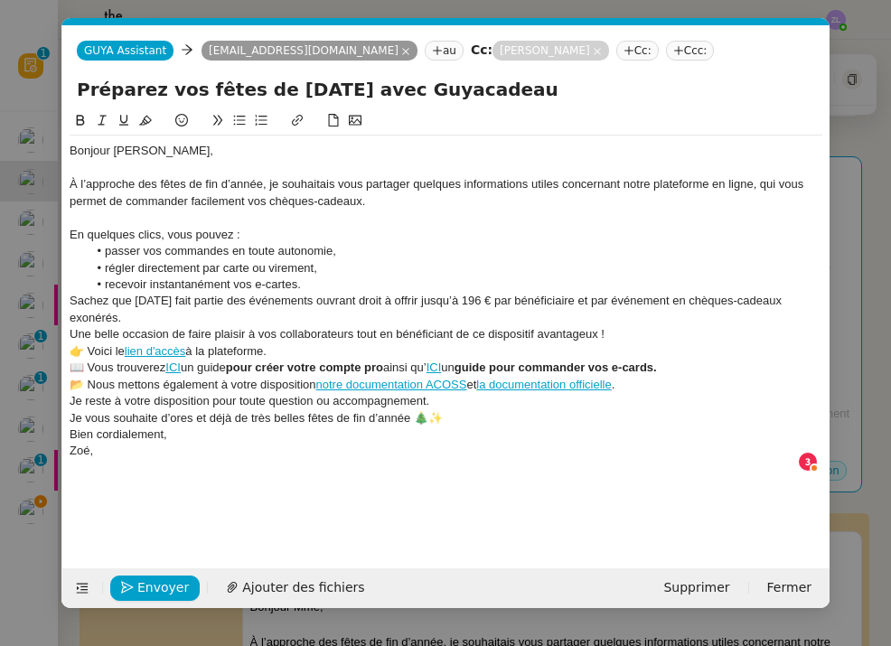
click at [340, 282] on li "recevoir instantanément vos e-cartes." at bounding box center [456, 285] width 736 height 16
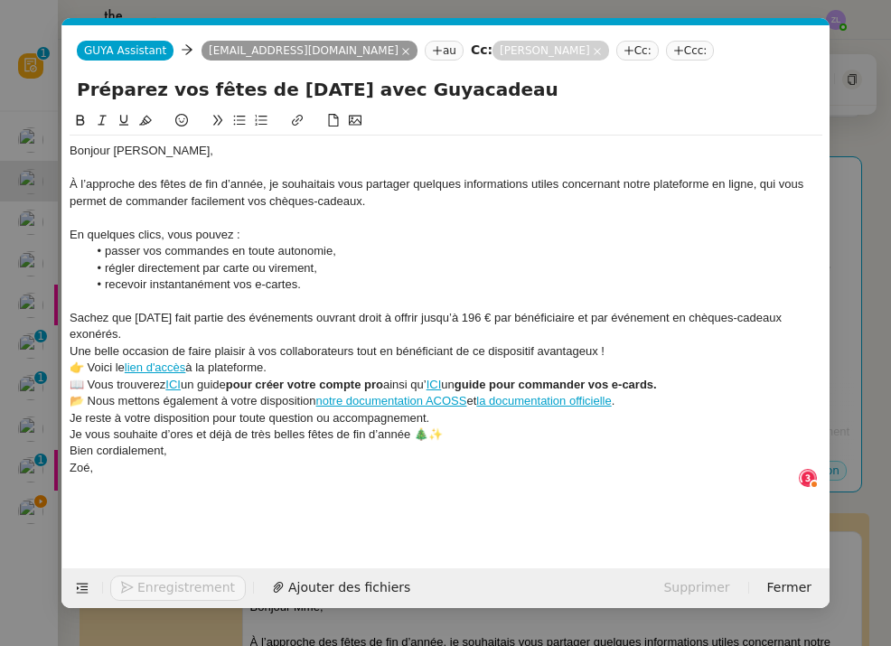
click at [140, 338] on div "Sachez que [DATE] fait partie des événements ouvrant droit à offrir jusqu’à 196…" at bounding box center [446, 326] width 753 height 33
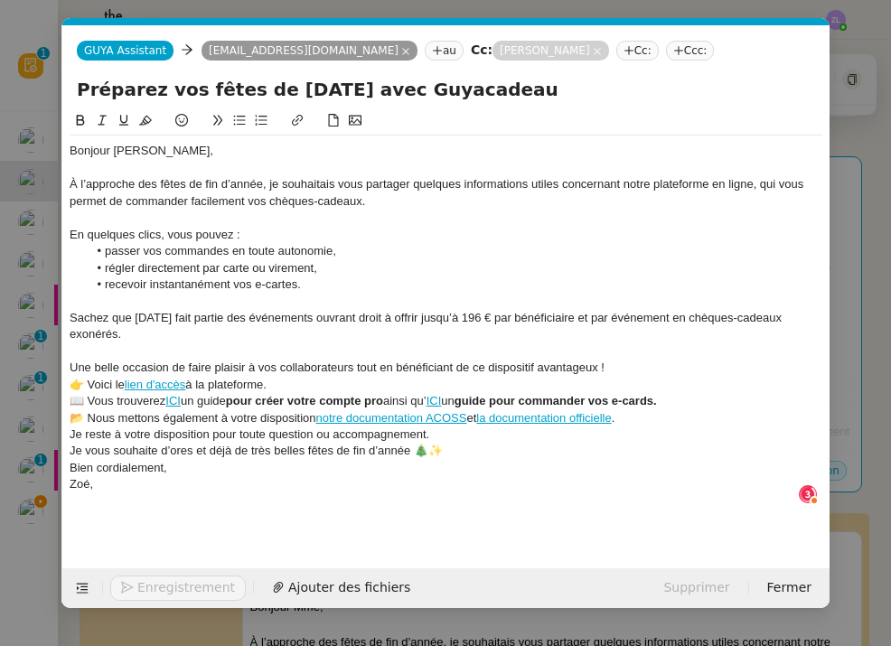
click at [611, 352] on div at bounding box center [446, 351] width 753 height 16
click at [611, 361] on div "Une belle occasion de faire plaisir à vos collaborateurs tout en bénéficiant de…" at bounding box center [446, 368] width 753 height 16
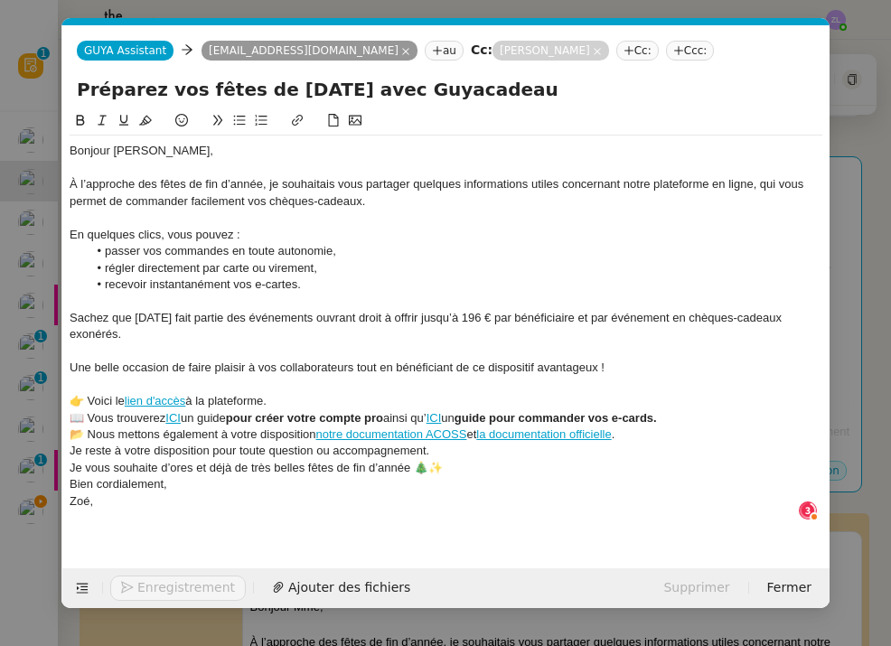
click at [277, 399] on div "👉 Voici le lien d'accès à la plateforme." at bounding box center [446, 401] width 753 height 16
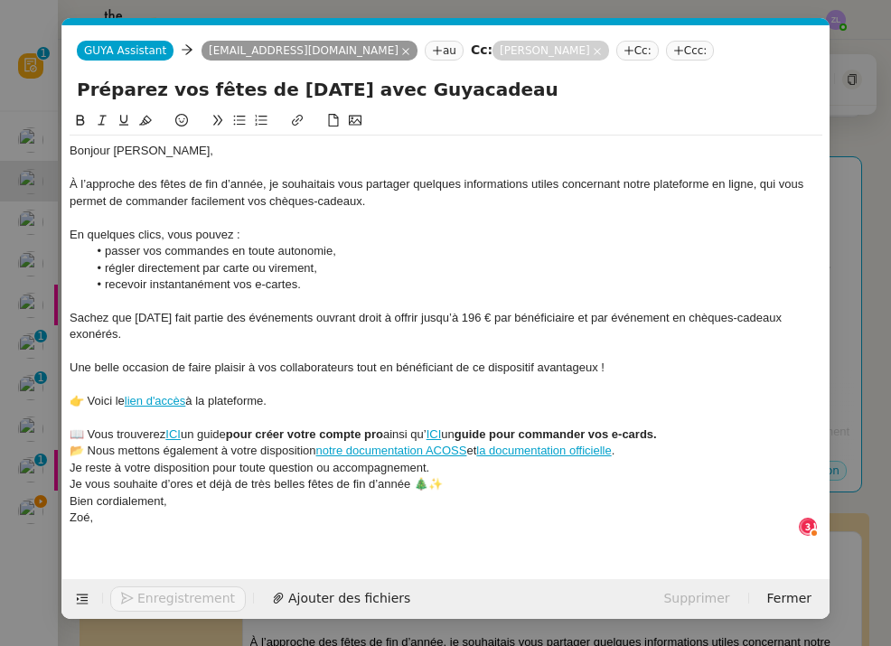
click at [701, 430] on div "📖 Vous trouverez ICI un guide pour créer votre compte pro ainsi qu’ ICI un guid…" at bounding box center [446, 435] width 753 height 16
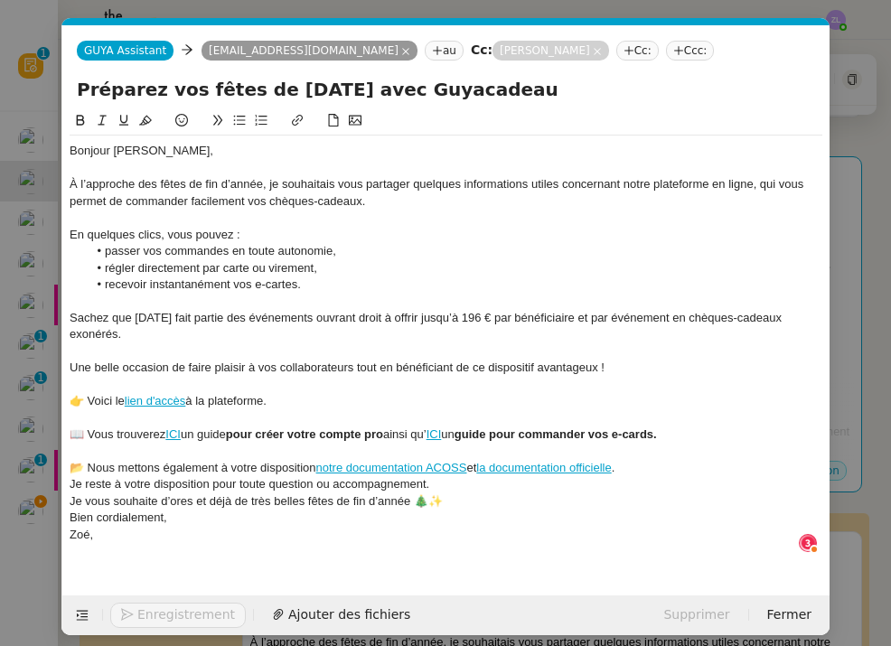
click at [629, 464] on div "📂 Nous mettons également à votre disposition notre documentation ACOSS et la do…" at bounding box center [446, 468] width 753 height 16
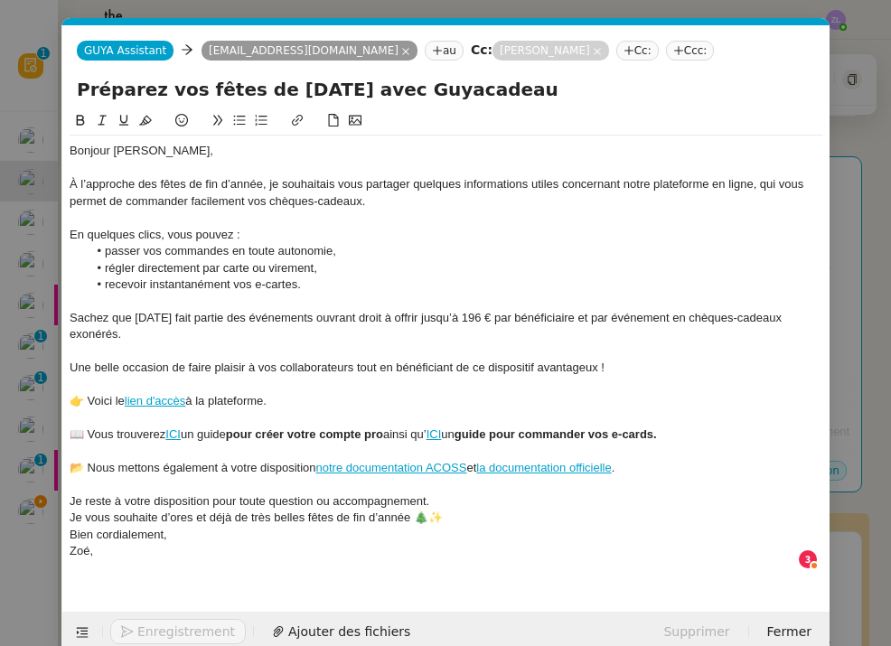
click at [442, 494] on div "Je reste à votre disposition pour toute question ou accompagnement." at bounding box center [446, 502] width 753 height 16
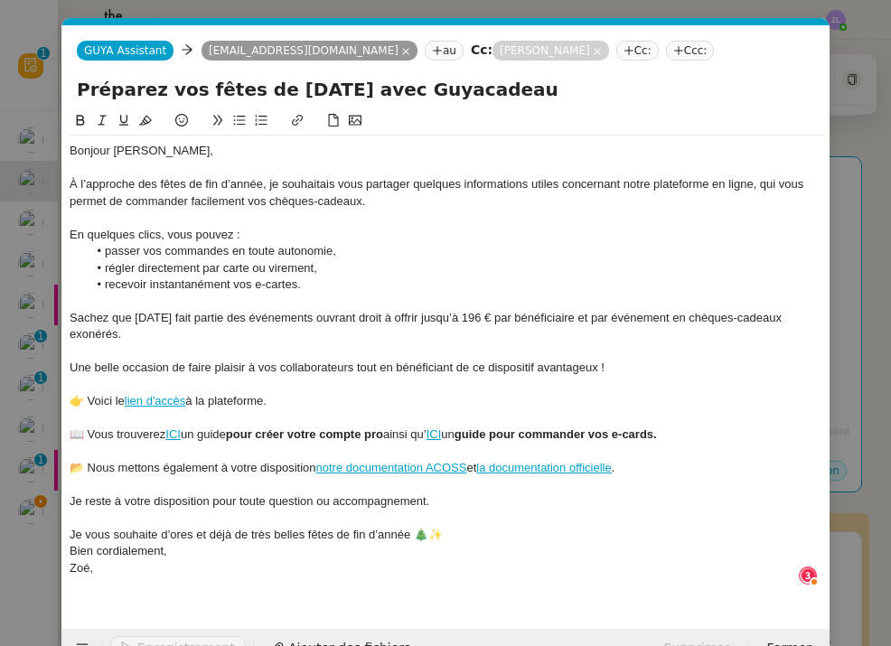
click at [446, 527] on div "Je vous souhaite d’ores et déjà de très belles fêtes de fin d’année 🎄✨" at bounding box center [446, 535] width 753 height 16
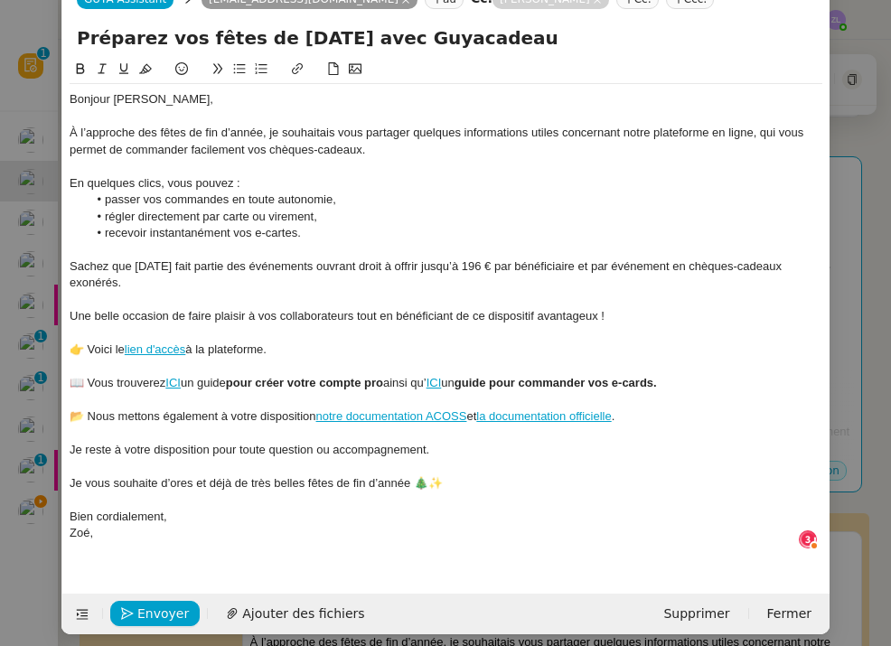
scroll to position [51, 0]
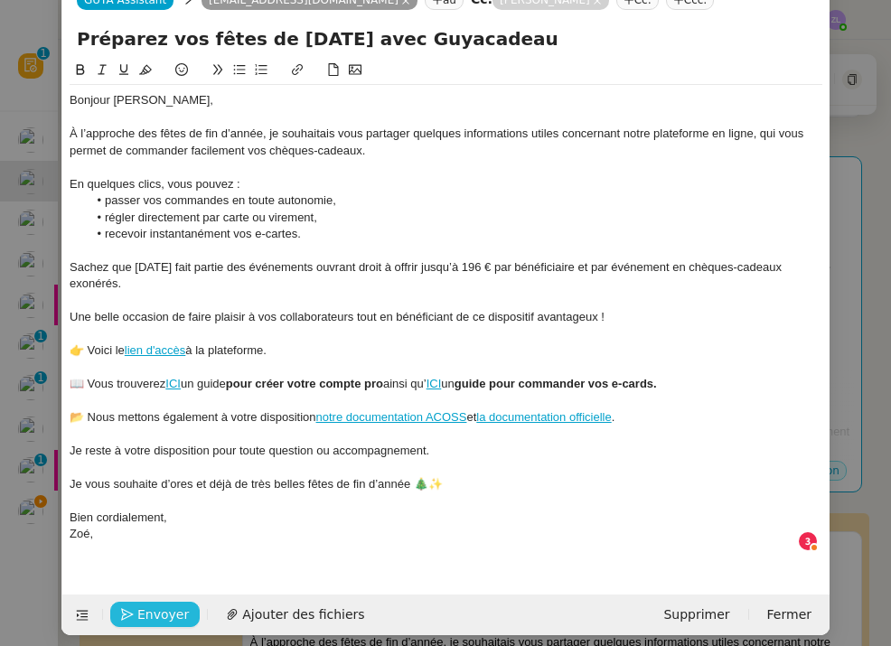
click at [177, 605] on span "Envoyer" at bounding box center [163, 615] width 52 height 21
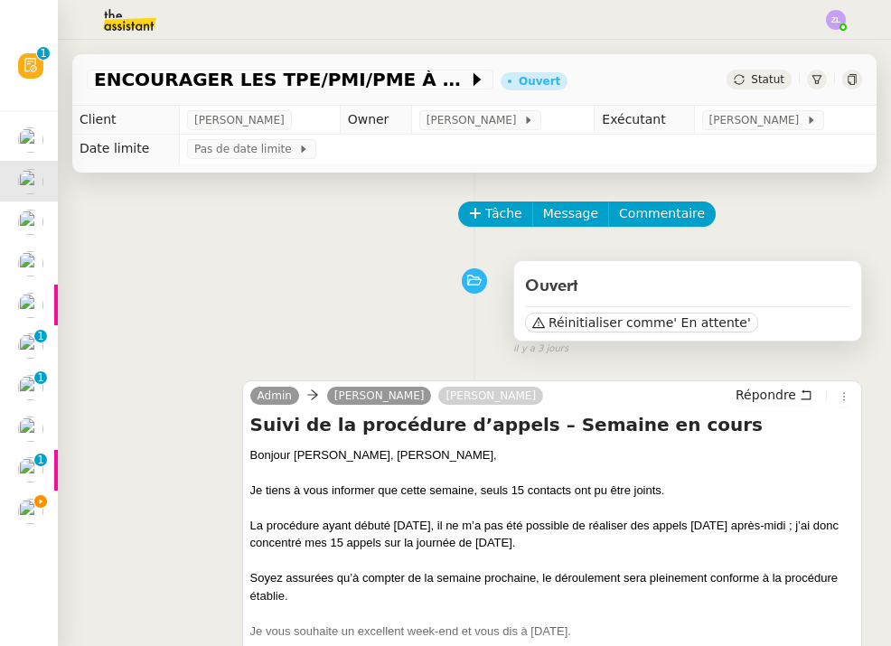
scroll to position [0, 0]
click at [603, 323] on span "Réinitialiser comme" at bounding box center [611, 323] width 125 height 18
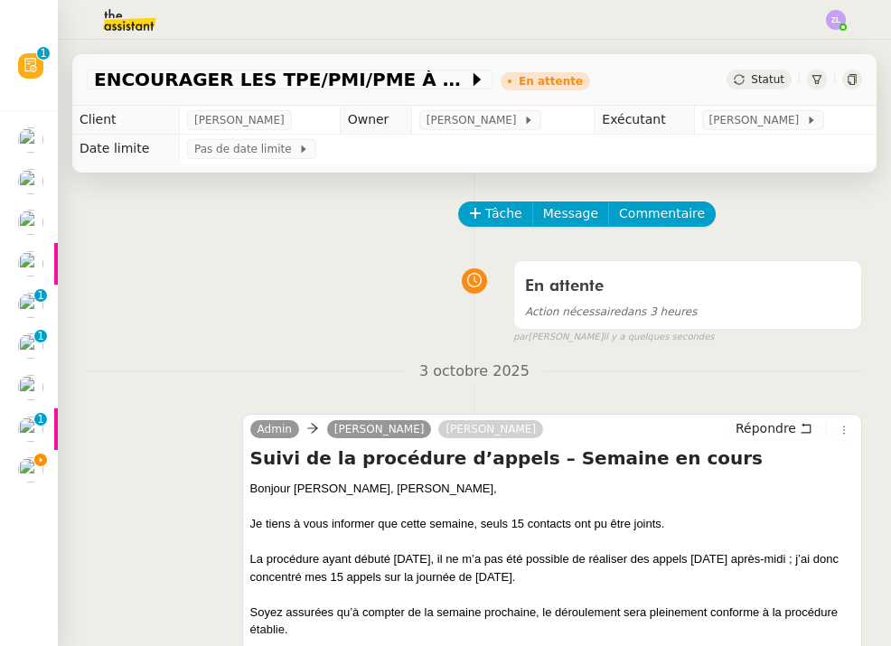
click at [41, 130] on div at bounding box center [40, 129] width 5 height 5
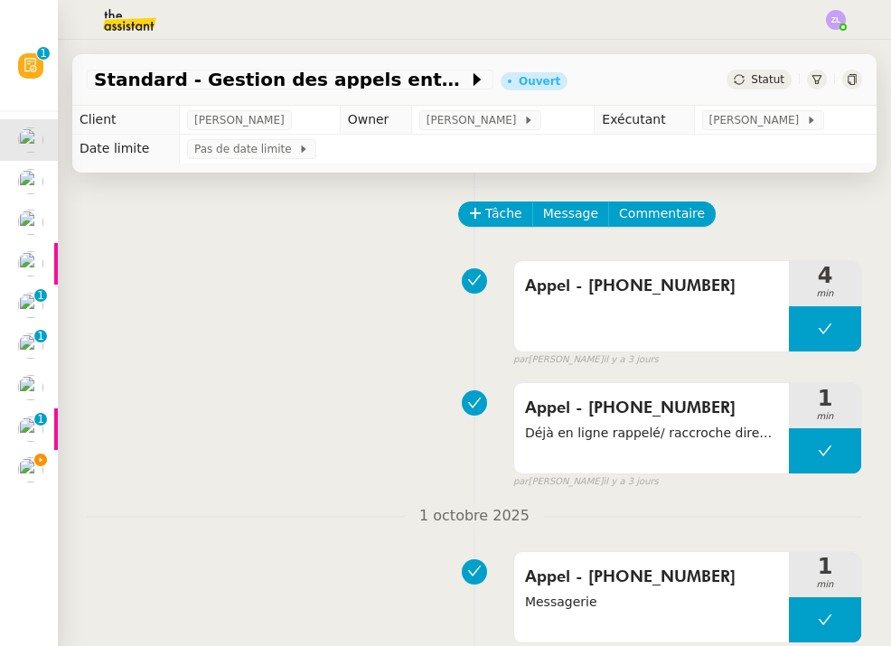
click at [31, 271] on img at bounding box center [30, 263] width 25 height 25
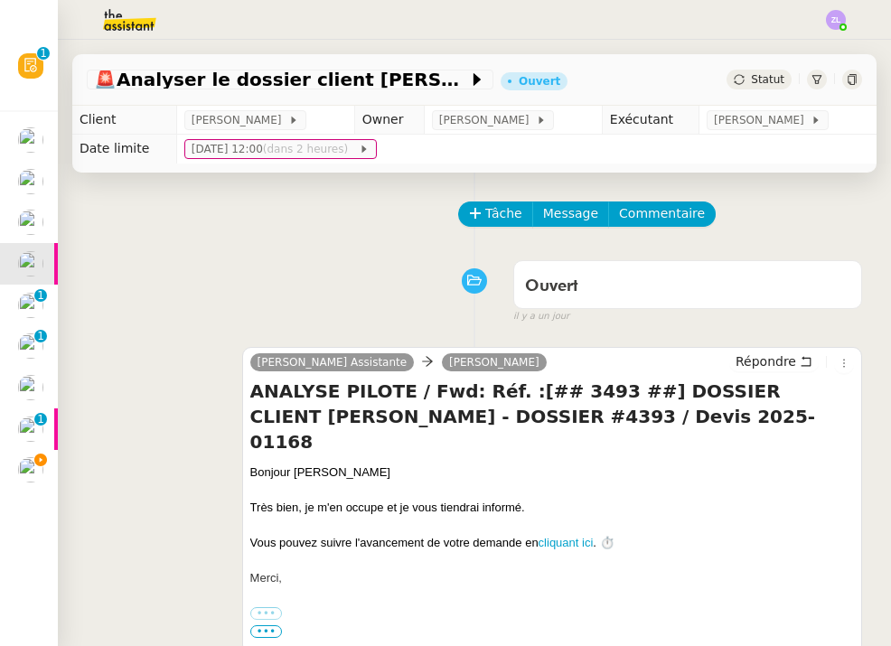
click at [31, 294] on img at bounding box center [30, 305] width 25 height 25
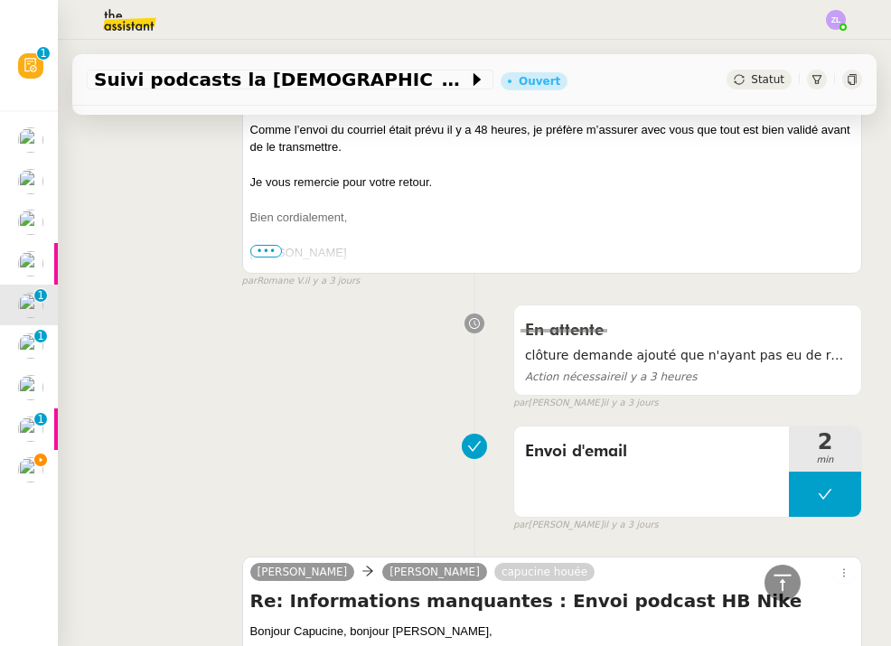
scroll to position [462, 0]
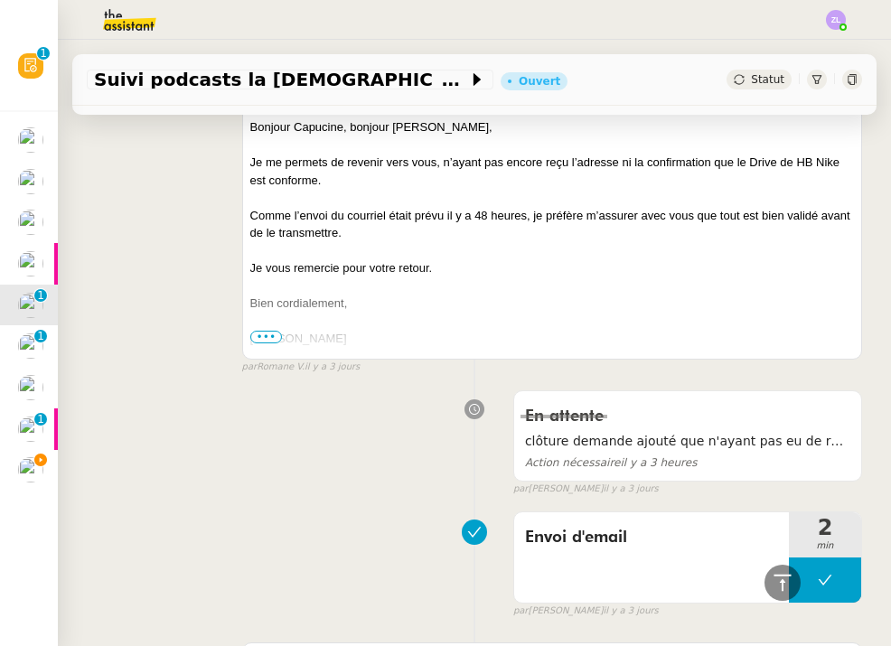
click at [40, 339] on p "1" at bounding box center [40, 338] width 7 height 16
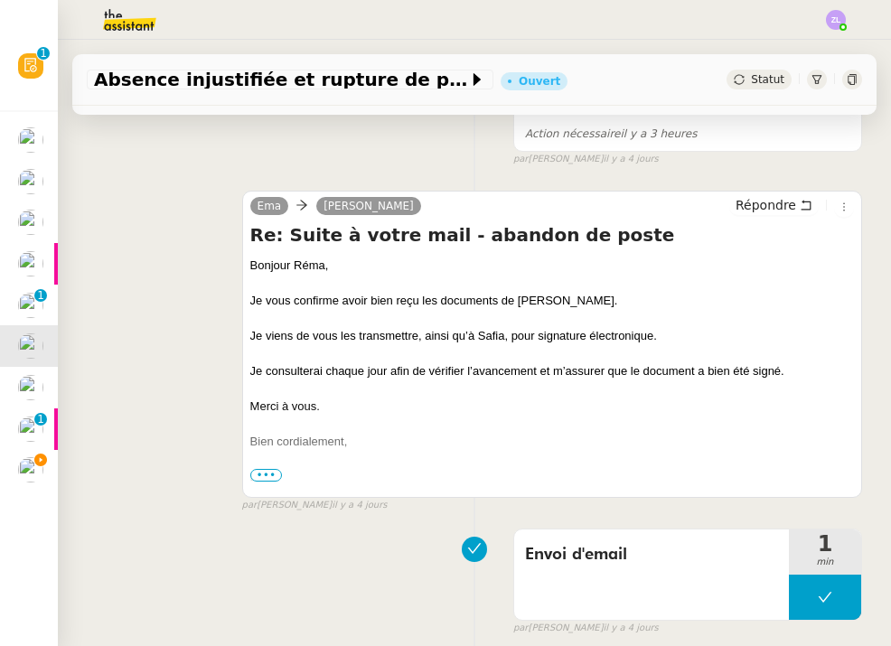
scroll to position [300, 0]
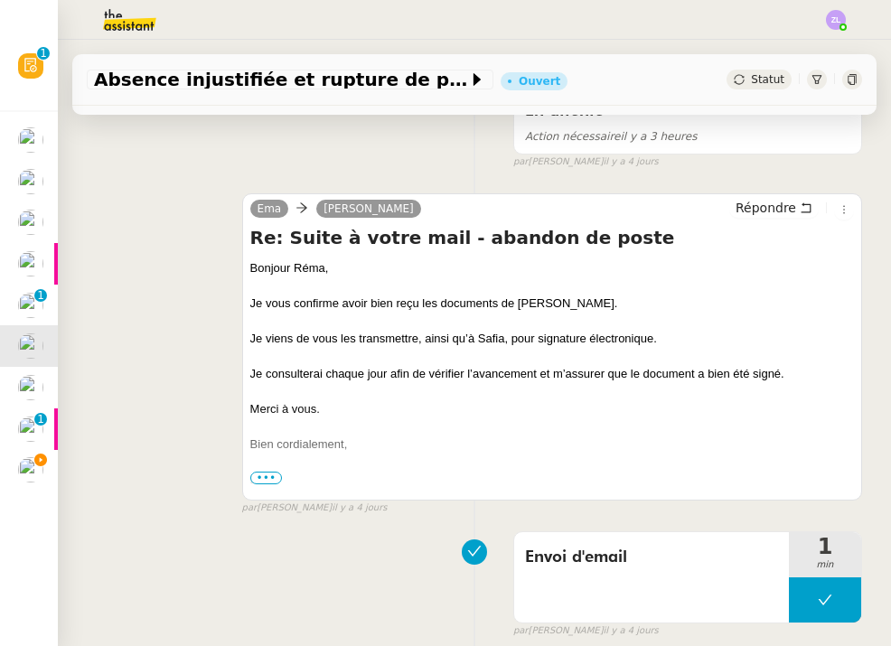
click at [19, 379] on img at bounding box center [30, 387] width 25 height 25
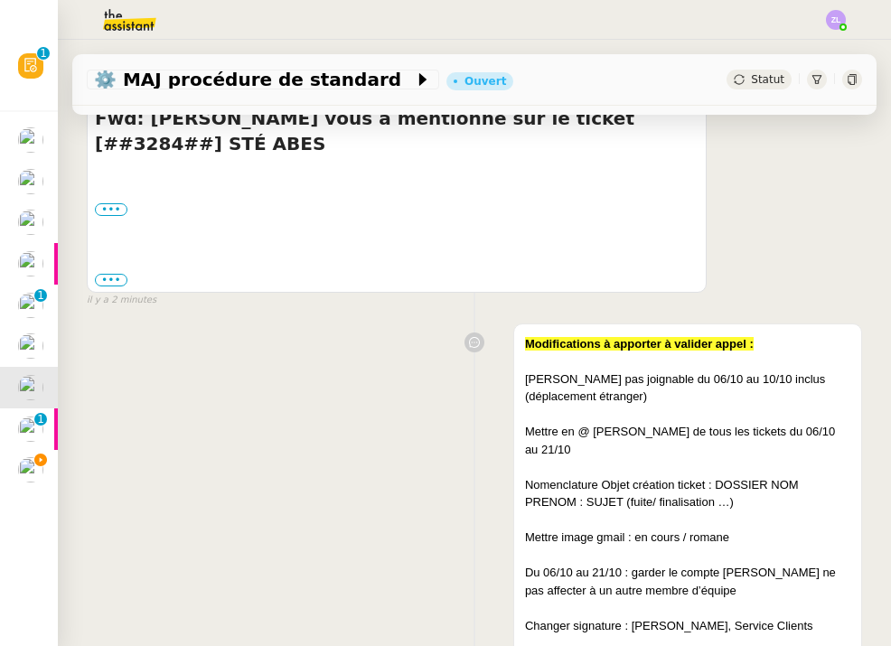
click at [33, 466] on img at bounding box center [30, 469] width 25 height 25
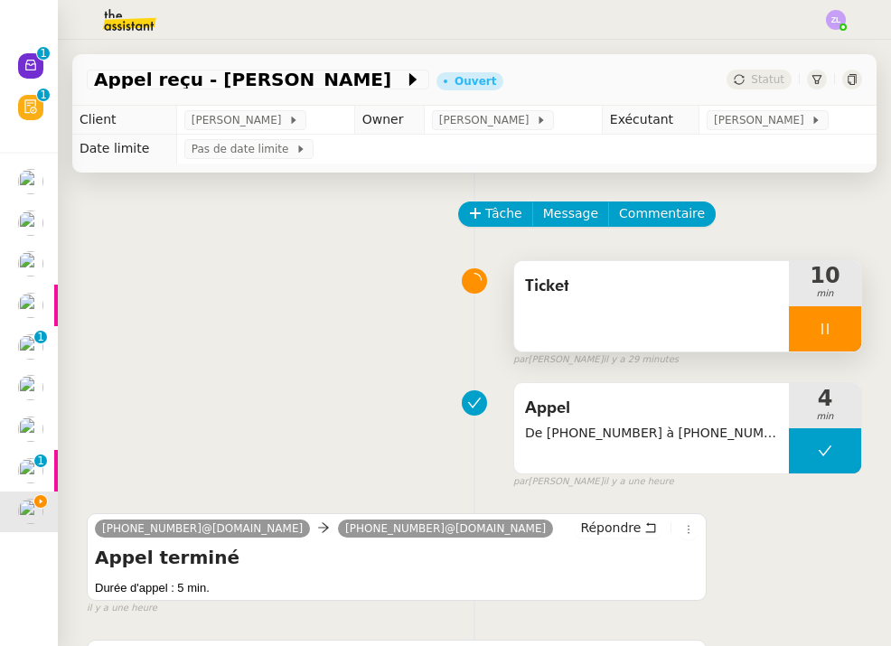
click at [812, 319] on div at bounding box center [825, 328] width 72 height 45
click at [841, 332] on icon at bounding box center [843, 329] width 14 height 14
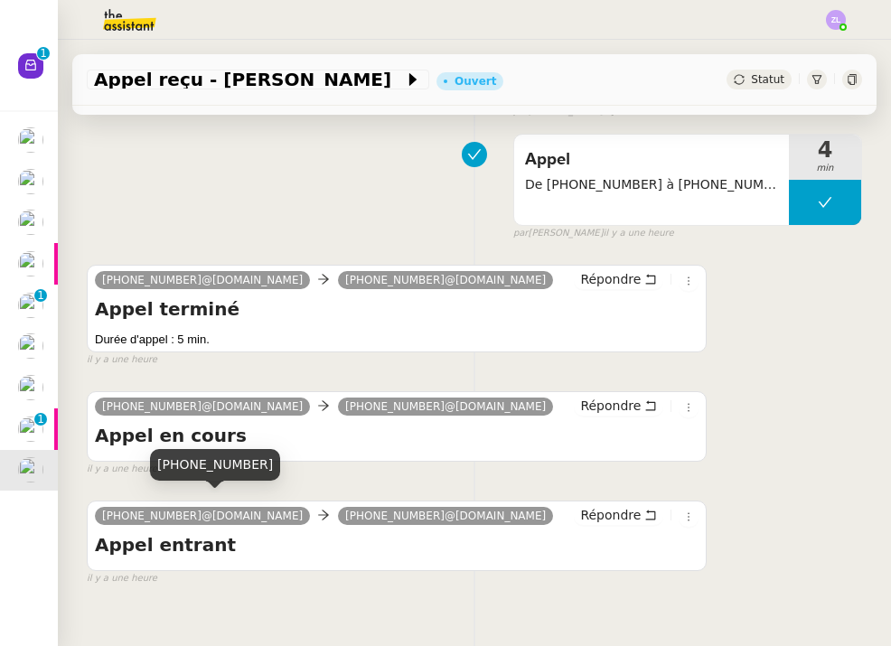
scroll to position [171, 0]
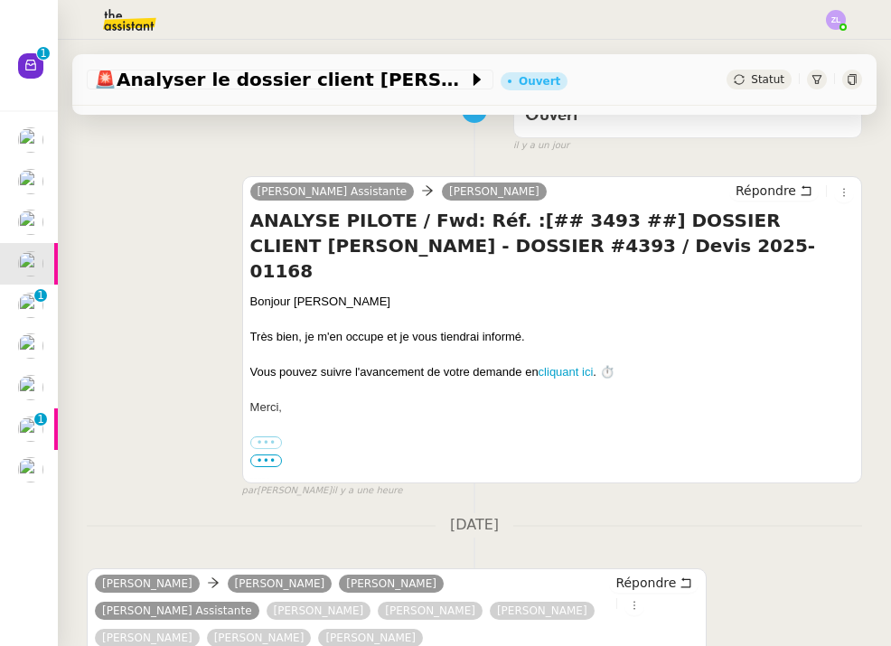
drag, startPoint x: 24, startPoint y: 392, endPoint x: 39, endPoint y: 391, distance: 15.4
click at [24, 392] on img at bounding box center [30, 387] width 25 height 25
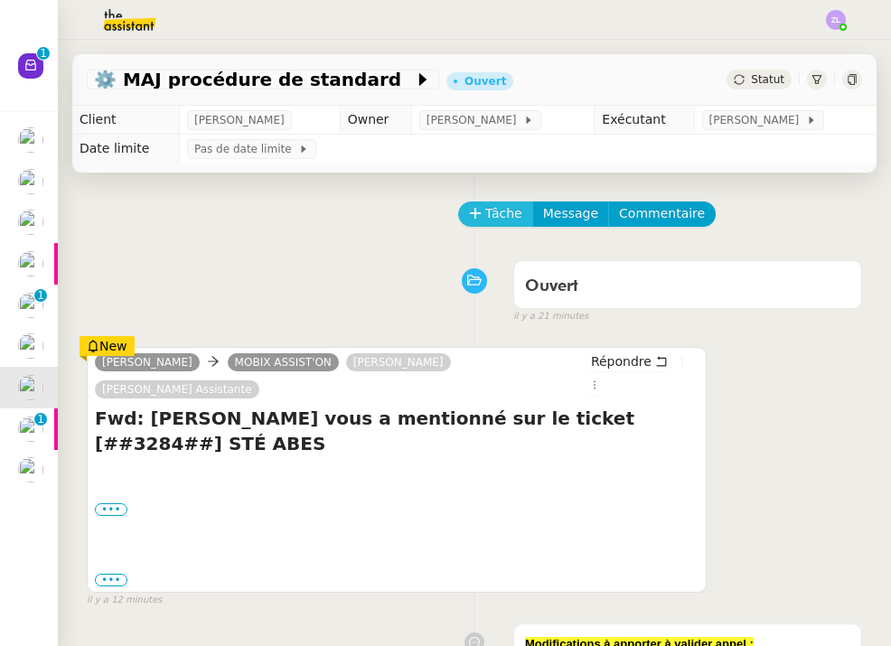
click at [494, 223] on span "Tâche" at bounding box center [503, 213] width 37 height 21
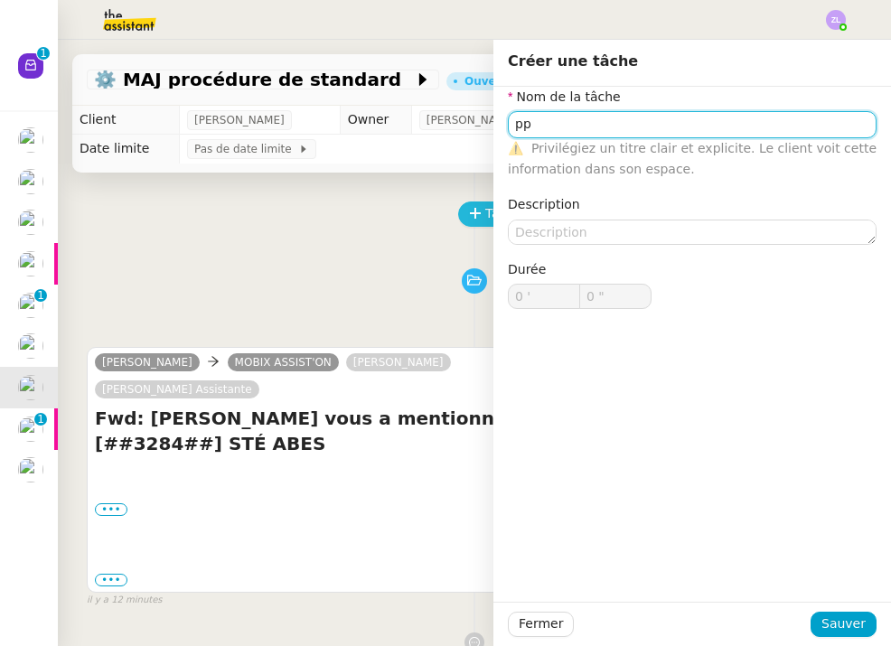
type input "p"
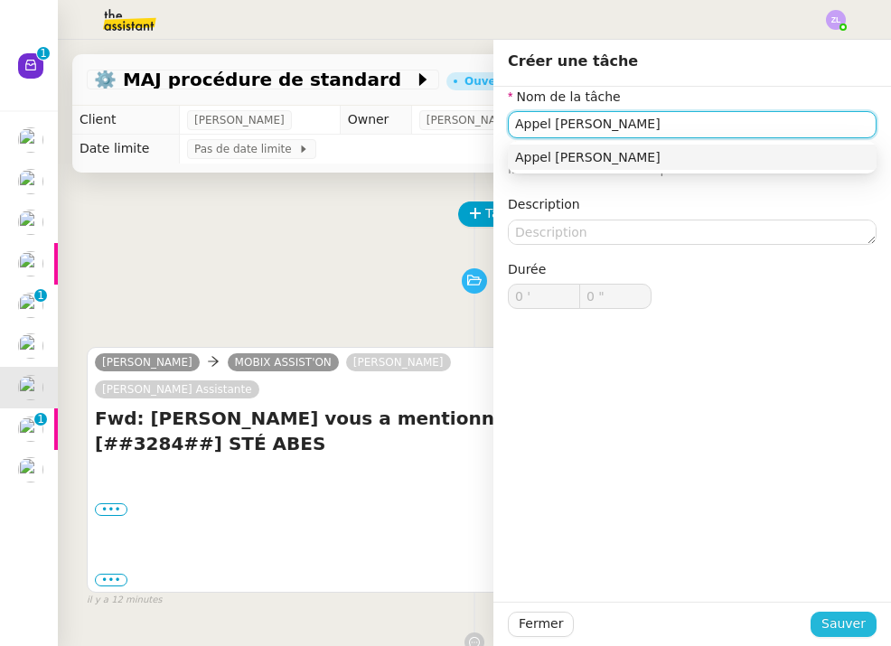
type input "Appel [PERSON_NAME]"
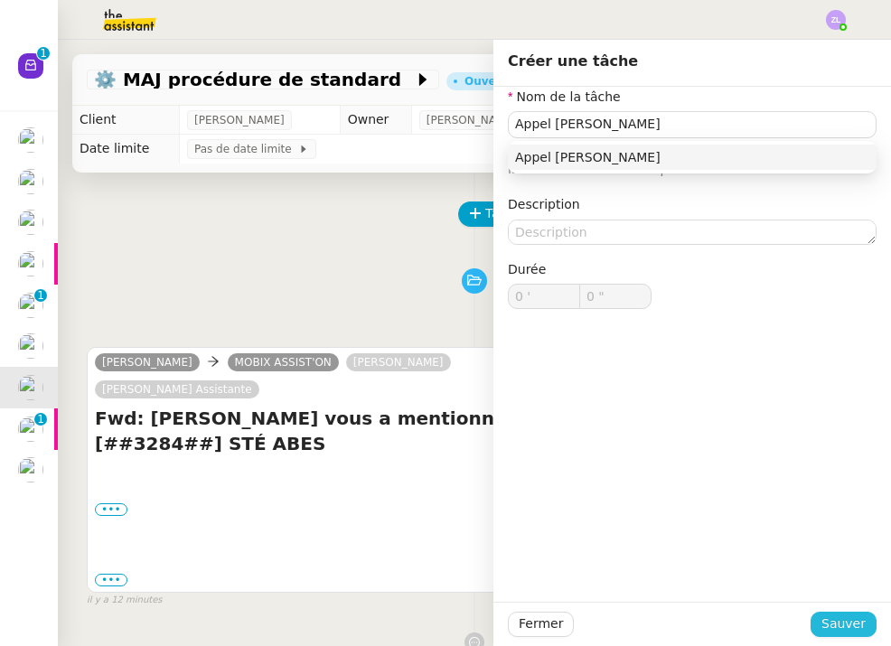
click at [837, 628] on span "Sauver" at bounding box center [844, 624] width 44 height 21
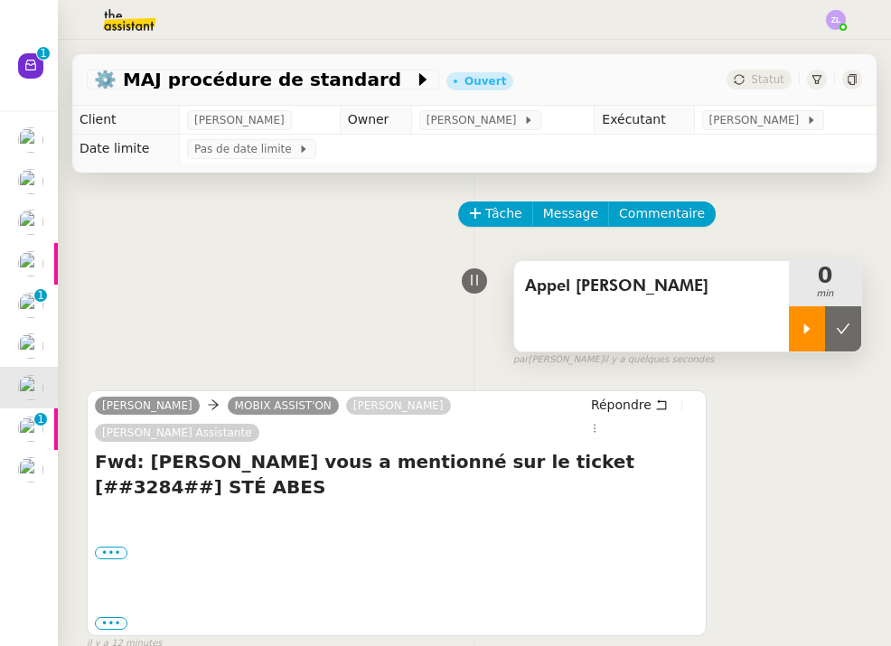
click at [803, 329] on icon at bounding box center [807, 329] width 14 height 14
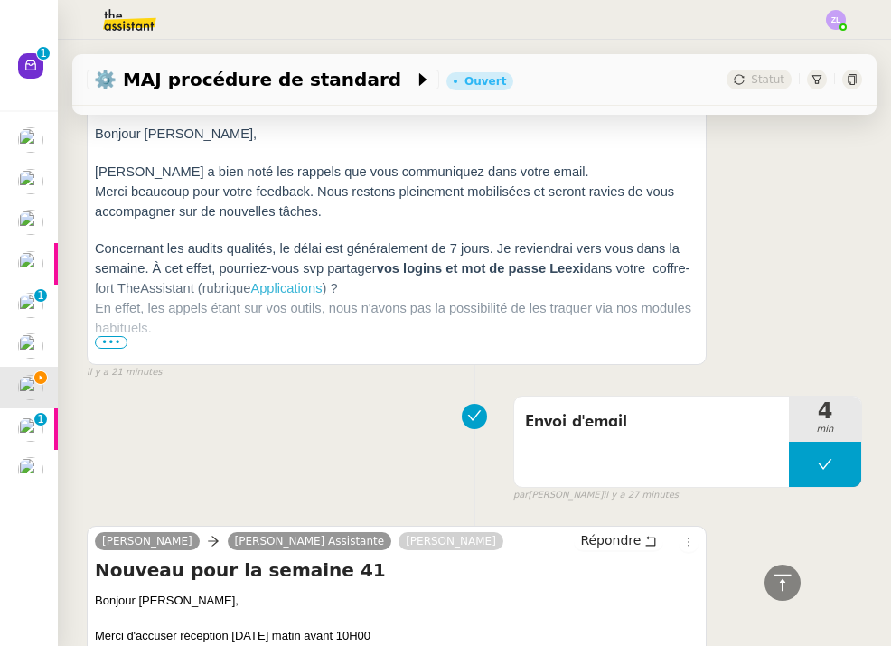
scroll to position [1728, 0]
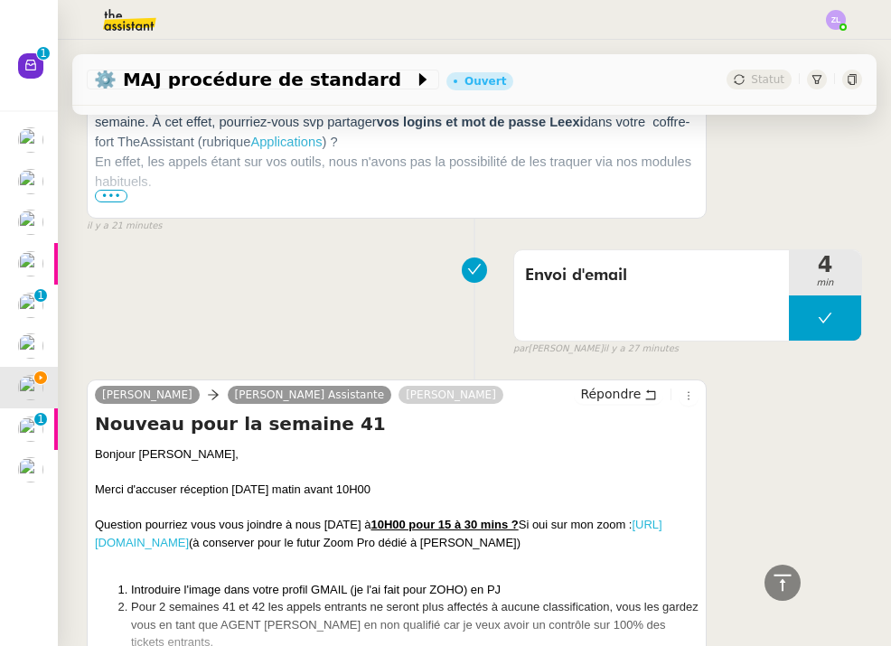
click at [176, 518] on link "[URL][DOMAIN_NAME]" at bounding box center [379, 534] width 568 height 32
